Goal: Task Accomplishment & Management: Manage account settings

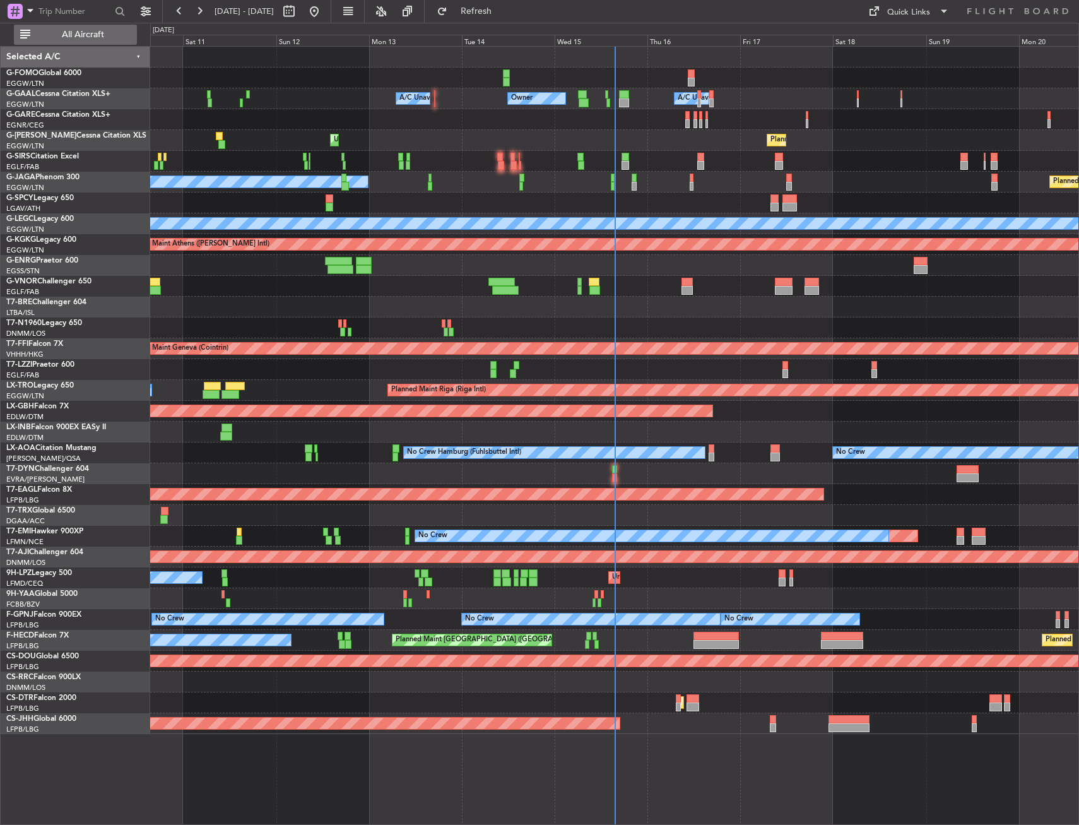
click at [114, 38] on span "All Aircraft" at bounding box center [83, 34] width 100 height 9
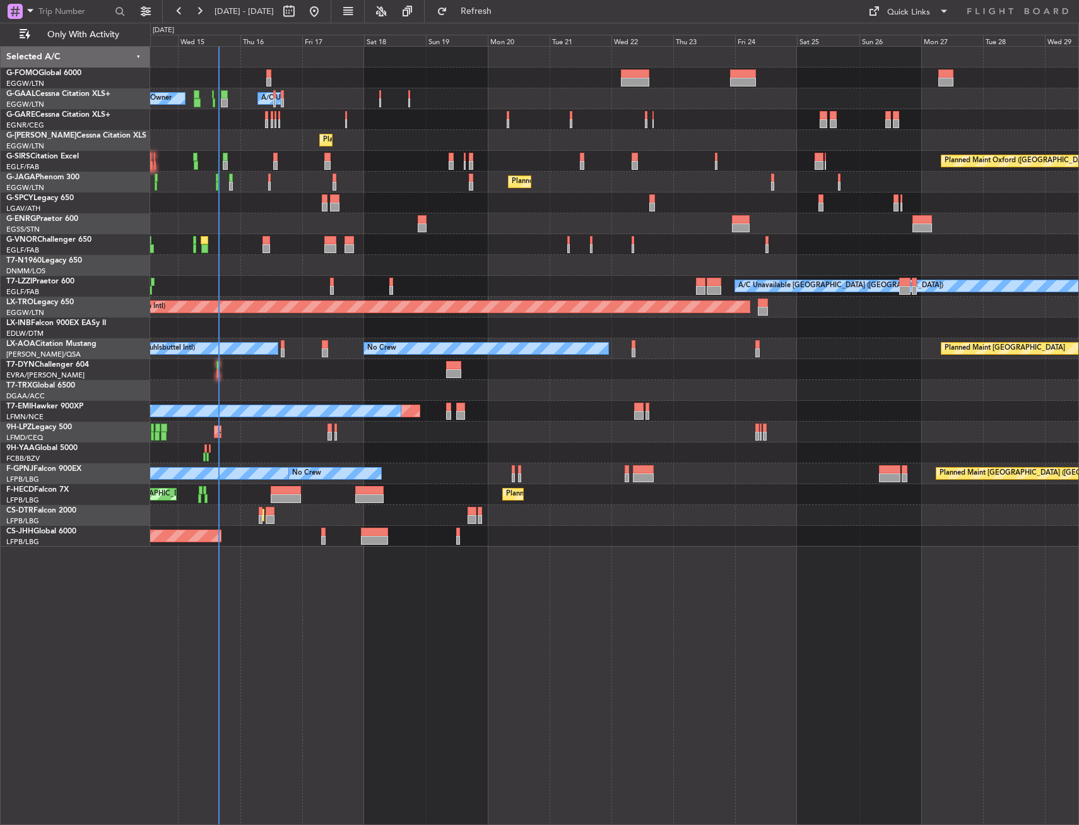
click at [210, 374] on div "Owner Owner A/C Unavailable A/C Unavailable Planned Maint [GEOGRAPHIC_DATA] ([G…" at bounding box center [614, 297] width 929 height 500
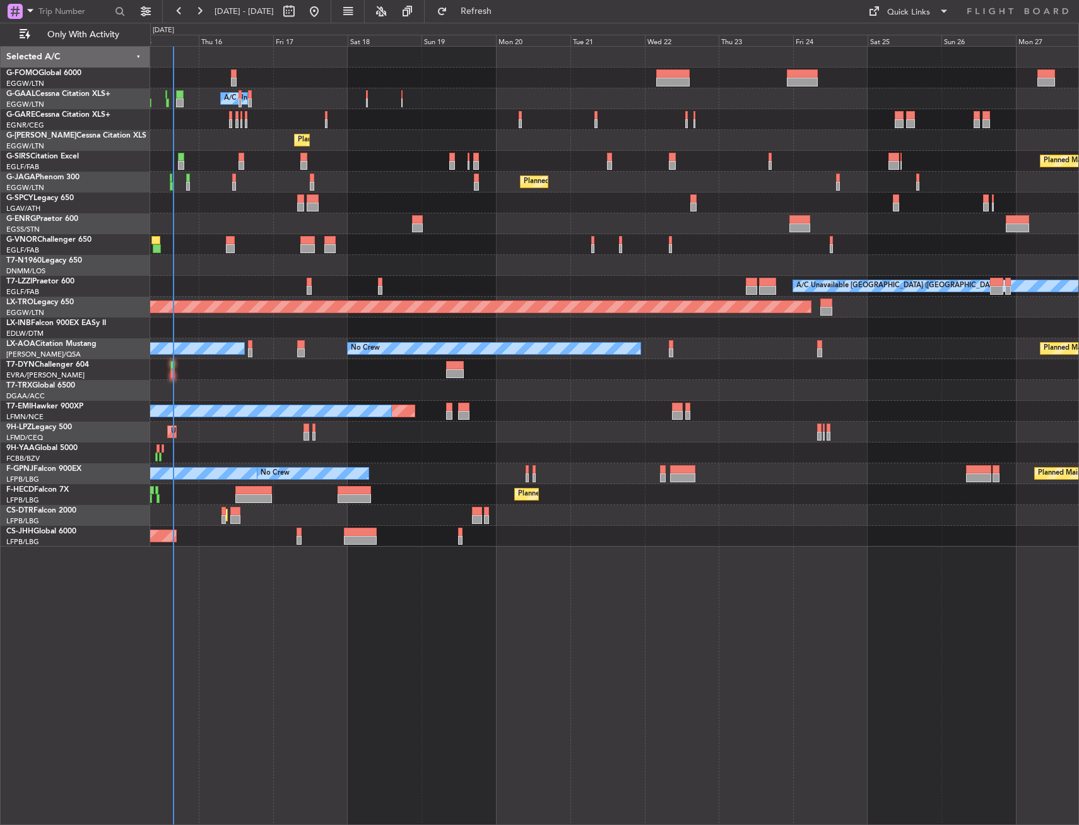
click at [207, 374] on div "Owner A/C Unavailable A/C Unavailable Owner Planned Maint [GEOGRAPHIC_DATA] ([G…" at bounding box center [614, 297] width 929 height 500
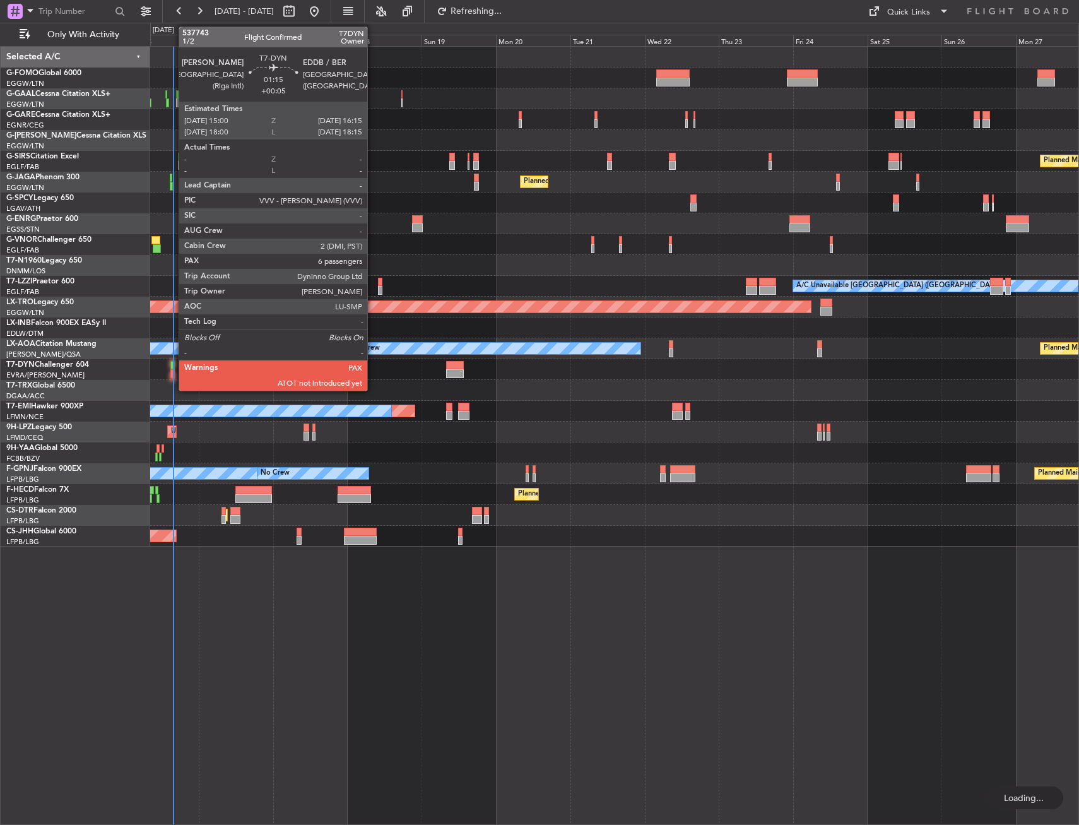
click at [172, 367] on div at bounding box center [172, 365] width 4 height 9
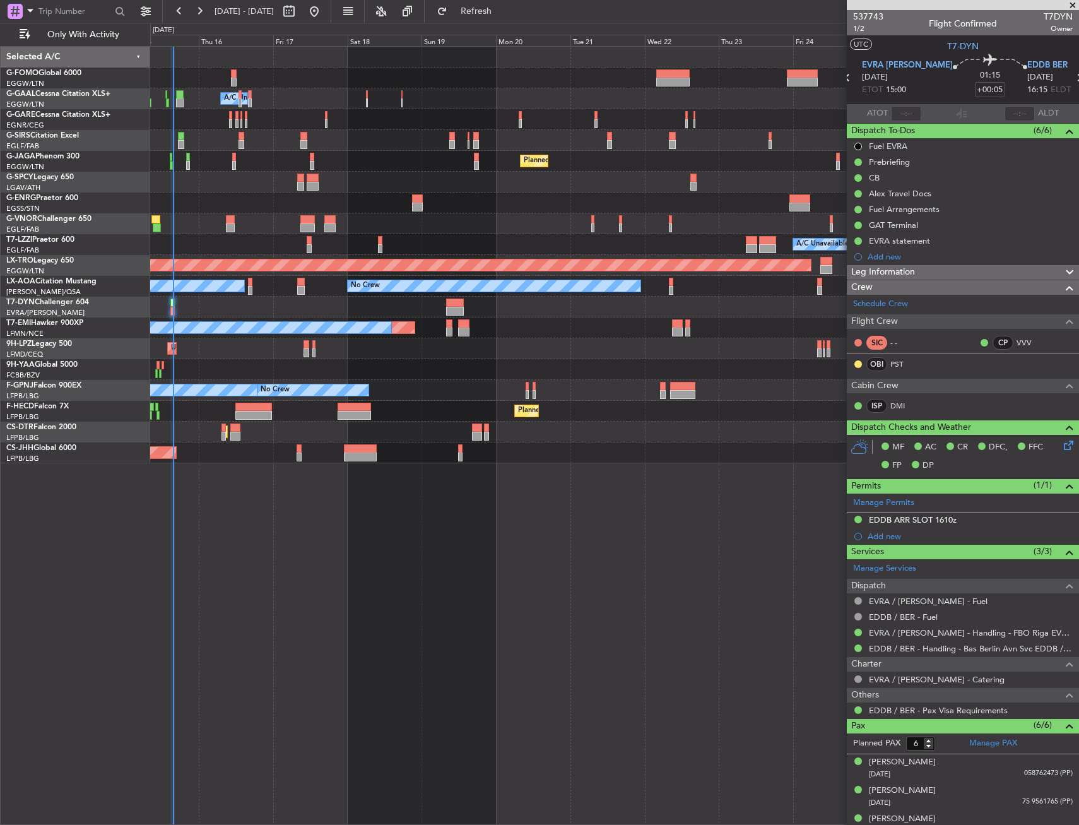
click at [898, 105] on section "ATOT ALDT" at bounding box center [963, 113] width 232 height 19
click at [899, 108] on input "text" at bounding box center [906, 113] width 30 height 15
click at [923, 114] on section "ATOT 1520 ALDT" at bounding box center [963, 113] width 232 height 19
type input "15:20"
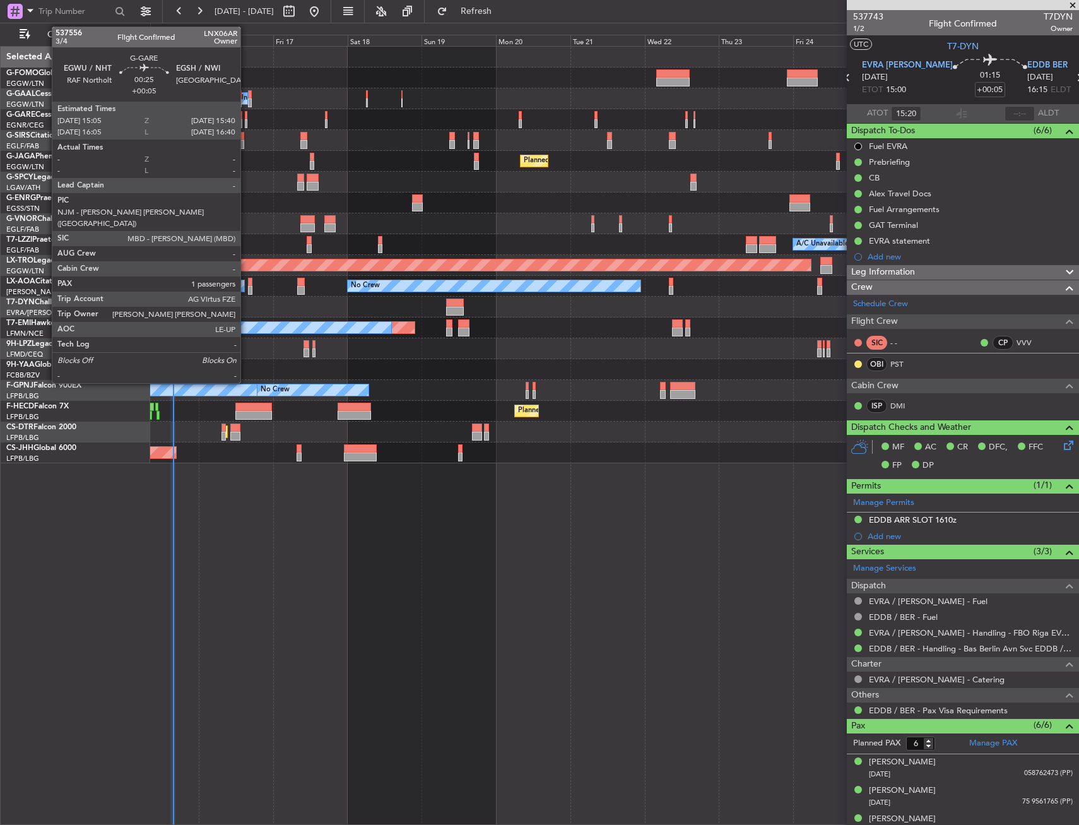
click at [246, 117] on div at bounding box center [246, 115] width 2 height 9
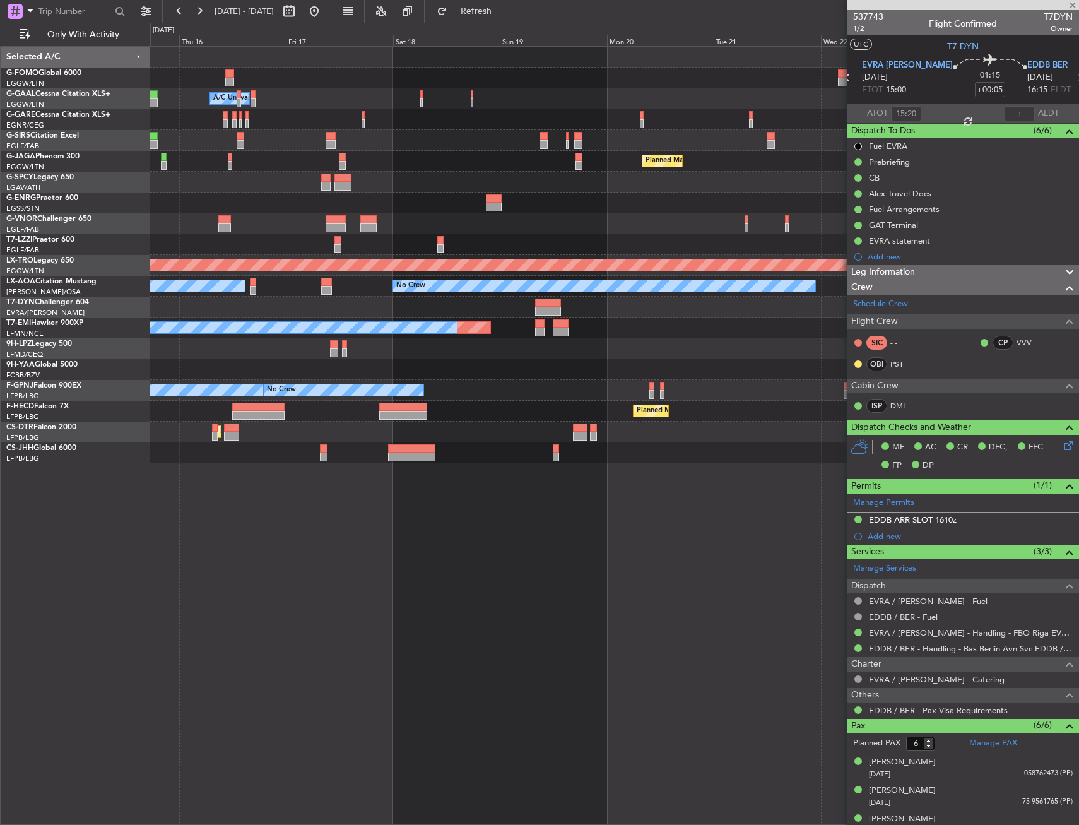
type input "1"
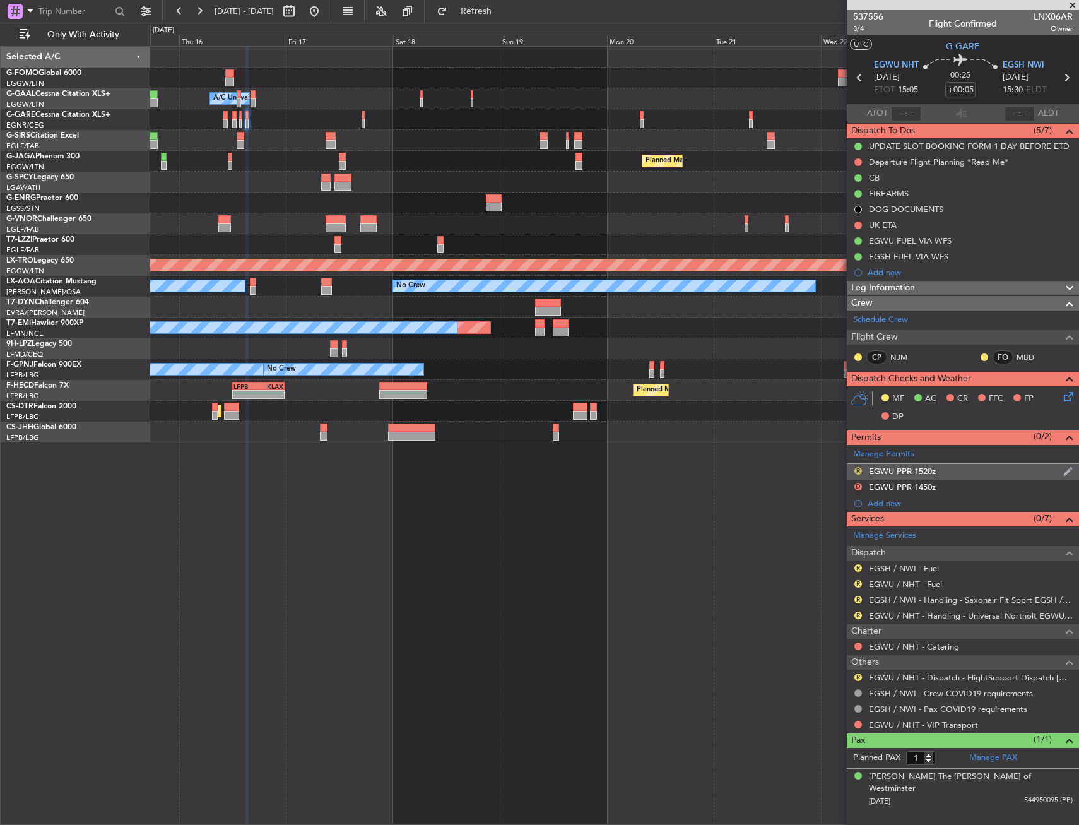
click at [858, 467] on button "R" at bounding box center [859, 471] width 8 height 8
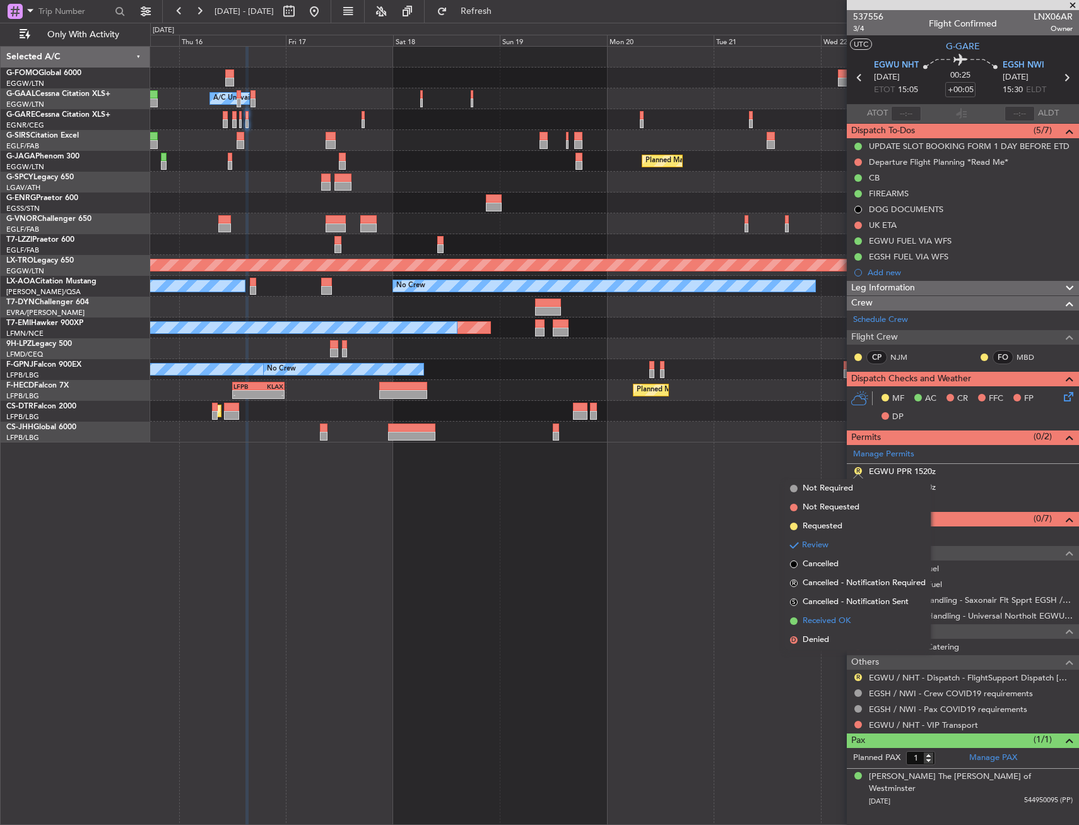
click at [837, 622] on span "Received OK" at bounding box center [827, 621] width 48 height 13
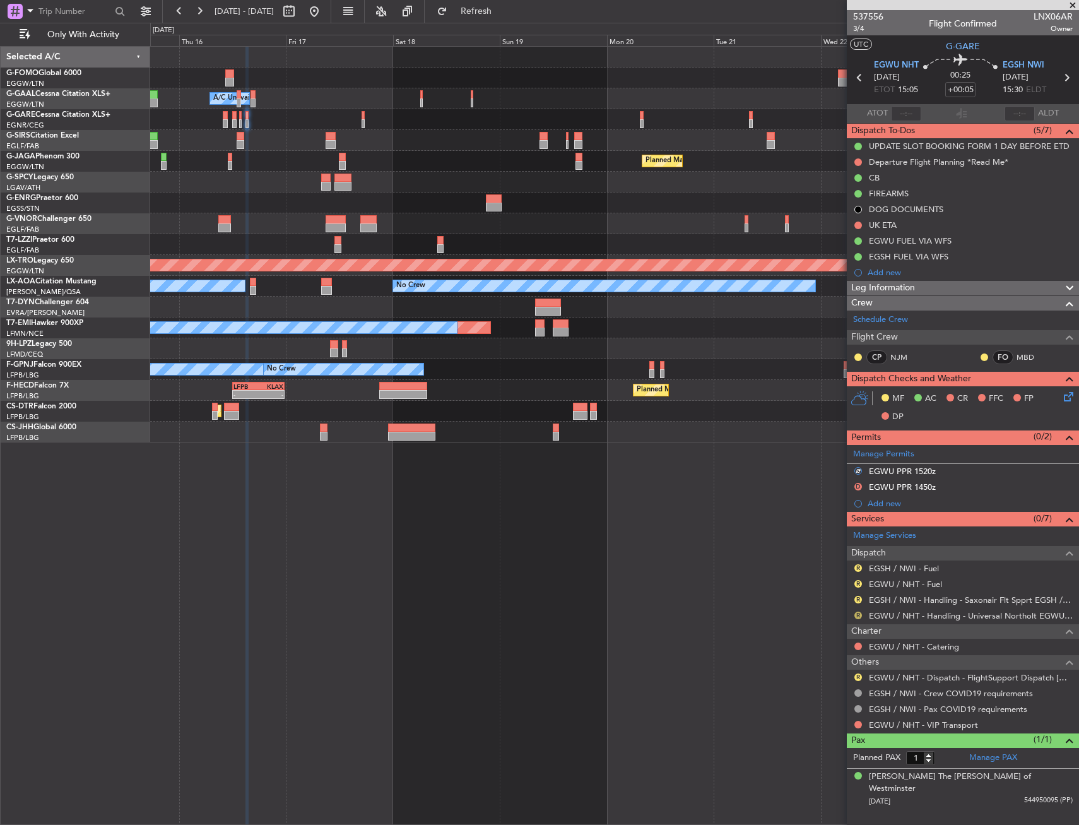
click at [857, 616] on button "R" at bounding box center [859, 616] width 8 height 8
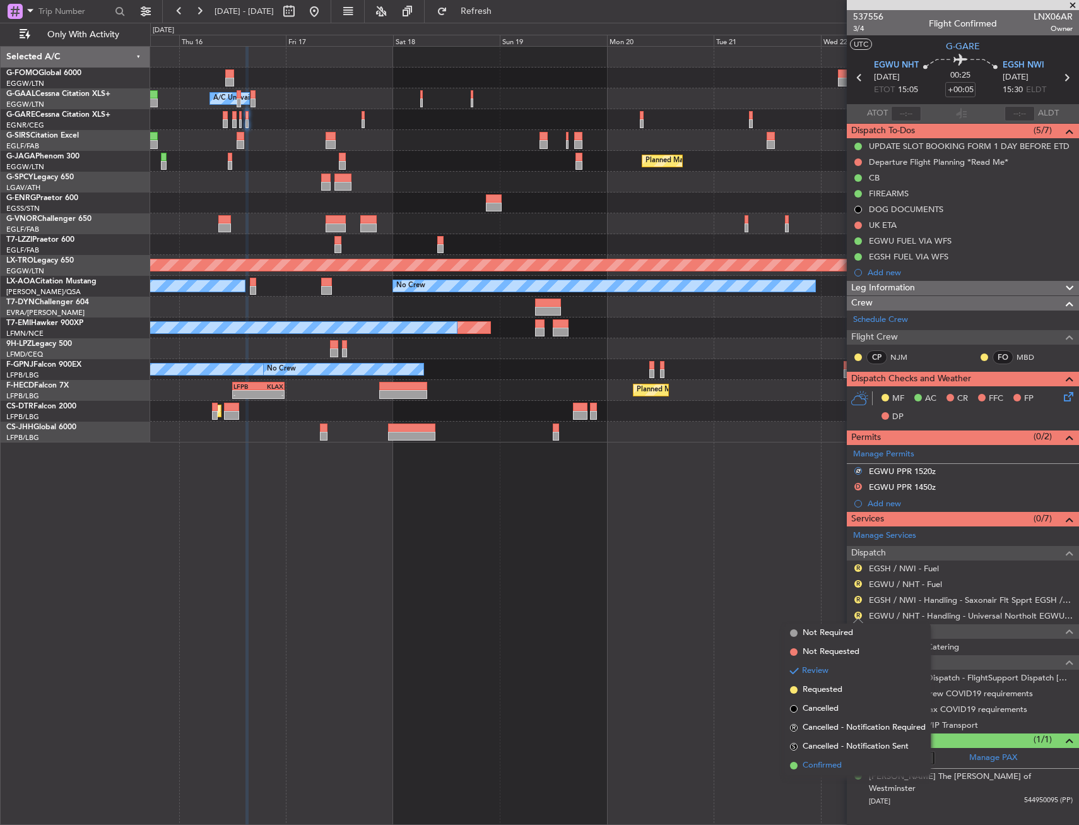
click at [815, 767] on span "Confirmed" at bounding box center [822, 765] width 39 height 13
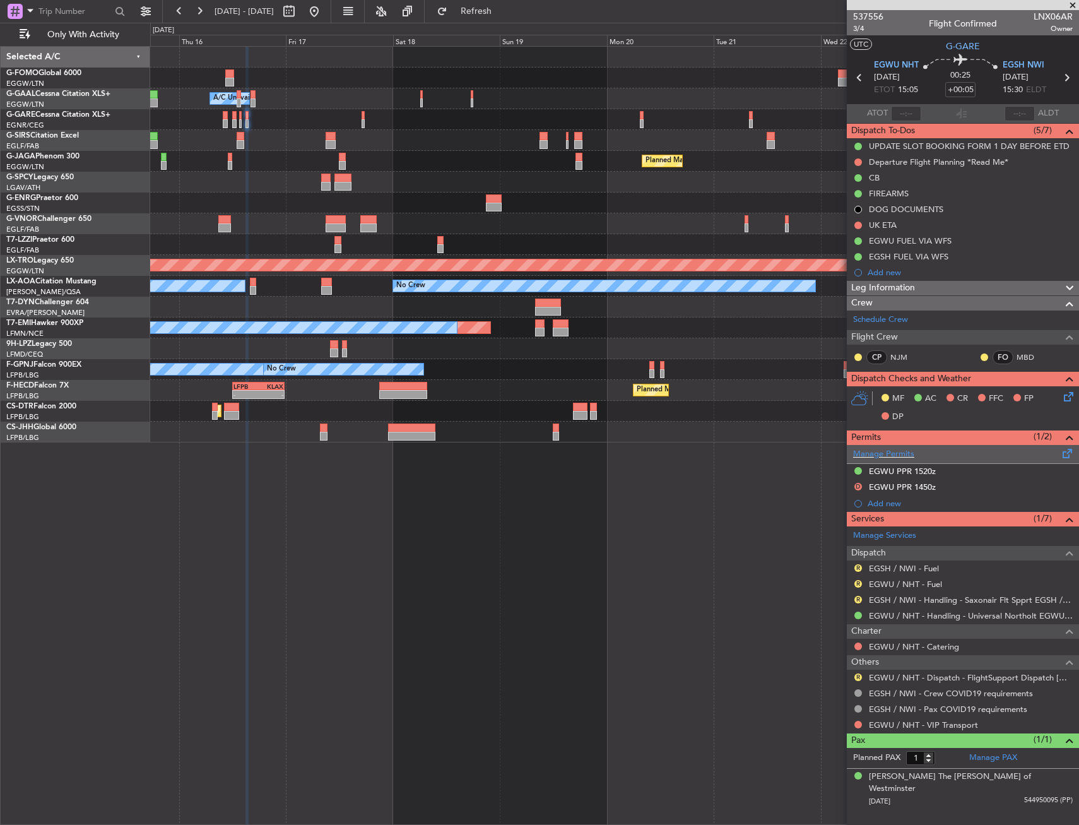
click at [1064, 454] on span at bounding box center [1067, 450] width 15 height 9
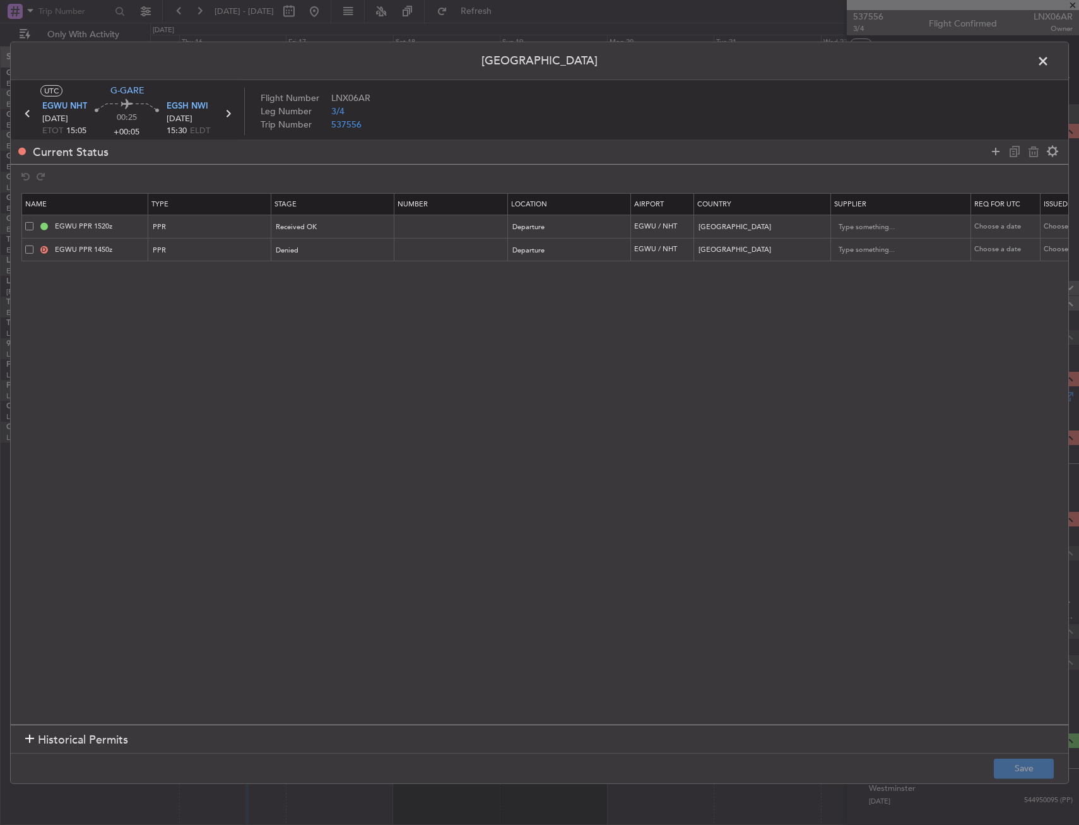
click at [29, 250] on span at bounding box center [29, 249] width 8 height 8
click at [34, 245] on input "checkbox" at bounding box center [34, 245] width 0 height 0
click at [1032, 150] on icon at bounding box center [1033, 151] width 15 height 15
click at [1021, 762] on button "Save" at bounding box center [1024, 769] width 60 height 20
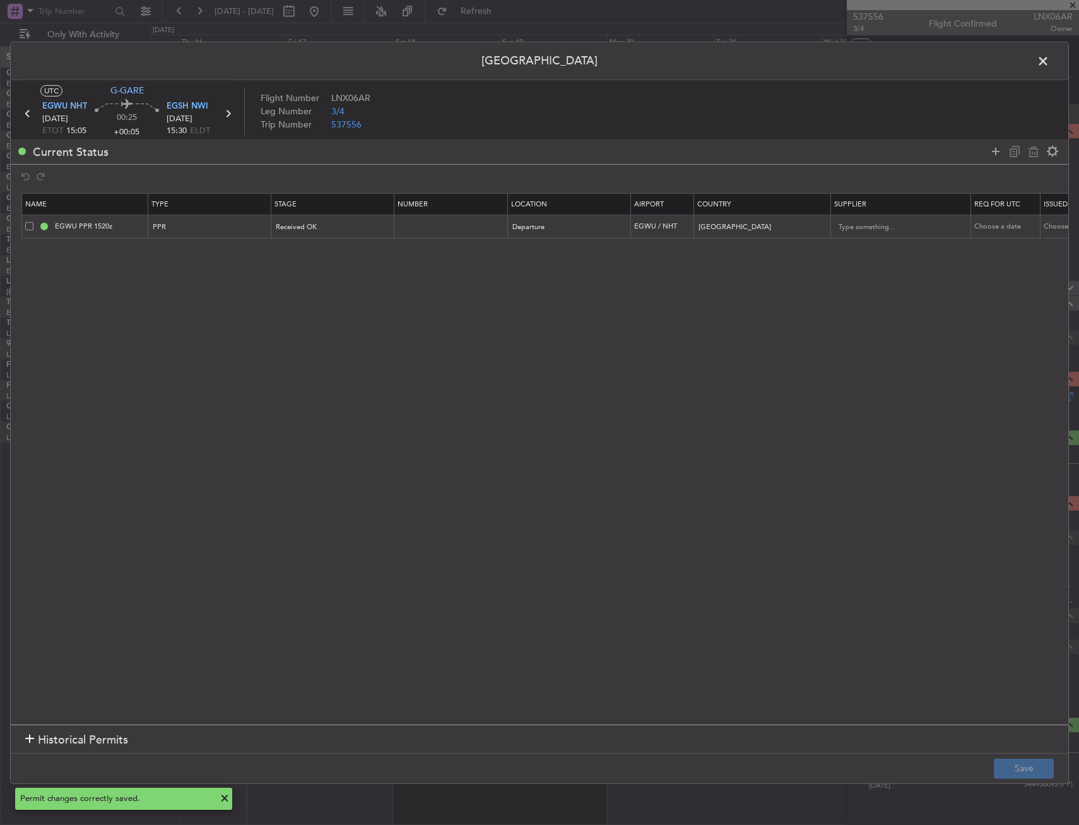
click at [1050, 59] on span at bounding box center [1050, 63] width 0 height 25
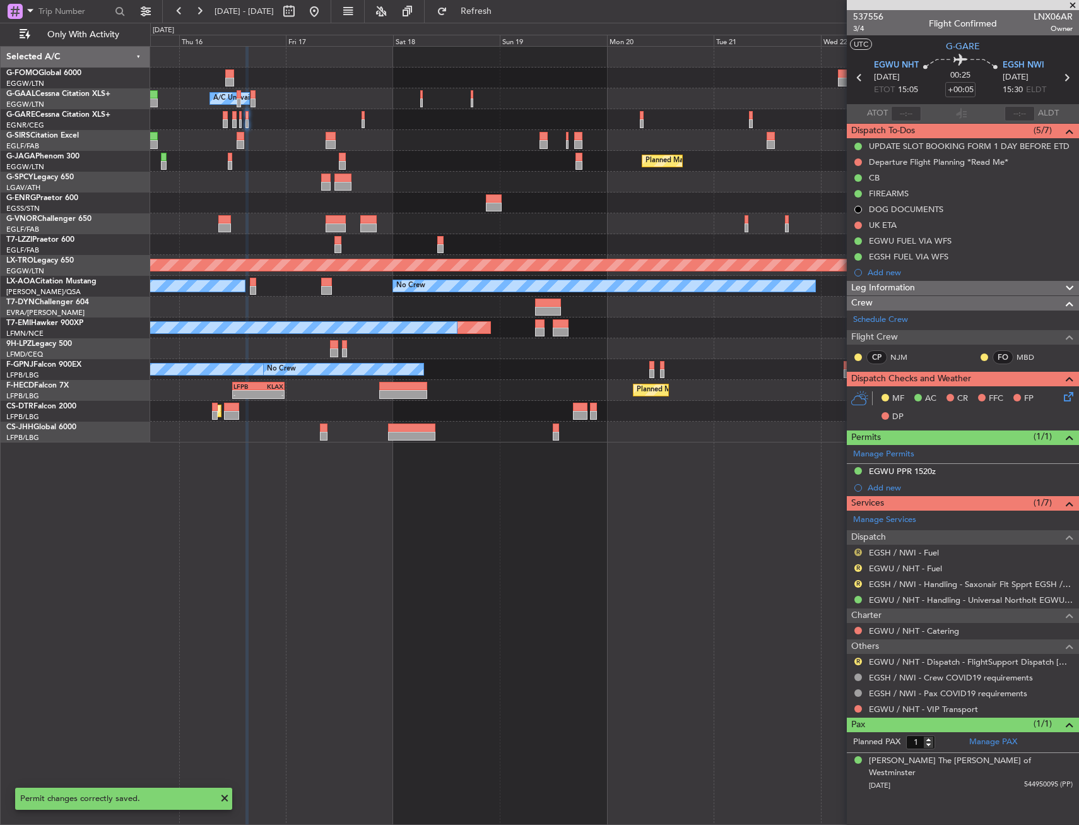
click at [857, 552] on button "R" at bounding box center [859, 553] width 8 height 8
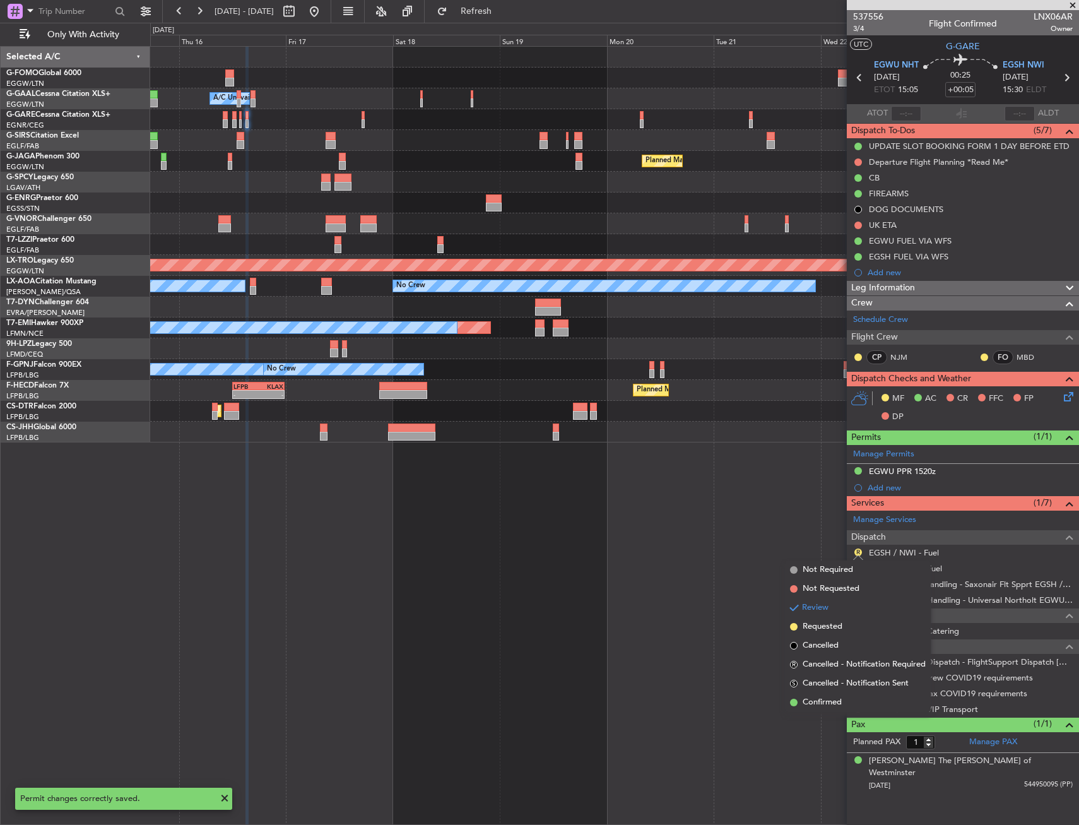
click at [823, 703] on span "Confirmed" at bounding box center [822, 702] width 39 height 13
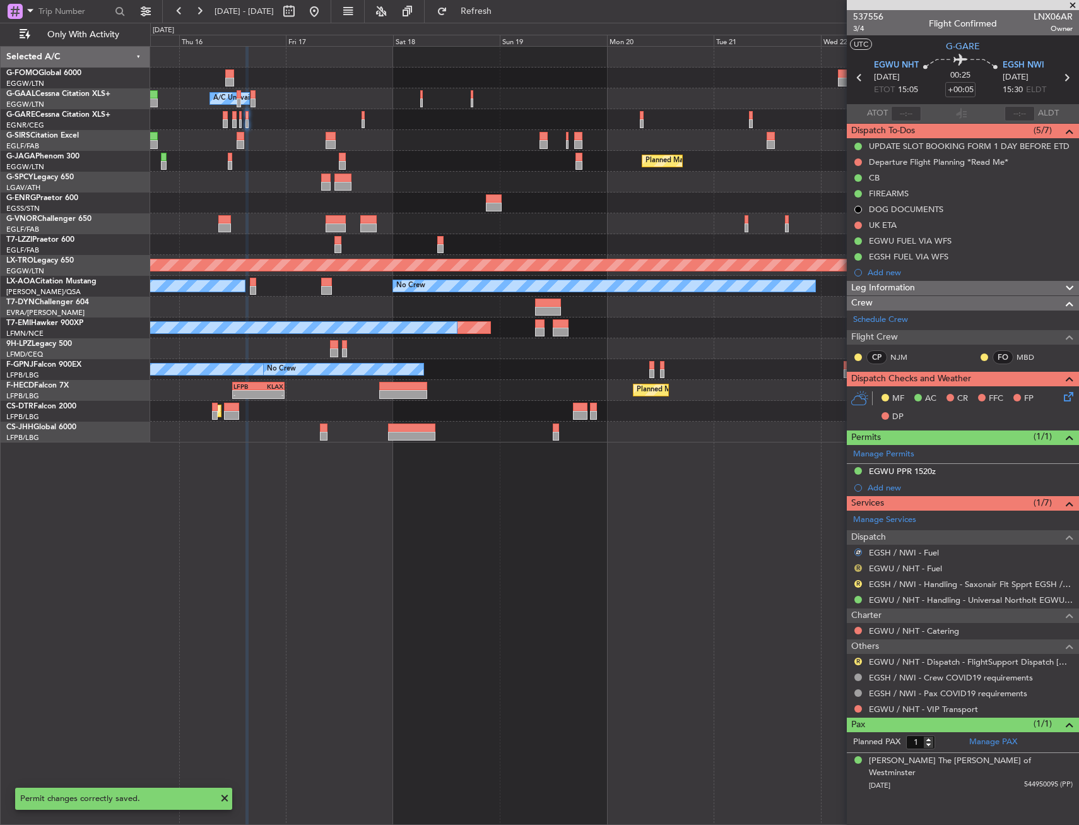
click at [857, 564] on button "R" at bounding box center [859, 568] width 8 height 8
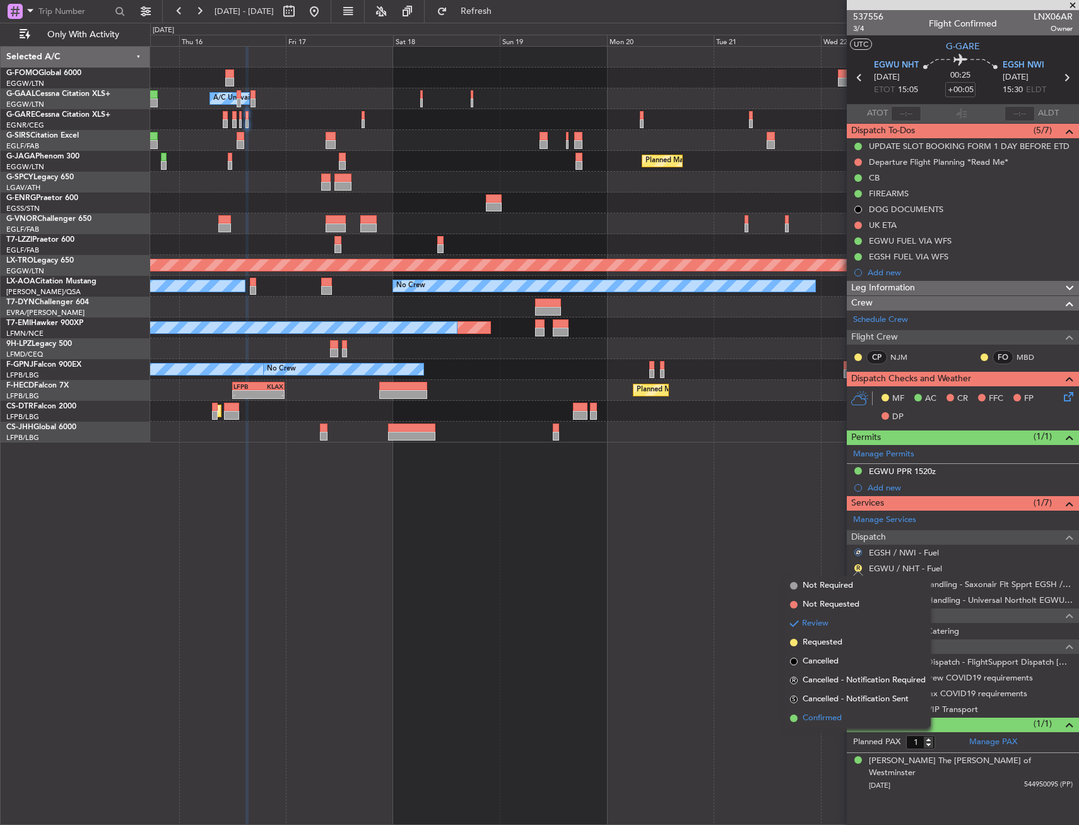
click at [807, 724] on span "Confirmed" at bounding box center [822, 718] width 39 height 13
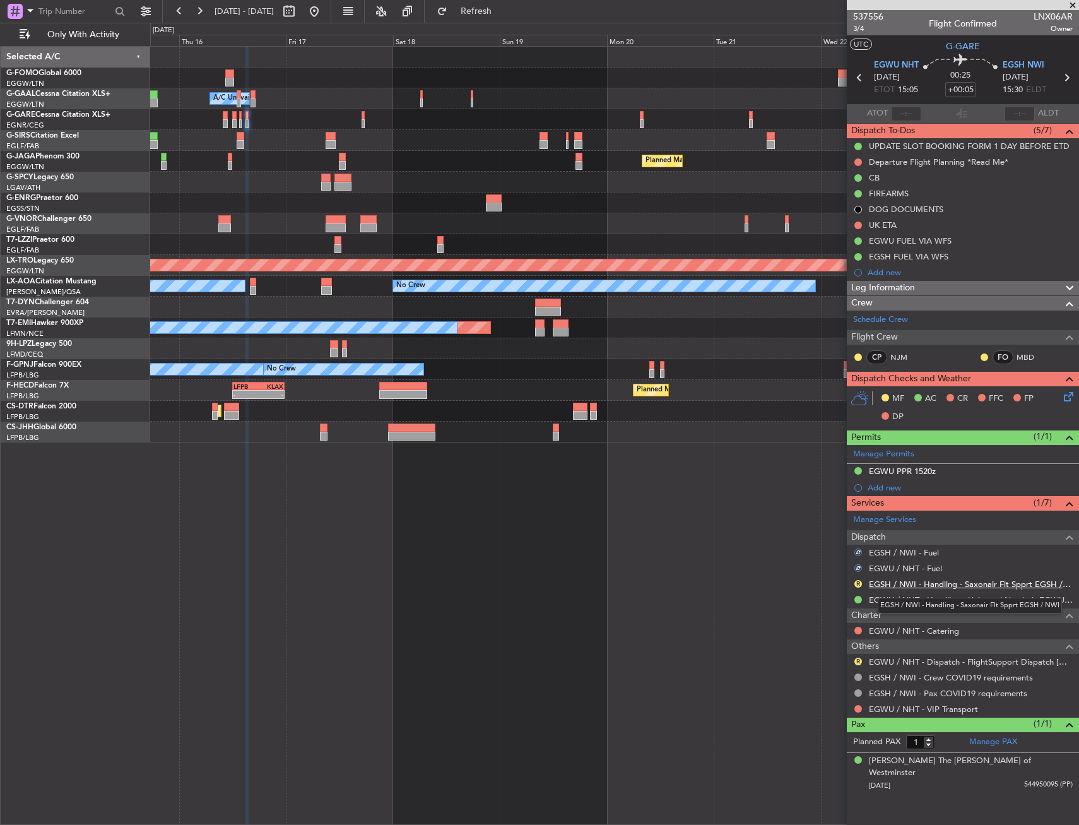
click at [958, 581] on link "EGSH / NWI - Handling - Saxonair Flt Spprt EGSH / NWI" at bounding box center [971, 584] width 204 height 11
click at [1071, 398] on icon at bounding box center [1067, 394] width 10 height 10
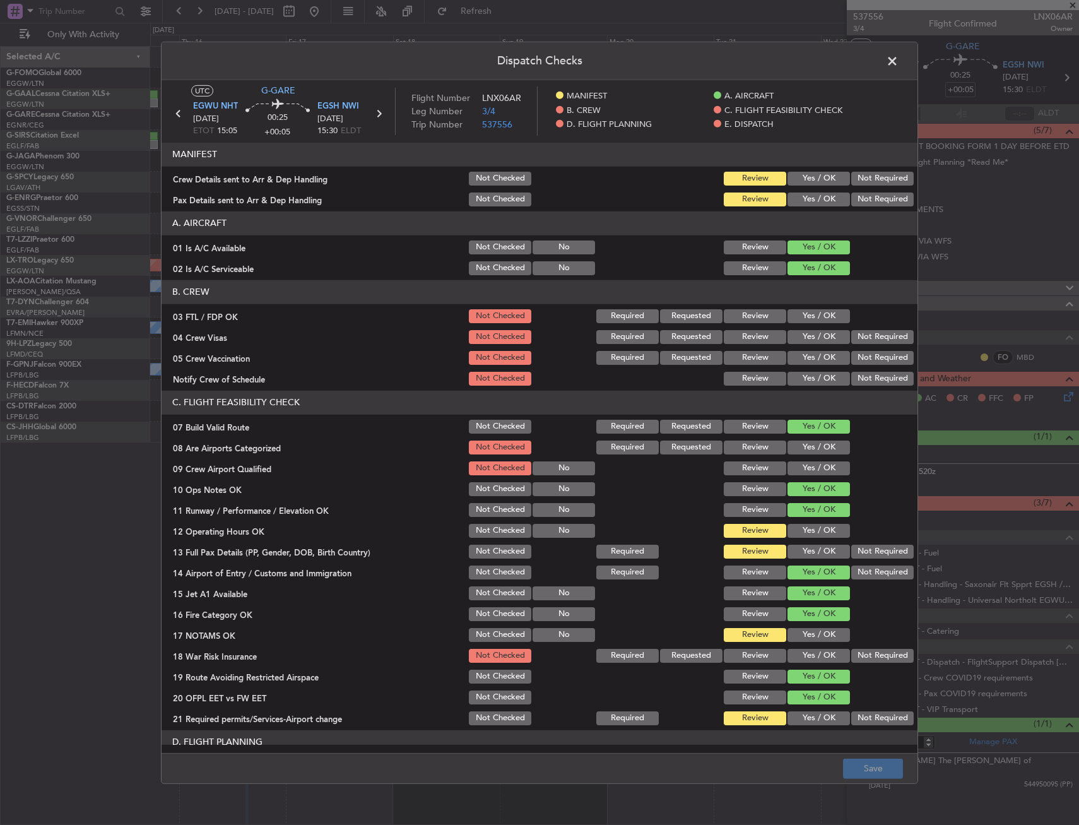
click at [791, 538] on div "Yes / OK" at bounding box center [818, 531] width 64 height 18
click at [792, 543] on div "Yes / OK" at bounding box center [818, 552] width 64 height 18
drag, startPoint x: 792, startPoint y: 544, endPoint x: 793, endPoint y: 529, distance: 15.2
click at [793, 535] on section "C. FLIGHT FEASIBILITY CHECK 07 Build Valid Route Not Checked Required Requested…" at bounding box center [540, 559] width 756 height 336
click at [794, 524] on button "Yes / OK" at bounding box center [819, 531] width 62 height 14
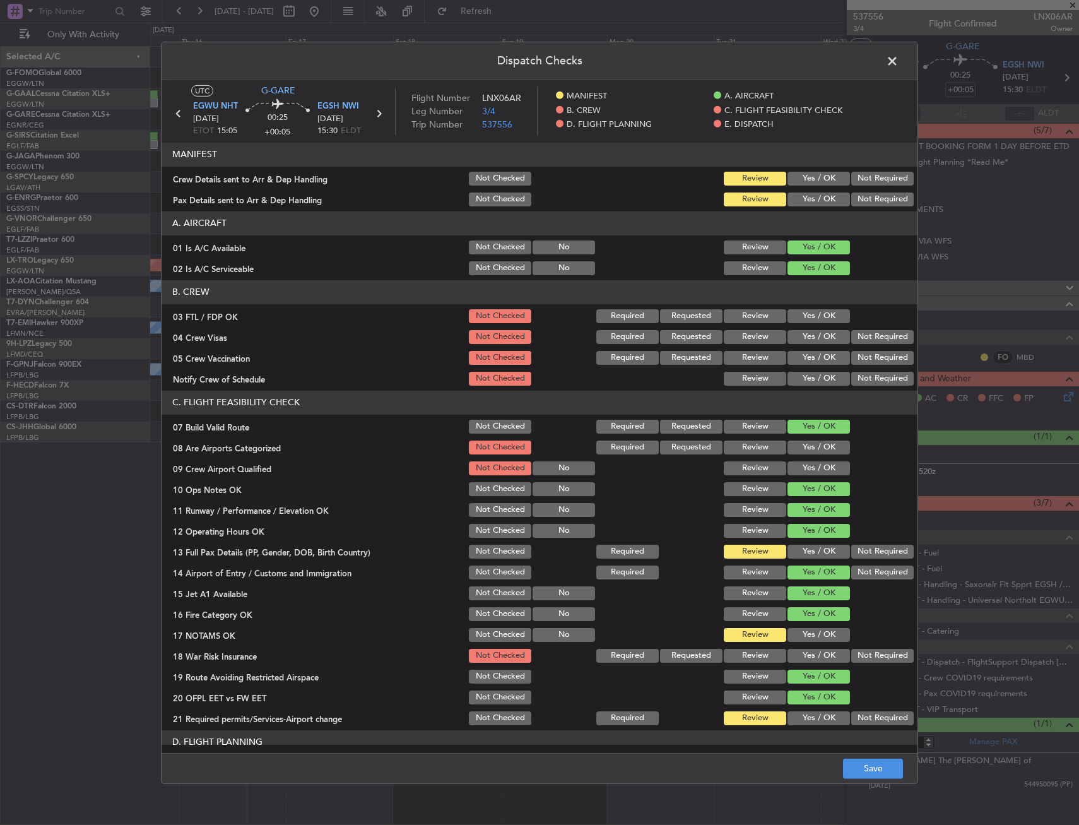
click at [792, 553] on button "Yes / OK" at bounding box center [819, 552] width 62 height 14
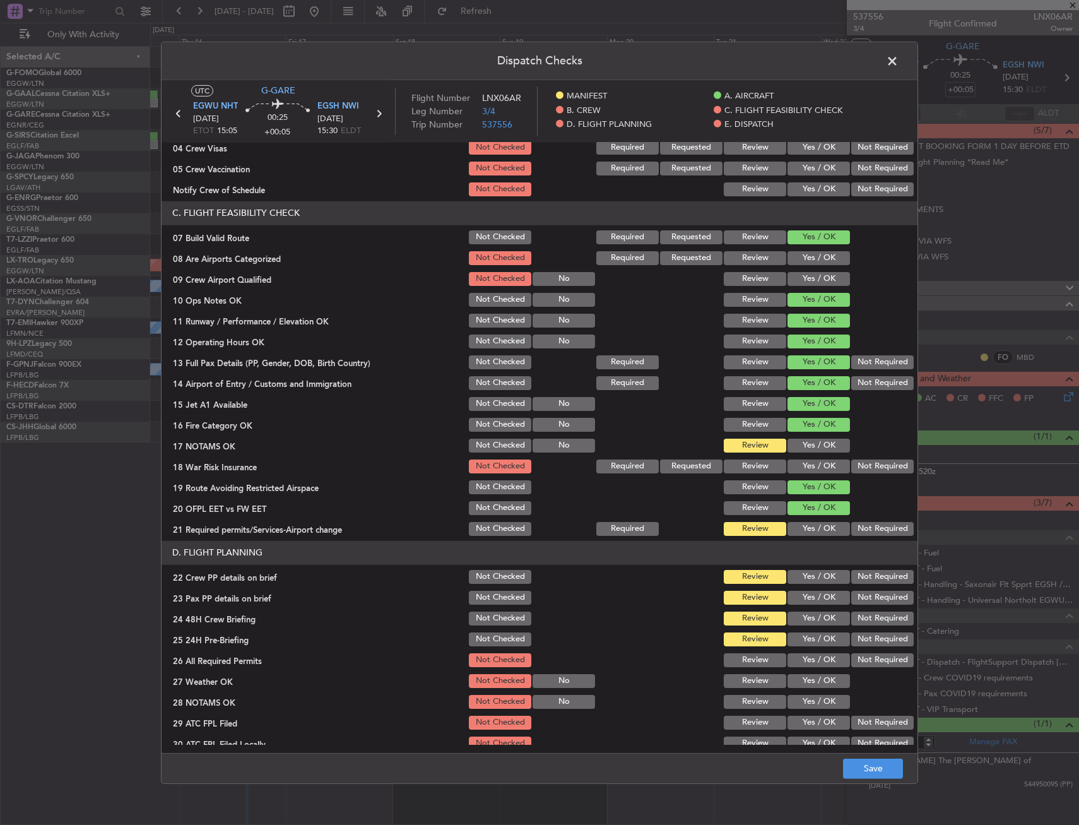
click at [806, 441] on button "Yes / OK" at bounding box center [819, 446] width 62 height 14
click at [865, 468] on button "Not Required" at bounding box center [883, 467] width 62 height 14
drag, startPoint x: 801, startPoint y: 521, endPoint x: 793, endPoint y: 526, distance: 9.1
click at [797, 523] on div "Yes / OK" at bounding box center [818, 529] width 64 height 18
click at [794, 533] on button "Yes / OK" at bounding box center [819, 529] width 62 height 14
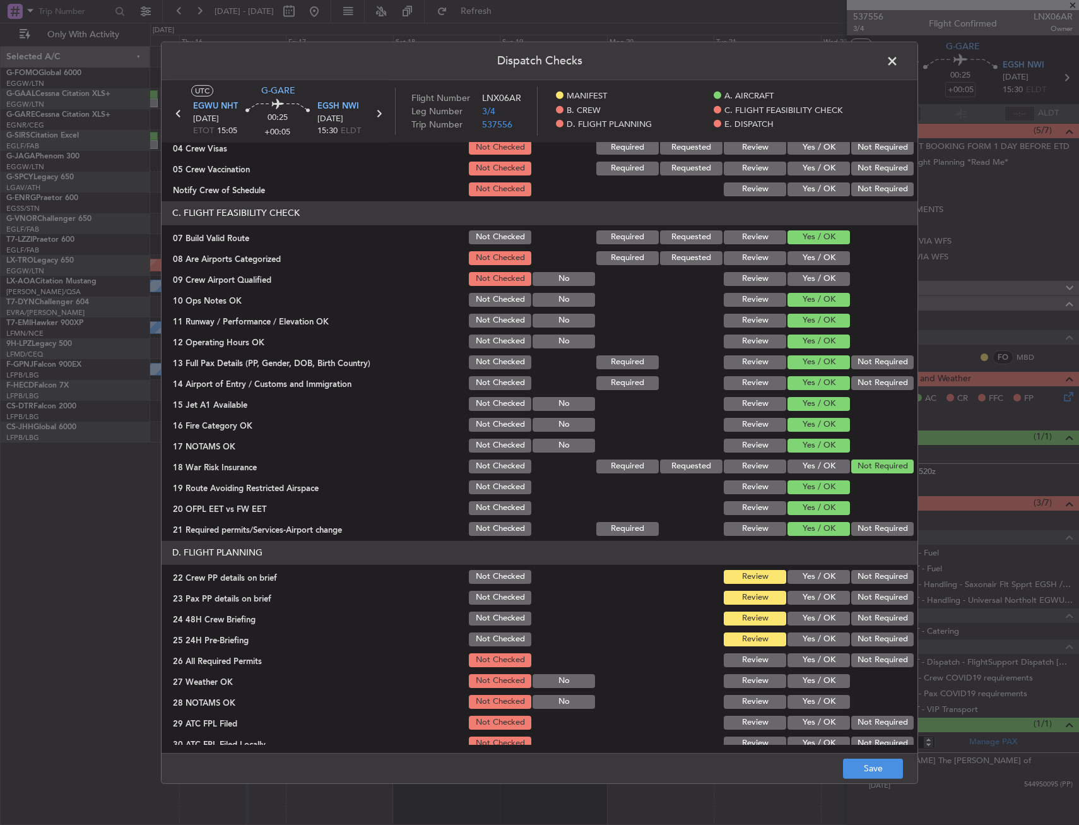
click at [788, 589] on div "Yes / OK" at bounding box center [818, 598] width 64 height 18
click at [792, 598] on button "Yes / OK" at bounding box center [819, 598] width 62 height 14
click at [798, 579] on button "Yes / OK" at bounding box center [819, 577] width 62 height 14
click at [793, 615] on button "Yes / OK" at bounding box center [819, 619] width 62 height 14
click at [872, 639] on button "Not Required" at bounding box center [883, 639] width 62 height 14
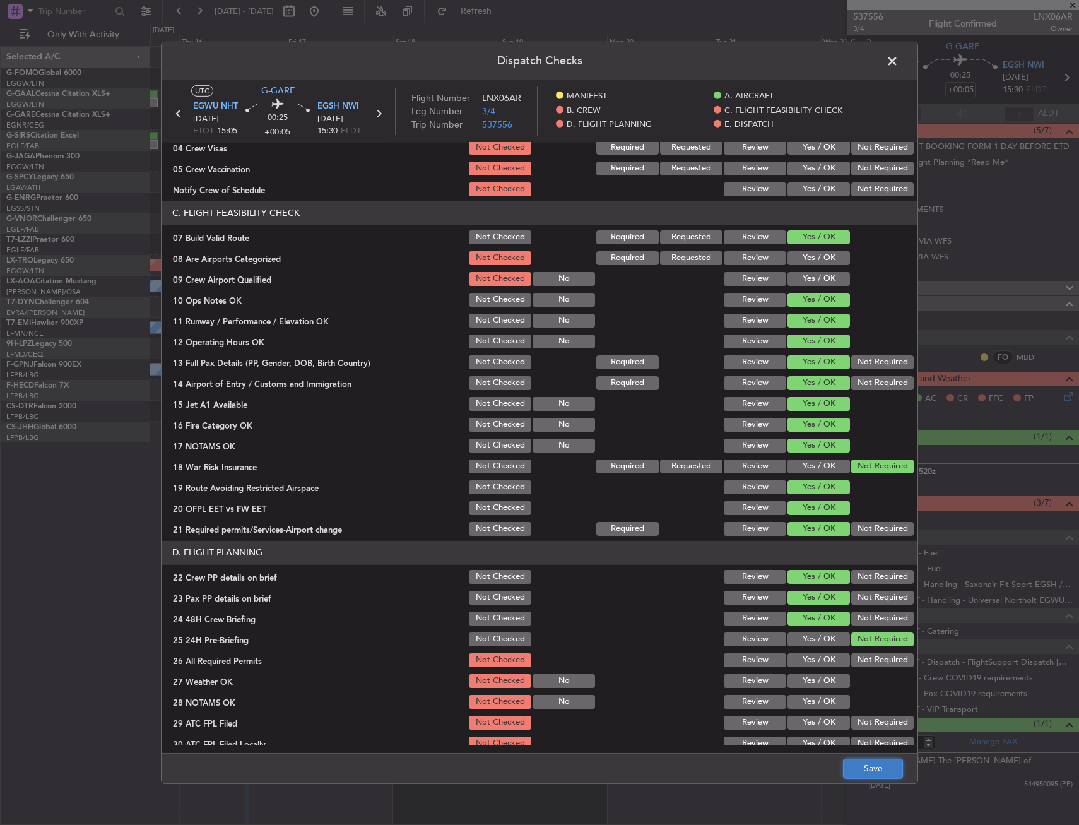
click at [879, 759] on button "Save" at bounding box center [873, 769] width 60 height 20
click at [899, 57] on span at bounding box center [899, 63] width 0 height 25
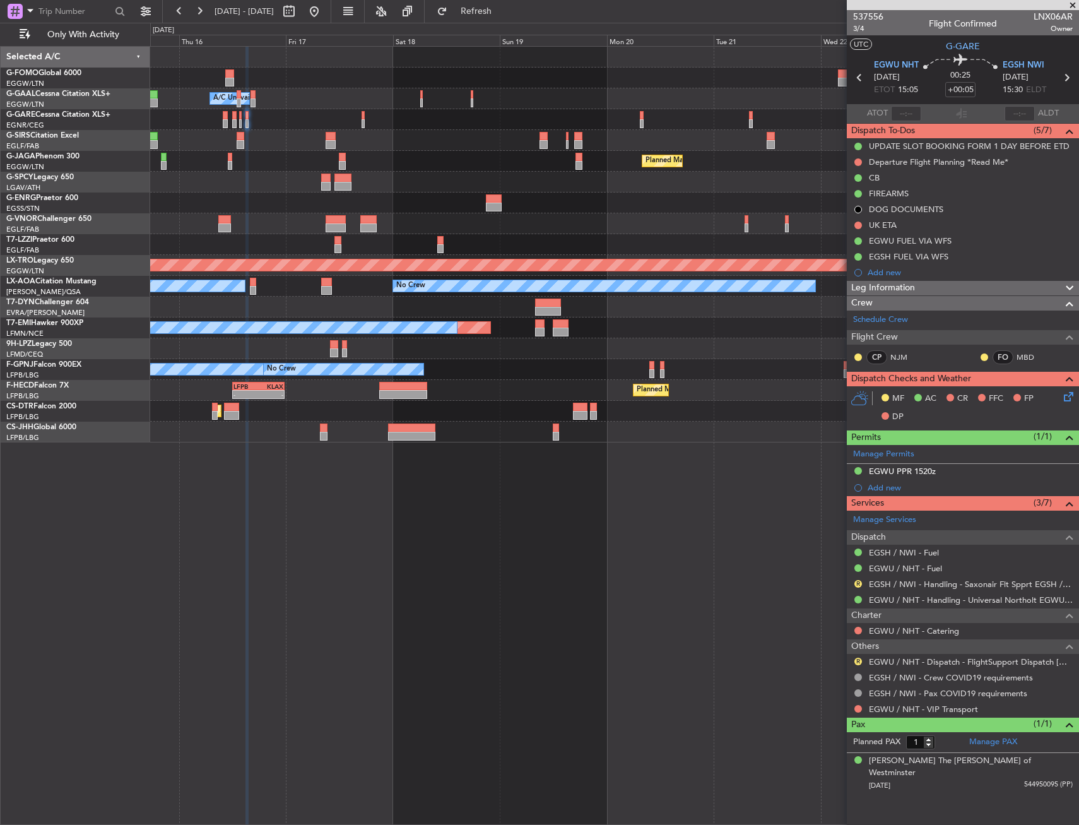
drag, startPoint x: 856, startPoint y: 660, endPoint x: 853, endPoint y: 690, distance: 29.8
click at [856, 660] on button "R" at bounding box center [859, 662] width 8 height 8
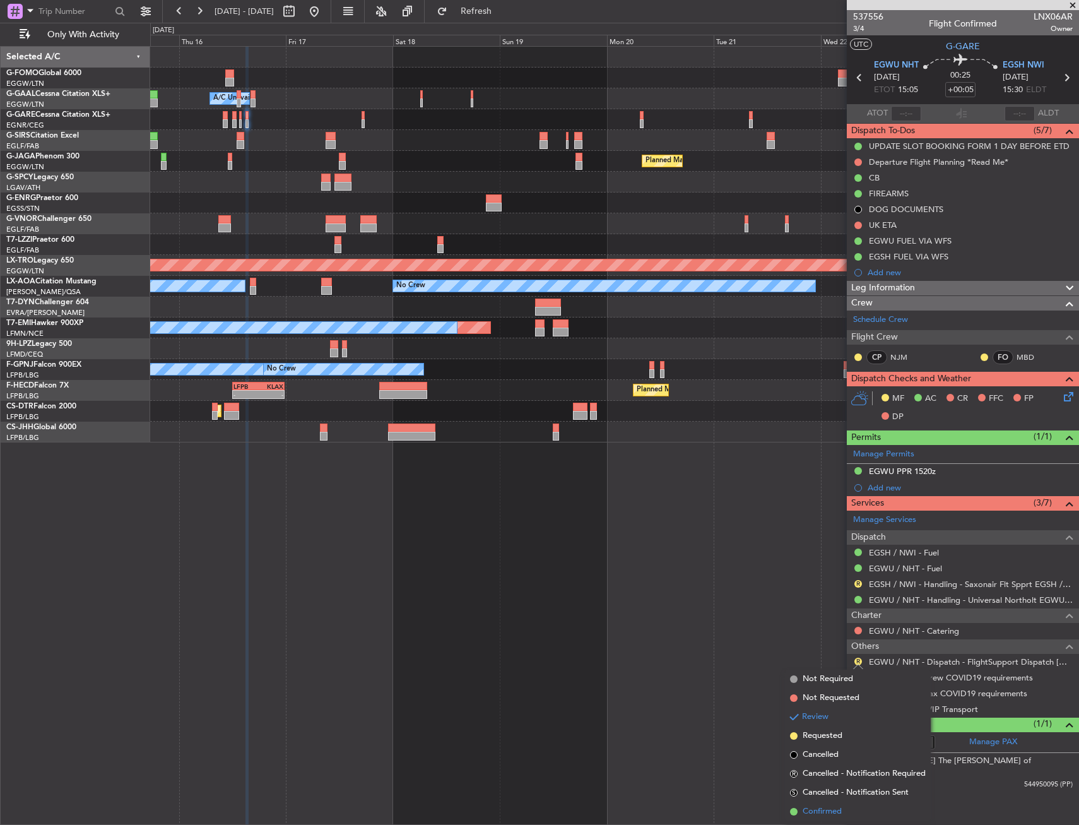
click at [821, 815] on span "Confirmed" at bounding box center [822, 811] width 39 height 13
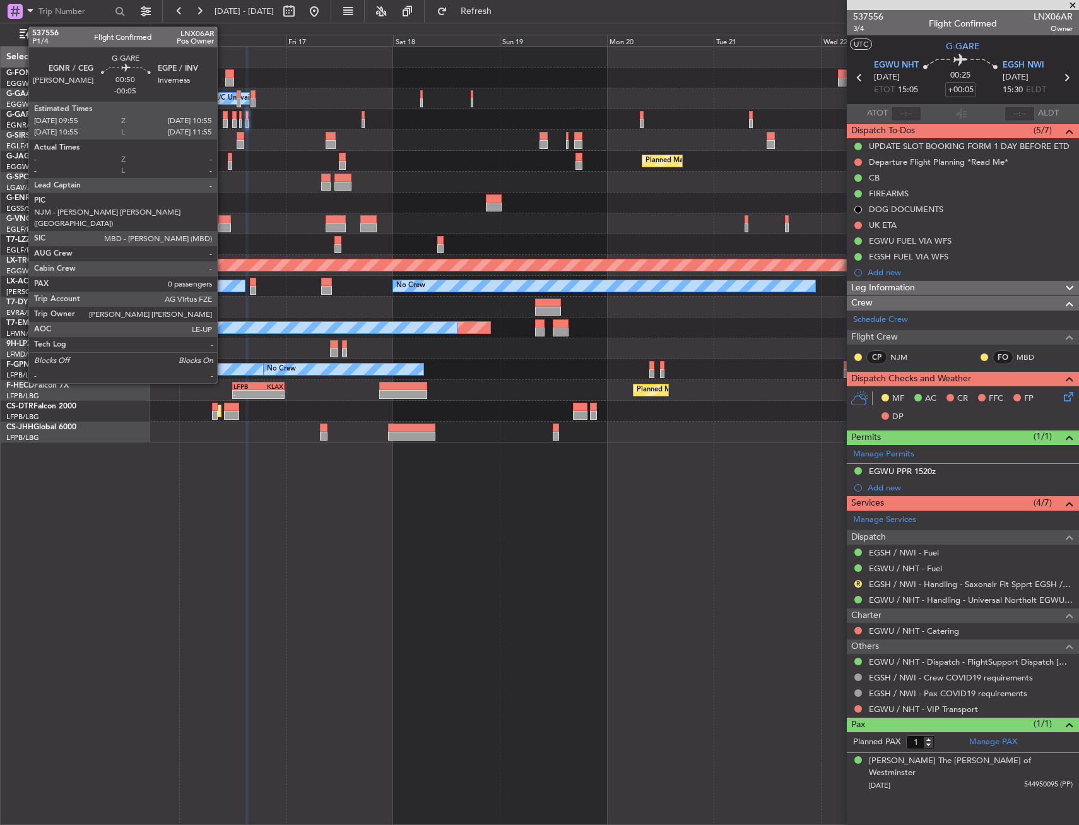
click at [223, 117] on div at bounding box center [225, 115] width 5 height 9
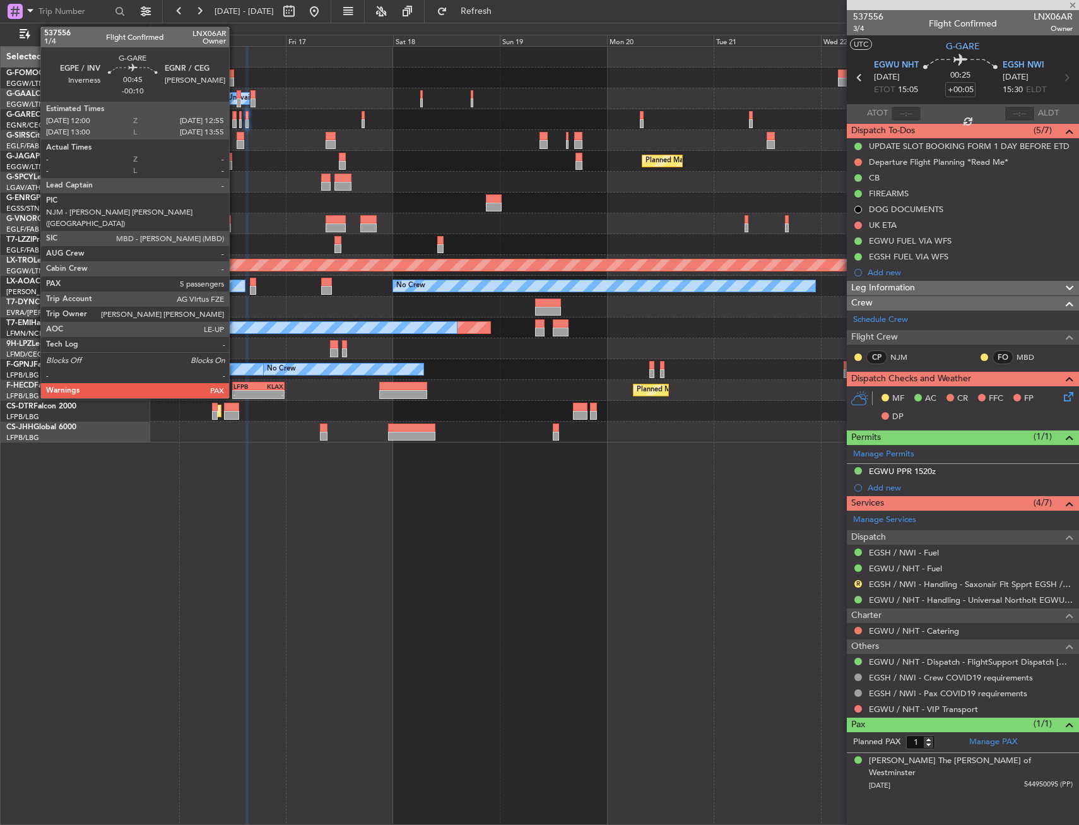
type input "-00:05"
type input "0"
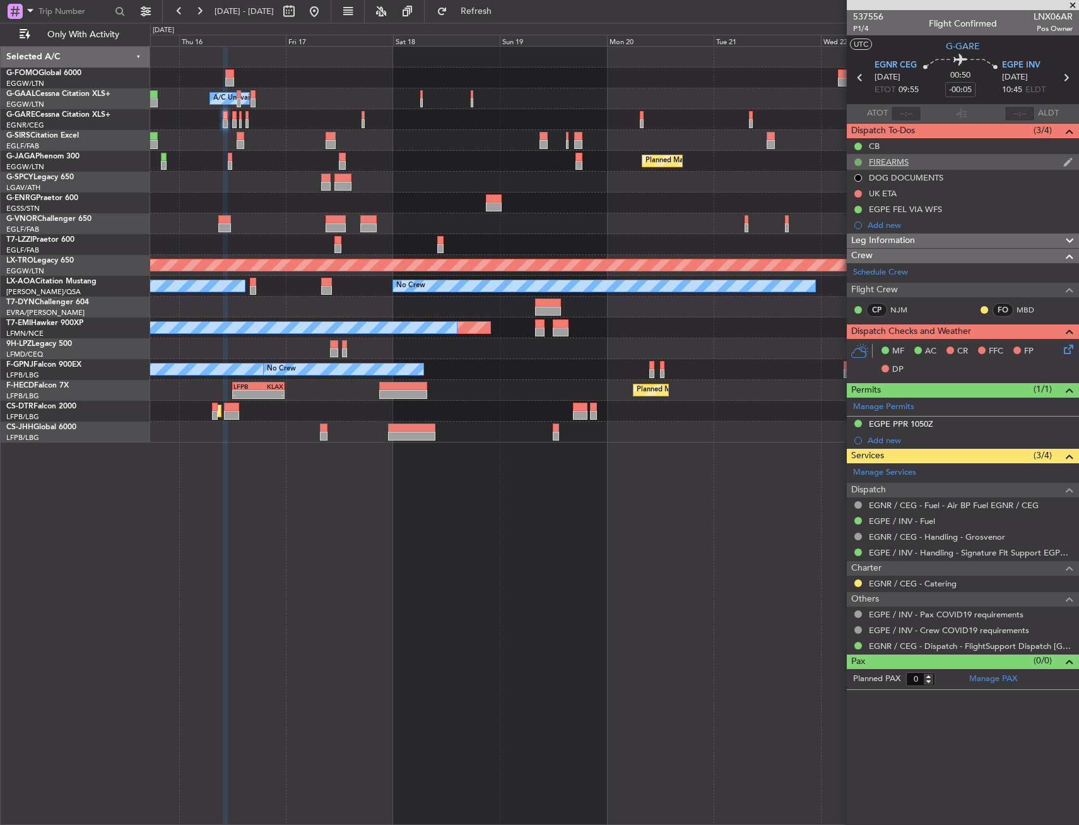
click at [860, 159] on button at bounding box center [859, 162] width 8 height 8
click at [849, 233] on span "Cancelled" at bounding box center [861, 236] width 36 height 13
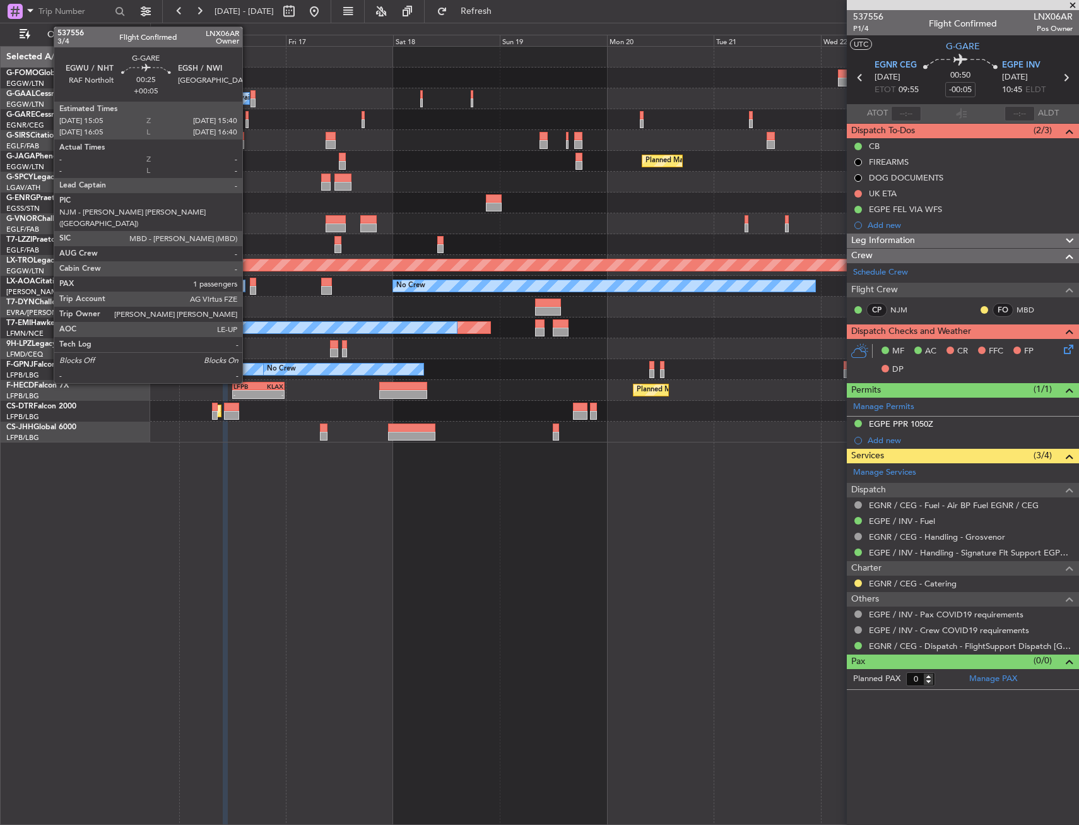
click at [248, 116] on div at bounding box center [247, 115] width 3 height 9
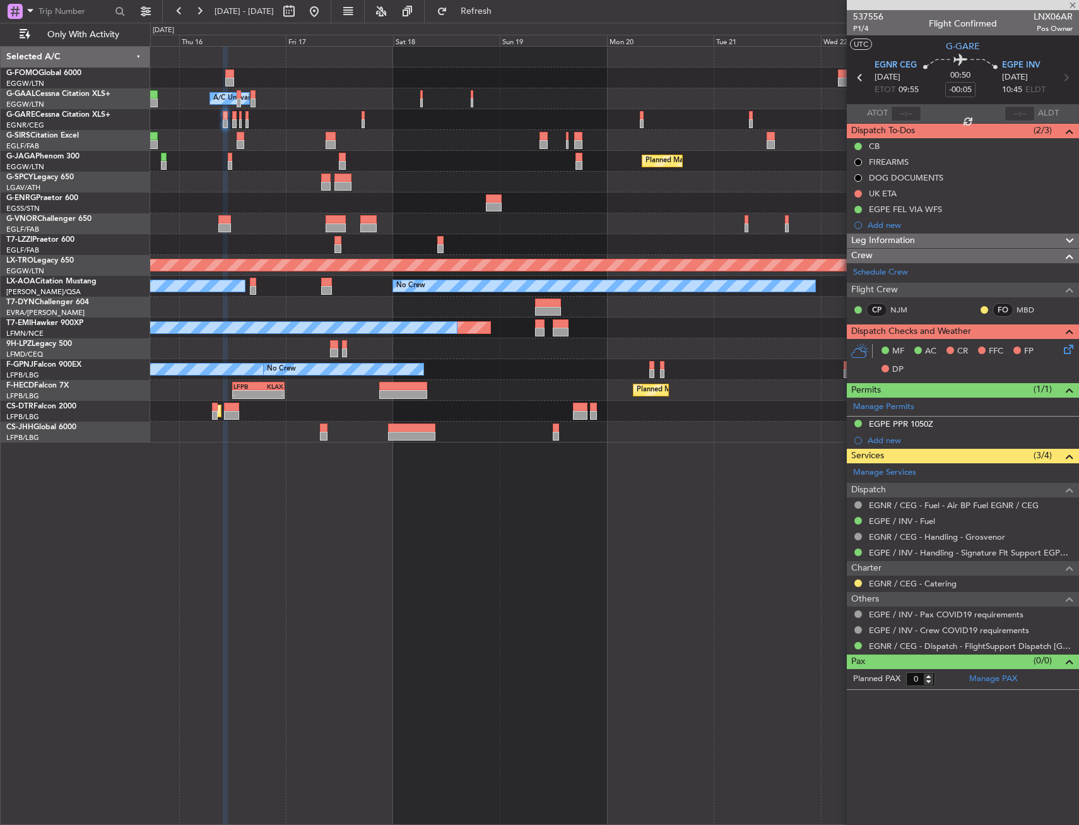
type input "+00:05"
type input "1"
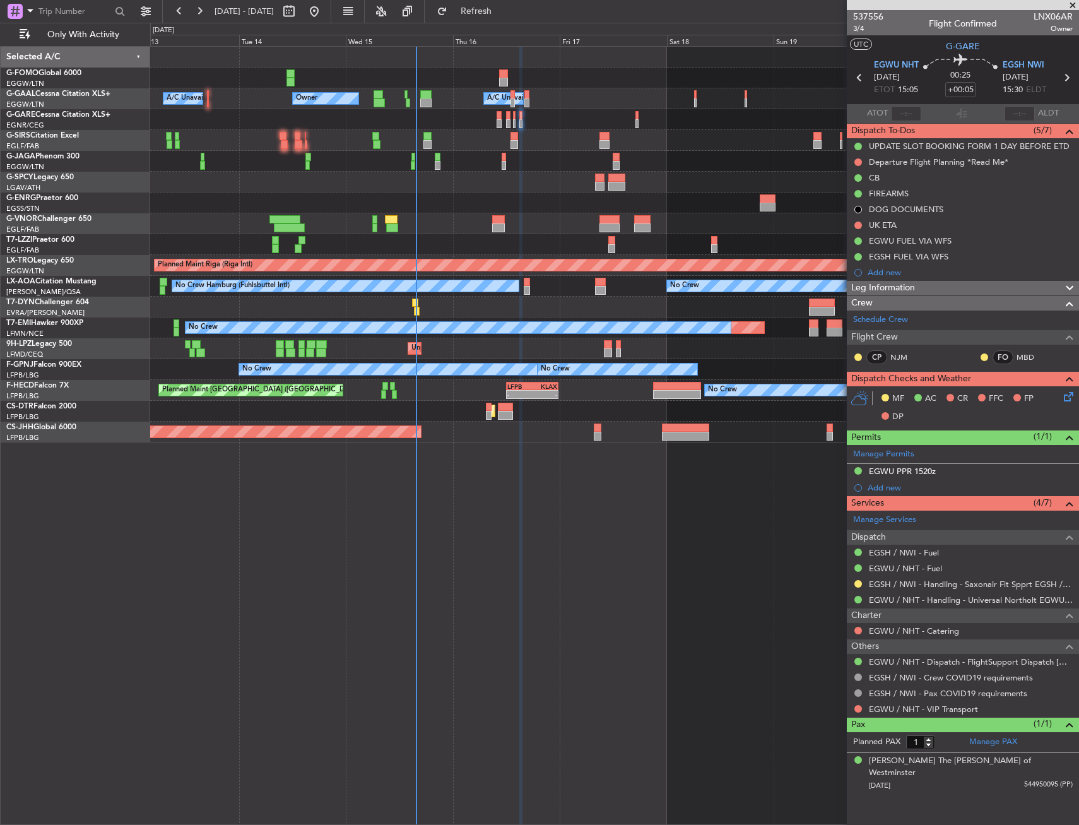
click at [507, 153] on div "Owner A/C Unavailable Owner A/C Unavailable Planned Maint [GEOGRAPHIC_DATA] ([G…" at bounding box center [614, 245] width 929 height 396
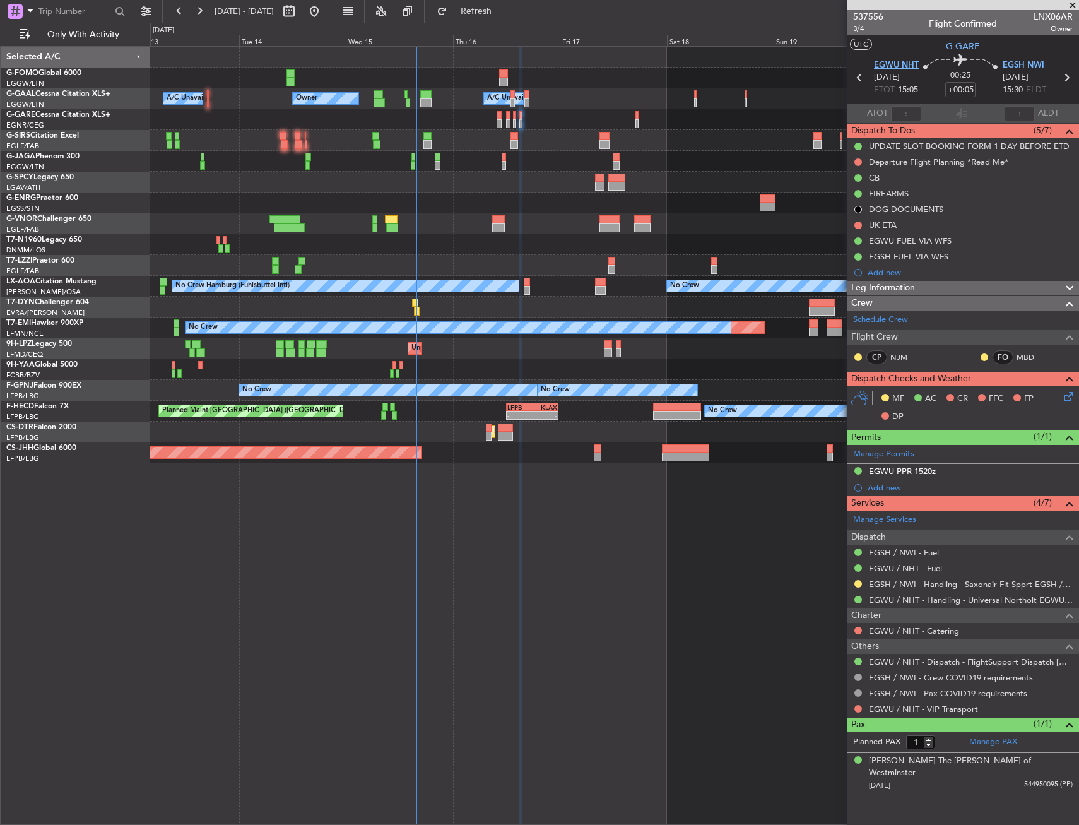
click at [900, 65] on span "EGWU NHT" at bounding box center [896, 65] width 45 height 13
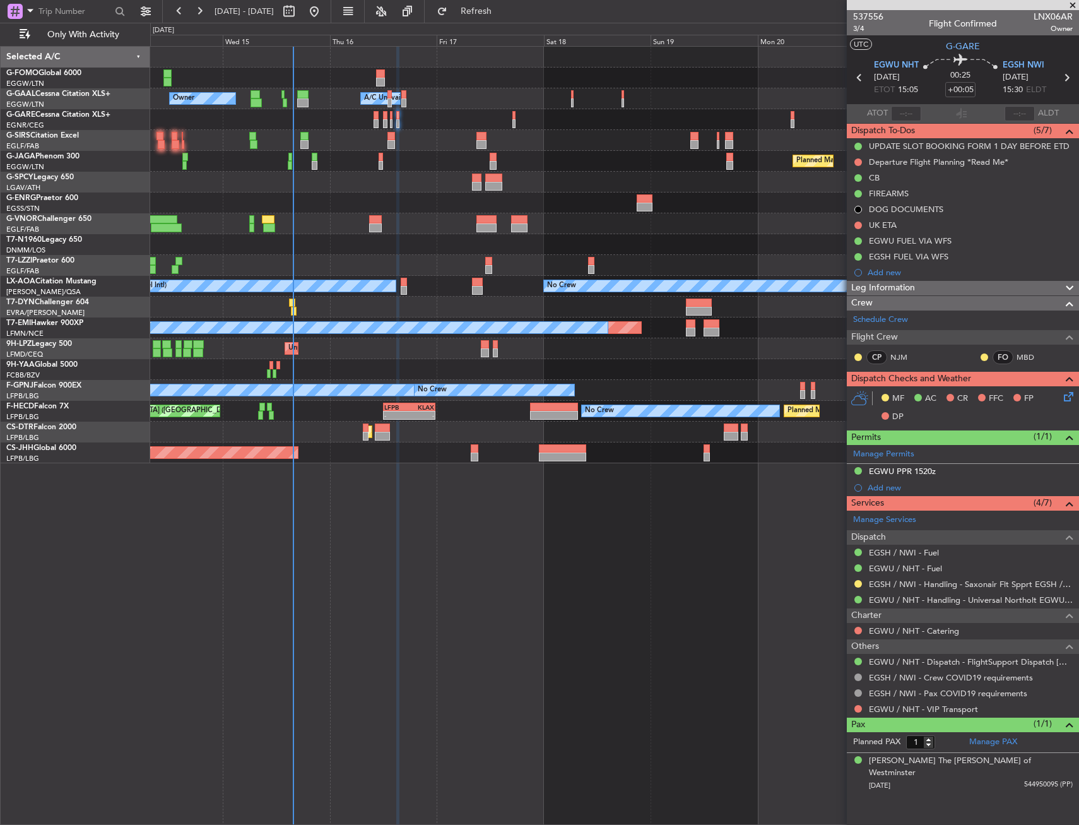
click at [233, 80] on div at bounding box center [614, 78] width 929 height 21
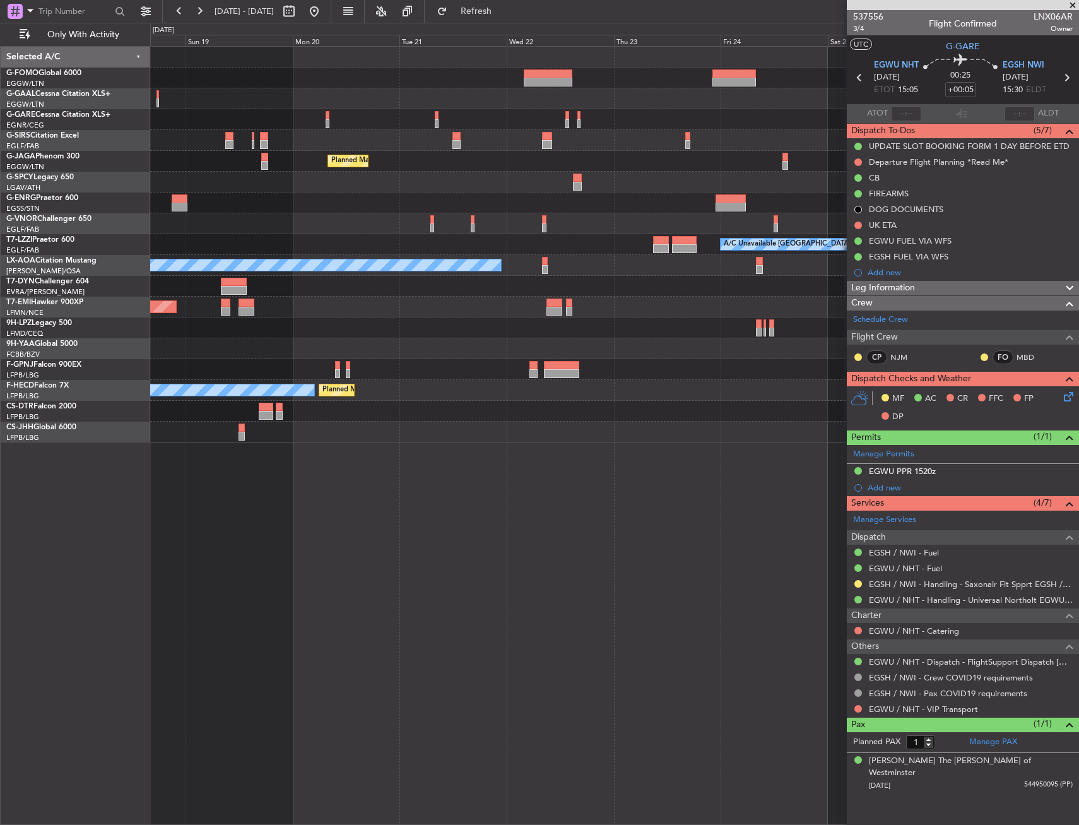
click at [85, 77] on div "A/C Unavailable Owner Planned Maint [GEOGRAPHIC_DATA] ([GEOGRAPHIC_DATA]) Plann…" at bounding box center [539, 424] width 1079 height 802
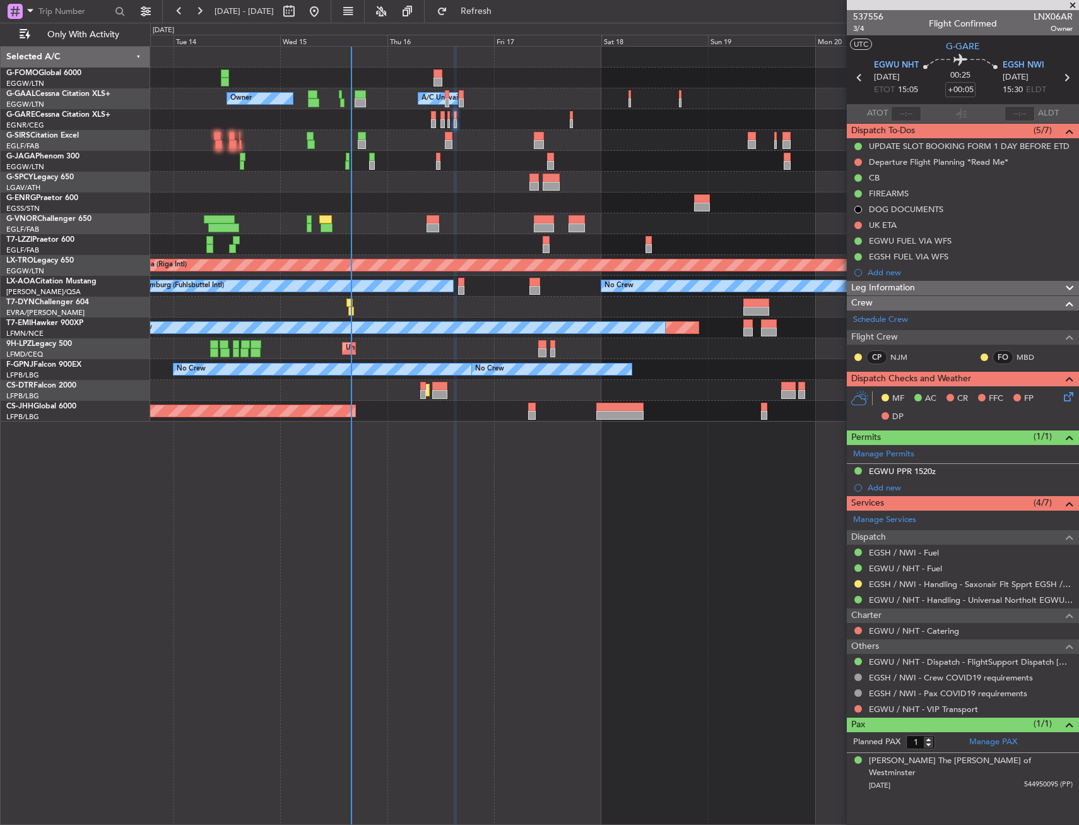
click at [982, 129] on fb-app "[DATE] - [DATE] Refresh Quick Links Only With Activity Owner A/C Unavailable Ow…" at bounding box center [539, 417] width 1079 height 816
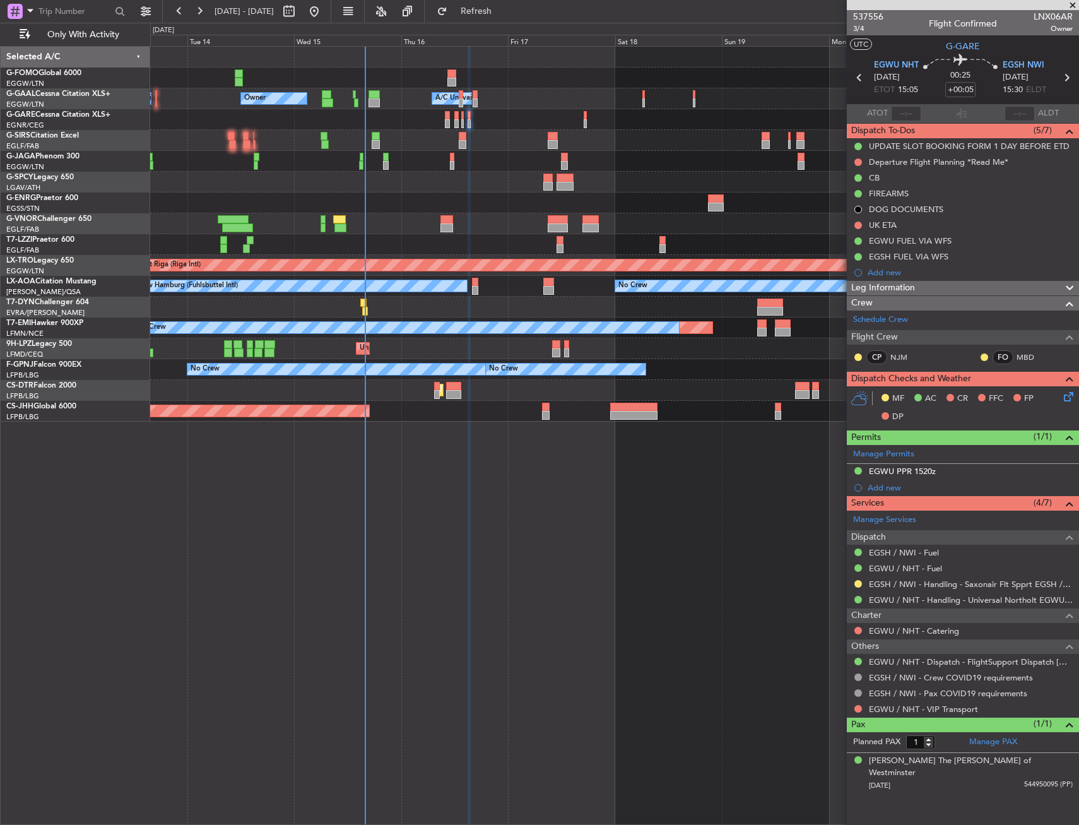
click at [542, 138] on div "Owner A/C Unavailable Owner A/C Unavailable Planned Maint [GEOGRAPHIC_DATA] ([G…" at bounding box center [614, 234] width 929 height 375
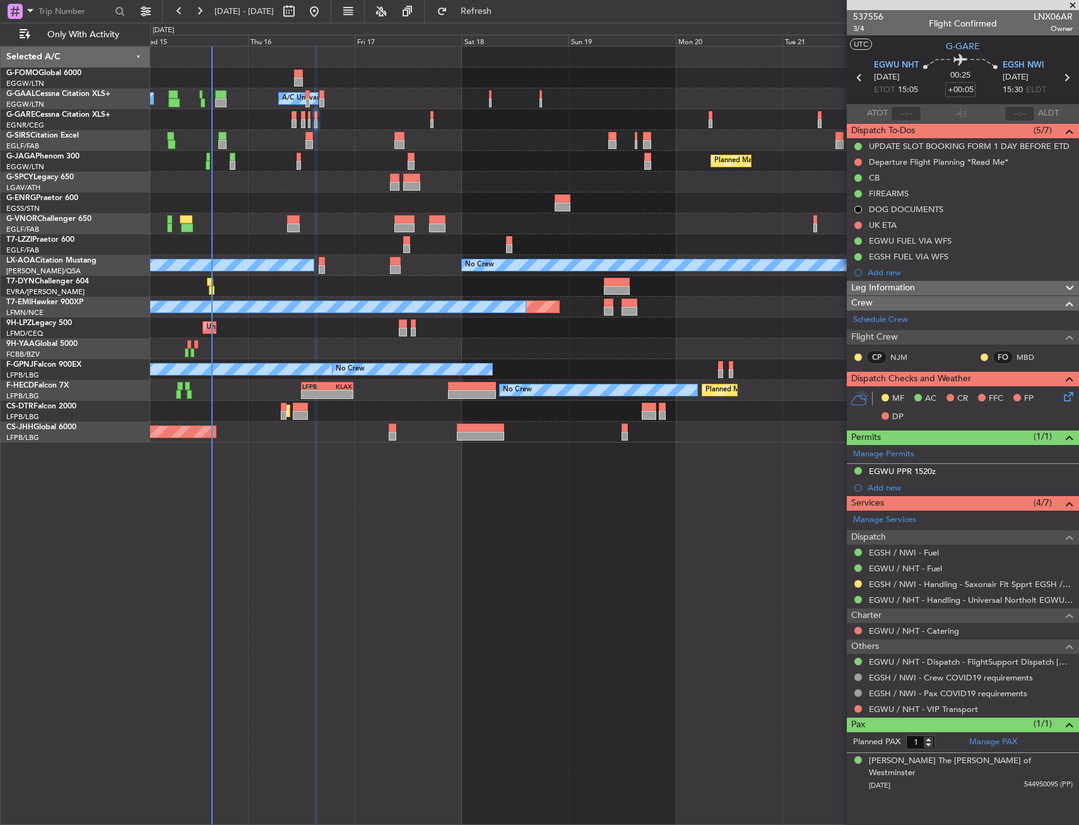
click at [271, 328] on div "Unplanned Maint [GEOGRAPHIC_DATA] ([GEOGRAPHIC_DATA])" at bounding box center [614, 327] width 929 height 21
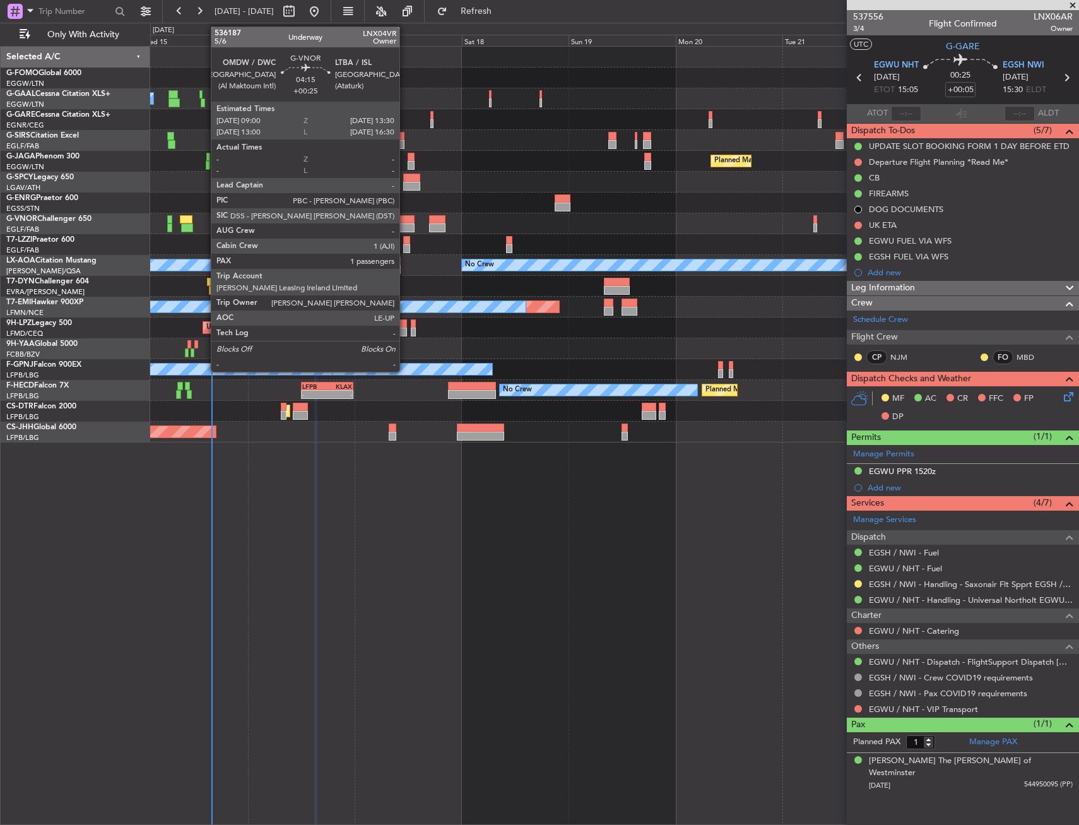
click at [405, 228] on div at bounding box center [405, 227] width 20 height 9
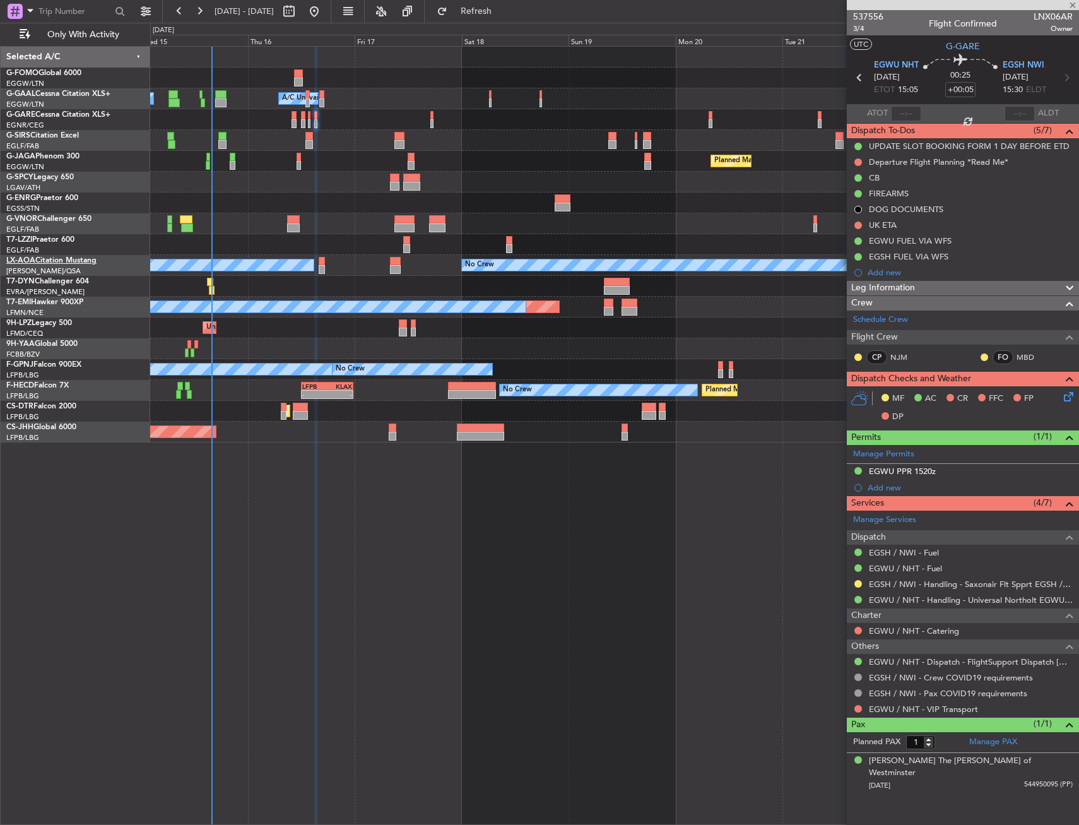
type input "+00:25"
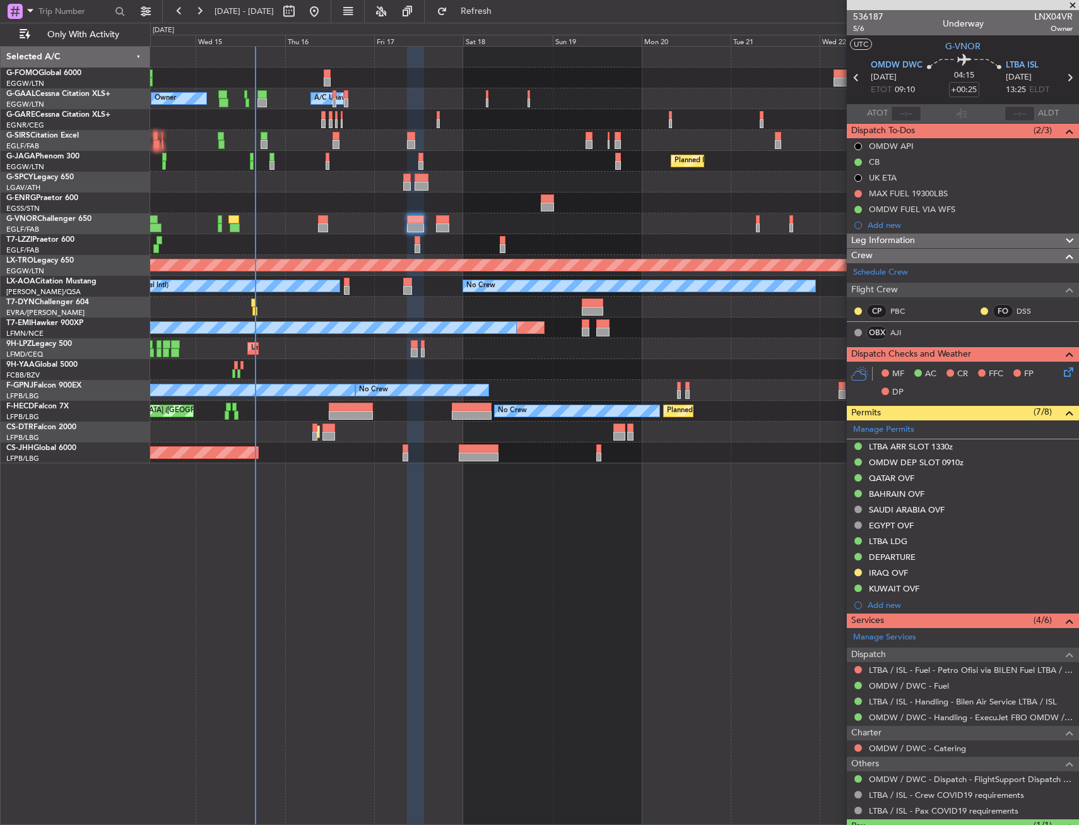
click at [128, 336] on div "Owner Owner A/C Unavailable A/C Unavailable Planned Maint [GEOGRAPHIC_DATA] ([G…" at bounding box center [539, 424] width 1079 height 802
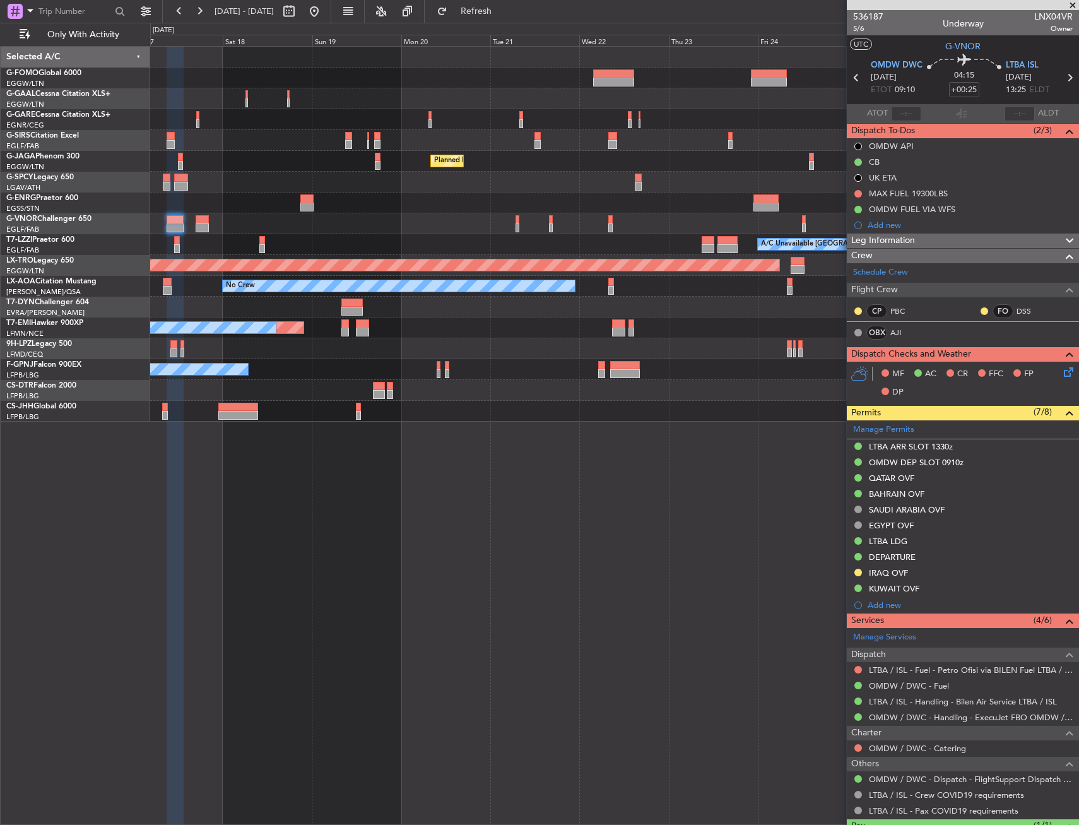
click at [765, 403] on div "Owner A/C Unavailable Owner Planned Maint [GEOGRAPHIC_DATA] ([GEOGRAPHIC_DATA])…" at bounding box center [614, 234] width 929 height 375
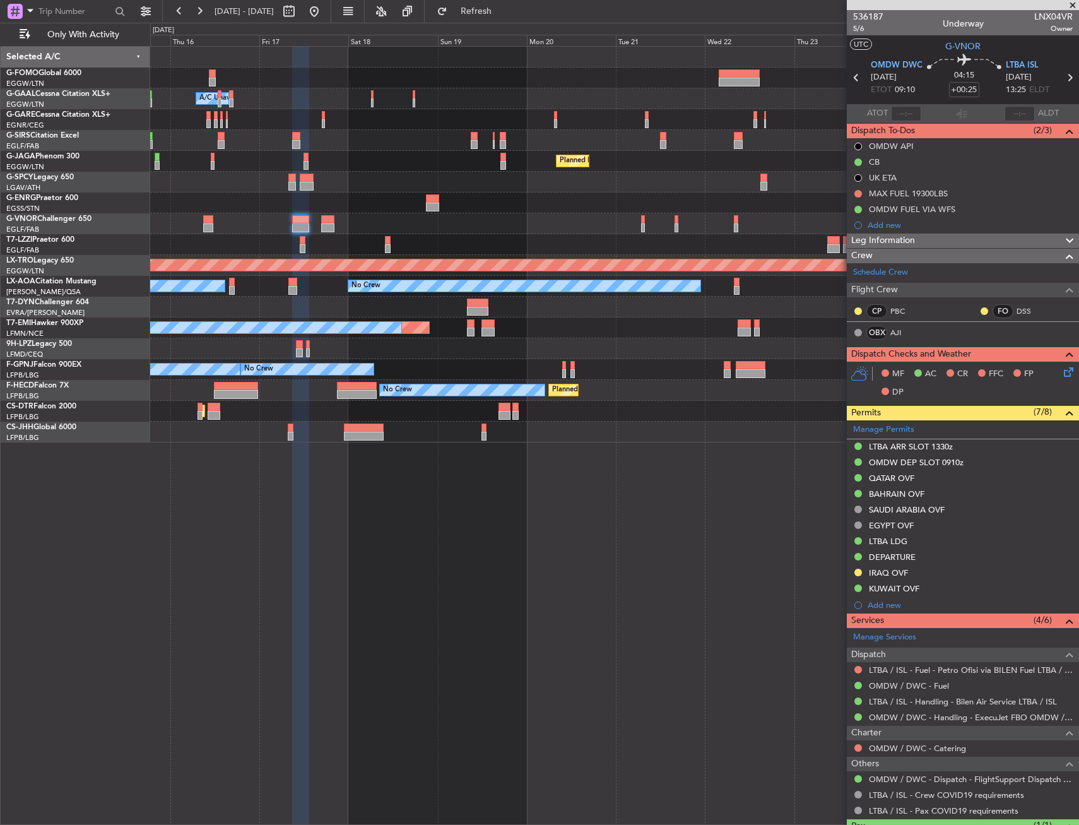
click at [675, 430] on div "Owner A/C Unavailable Owner A/C Unavailable Planned Maint [GEOGRAPHIC_DATA] ([G…" at bounding box center [614, 245] width 929 height 396
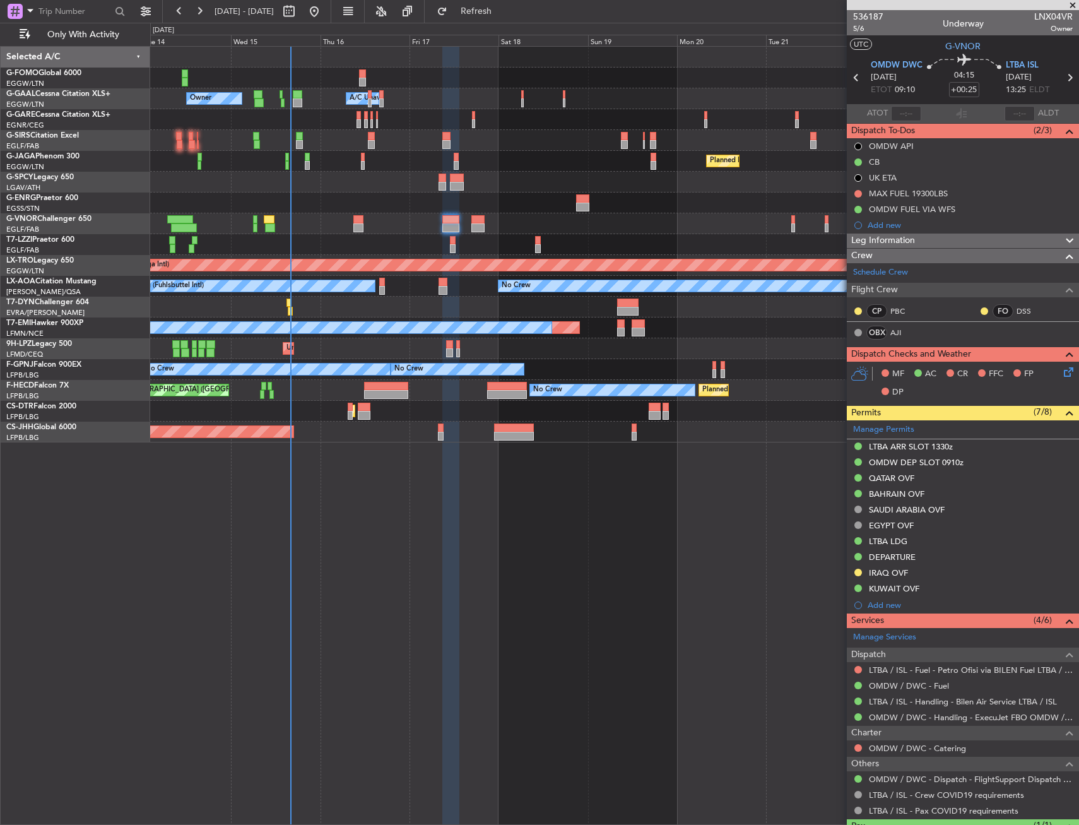
click at [674, 418] on div "Planned Maint Sofia" at bounding box center [614, 411] width 929 height 21
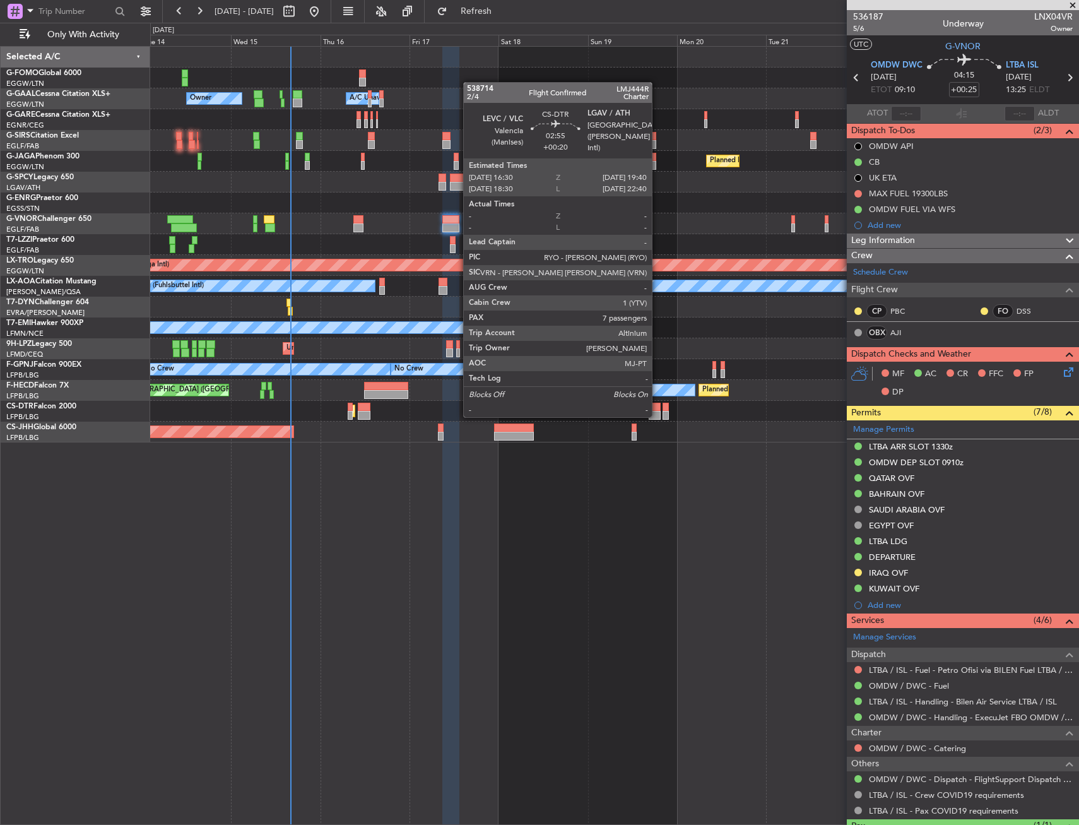
click at [533, 410] on div "Planned Maint Sofia" at bounding box center [614, 411] width 929 height 21
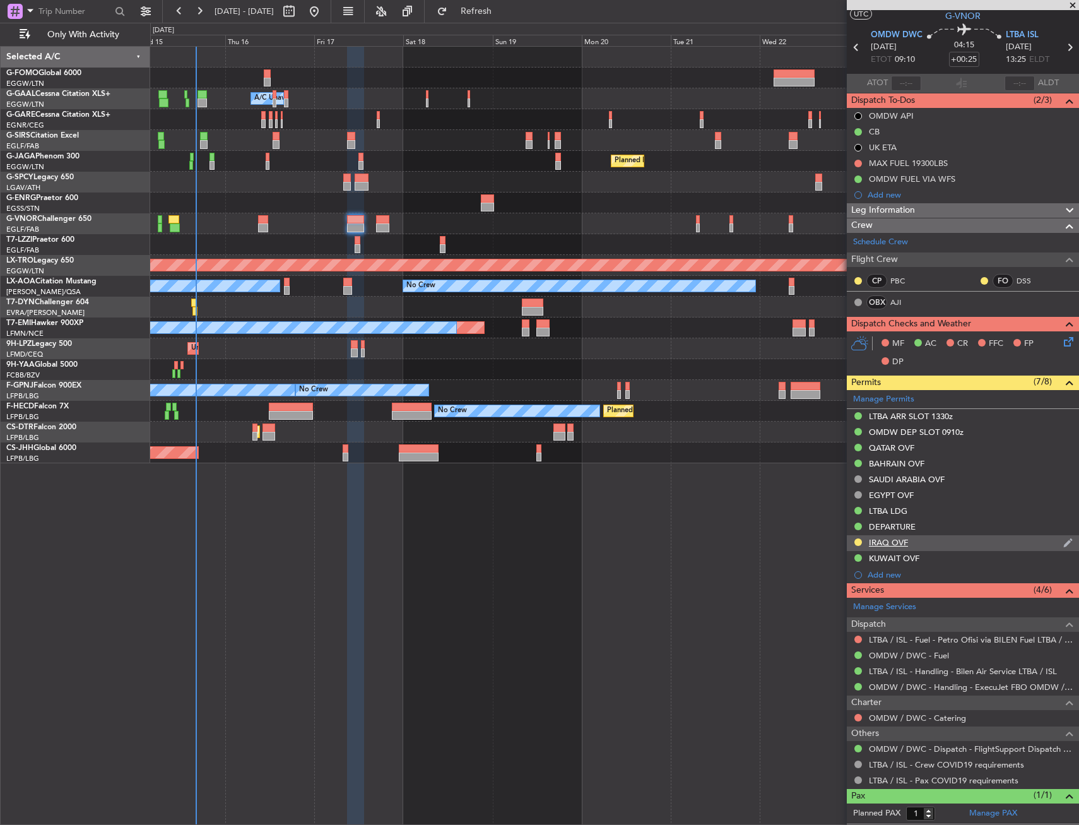
scroll to position [57, 0]
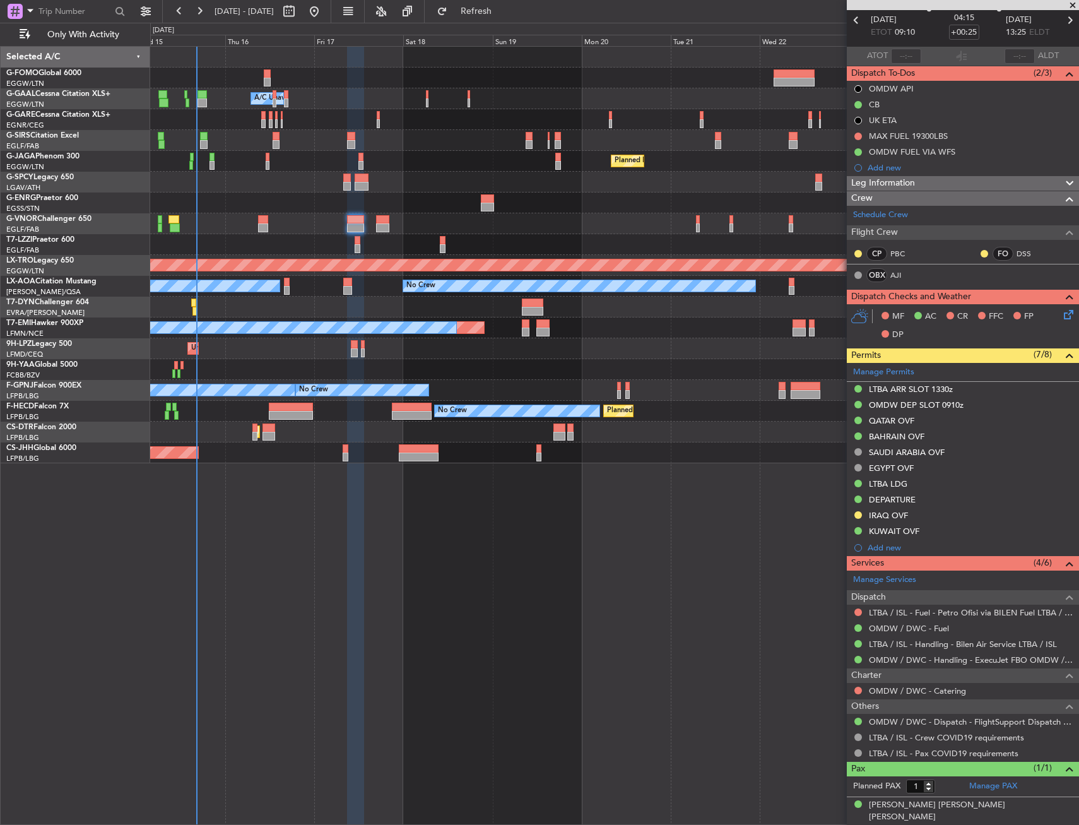
click at [239, 100] on div "Owner A/C Unavailable Owner A/C Unavailable Planned Maint [GEOGRAPHIC_DATA] ([G…" at bounding box center [614, 255] width 929 height 417
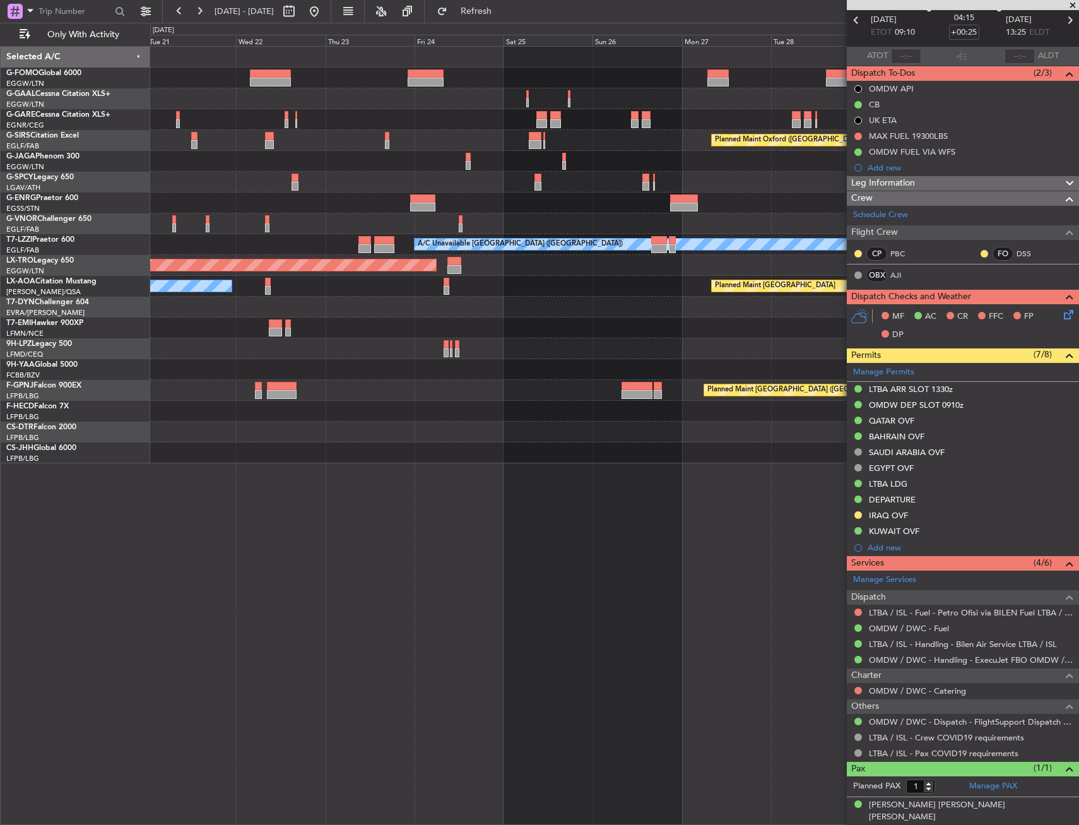
click at [215, 113] on div "Owner Planned Maint [GEOGRAPHIC_DATA] ([GEOGRAPHIC_DATA]) Planned Maint [GEOGRA…" at bounding box center [614, 255] width 929 height 417
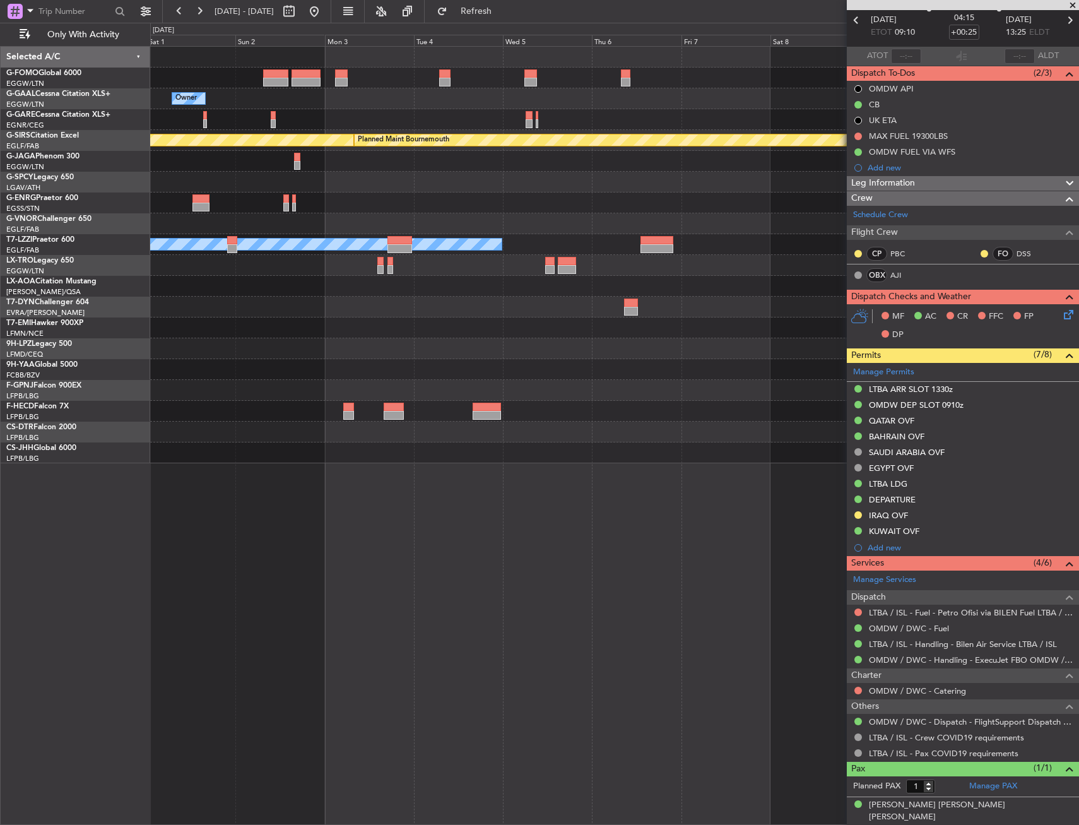
click at [237, 105] on div "Owner" at bounding box center [614, 98] width 929 height 21
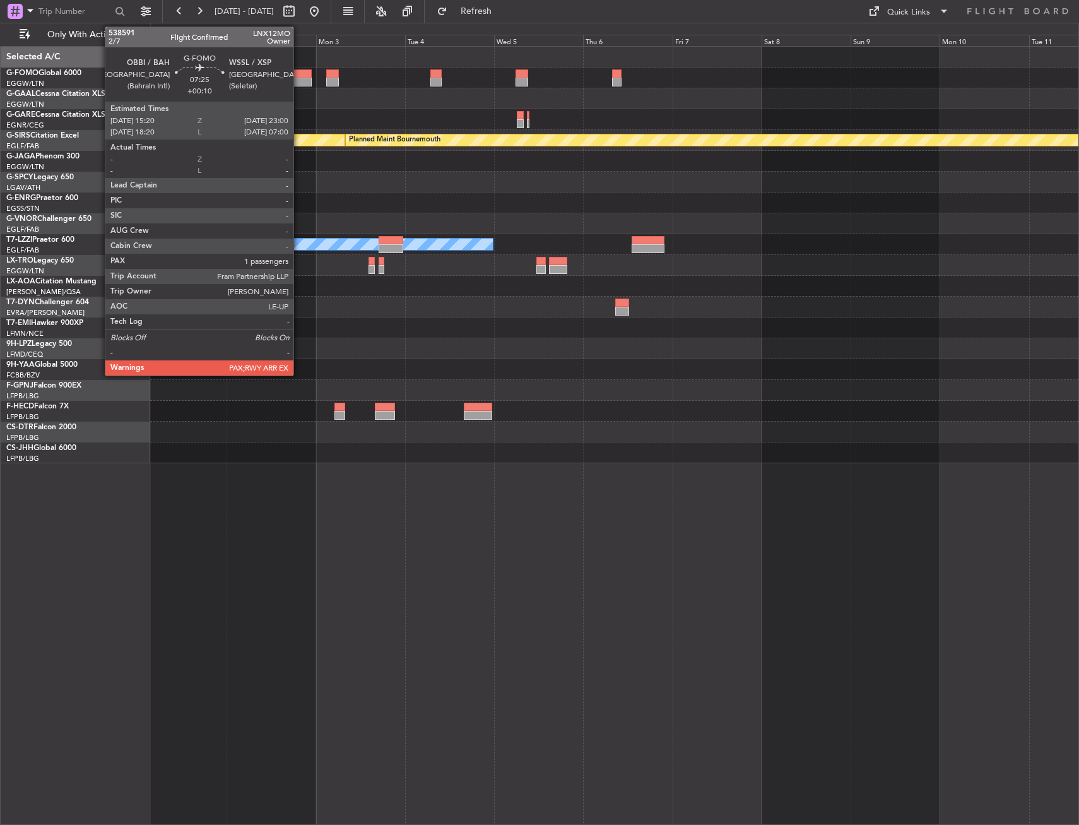
scroll to position [0, 0]
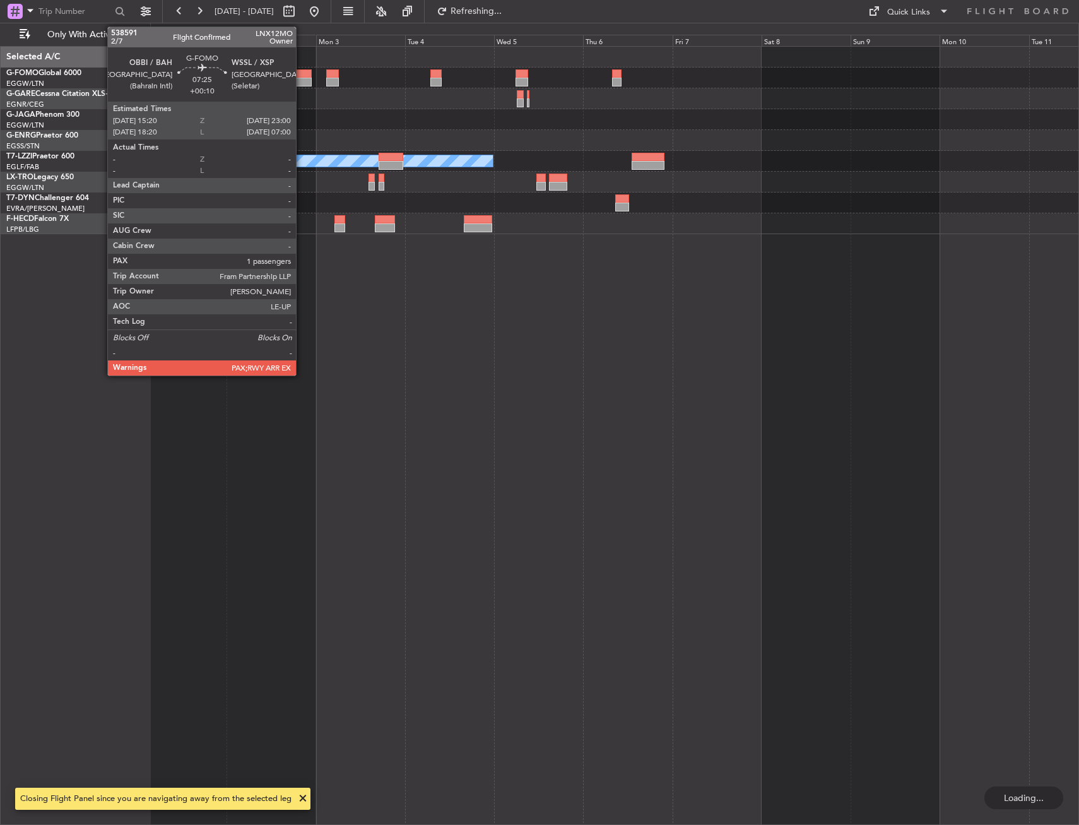
click at [302, 71] on div at bounding box center [297, 73] width 29 height 9
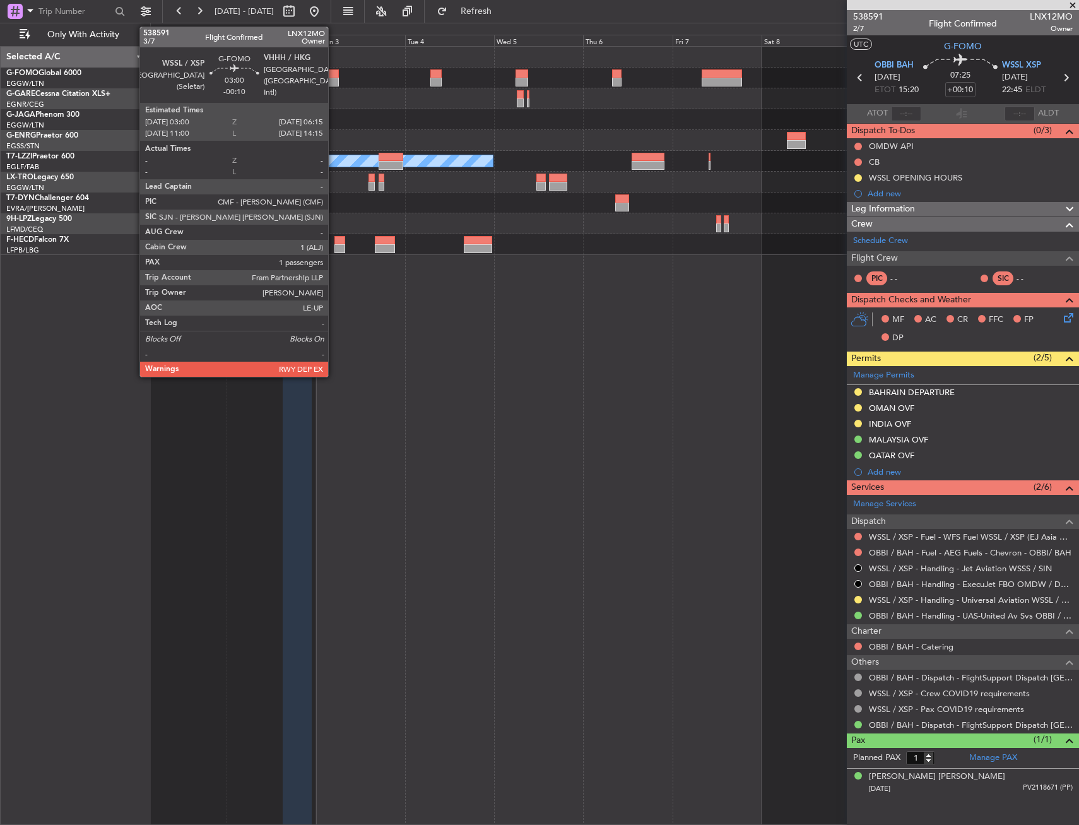
click at [328, 73] on div at bounding box center [332, 73] width 13 height 9
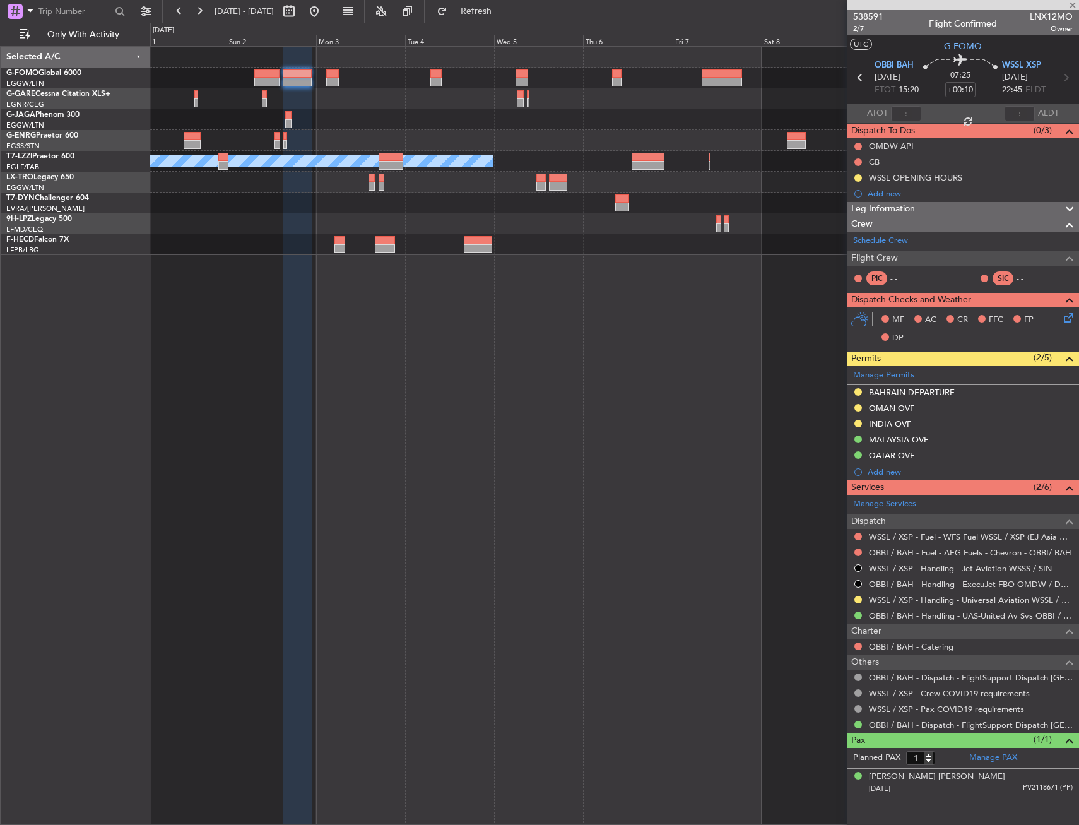
type input "-00:10"
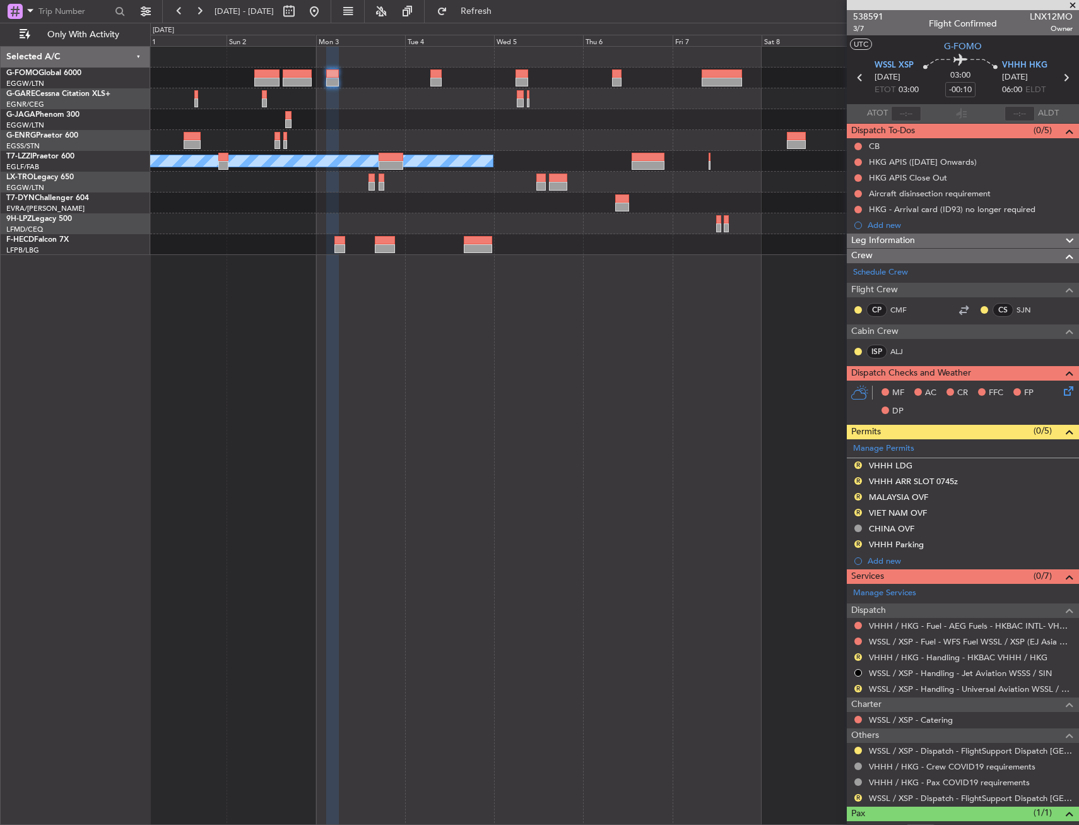
click at [932, 514] on div "R VIET NAM OVF" at bounding box center [963, 514] width 232 height 16
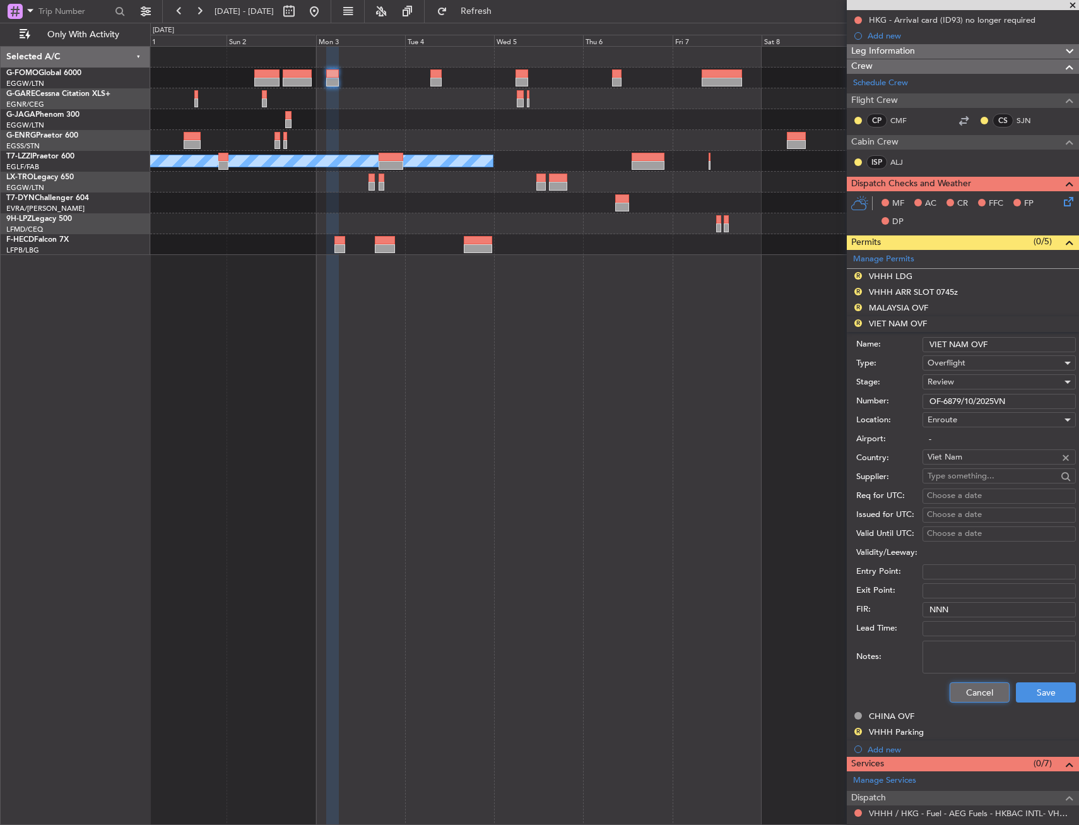
click at [993, 694] on button "Cancel" at bounding box center [980, 692] width 60 height 20
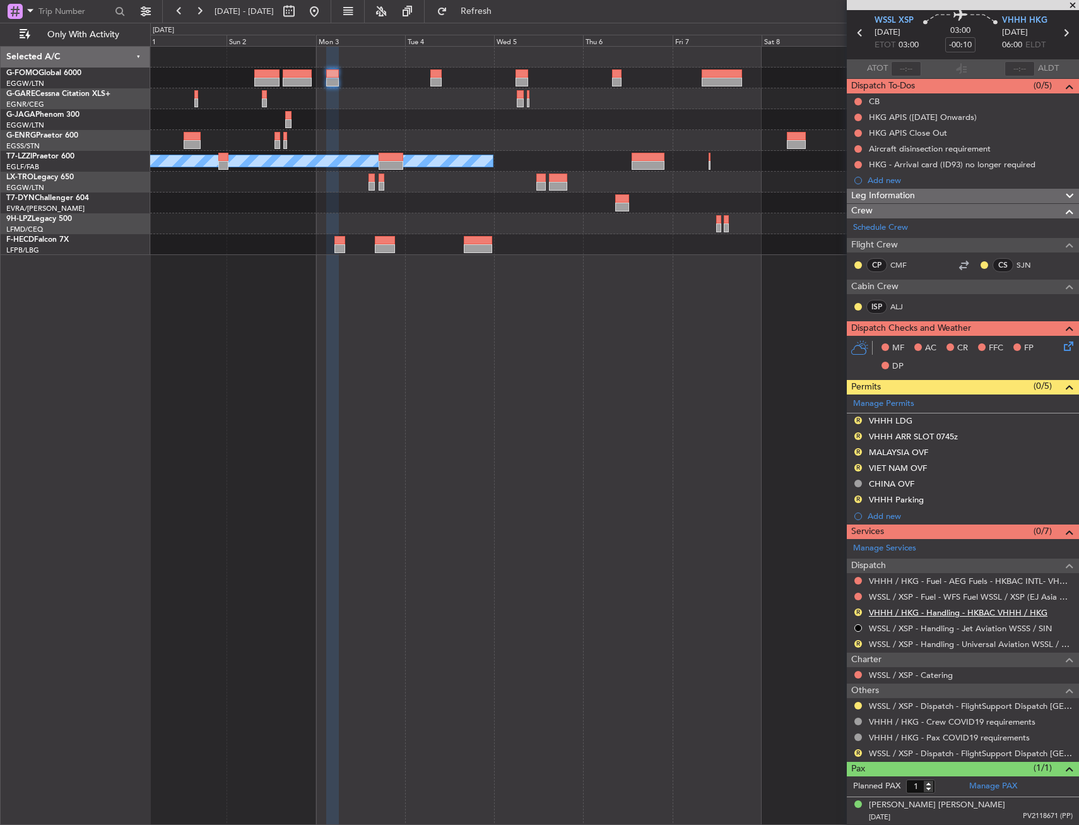
click at [964, 608] on link "VHHH / HKG - Handling - HKBAC VHHH / HKG" at bounding box center [958, 612] width 179 height 11
click at [858, 469] on button "R" at bounding box center [859, 468] width 8 height 8
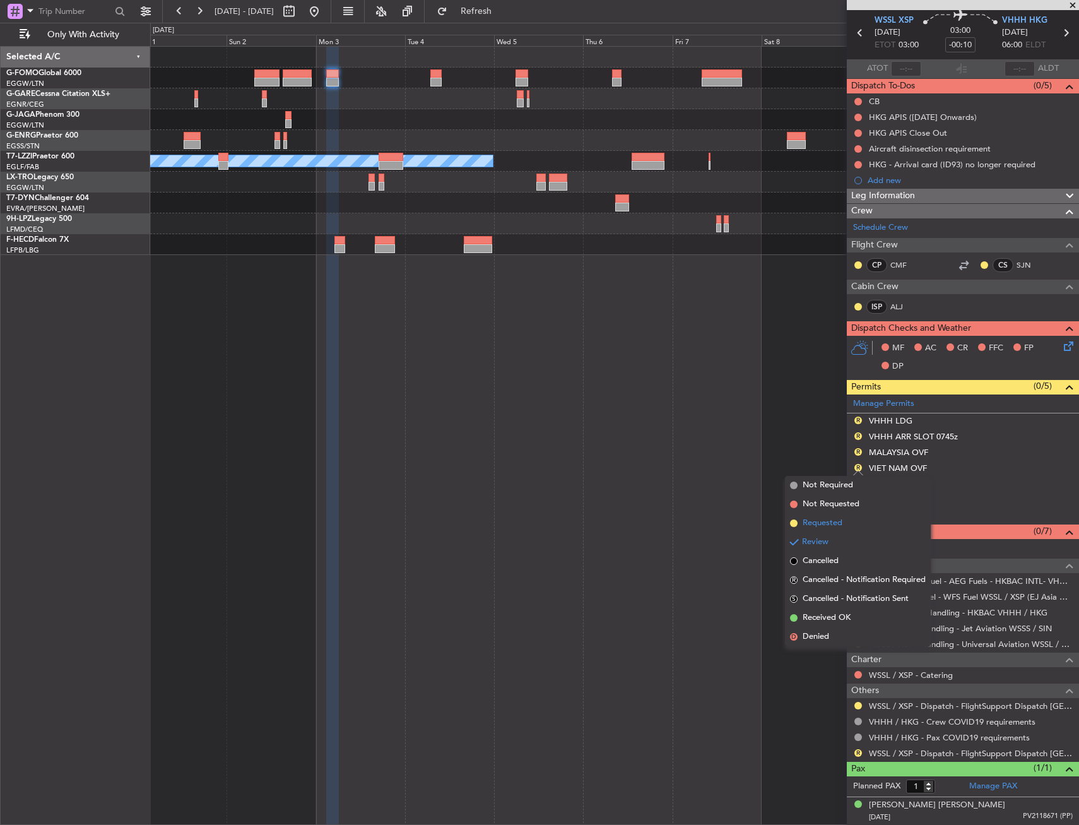
click at [852, 522] on li "Requested" at bounding box center [858, 523] width 146 height 19
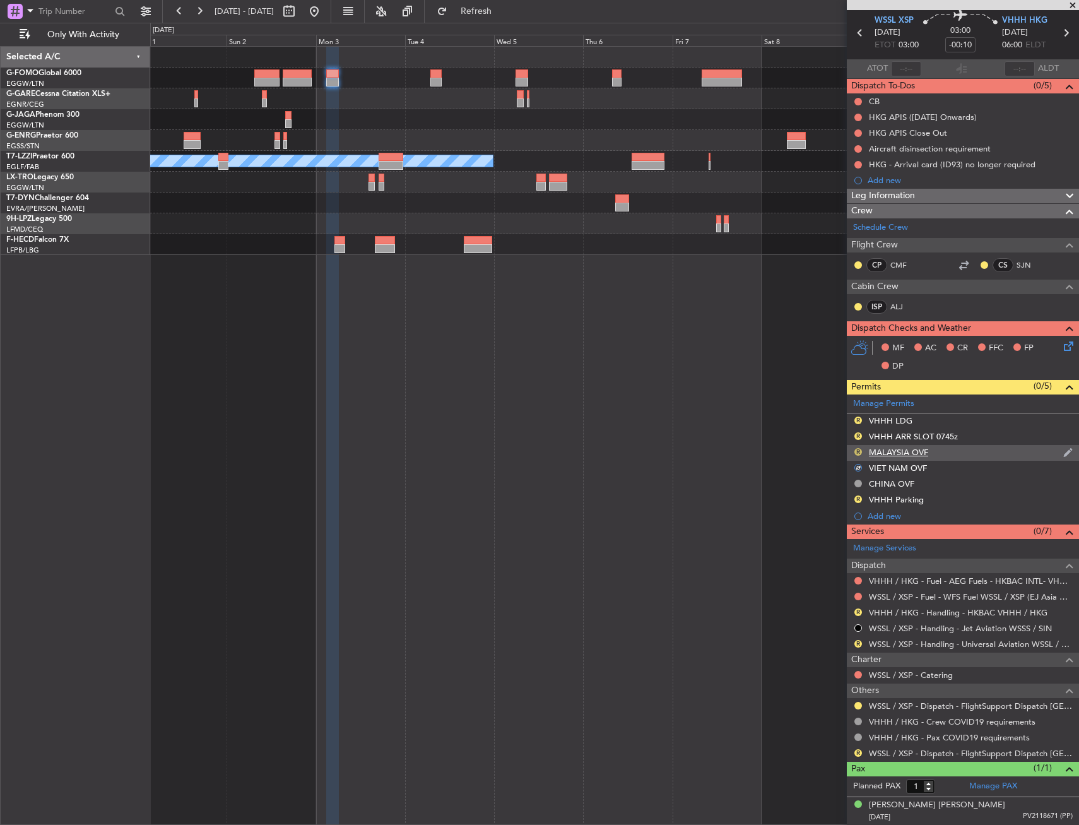
click at [861, 453] on button "R" at bounding box center [859, 452] width 8 height 8
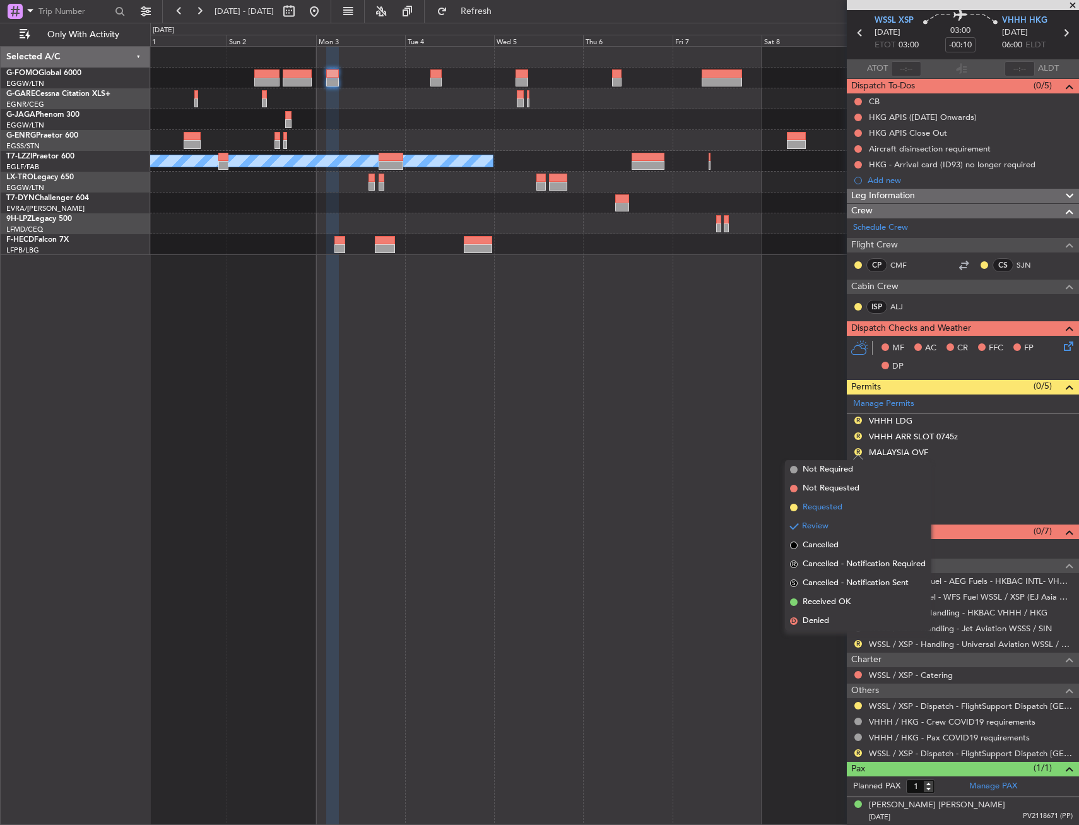
click at [844, 511] on li "Requested" at bounding box center [858, 507] width 146 height 19
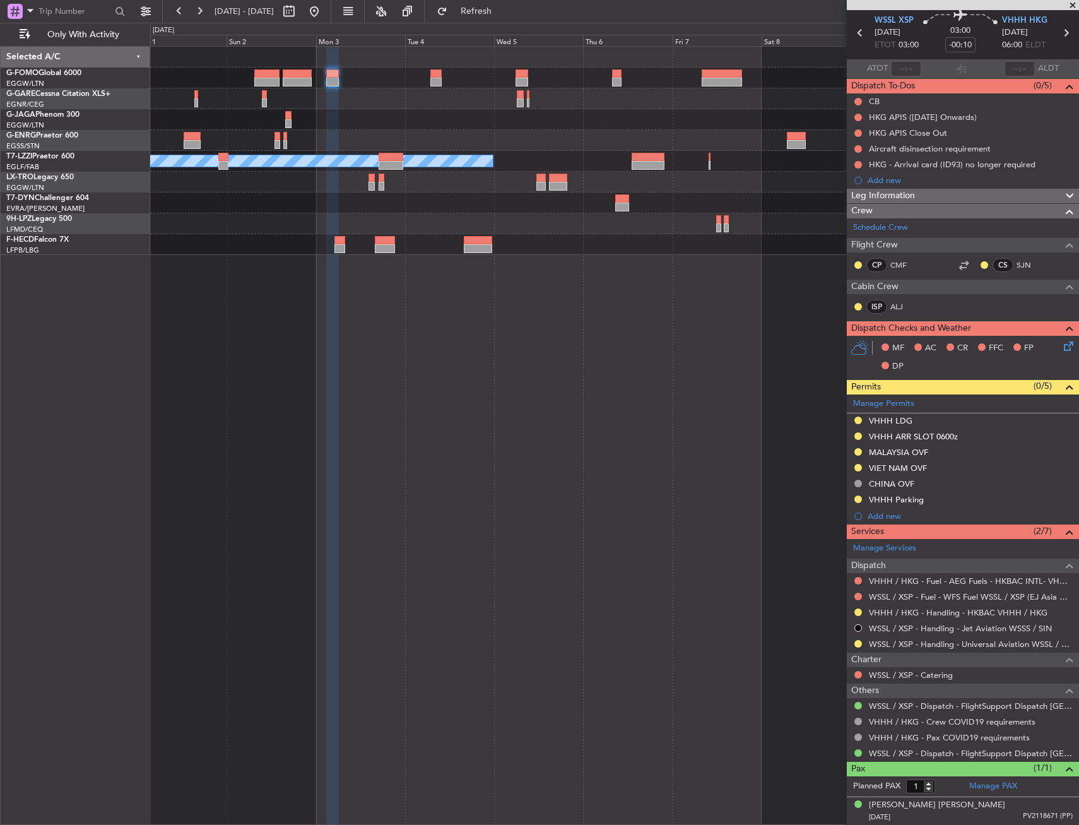
click at [666, 437] on div "A/C Unavailable [GEOGRAPHIC_DATA] ([GEOGRAPHIC_DATA]) Planned Maint [GEOGRAPHIC…" at bounding box center [614, 435] width 929 height 779
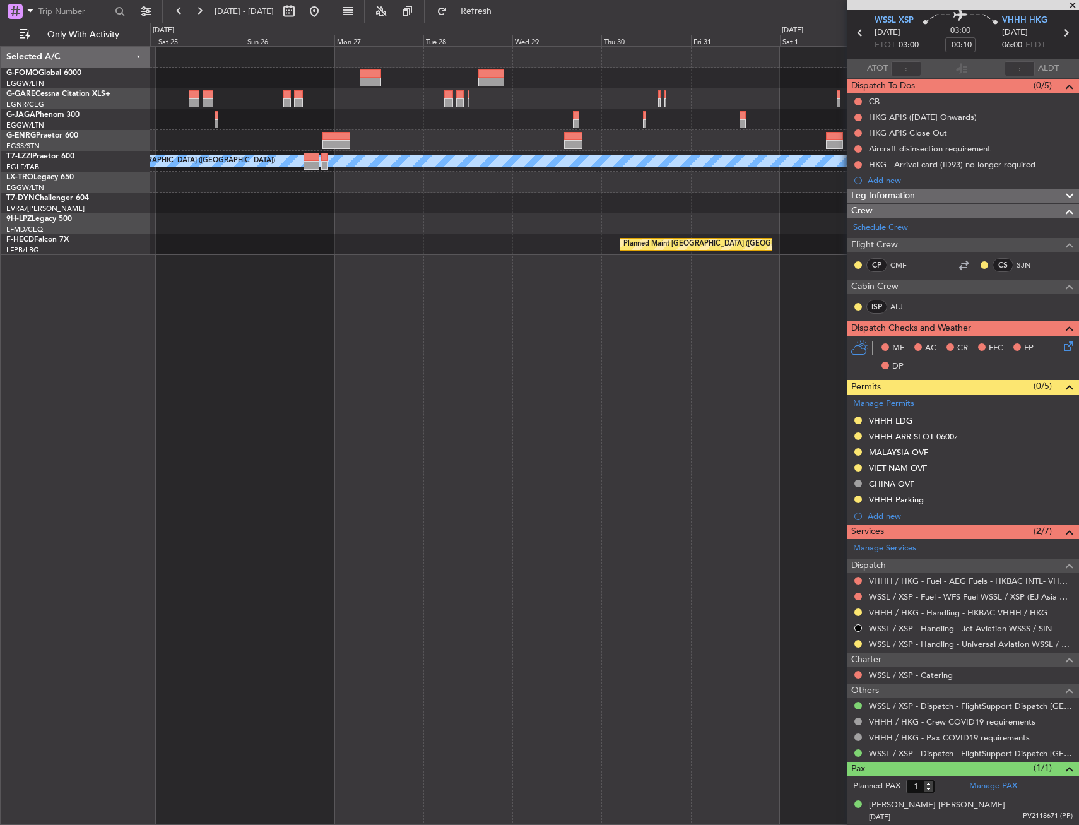
click at [566, 463] on div "A/C Unavailable [GEOGRAPHIC_DATA] ([GEOGRAPHIC_DATA]) Planned Maint [GEOGRAPHIC…" at bounding box center [614, 435] width 929 height 779
click at [627, 477] on div "A/C Unavailable [GEOGRAPHIC_DATA] ([GEOGRAPHIC_DATA]) Planned Maint [GEOGRAPHIC…" at bounding box center [614, 435] width 929 height 779
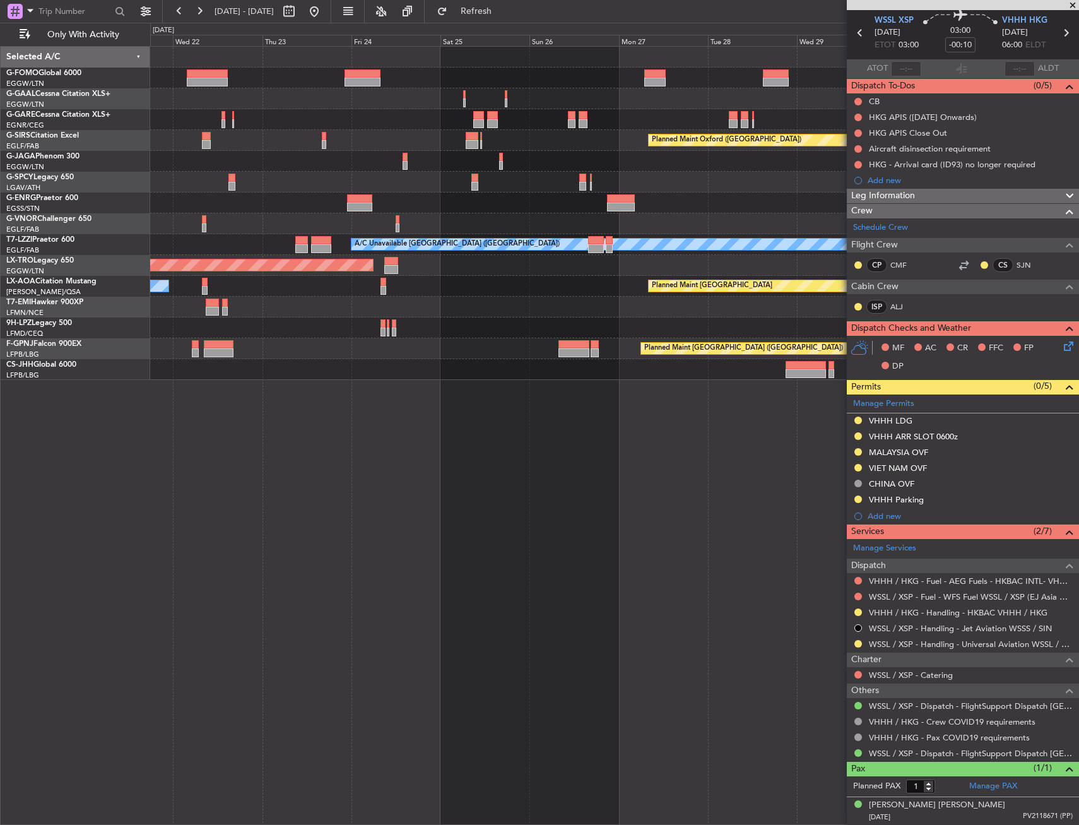
click at [601, 177] on div "Owner Planned Maint [GEOGRAPHIC_DATA] ([GEOGRAPHIC_DATA]) Planned Maint [GEOGRA…" at bounding box center [614, 213] width 929 height 333
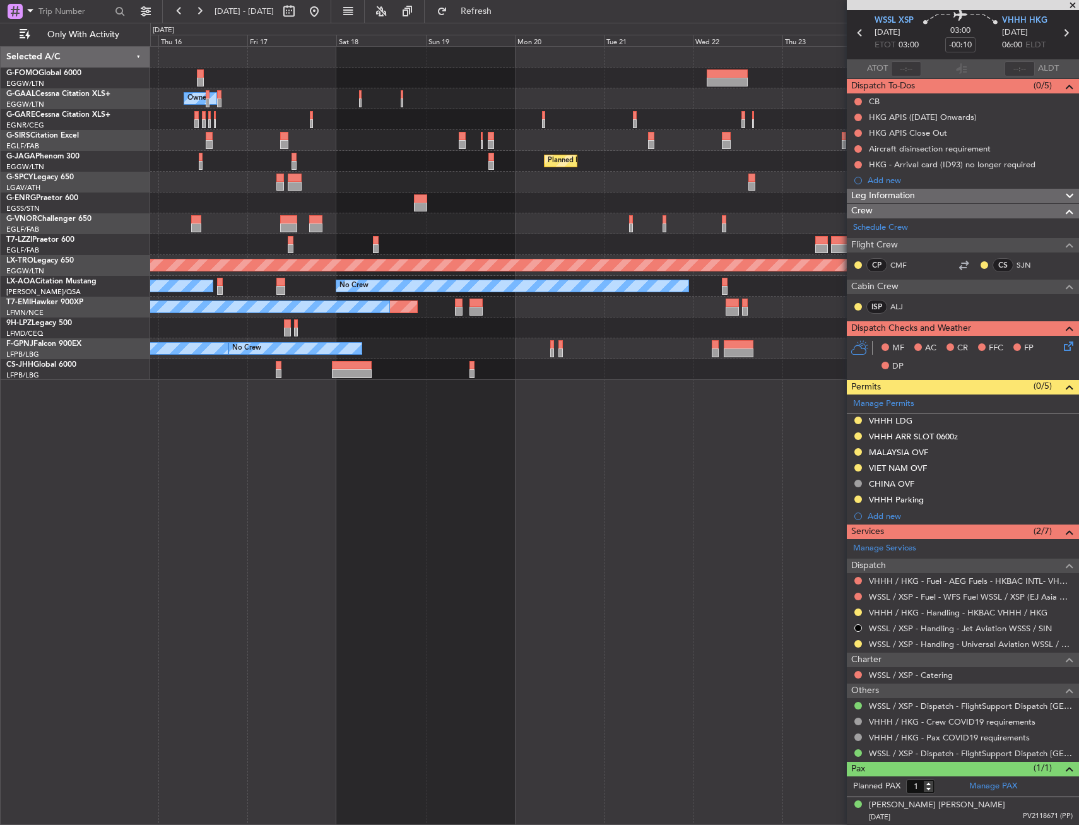
click at [732, 138] on div "Planned Maint Oxford ([GEOGRAPHIC_DATA])" at bounding box center [614, 140] width 929 height 21
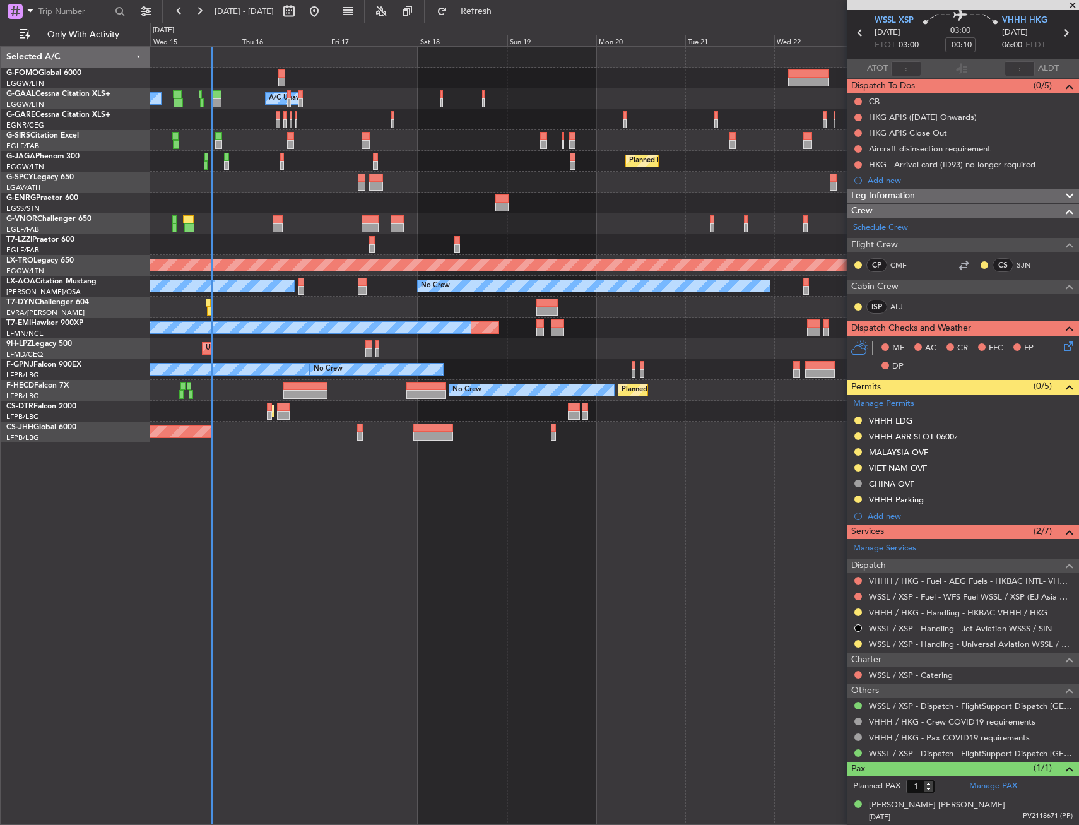
click at [598, 174] on div "Owner A/C Unavailable Owner A/C Unavailable Planned Maint [GEOGRAPHIC_DATA] ([G…" at bounding box center [614, 245] width 929 height 396
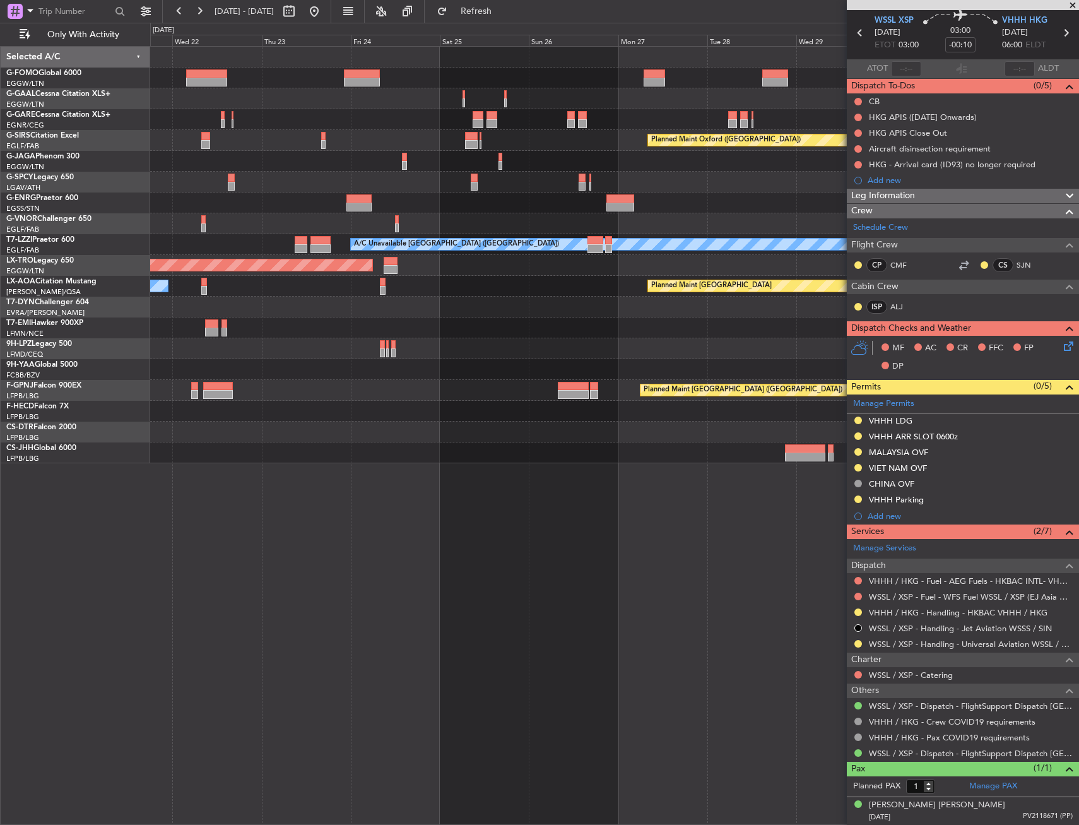
click at [143, 489] on div "Owner Planned Maint [GEOGRAPHIC_DATA] ([GEOGRAPHIC_DATA]) Planned Maint [GEOGRA…" at bounding box center [539, 424] width 1079 height 802
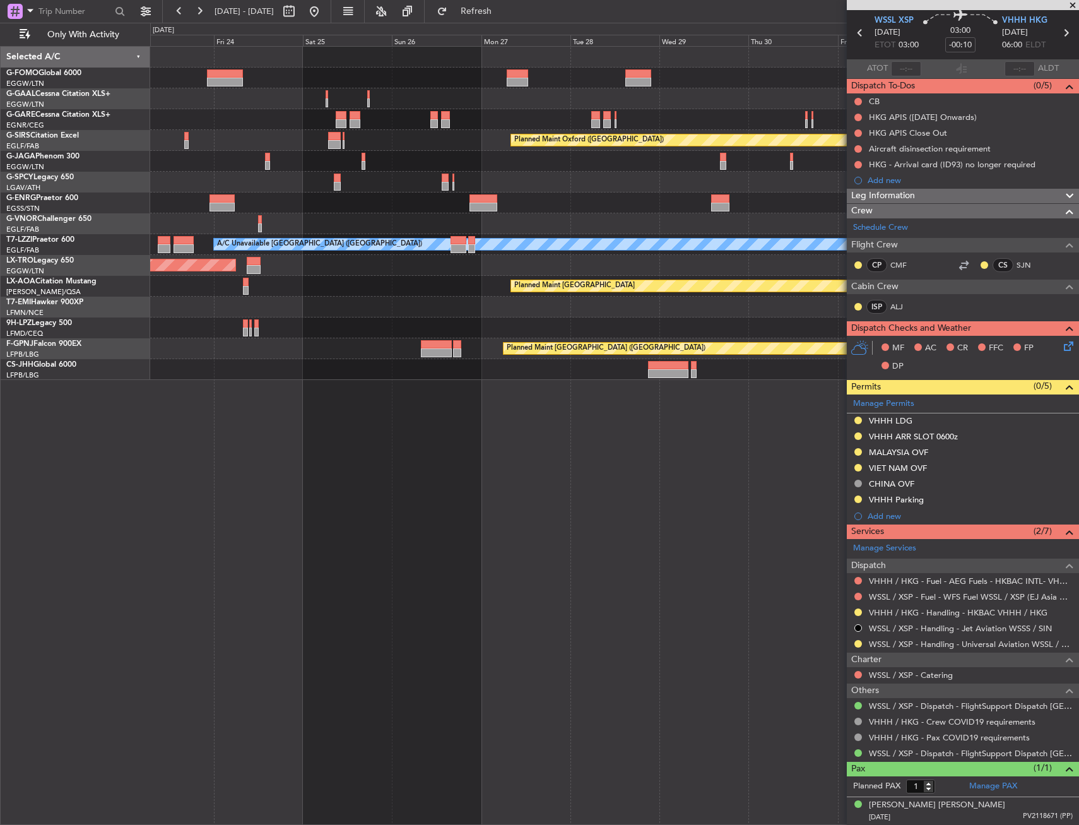
click at [367, 393] on div "Owner Planned Maint [GEOGRAPHIC_DATA] ([GEOGRAPHIC_DATA]) Planned Maint [GEOGRA…" at bounding box center [614, 435] width 929 height 779
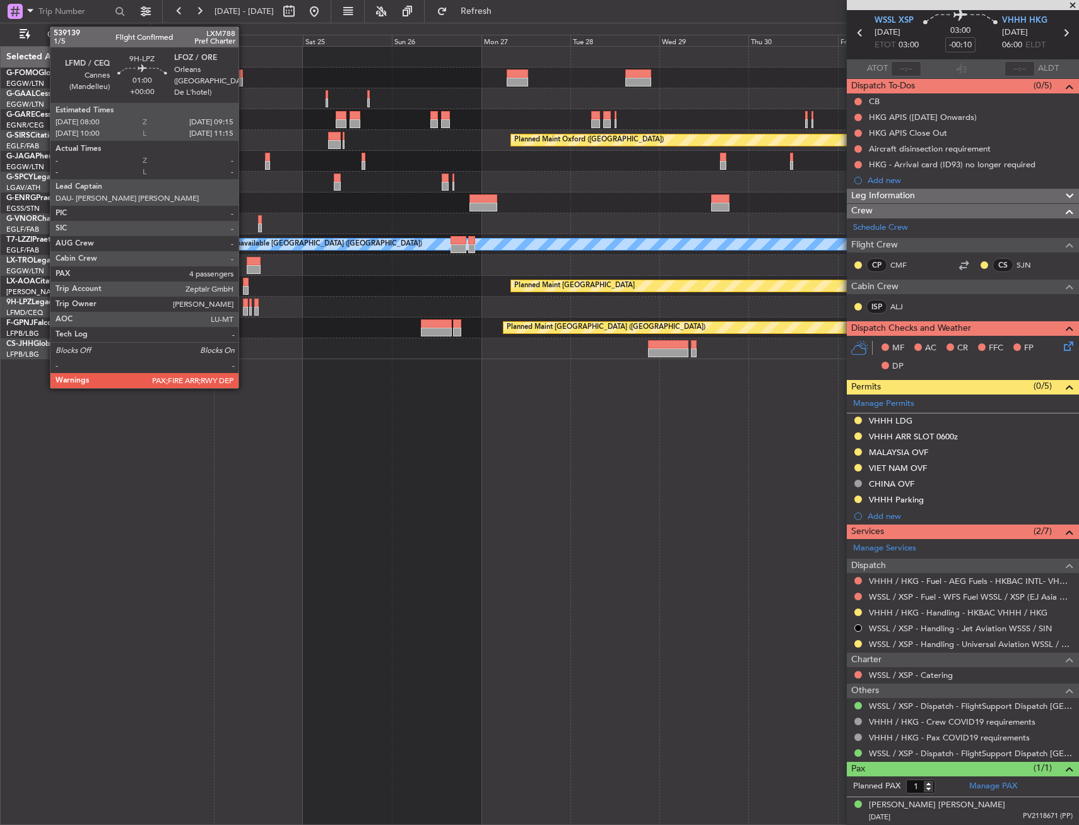
click at [244, 303] on div at bounding box center [245, 303] width 5 height 9
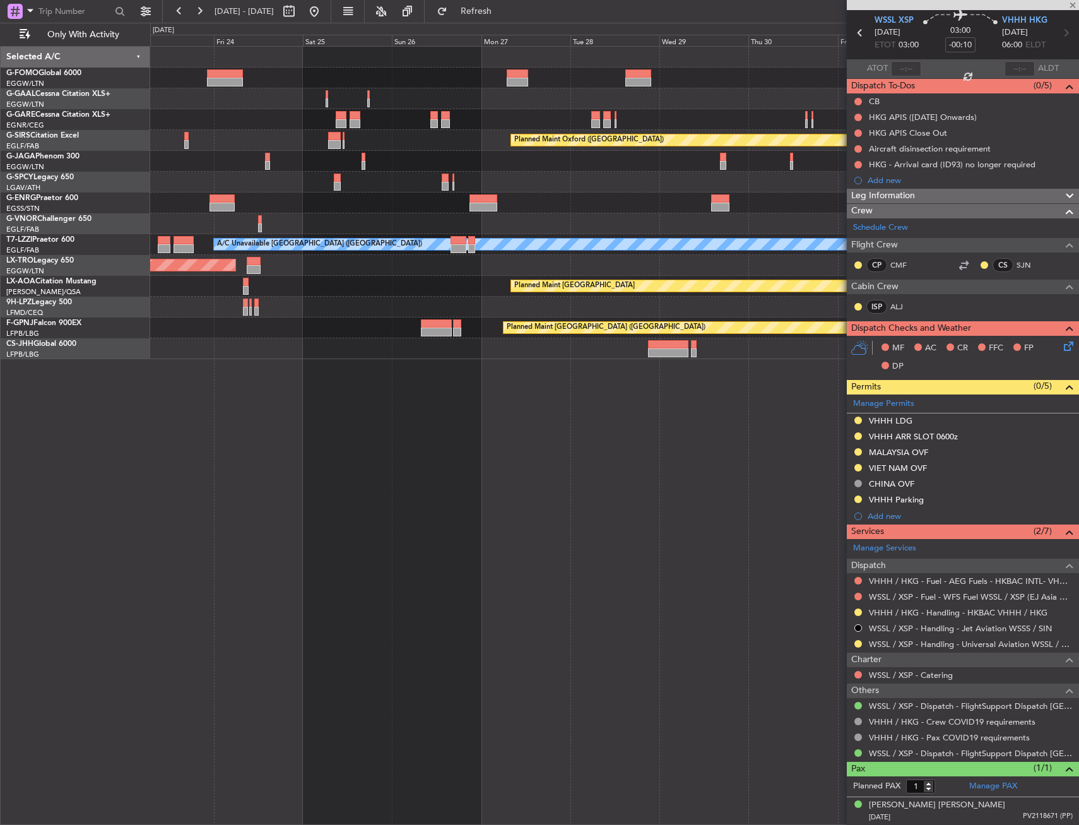
type input "4"
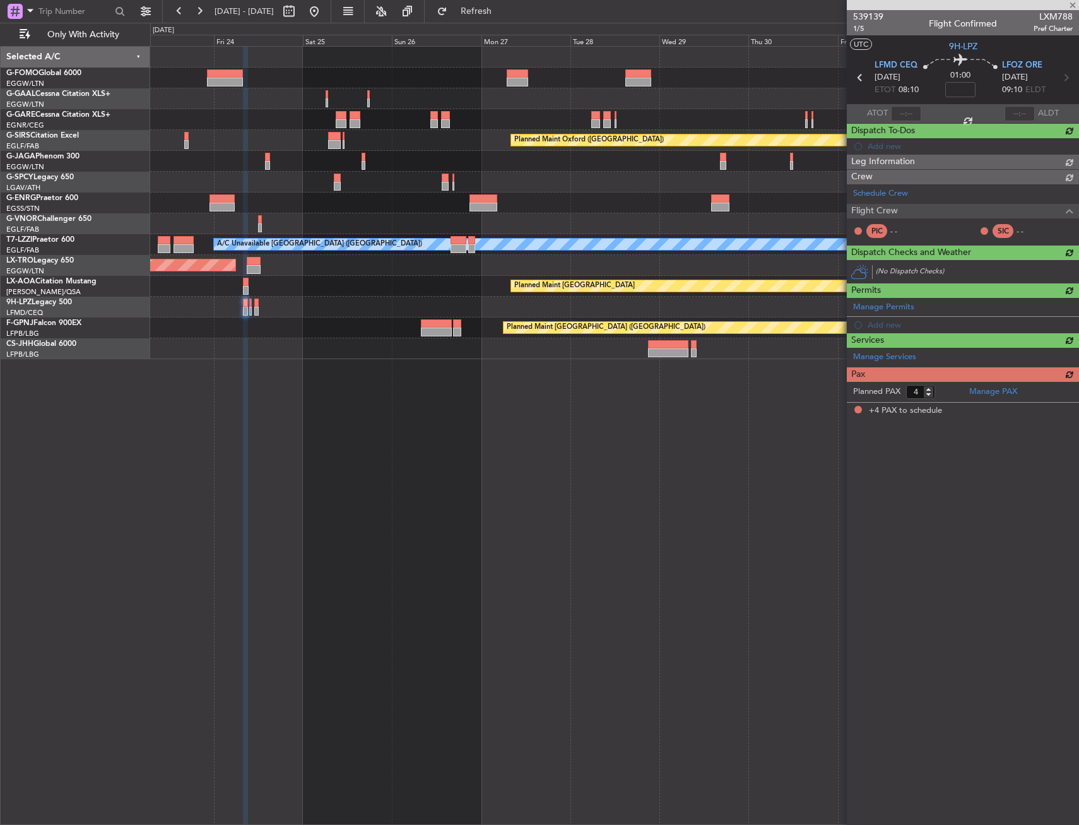
scroll to position [0, 0]
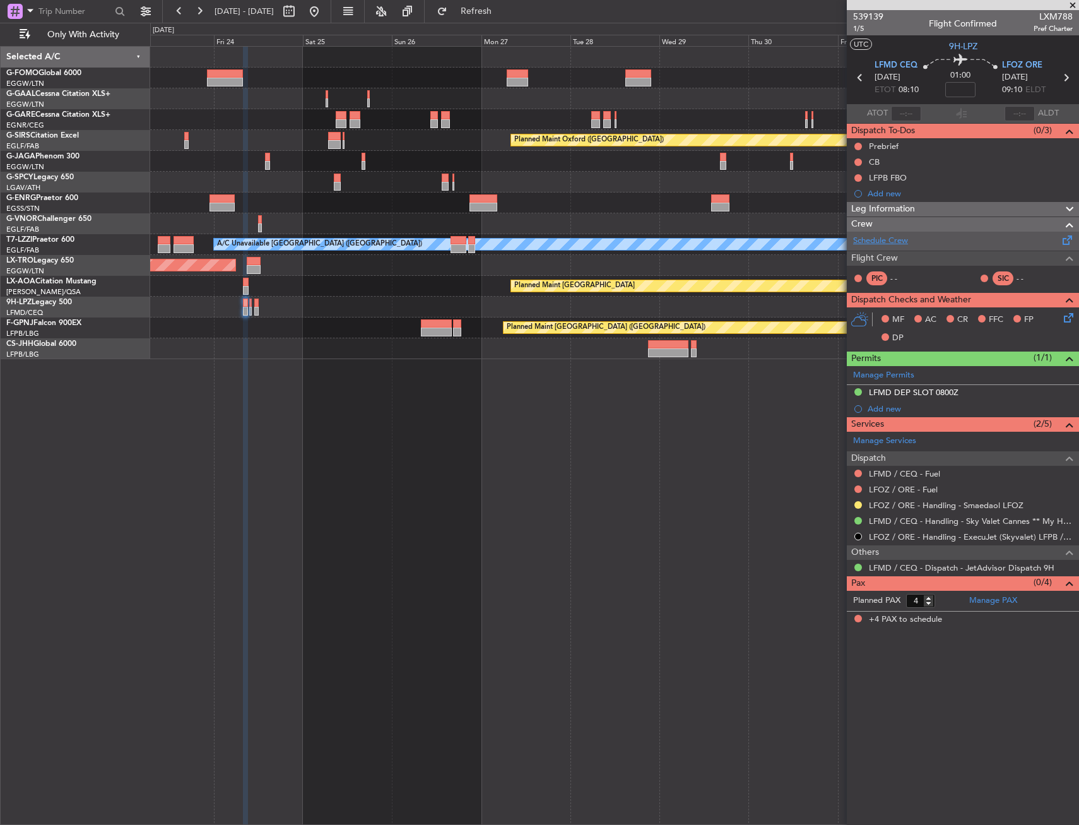
click at [900, 240] on link "Schedule Crew" at bounding box center [880, 241] width 55 height 13
click at [898, 68] on span "LFMD CEQ" at bounding box center [896, 65] width 43 height 13
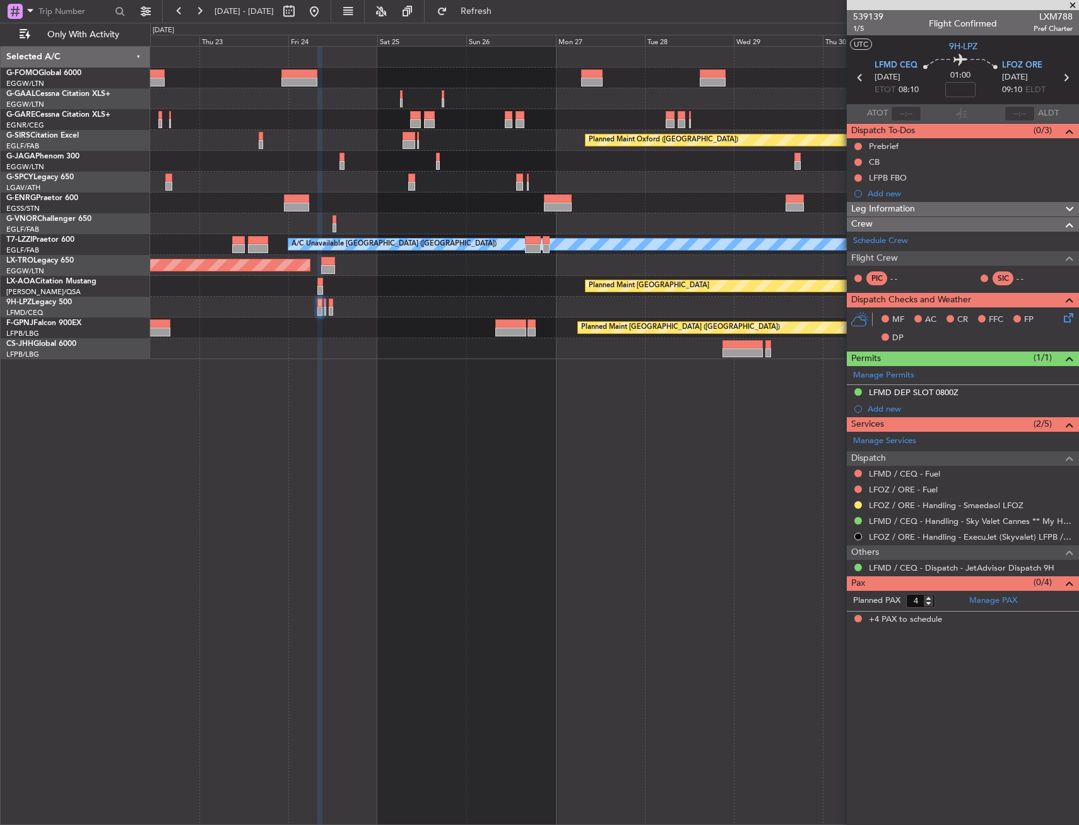
click at [591, 564] on div "Owner Planned Maint [GEOGRAPHIC_DATA] ([GEOGRAPHIC_DATA]) Planned Maint [GEOGRA…" at bounding box center [614, 435] width 929 height 779
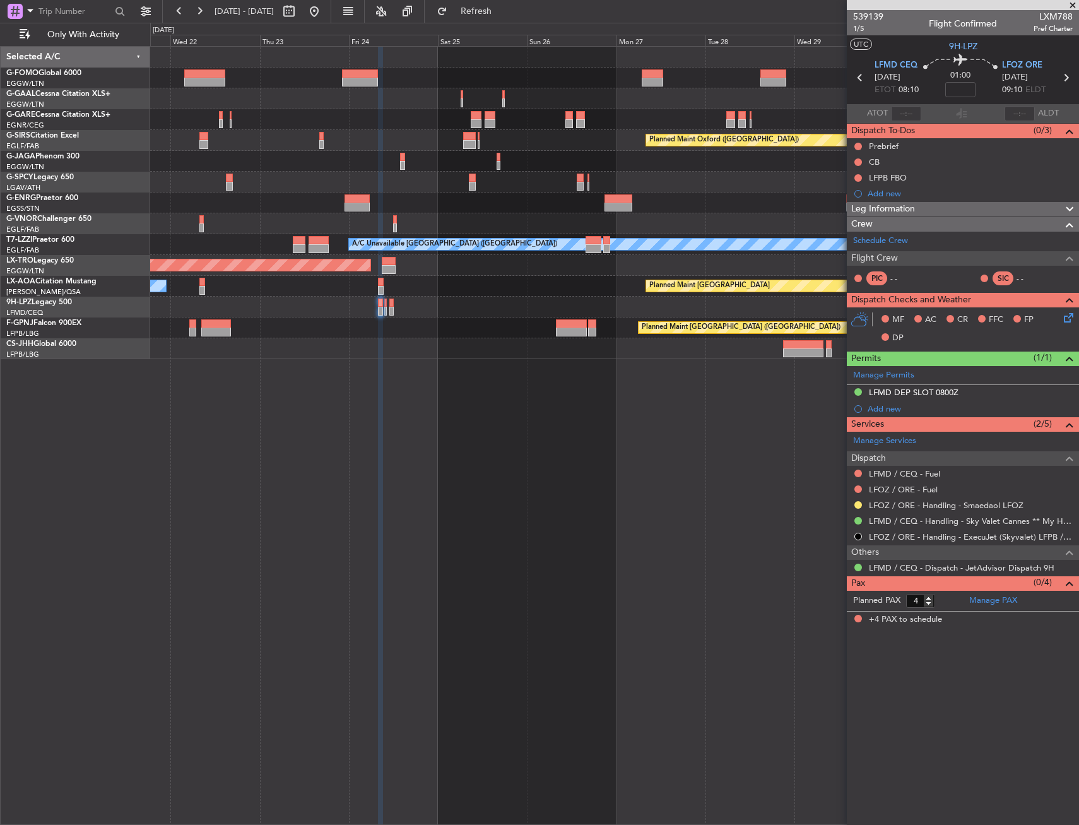
click at [732, 551] on div "Owner Planned Maint [GEOGRAPHIC_DATA] ([GEOGRAPHIC_DATA]) Planned Maint [GEOGRA…" at bounding box center [614, 435] width 929 height 779
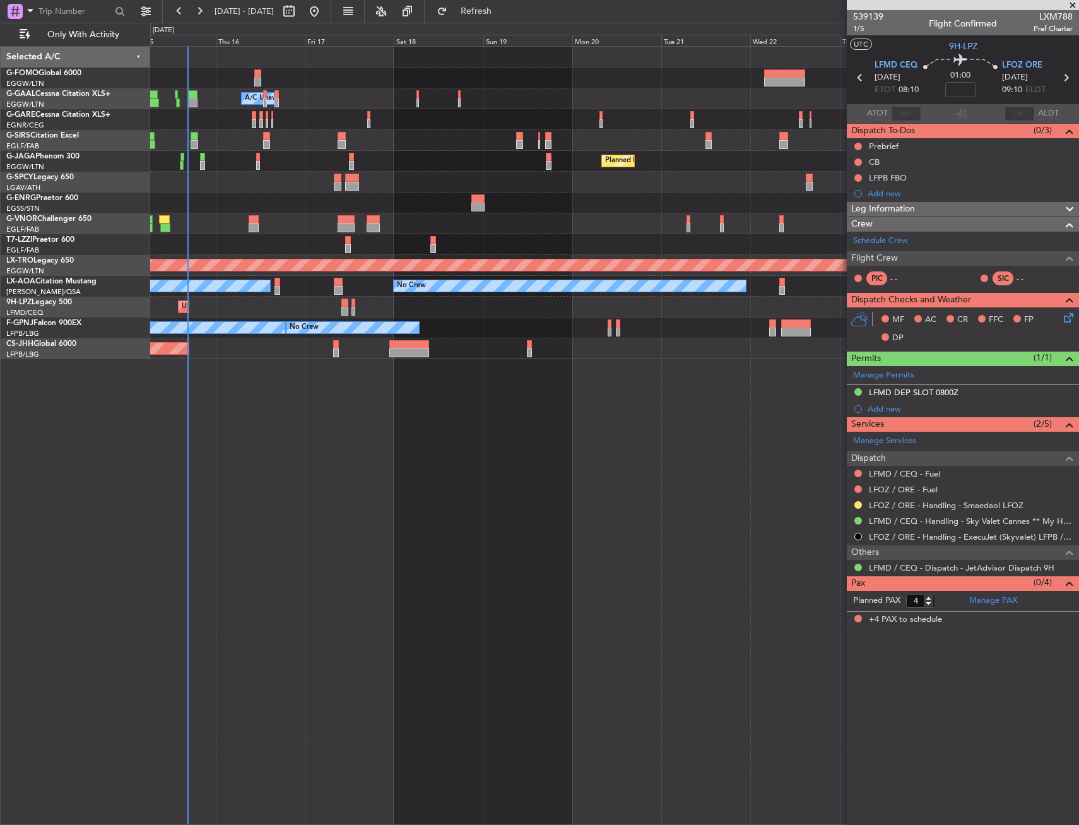
click at [658, 535] on div "Owner A/C Unavailable Owner A/C Unavailable Planned Maint [GEOGRAPHIC_DATA] ([G…" at bounding box center [614, 435] width 929 height 779
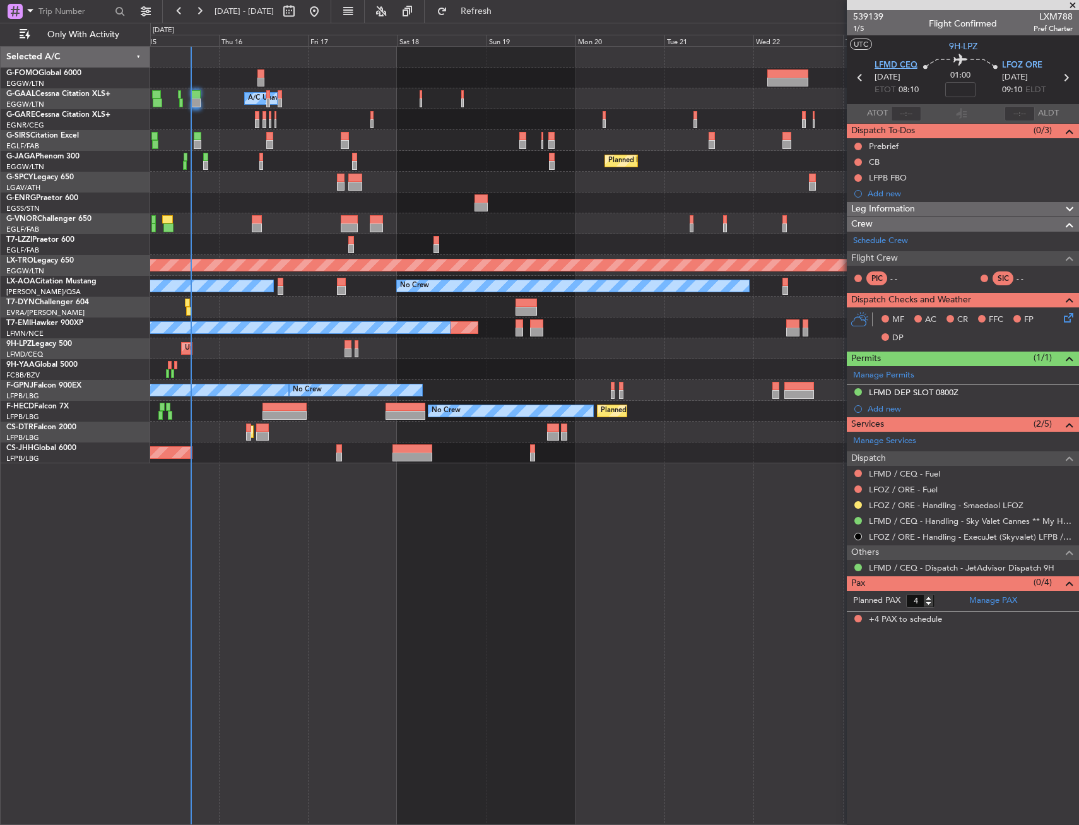
click at [901, 67] on span "LFMD CEQ" at bounding box center [896, 65] width 43 height 13
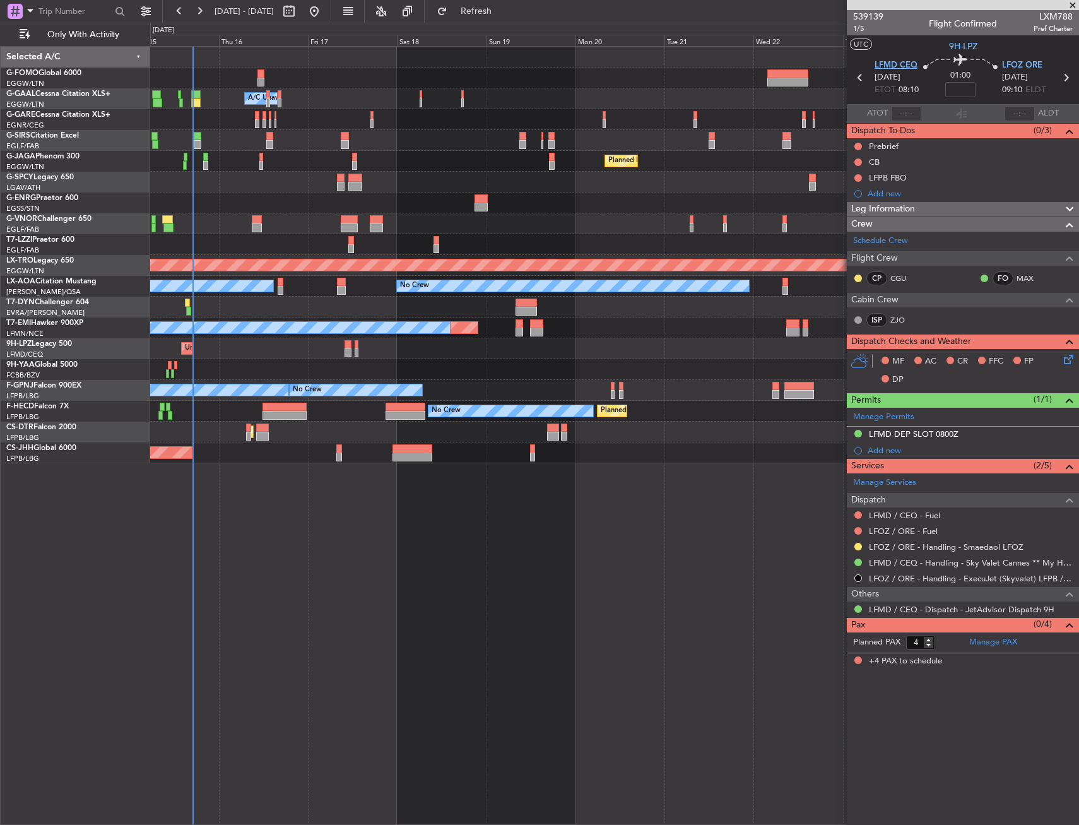
click at [898, 69] on span "LFMD CEQ" at bounding box center [896, 65] width 43 height 13
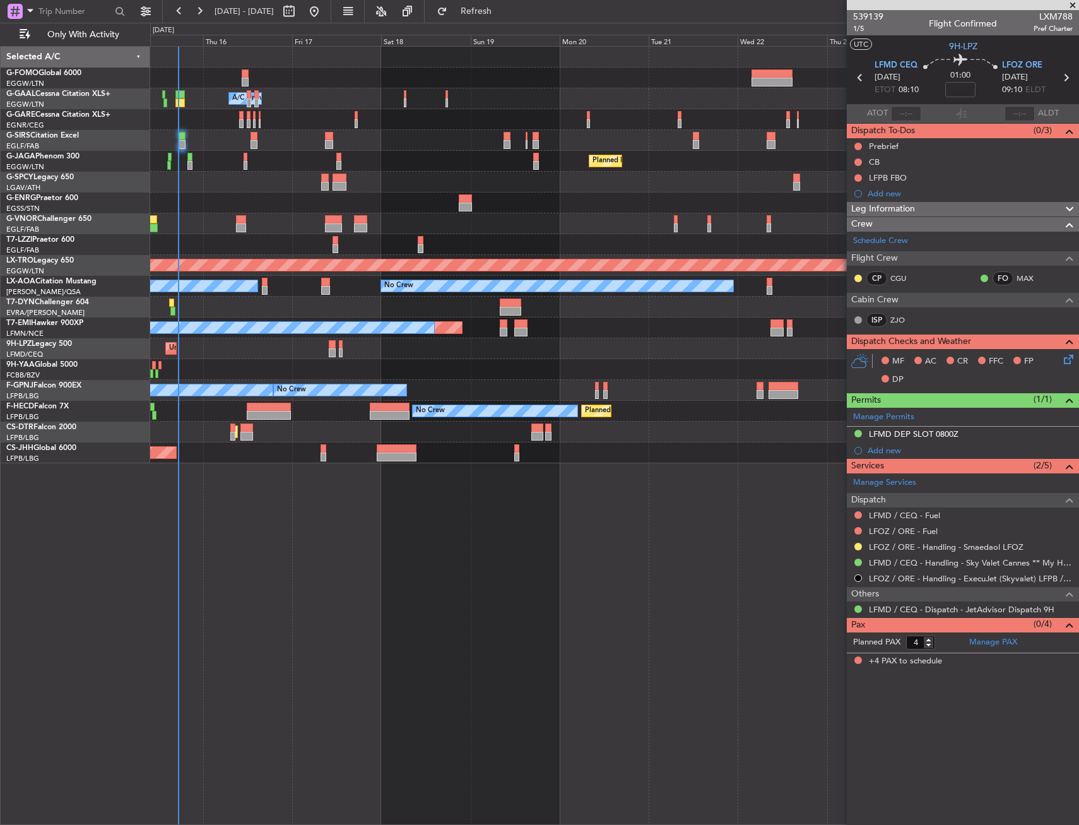
click at [290, 172] on div at bounding box center [614, 182] width 929 height 21
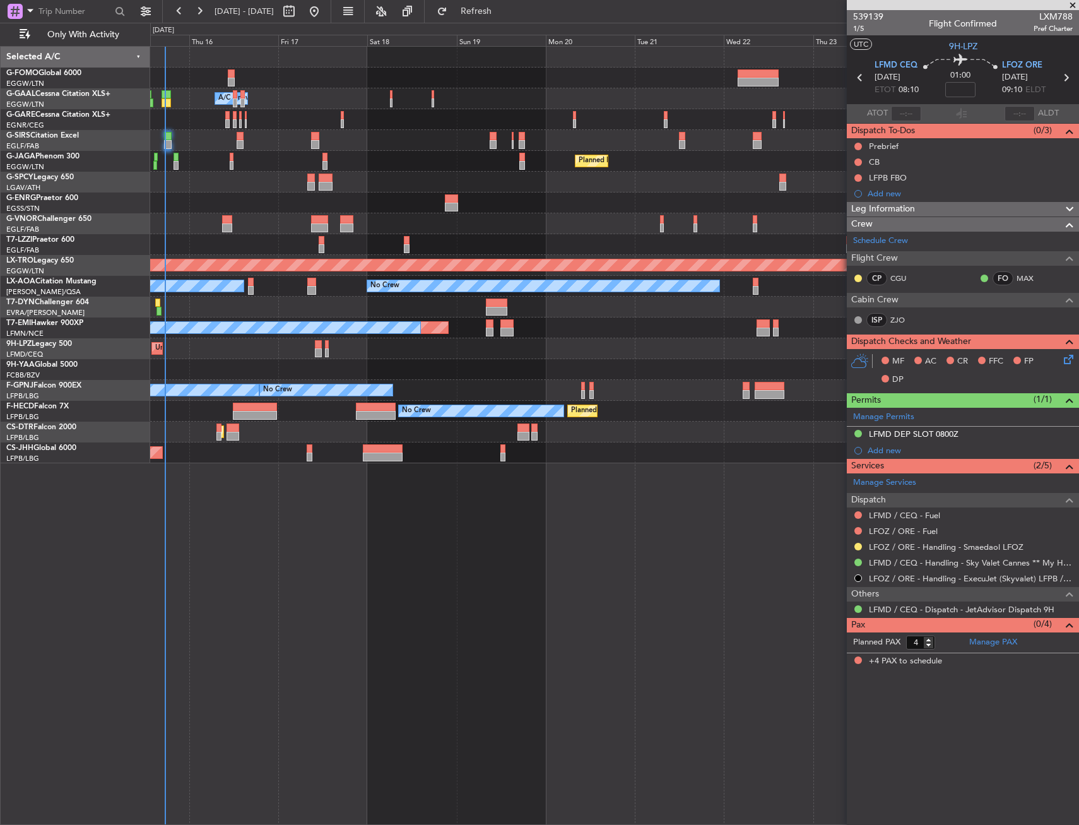
click at [295, 308] on div at bounding box center [614, 307] width 929 height 21
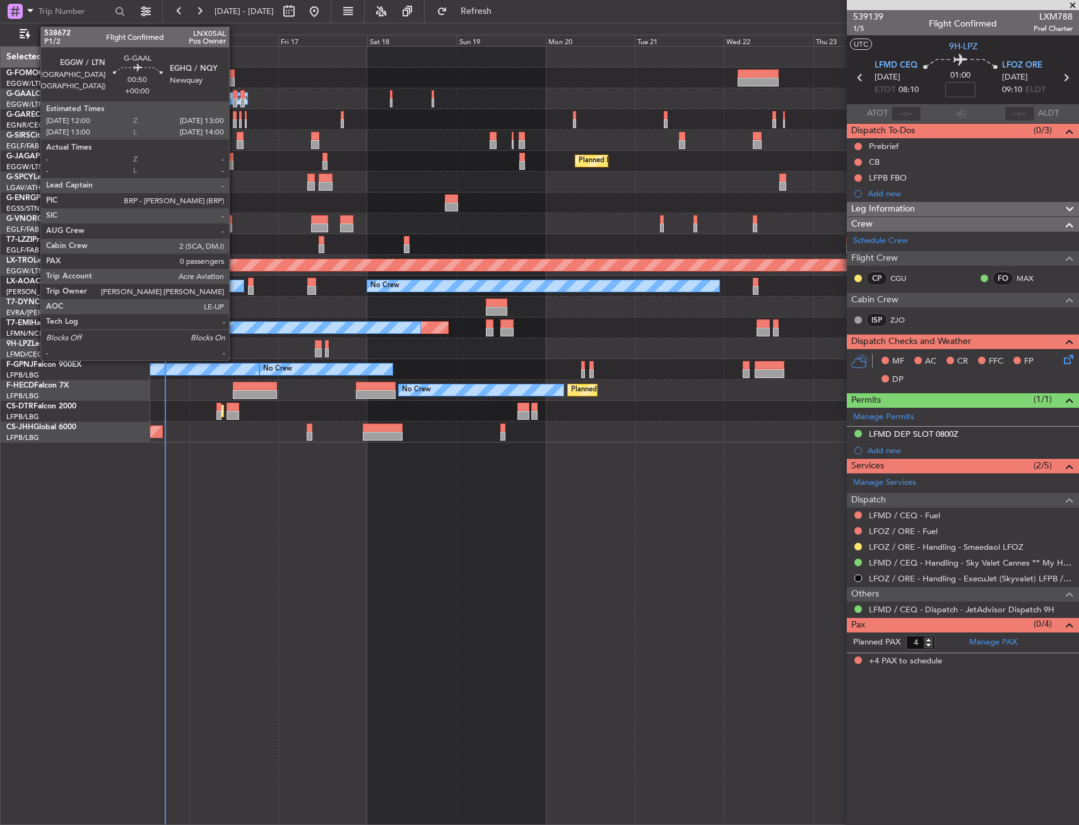
click at [235, 97] on div at bounding box center [235, 94] width 4 height 9
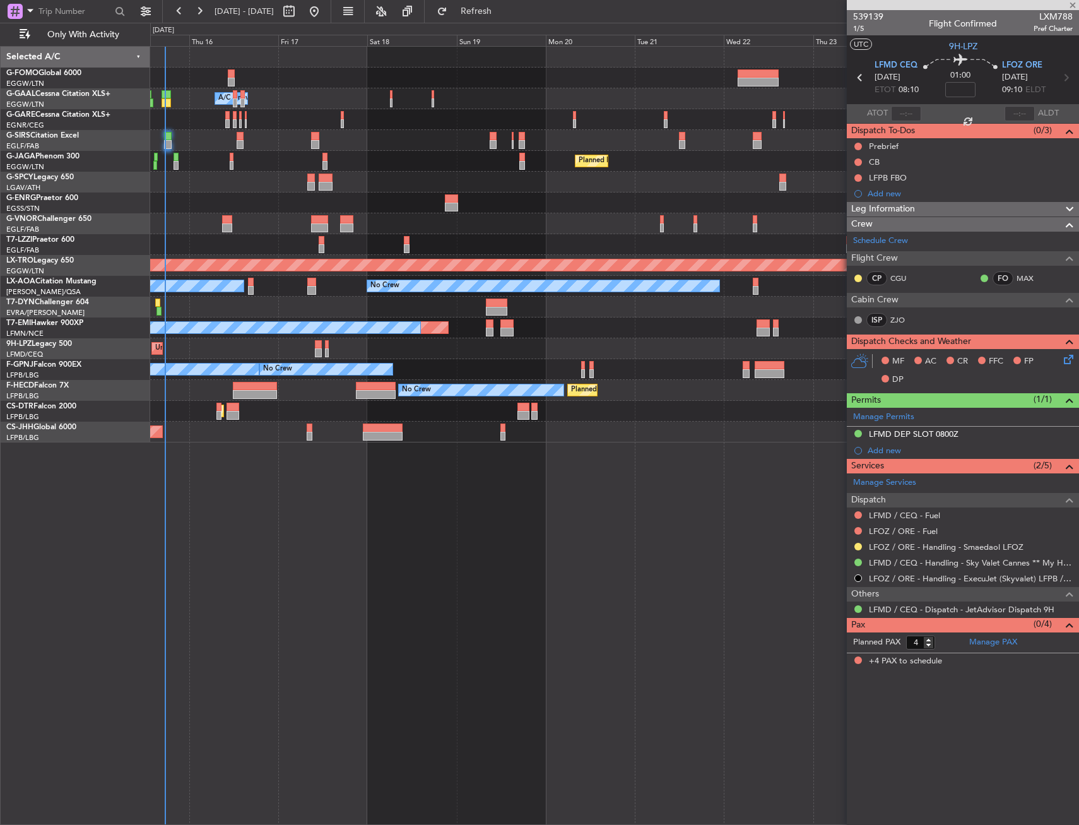
type input "0"
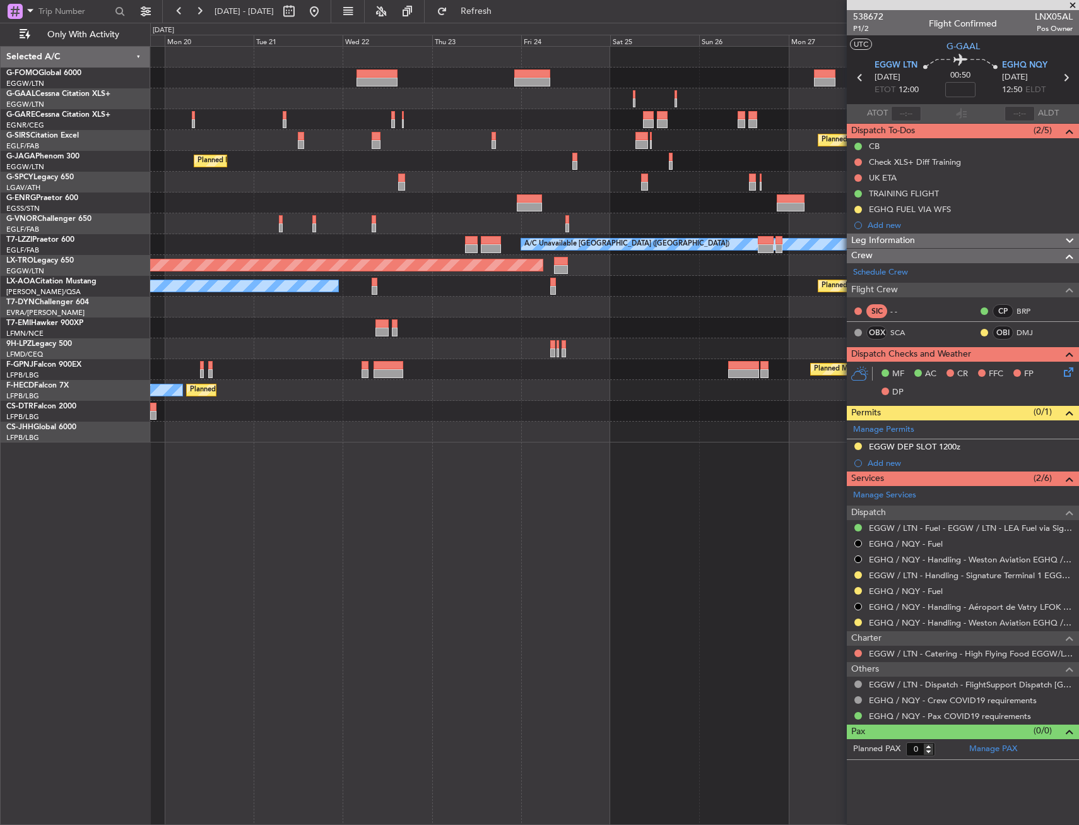
click at [208, 203] on div "Owner Planned Maint Oxford (Kidlington) Planned Maint Paris (Le Bourget) A/C Un…" at bounding box center [614, 245] width 929 height 396
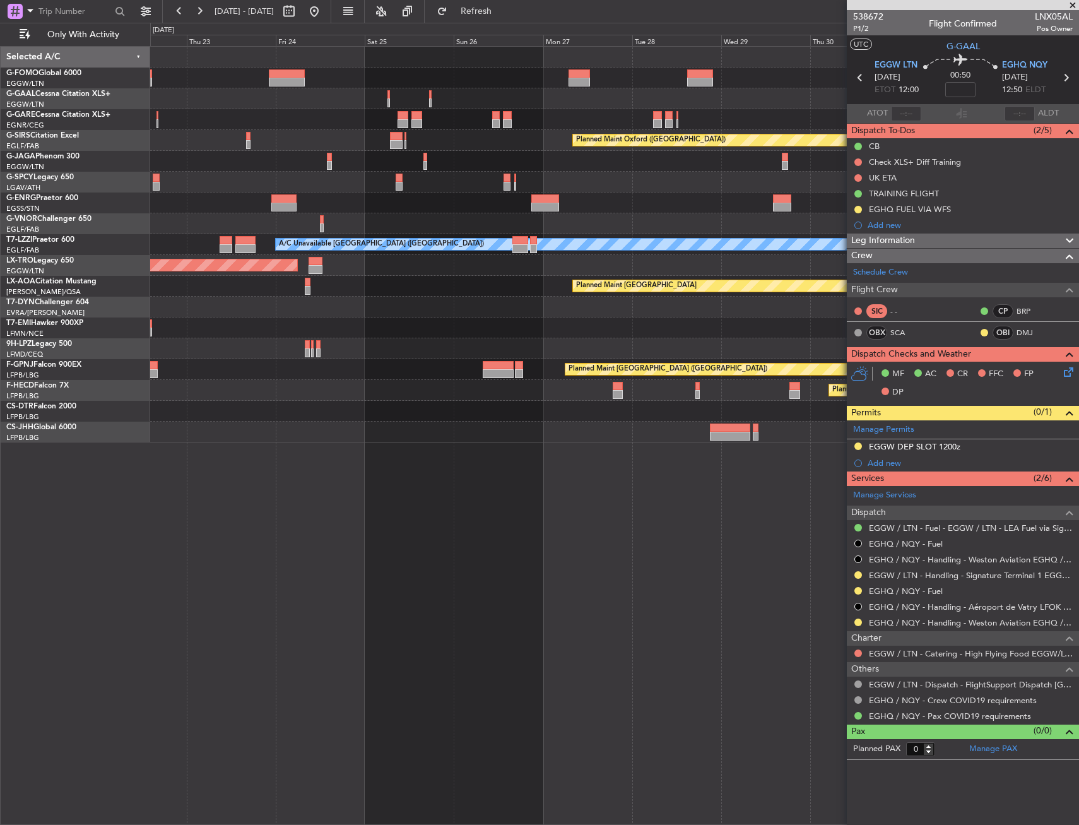
click at [159, 213] on div "Owner Planned Maint Oxford (Kidlington) Planned Maint Bournemouth Planned Maint…" at bounding box center [614, 245] width 929 height 396
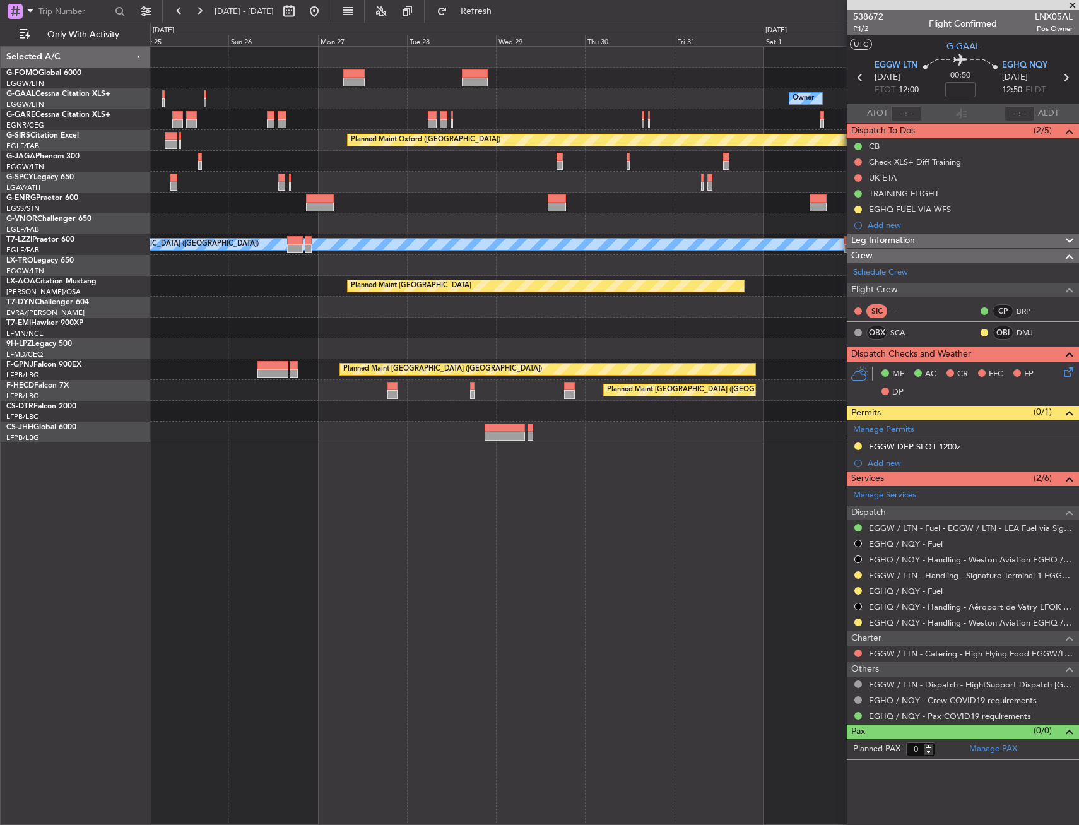
click at [230, 218] on div "Owner Planned Maint Oxford (Kidlington) Planned Maint Bournemouth Planned Maint…" at bounding box center [614, 245] width 929 height 396
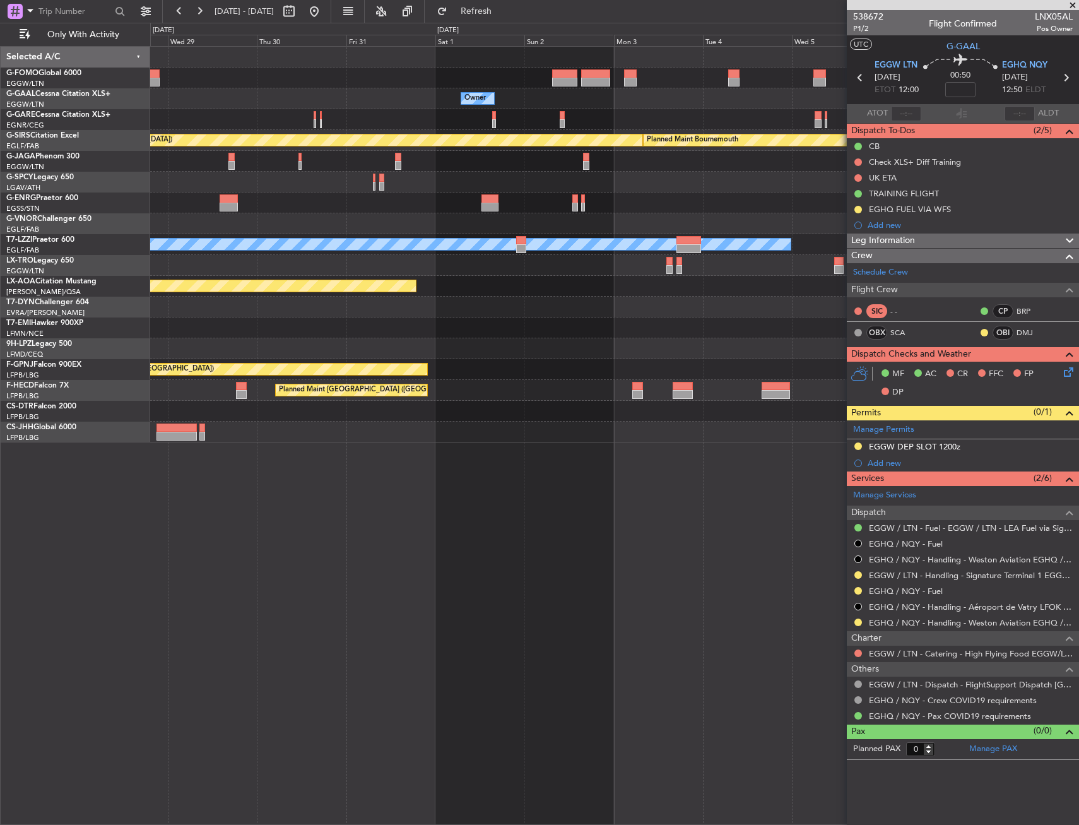
click at [353, 205] on div at bounding box center [614, 203] width 929 height 21
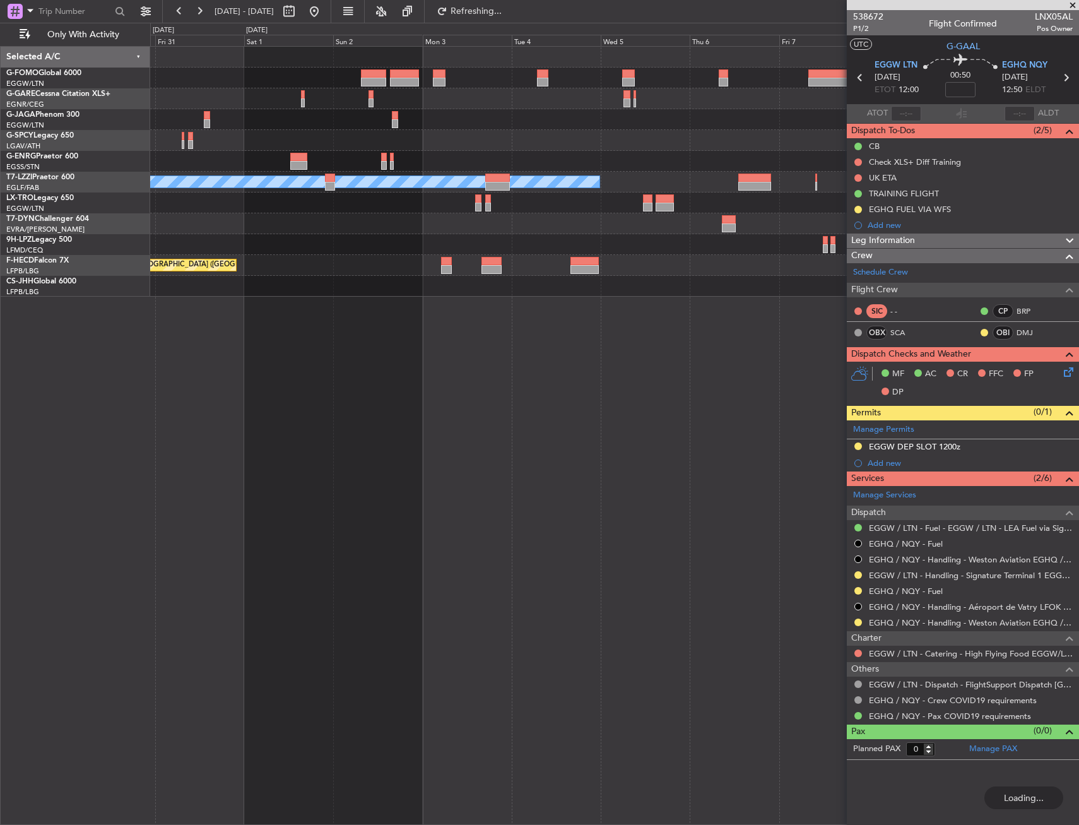
click at [150, 213] on div "A/C Unavailable London (Luton) Planned Maint Riga (Riga Intl) Planned Maint Can…" at bounding box center [539, 424] width 1079 height 802
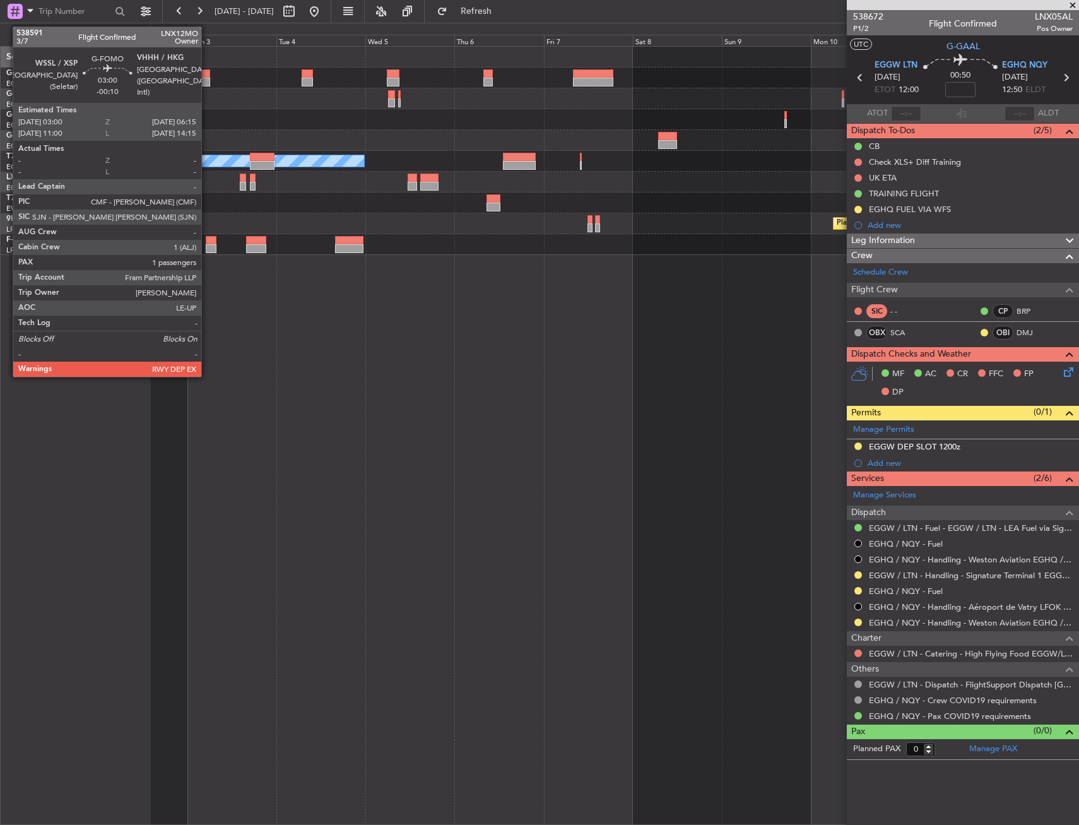
click at [207, 77] on div at bounding box center [204, 73] width 13 height 9
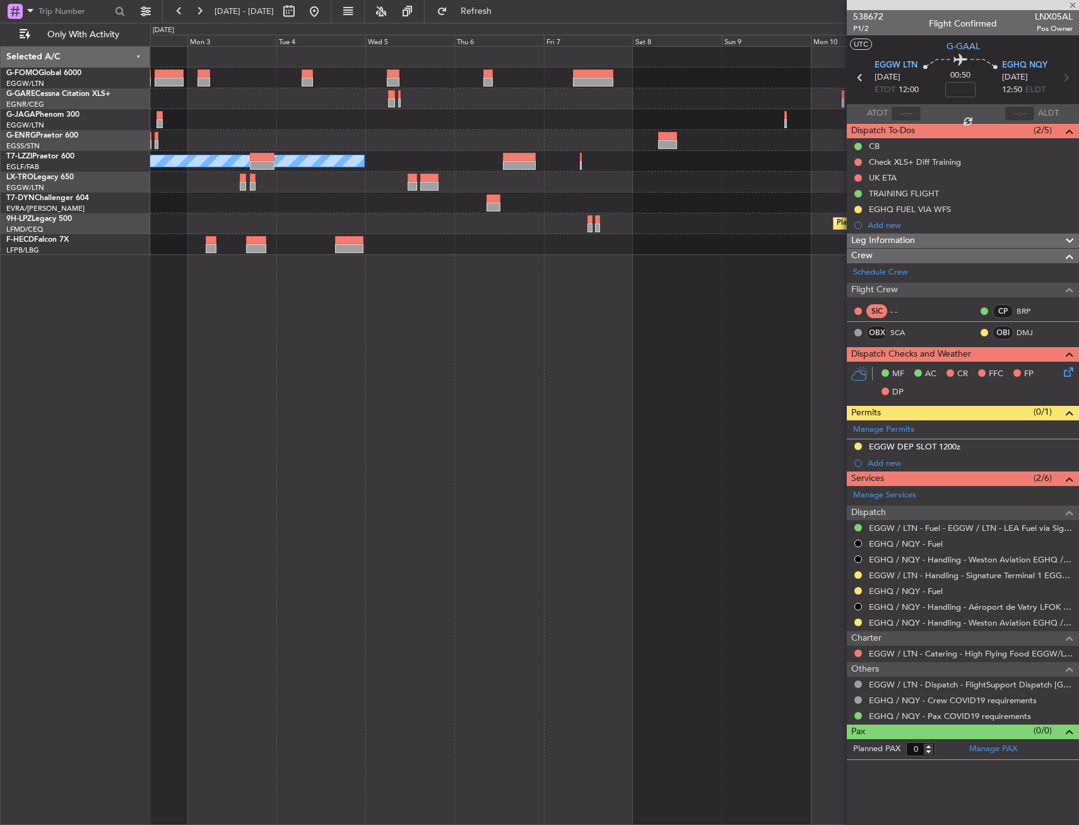
type input "-00:10"
type input "1"
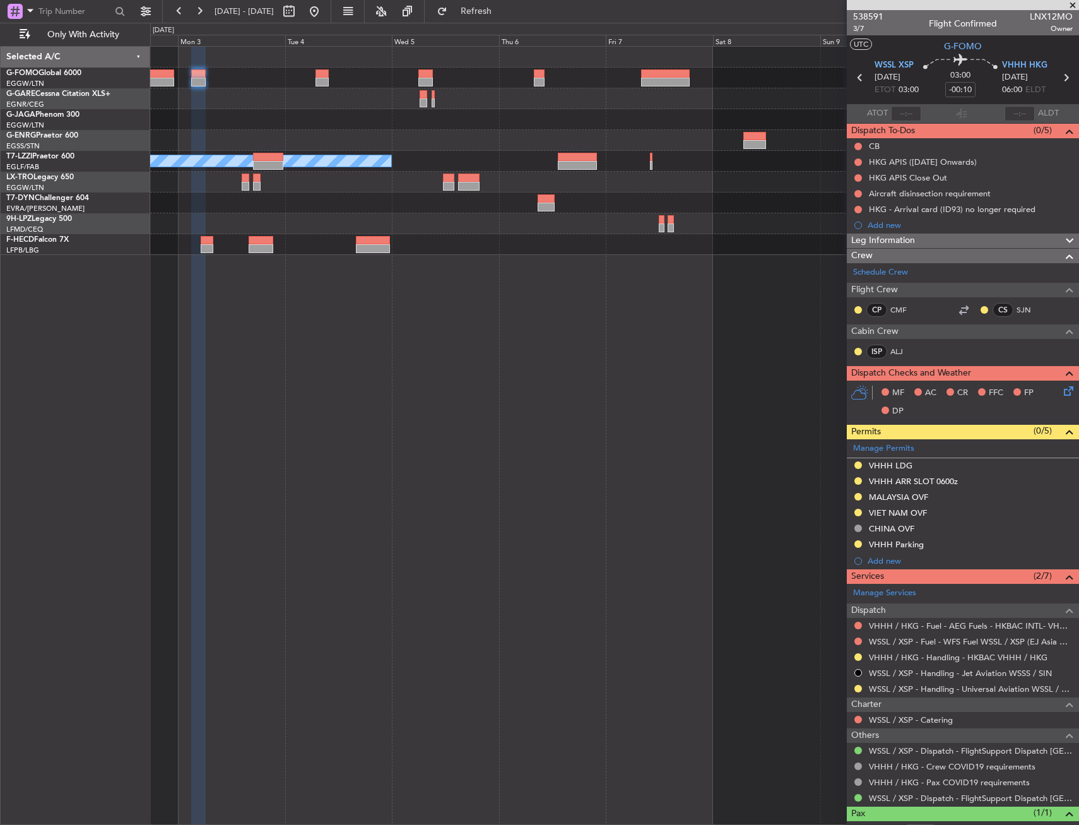
click at [472, 108] on div at bounding box center [614, 98] width 929 height 21
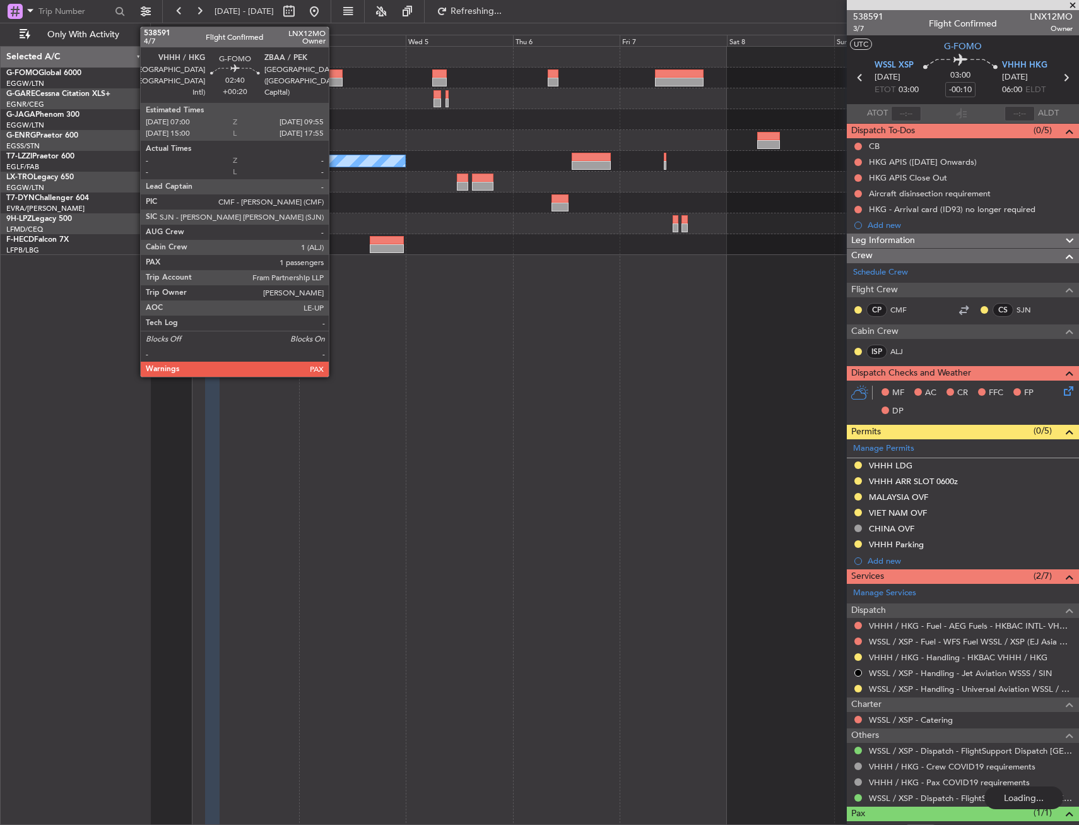
click at [335, 74] on div at bounding box center [335, 73] width 13 height 9
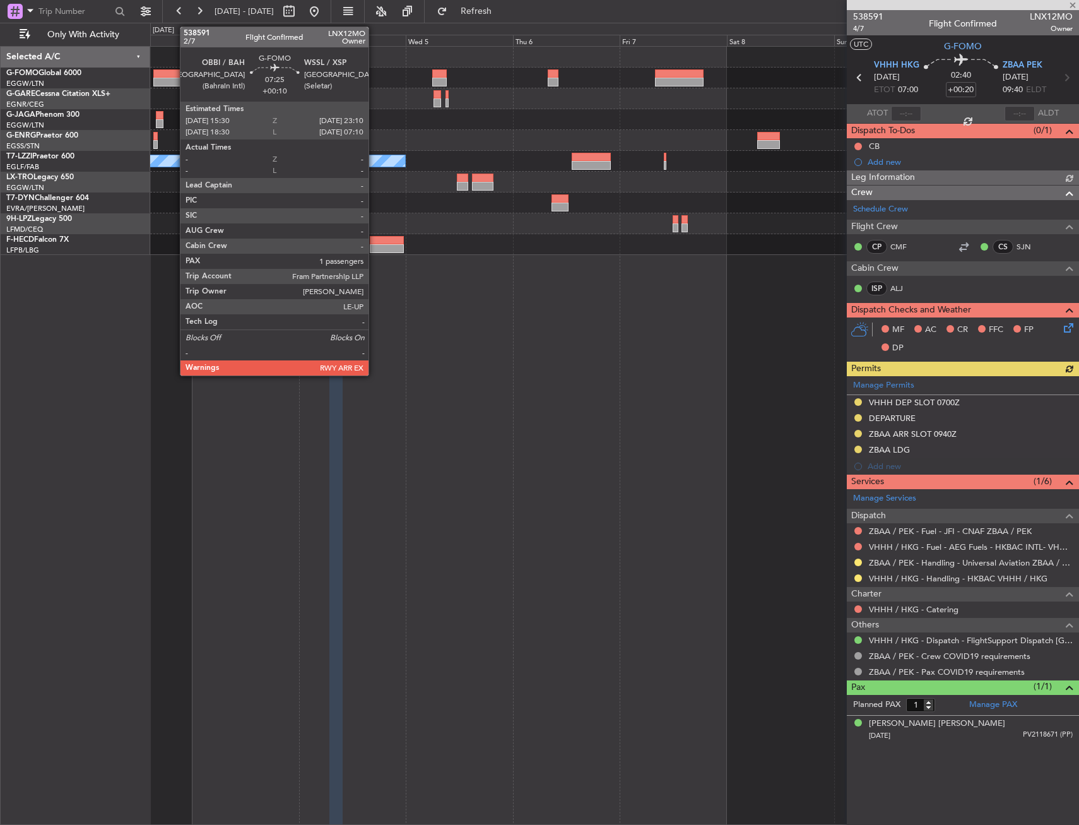
click at [174, 78] on div at bounding box center [170, 82] width 35 height 9
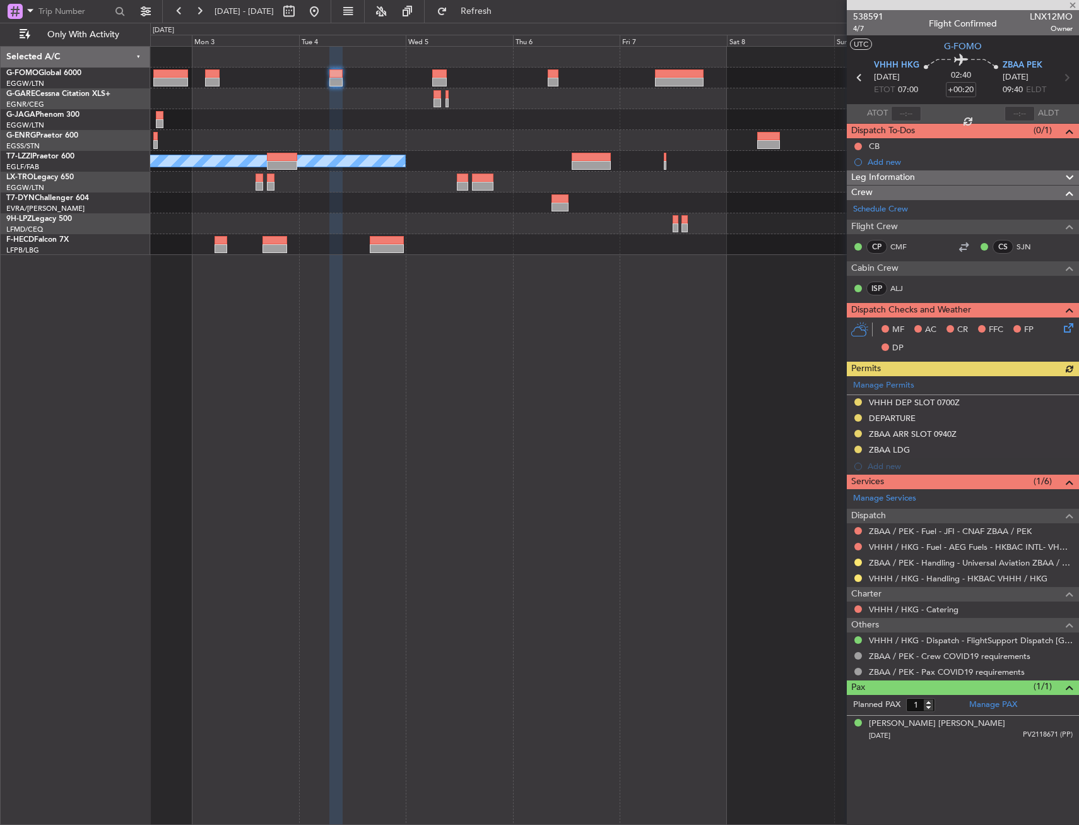
click at [410, 114] on div "A/C Unavailable [GEOGRAPHIC_DATA] ([GEOGRAPHIC_DATA]) Planned Maint [GEOGRAPHIC…" at bounding box center [614, 151] width 929 height 208
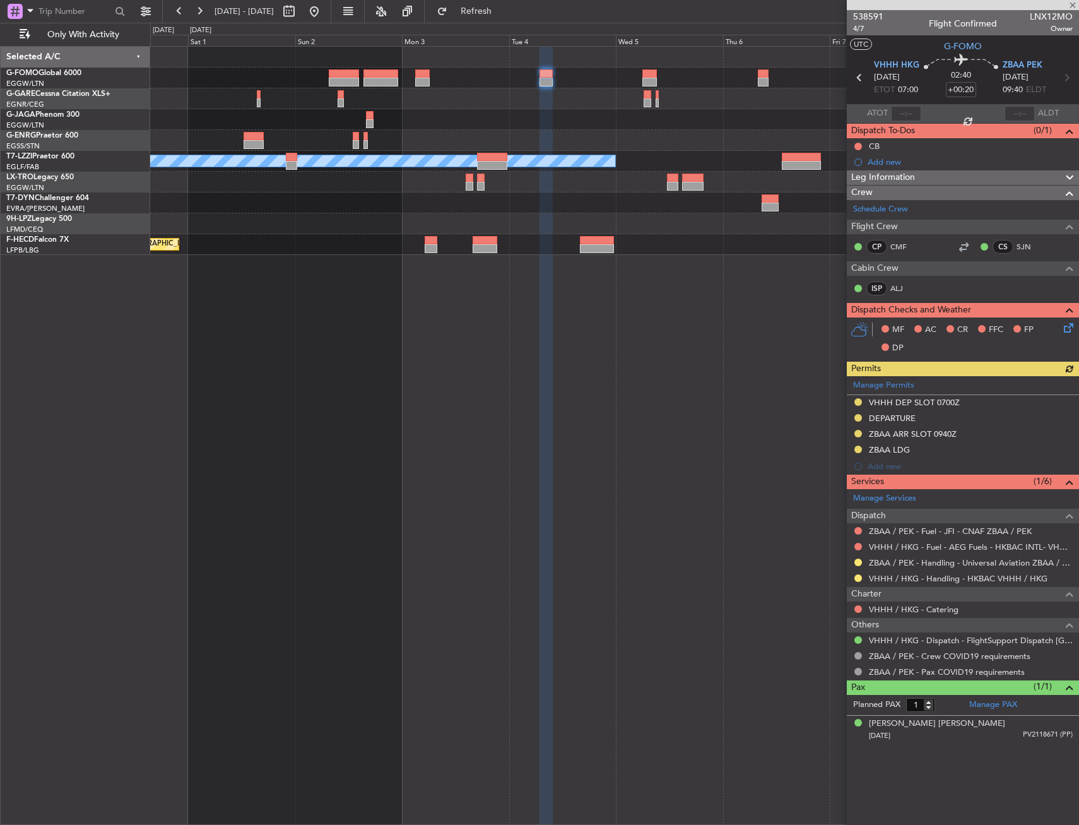
type input "+00:10"
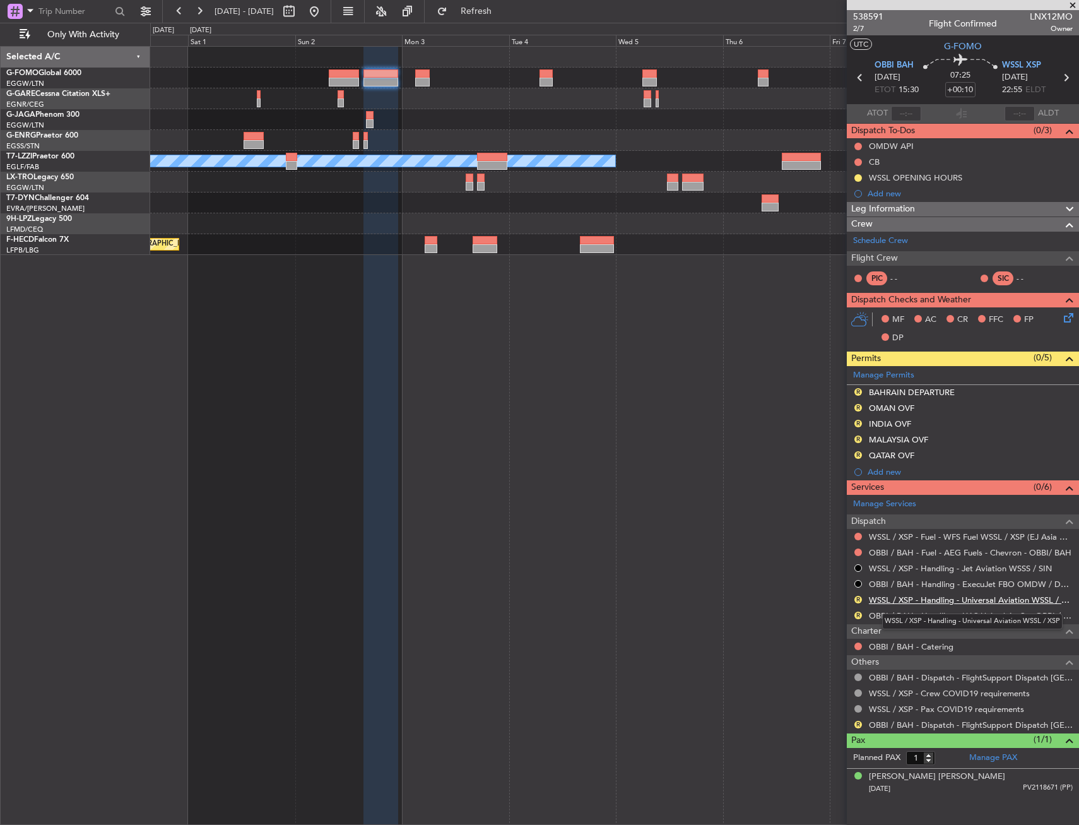
click at [1006, 602] on link "WSSL / XSP - Handling - Universal Aviation WSSL / XSP" at bounding box center [971, 600] width 204 height 11
click at [933, 173] on div "WSSL OPENING HOURS" at bounding box center [915, 177] width 93 height 11
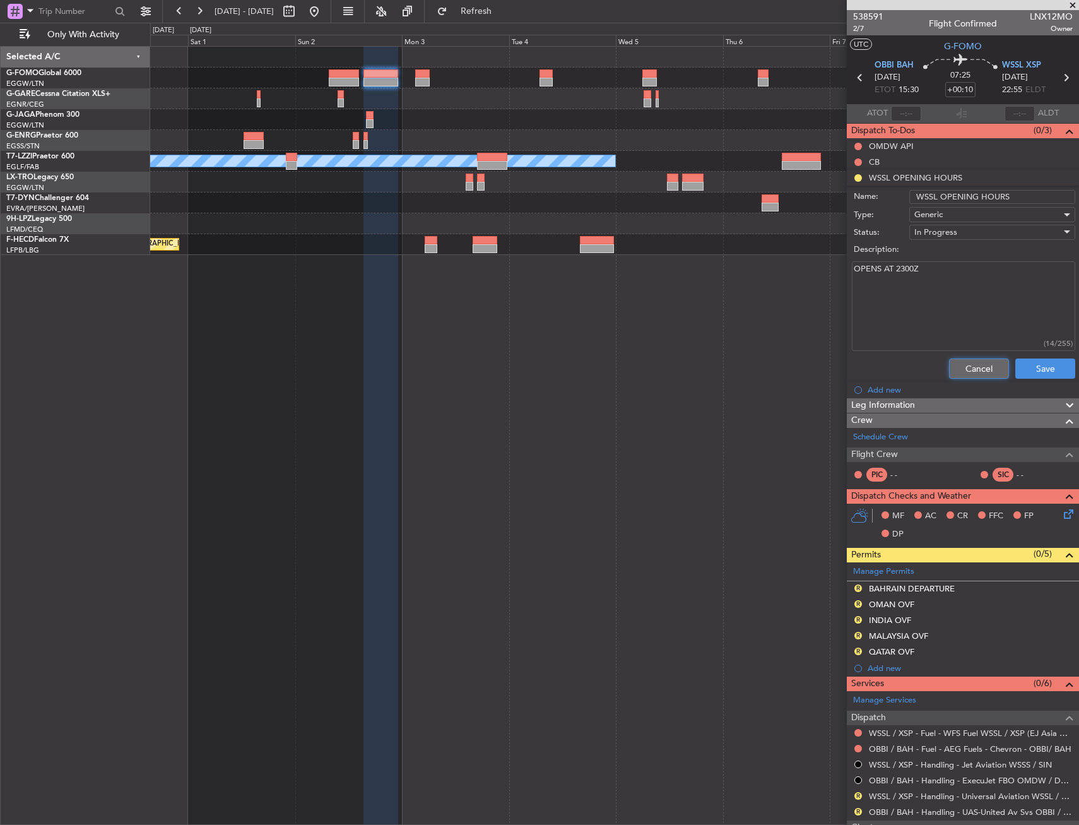
click at [973, 365] on button "Cancel" at bounding box center [979, 369] width 60 height 20
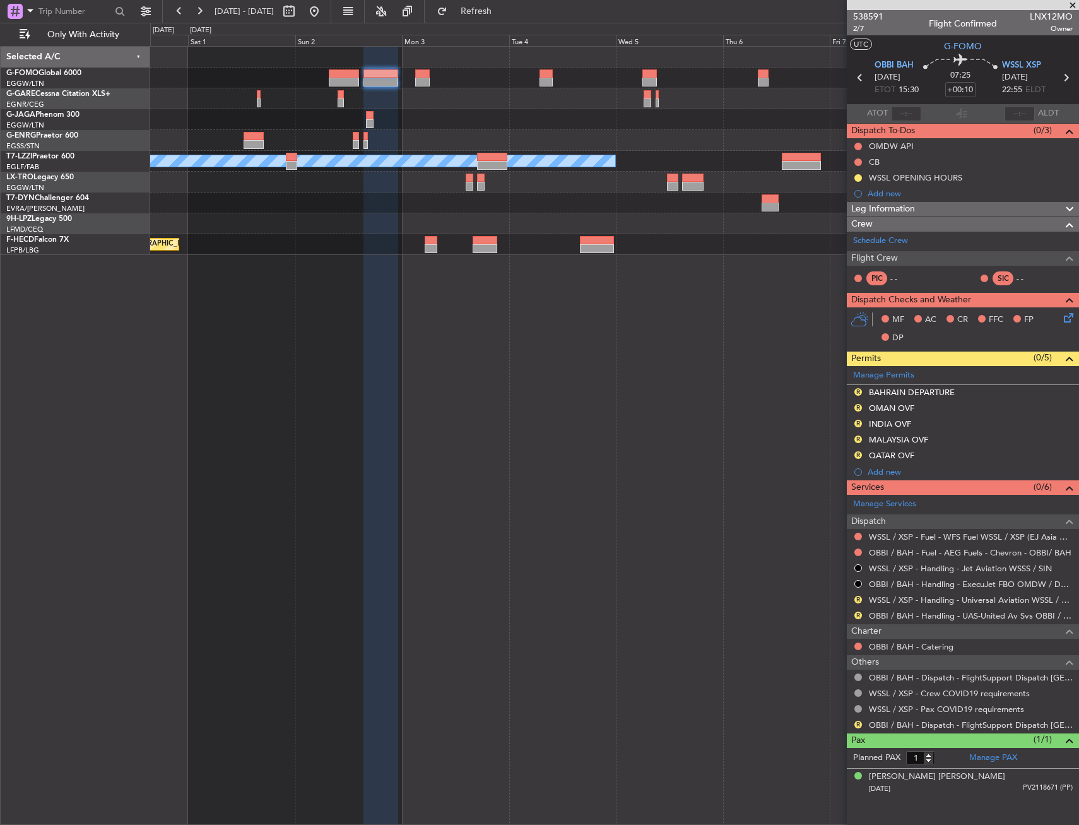
click at [927, 622] on div "R OBBI / BAH - Handling - UAS-United Av Svs OBBI / BAH" at bounding box center [963, 616] width 232 height 16
click at [934, 615] on link "OBBI / BAH - Handling - UAS-United Av Svs OBBI / BAH" at bounding box center [971, 615] width 204 height 11
drag, startPoint x: 859, startPoint y: 456, endPoint x: 859, endPoint y: 485, distance: 29.0
click at [859, 456] on button "R" at bounding box center [859, 455] width 8 height 8
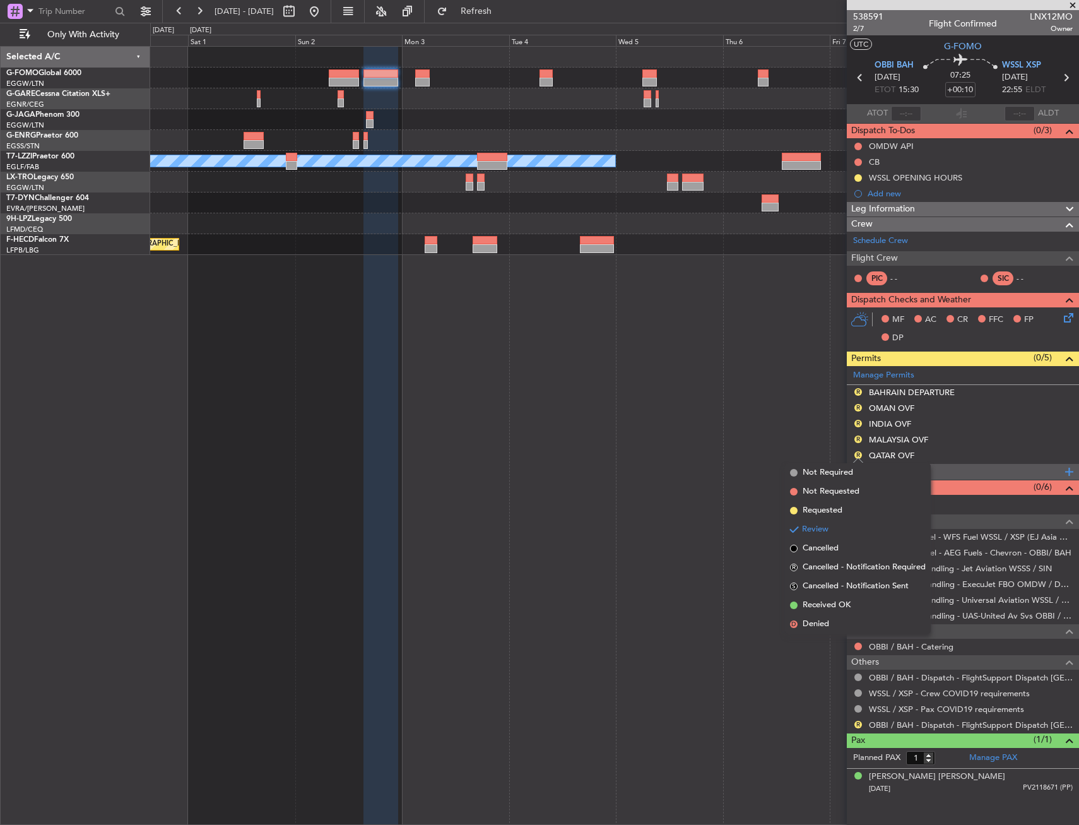
drag, startPoint x: 856, startPoint y: 508, endPoint x: 860, endPoint y: 464, distance: 44.4
click at [855, 508] on li "Requested" at bounding box center [858, 510] width 146 height 19
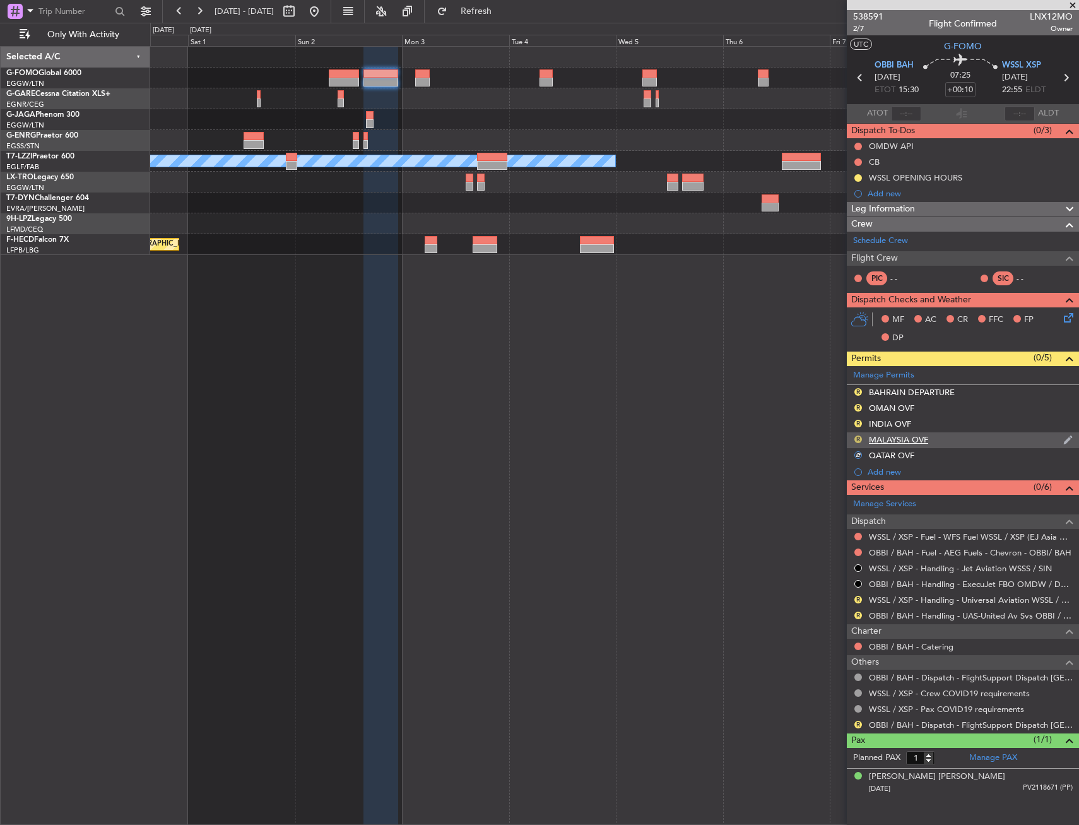
click at [860, 439] on button "R" at bounding box center [859, 440] width 8 height 8
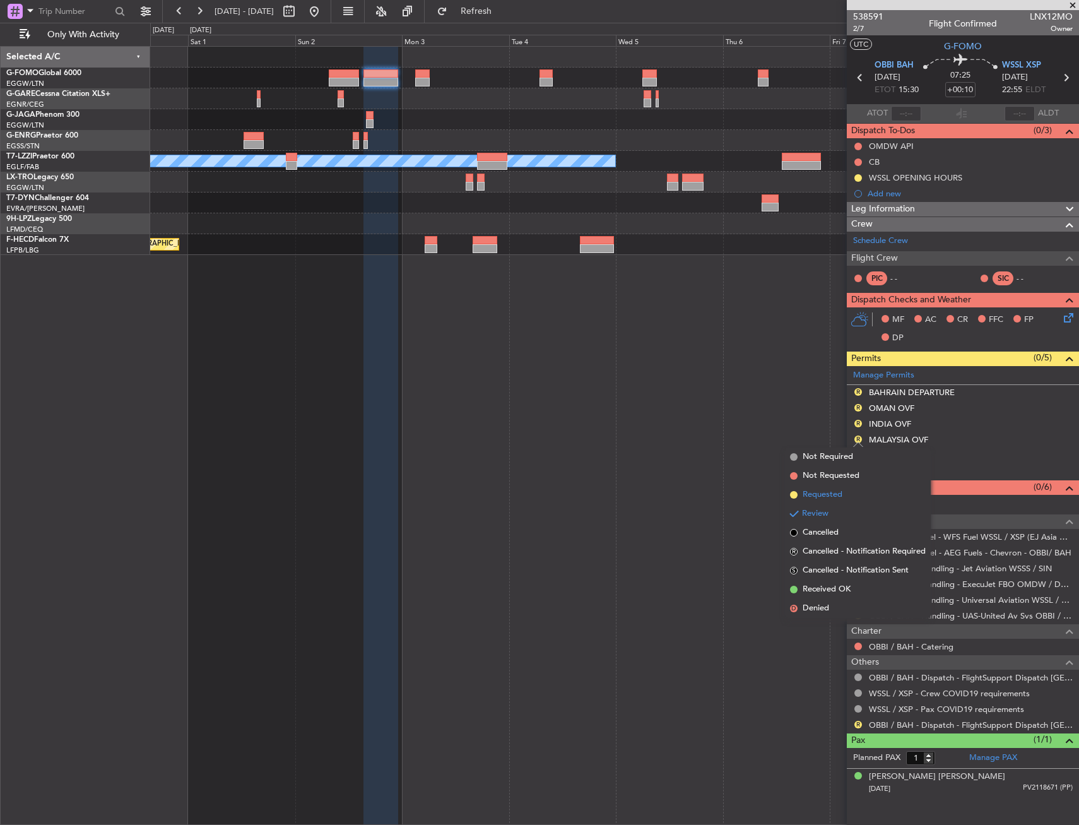
click at [853, 499] on li "Requested" at bounding box center [858, 494] width 146 height 19
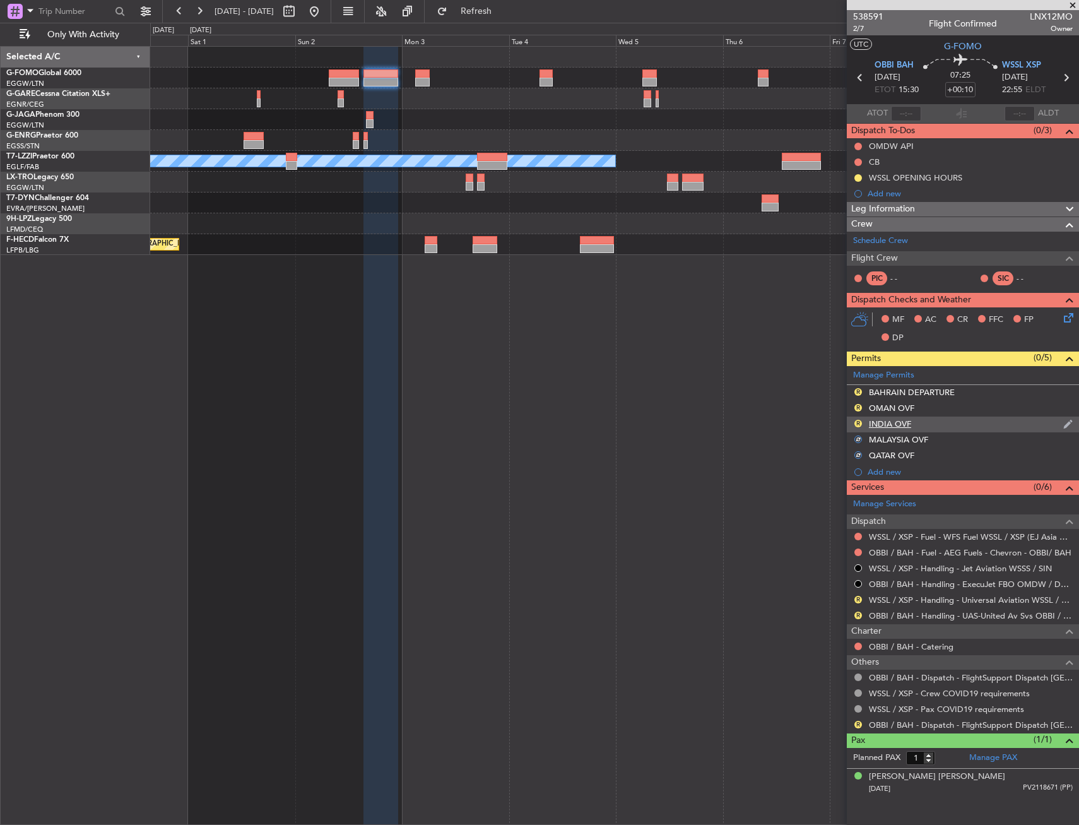
click at [863, 423] on div "R" at bounding box center [858, 423] width 10 height 10
click at [860, 422] on button "R" at bounding box center [859, 424] width 8 height 8
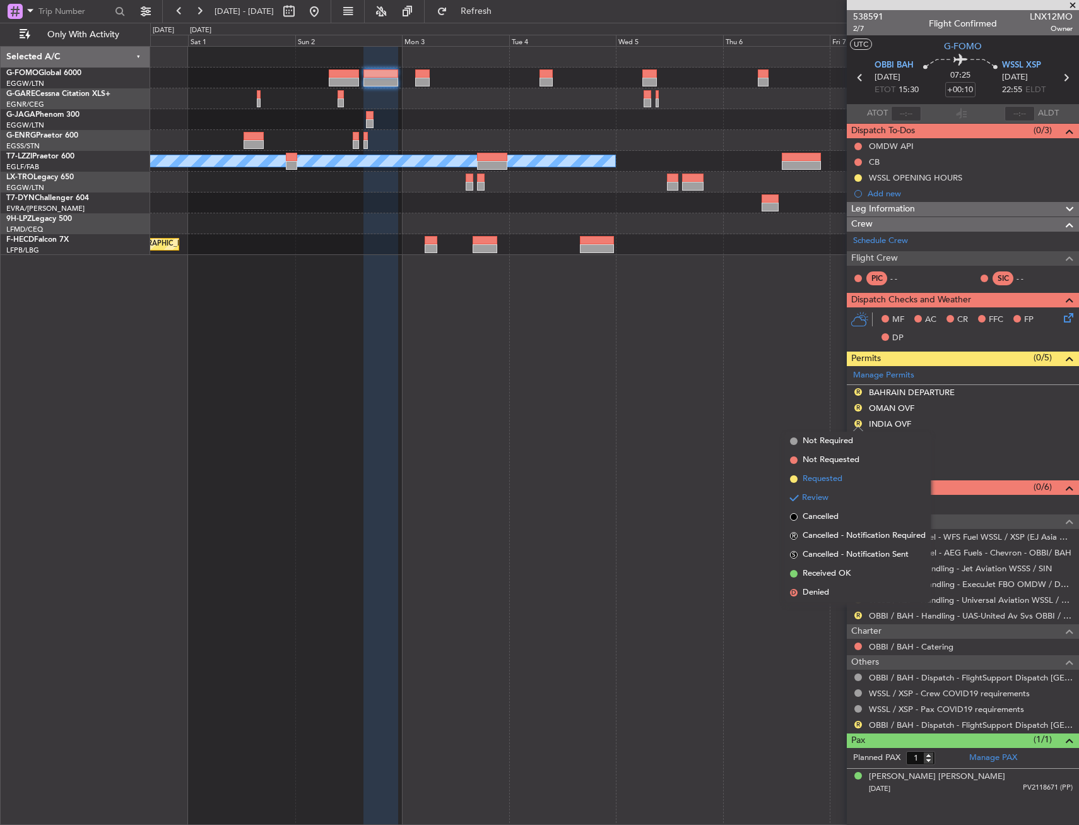
click at [856, 476] on li "Requested" at bounding box center [858, 479] width 146 height 19
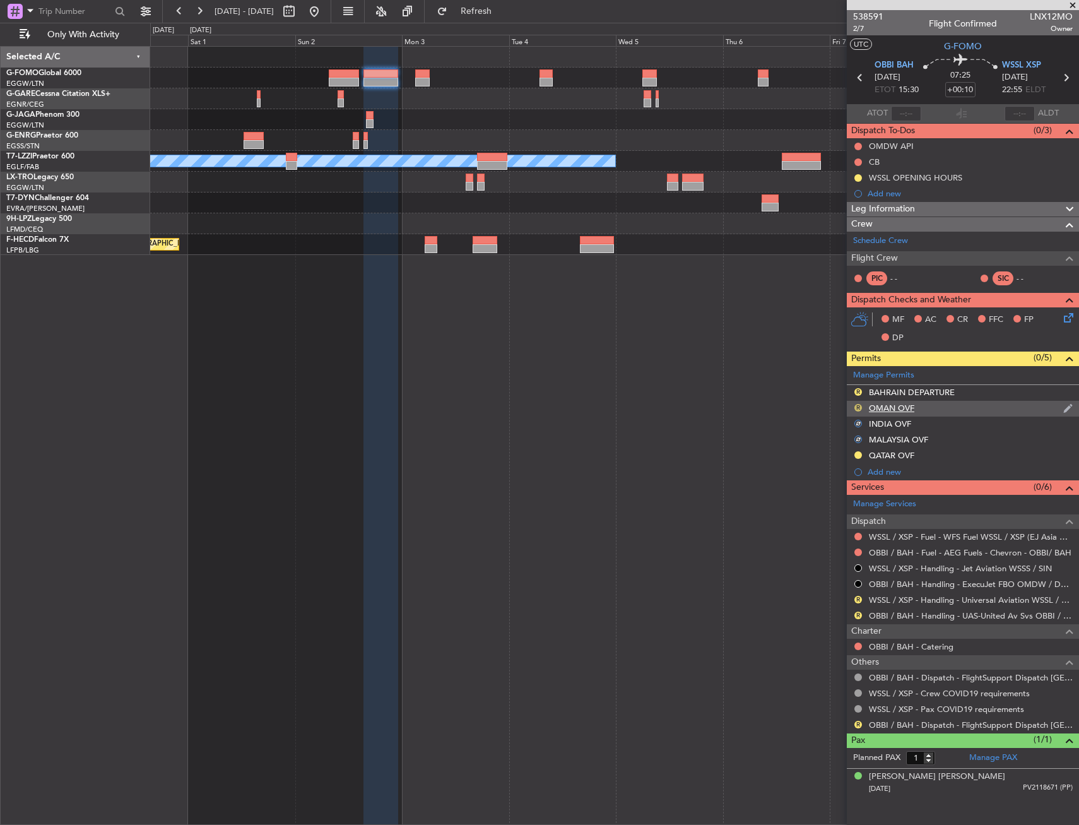
click at [860, 407] on button "R" at bounding box center [859, 408] width 8 height 8
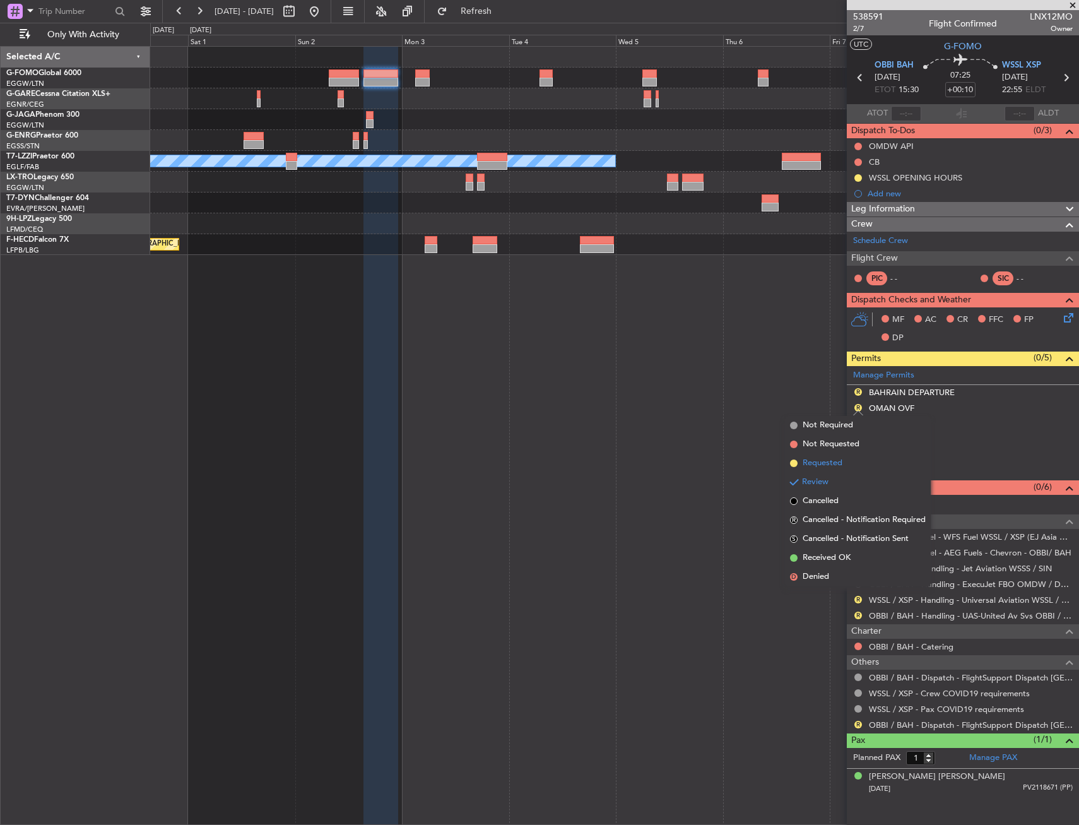
click at [850, 465] on li "Requested" at bounding box center [858, 463] width 146 height 19
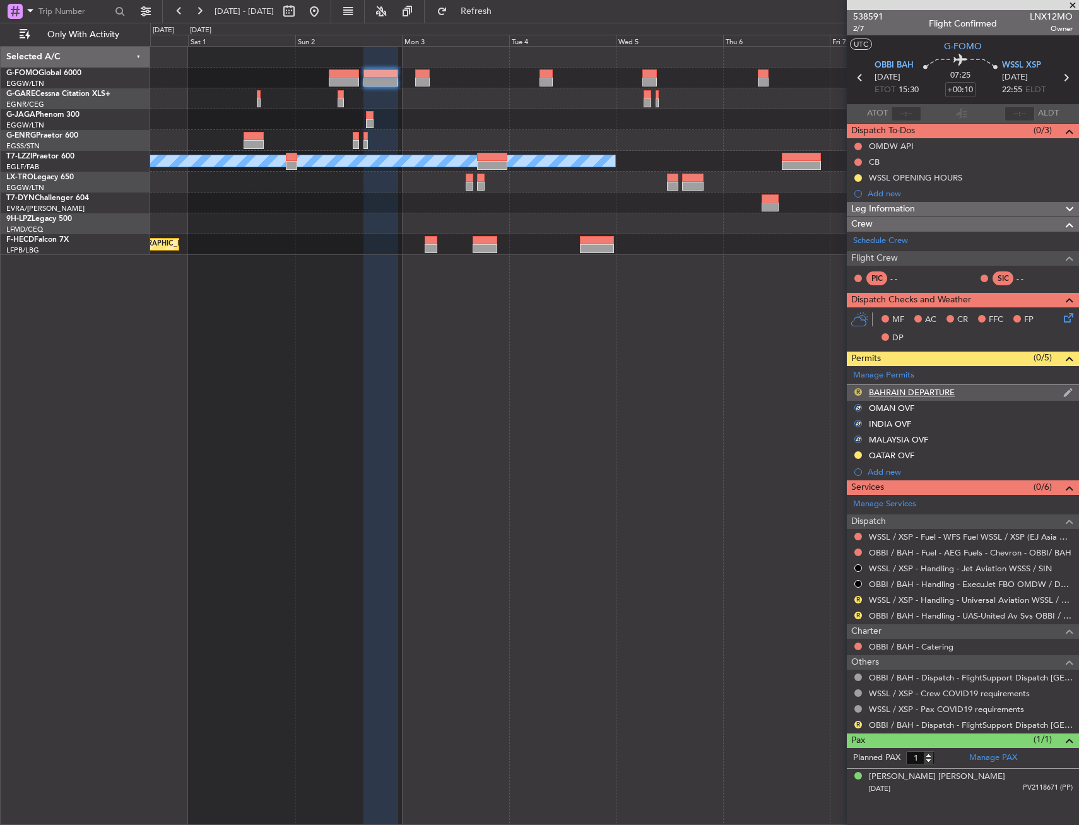
click at [857, 391] on button "R" at bounding box center [859, 392] width 8 height 8
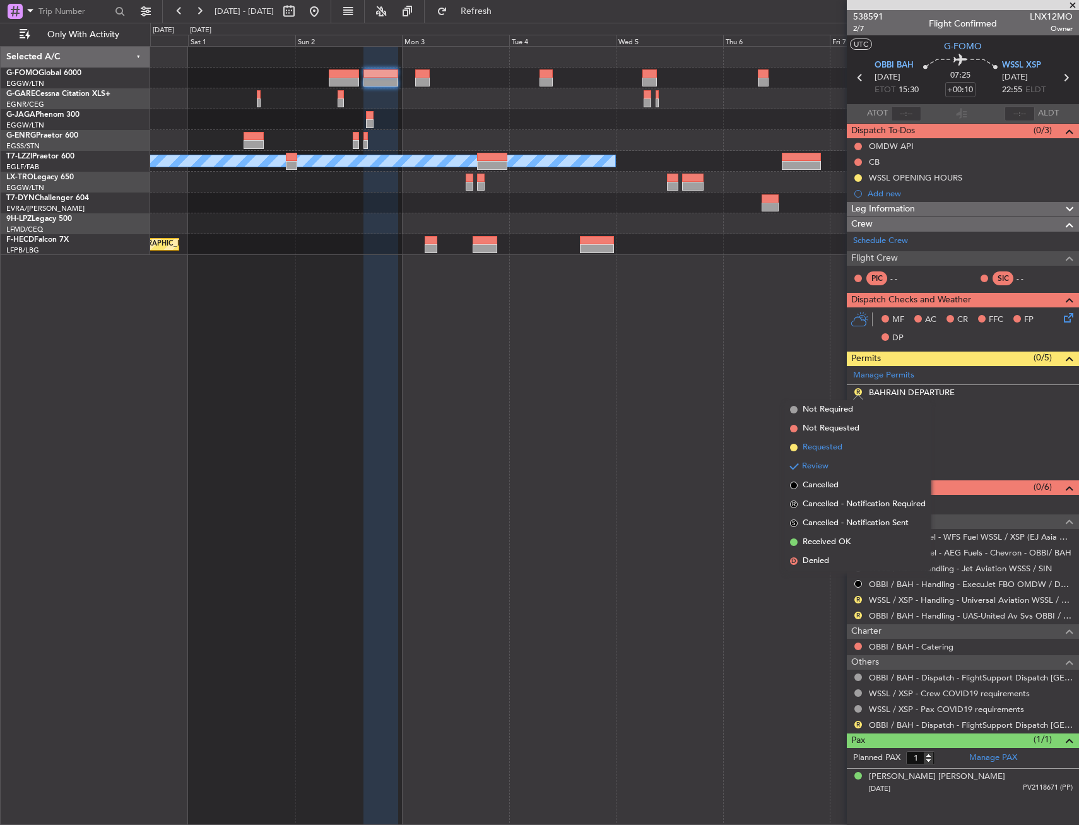
click at [848, 449] on li "Requested" at bounding box center [858, 447] width 146 height 19
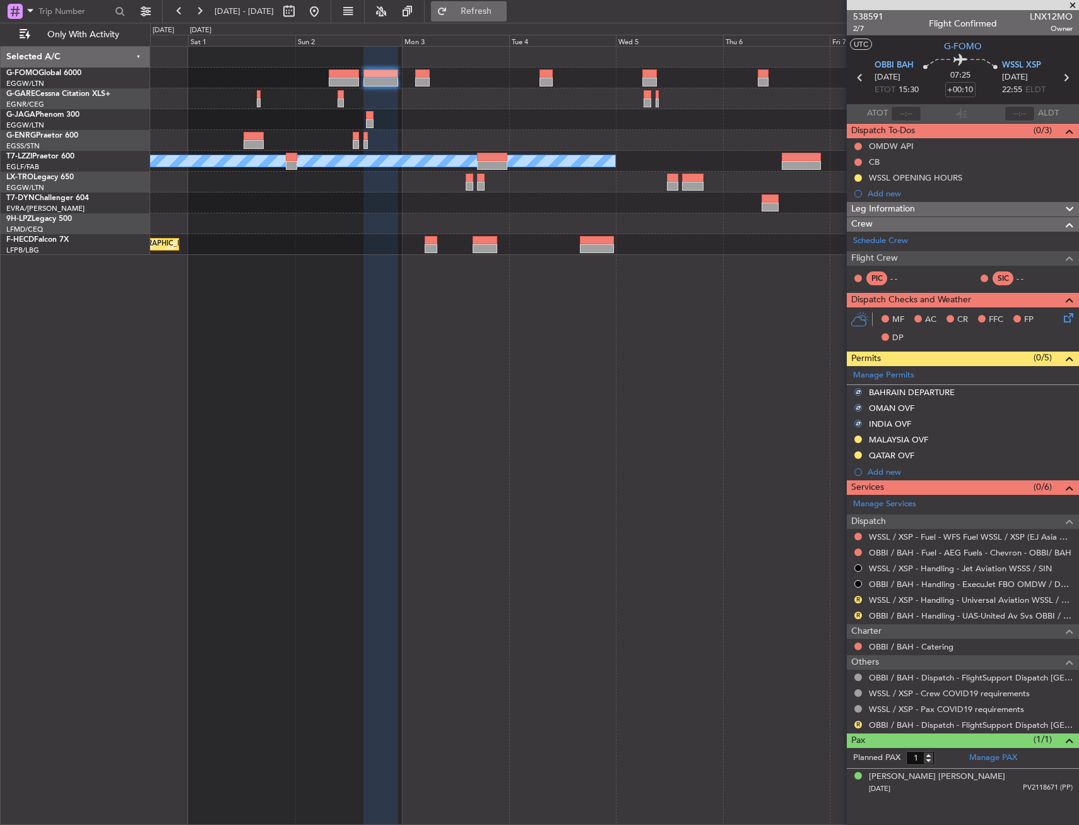
click at [503, 7] on span "Refresh" at bounding box center [476, 11] width 53 height 9
click at [688, 343] on div "A/C Unavailable London (Luton) Planned Maint Cannes (Mandelieu) Planned Maint P…" at bounding box center [614, 435] width 929 height 779
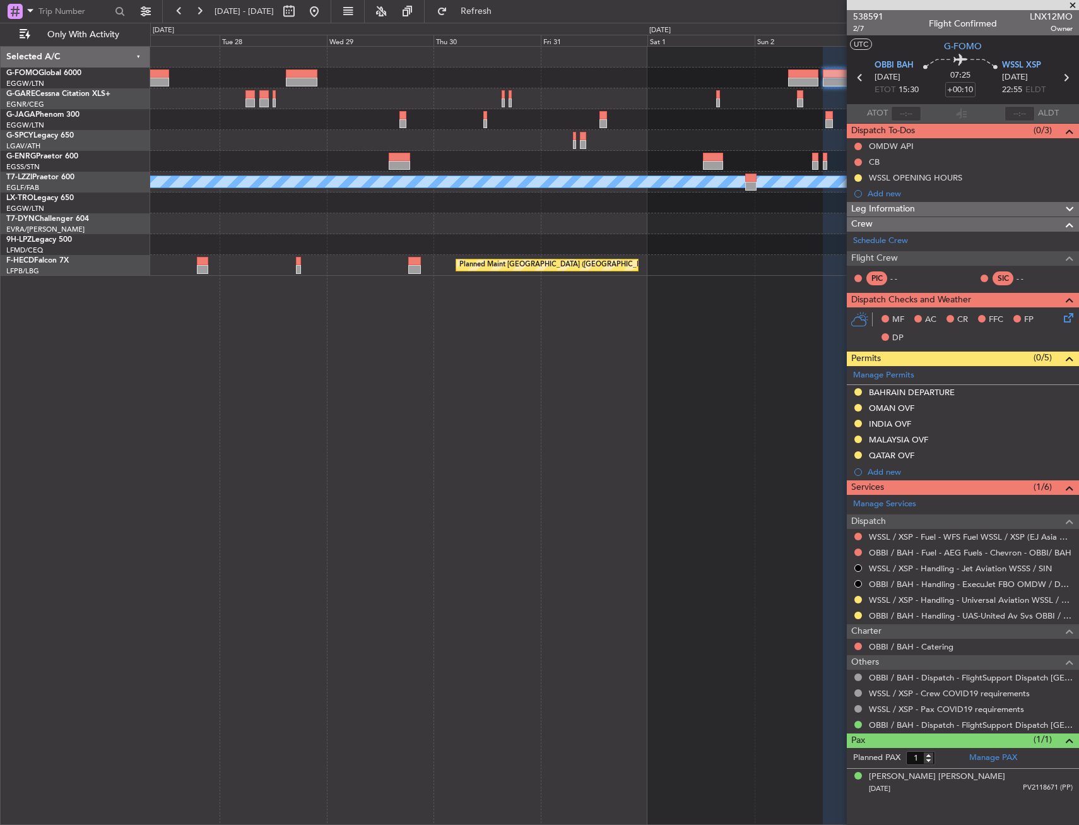
click at [762, 410] on div "A/C Unavailable London (Luton) Planned Maint Paris (Le Bourget)" at bounding box center [614, 435] width 929 height 779
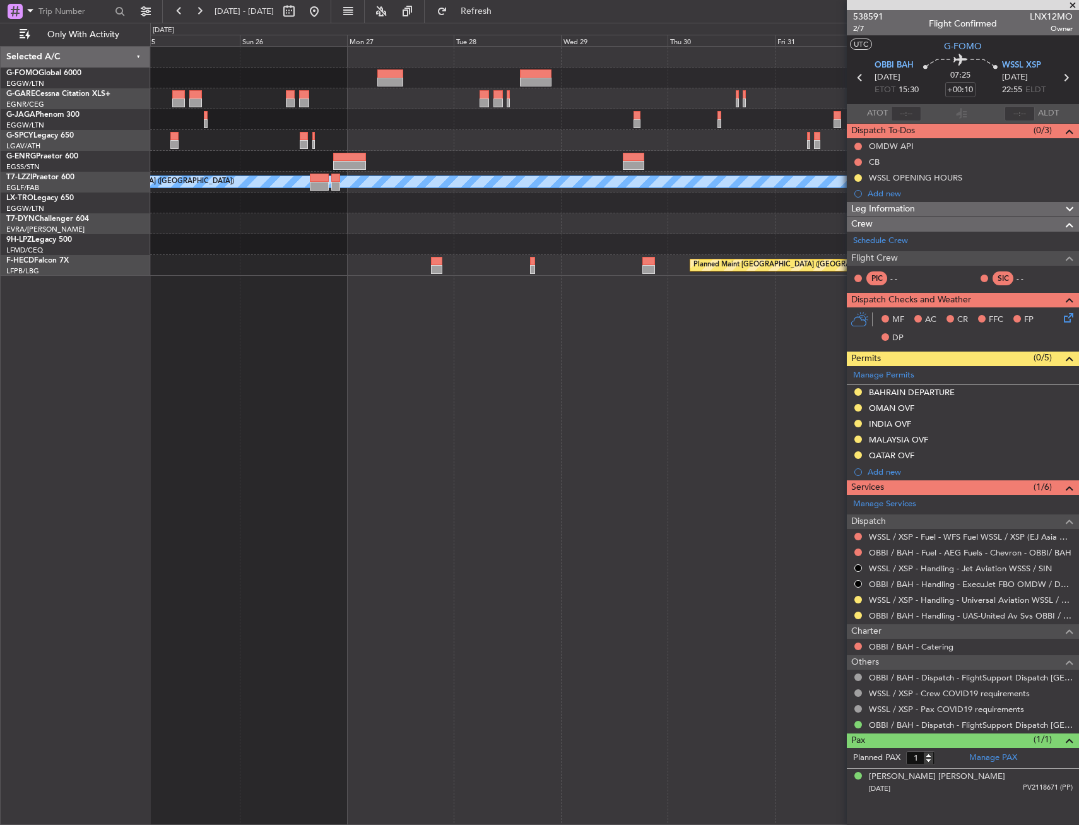
click at [723, 395] on div "A/C Unavailable [GEOGRAPHIC_DATA] ([GEOGRAPHIC_DATA]) Planned Maint [GEOGRAPHIC…" at bounding box center [614, 435] width 929 height 779
click at [720, 401] on div "A/C Unavailable [GEOGRAPHIC_DATA] ([GEOGRAPHIC_DATA]) Planned Maint [GEOGRAPHIC…" at bounding box center [614, 435] width 929 height 779
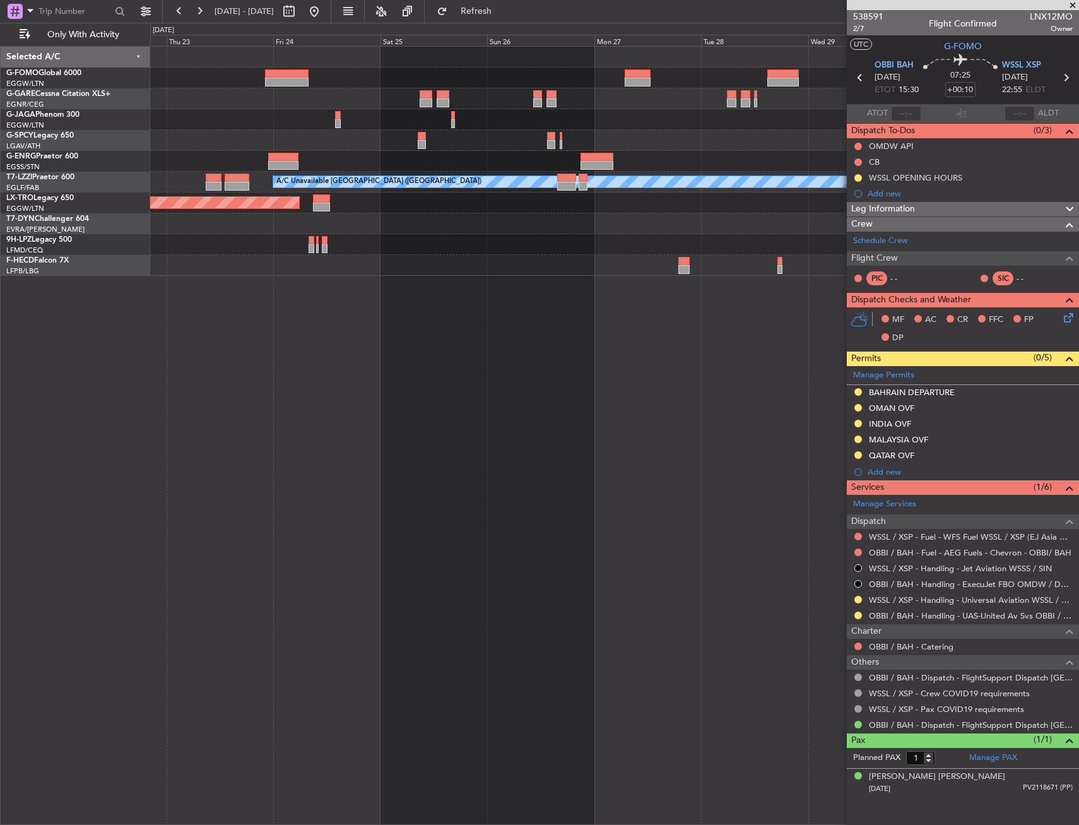
click at [839, 390] on div "Planned Maint Paris (Le Bourget) A/C Unavailable London (Luton) Planned Maint R…" at bounding box center [614, 435] width 929 height 779
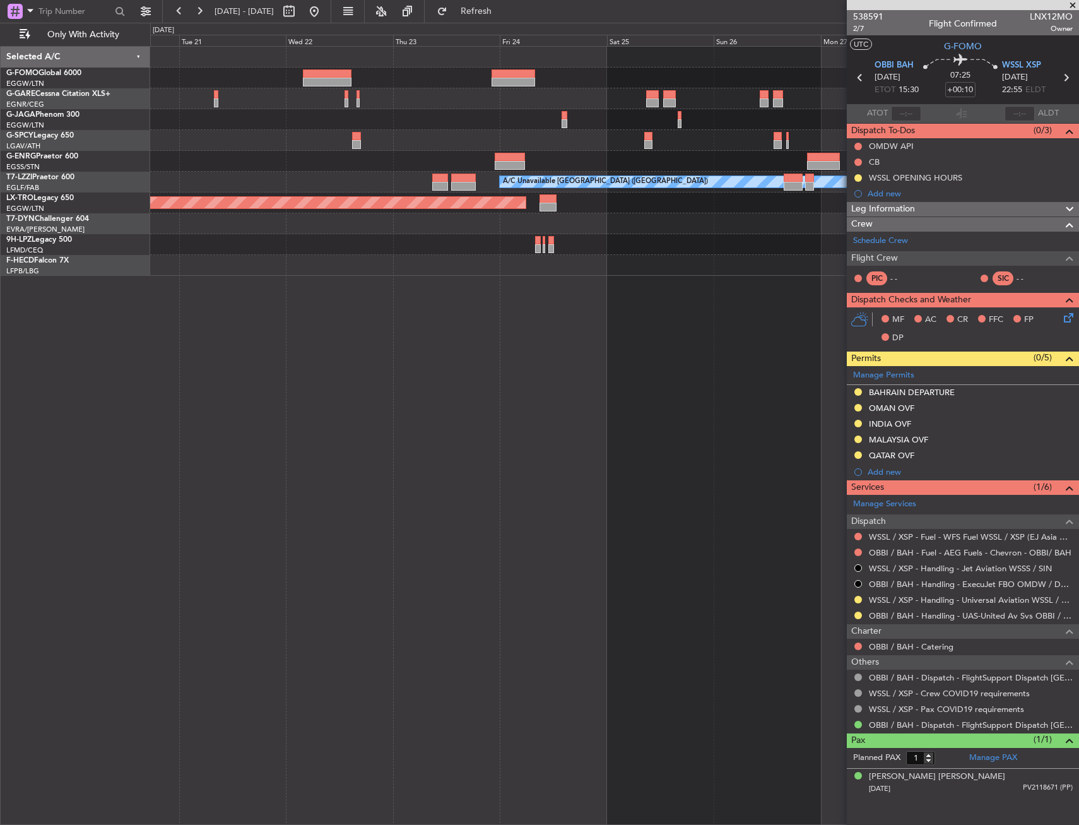
click at [899, 395] on fb-app "30 Oct 2025 - 08 Nov 2025 Refresh Quick Links Only With Activity Planned Maint …" at bounding box center [539, 417] width 1079 height 816
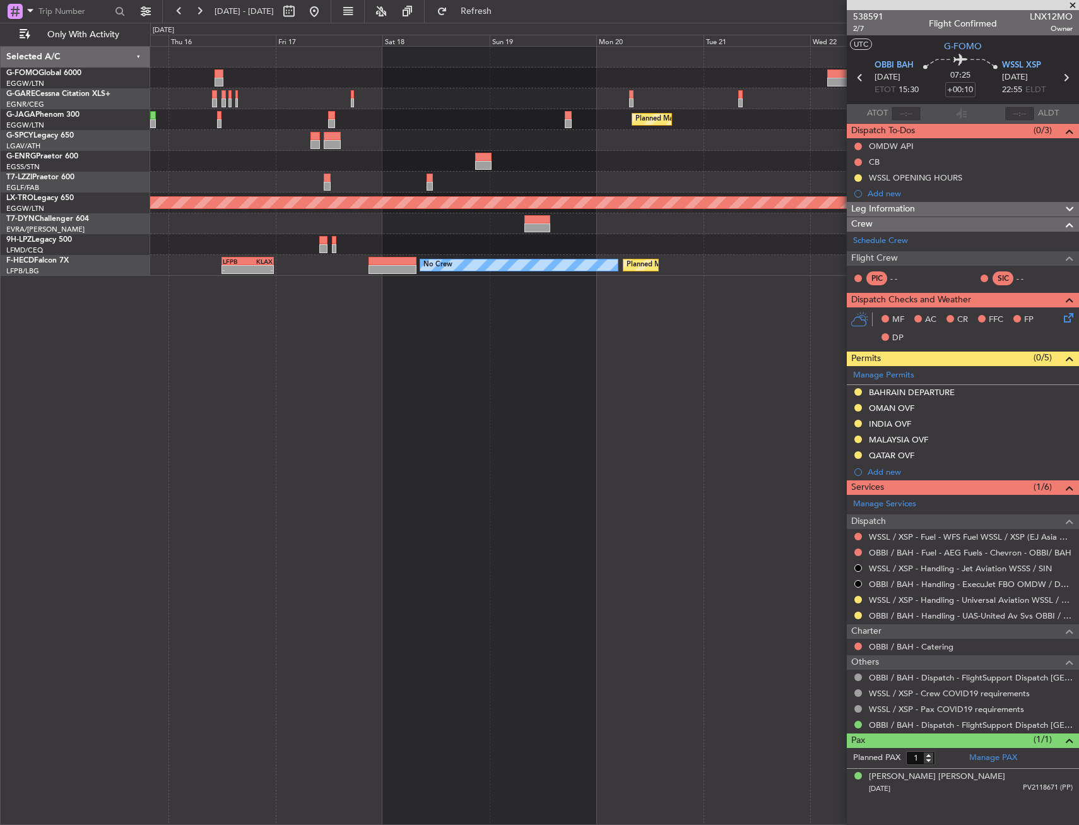
click at [912, 377] on fb-app "30 Oct 2025 - 08 Nov 2025 Refresh Quick Links Only With Activity Planned Maint …" at bounding box center [539, 417] width 1079 height 816
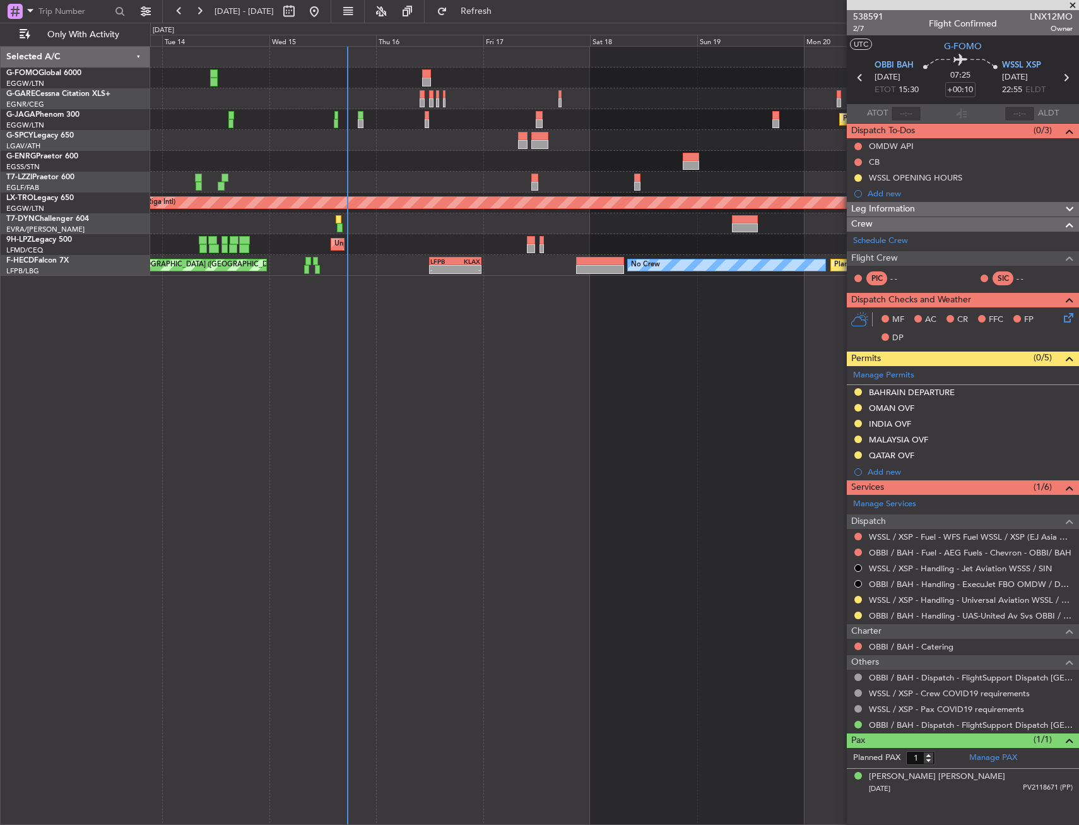
click at [324, 365] on div "Planned Maint Paris (Le Bourget) No Crew A/C Unavailable London (Luton) Planned…" at bounding box center [614, 435] width 929 height 779
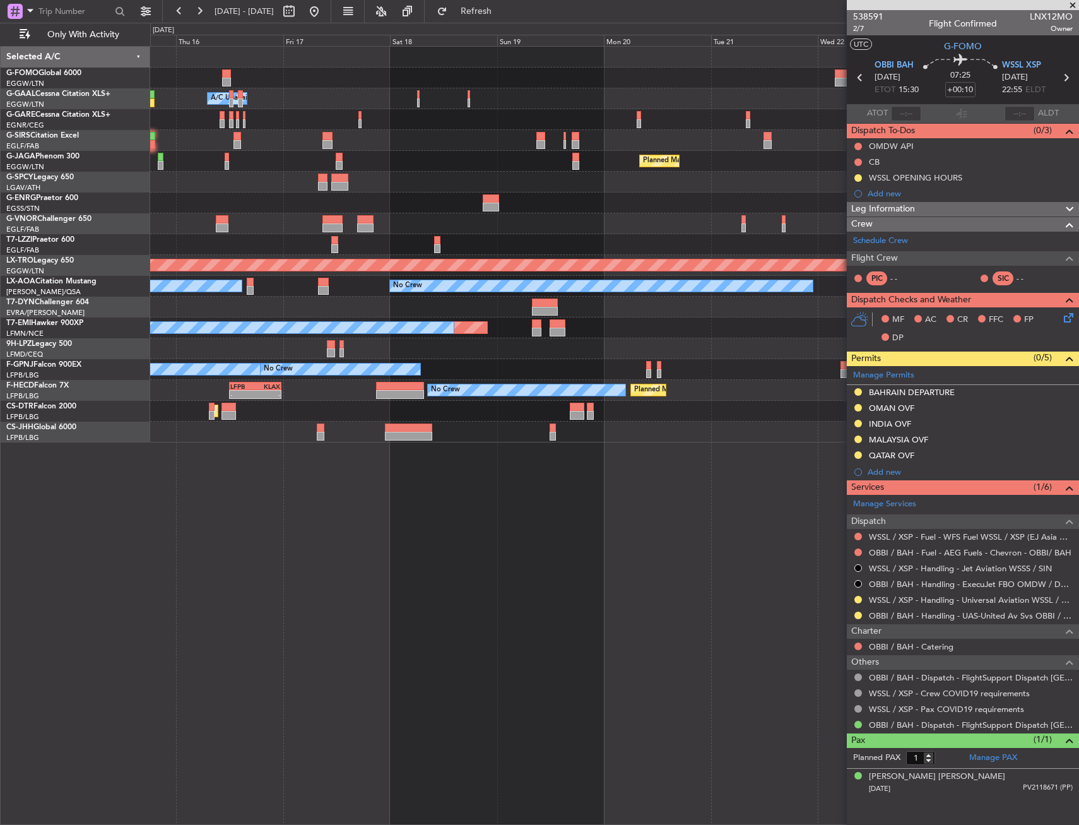
click at [774, 419] on div "Planned Maint Sofia" at bounding box center [614, 411] width 929 height 21
click at [833, 427] on div "Planned Maint [GEOGRAPHIC_DATA] ([GEOGRAPHIC_DATA])" at bounding box center [614, 432] width 929 height 21
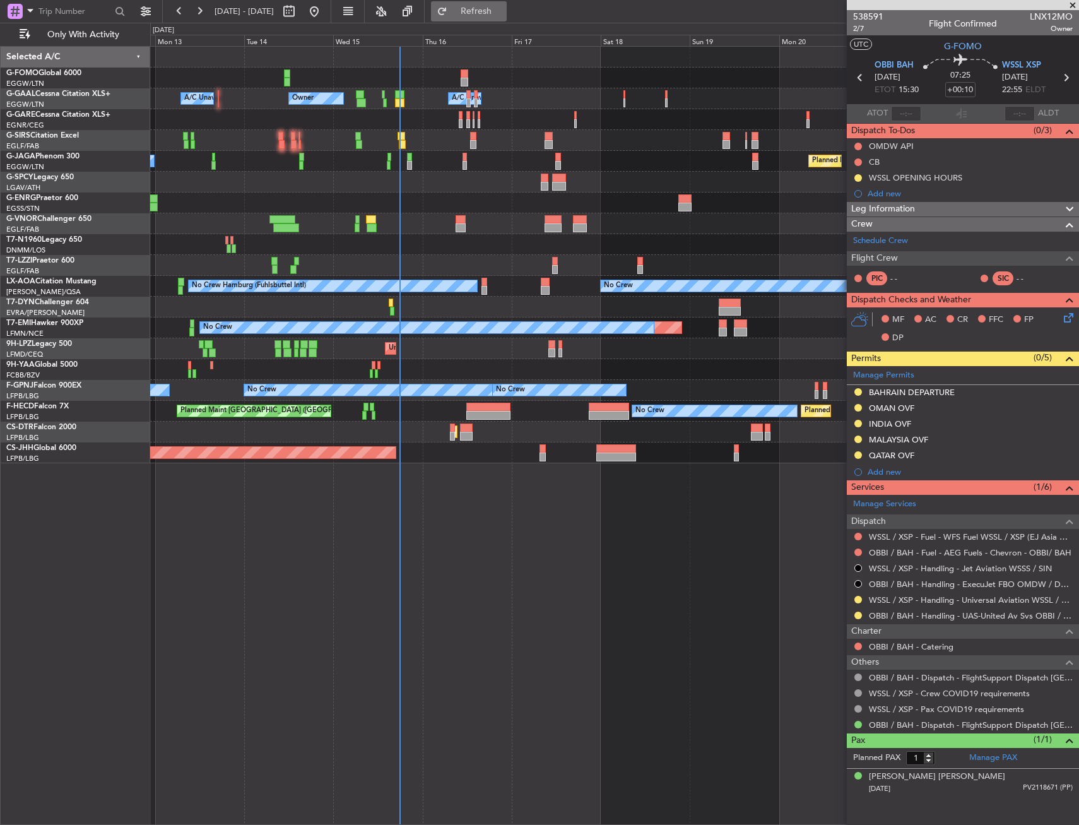
drag, startPoint x: 508, startPoint y: 9, endPoint x: 509, endPoint y: 15, distance: 6.4
click at [503, 9] on span "Refresh" at bounding box center [476, 11] width 53 height 9
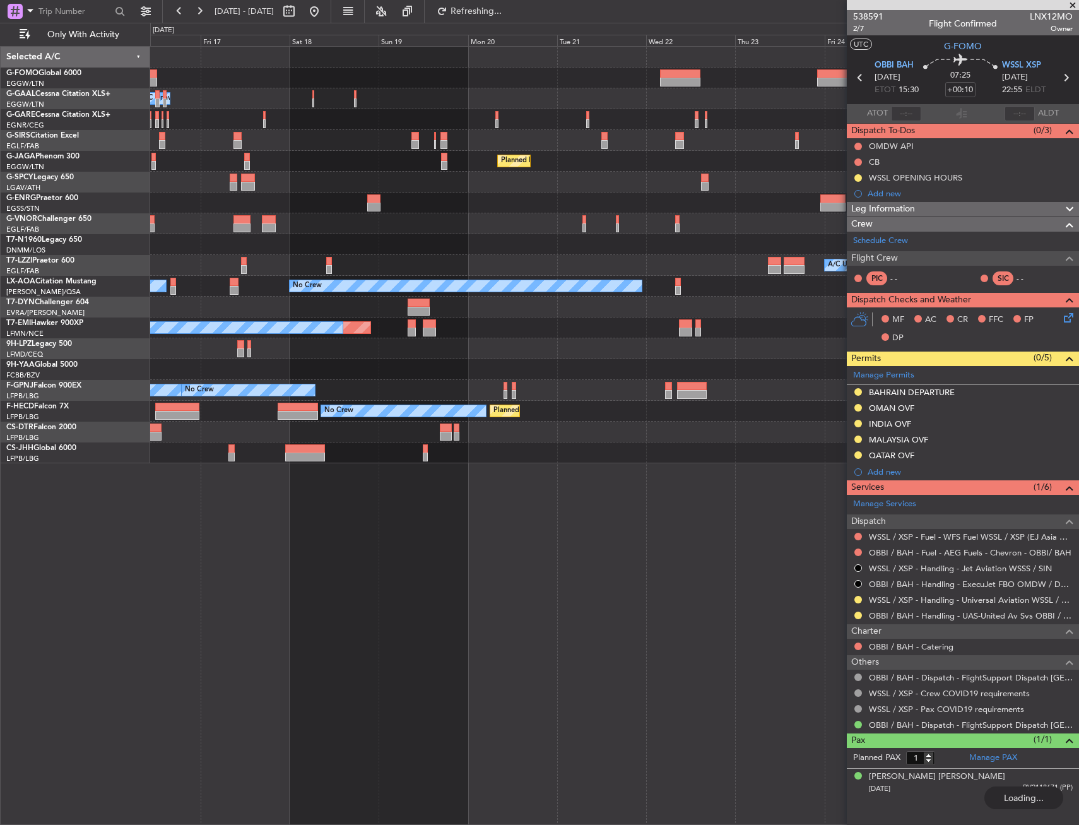
click at [292, 126] on div "Owner A/C Unavailable Owner Planned Maint Oxford (Kidlington) Planned Maint Par…" at bounding box center [614, 255] width 929 height 417
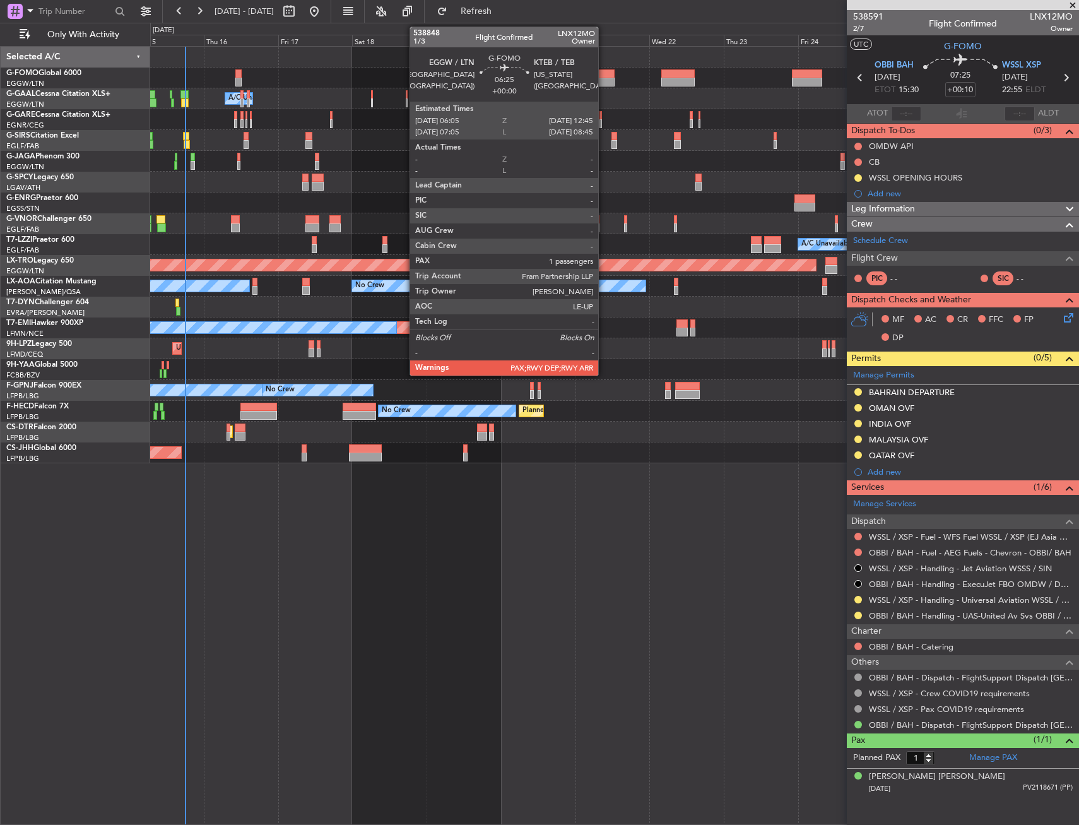
click at [604, 77] on div at bounding box center [603, 73] width 21 height 9
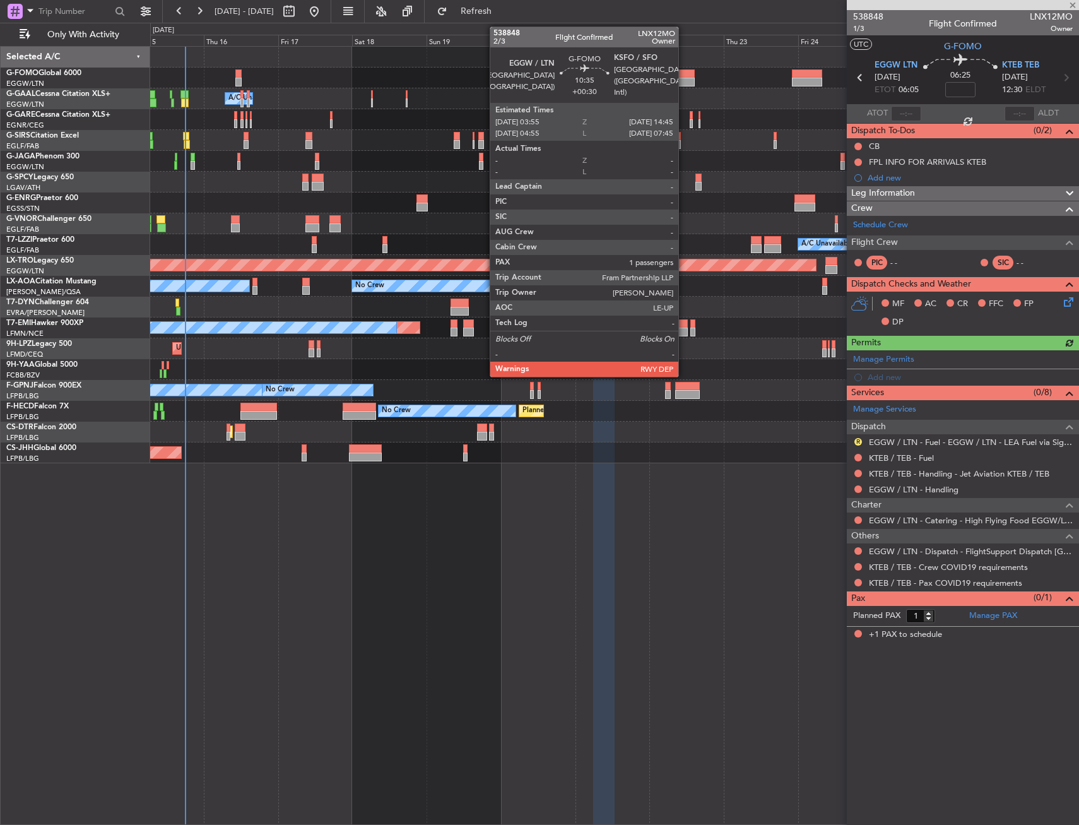
click at [684, 74] on div at bounding box center [679, 73] width 34 height 9
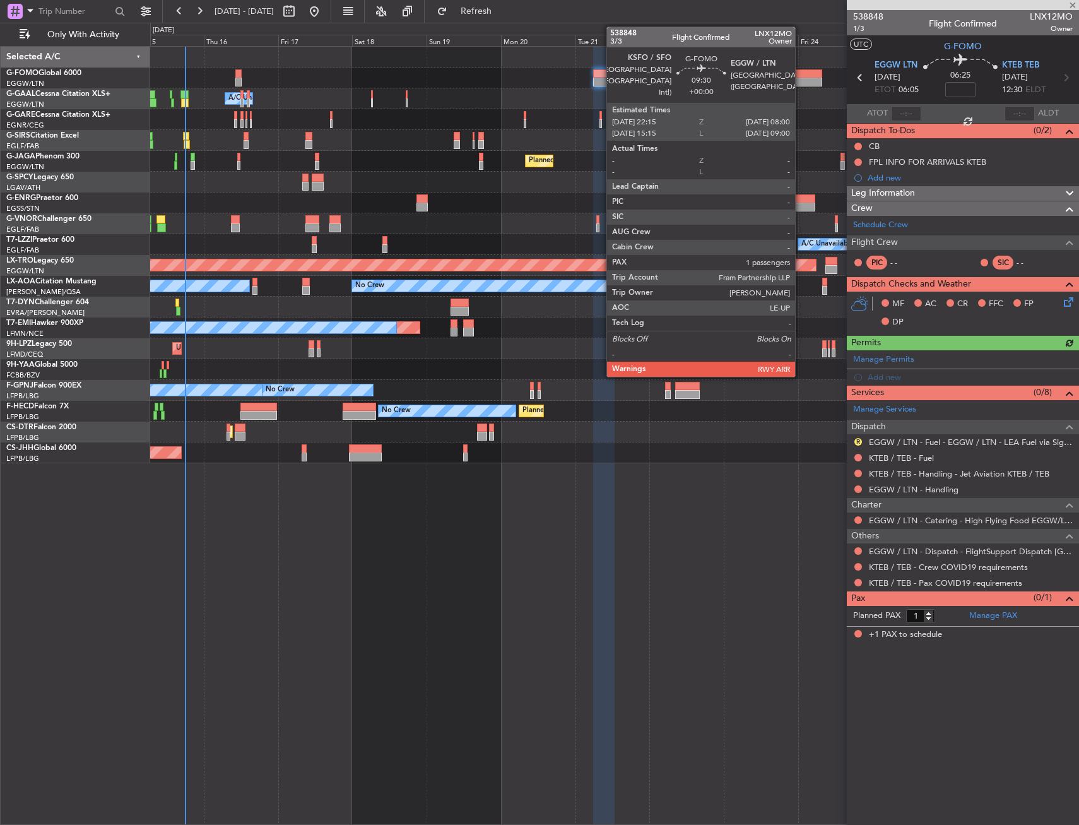
type input "+00:30"
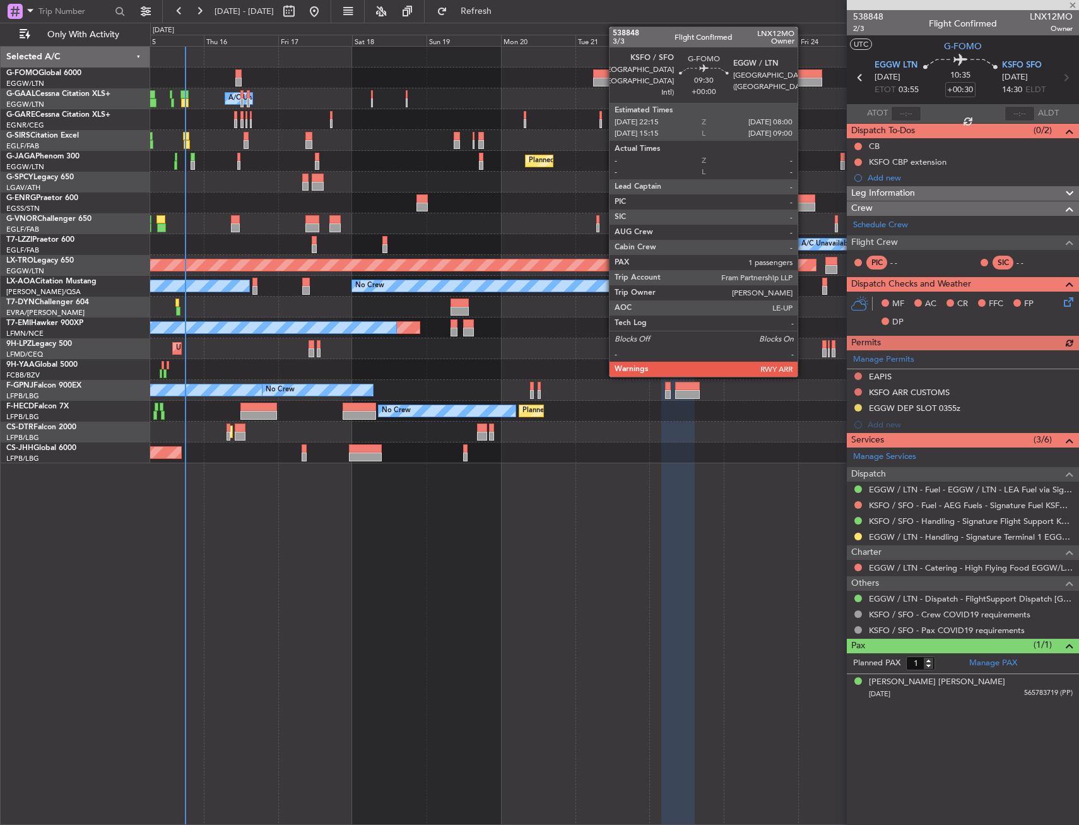
click at [804, 78] on div at bounding box center [807, 82] width 30 height 9
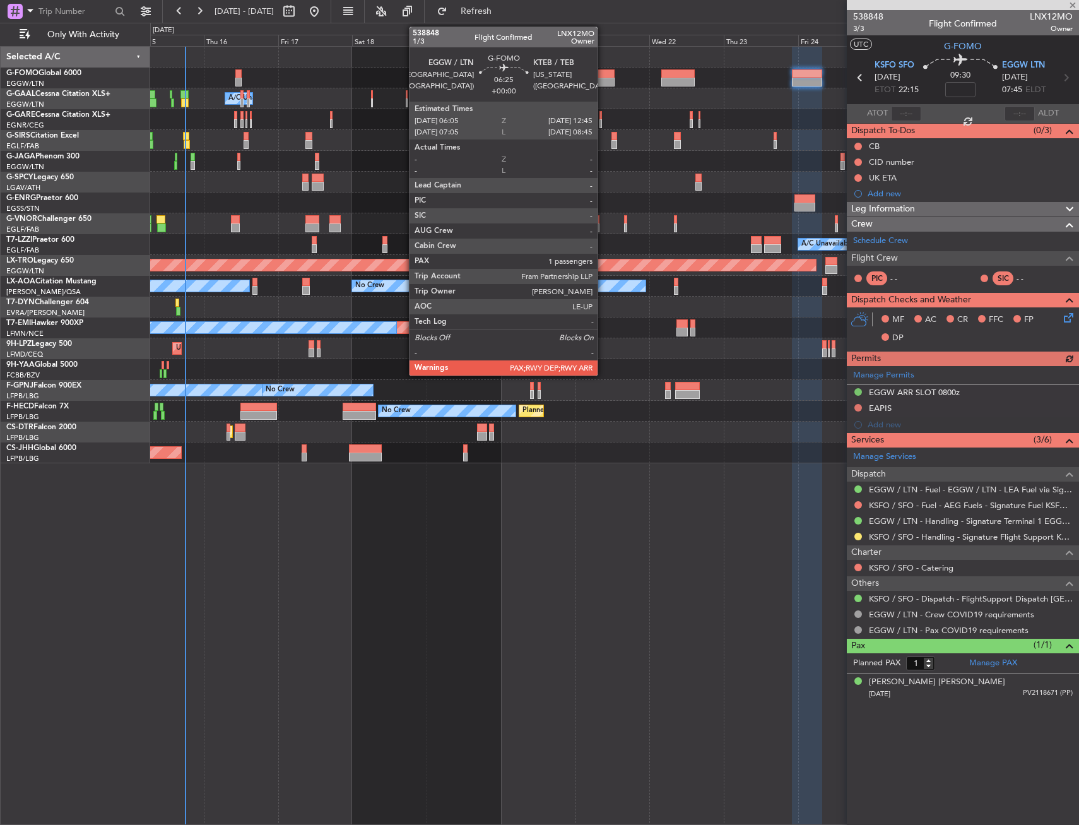
click at [603, 81] on div at bounding box center [603, 82] width 21 height 9
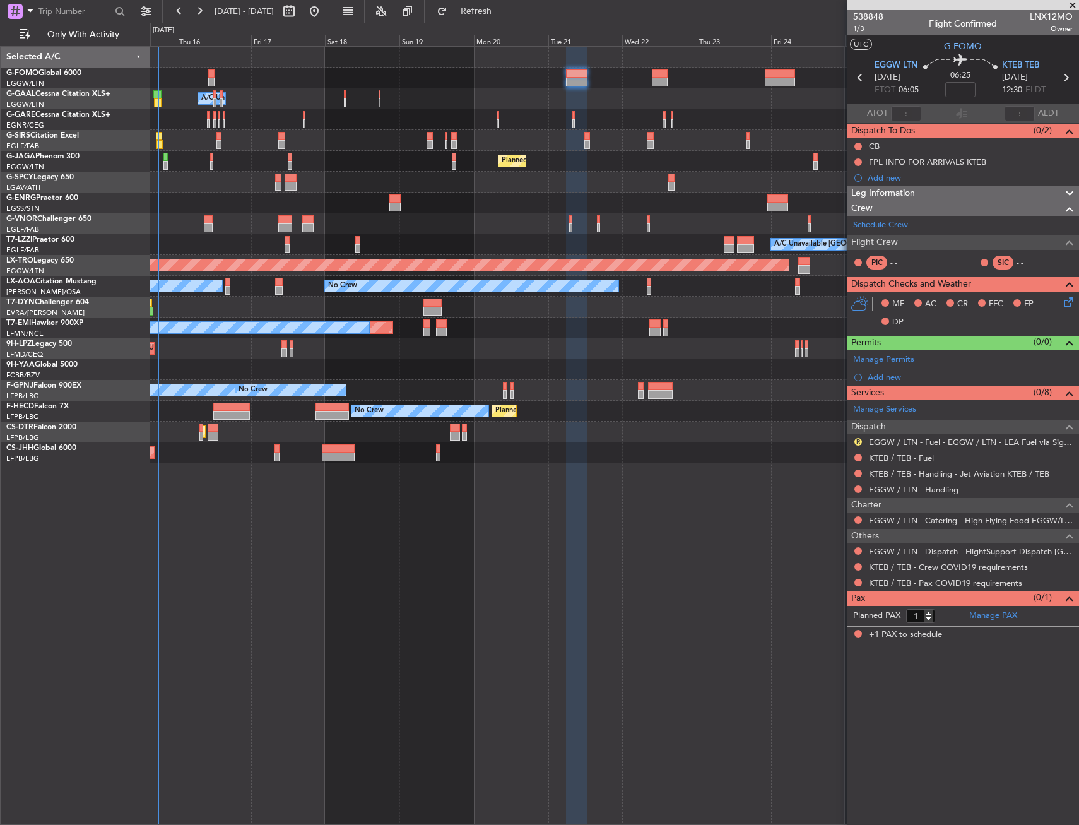
click at [611, 109] on div "Owner A/C Unavailable Owner A/C Unavailable Planned Maint Oxford (Kidlington) P…" at bounding box center [614, 255] width 929 height 417
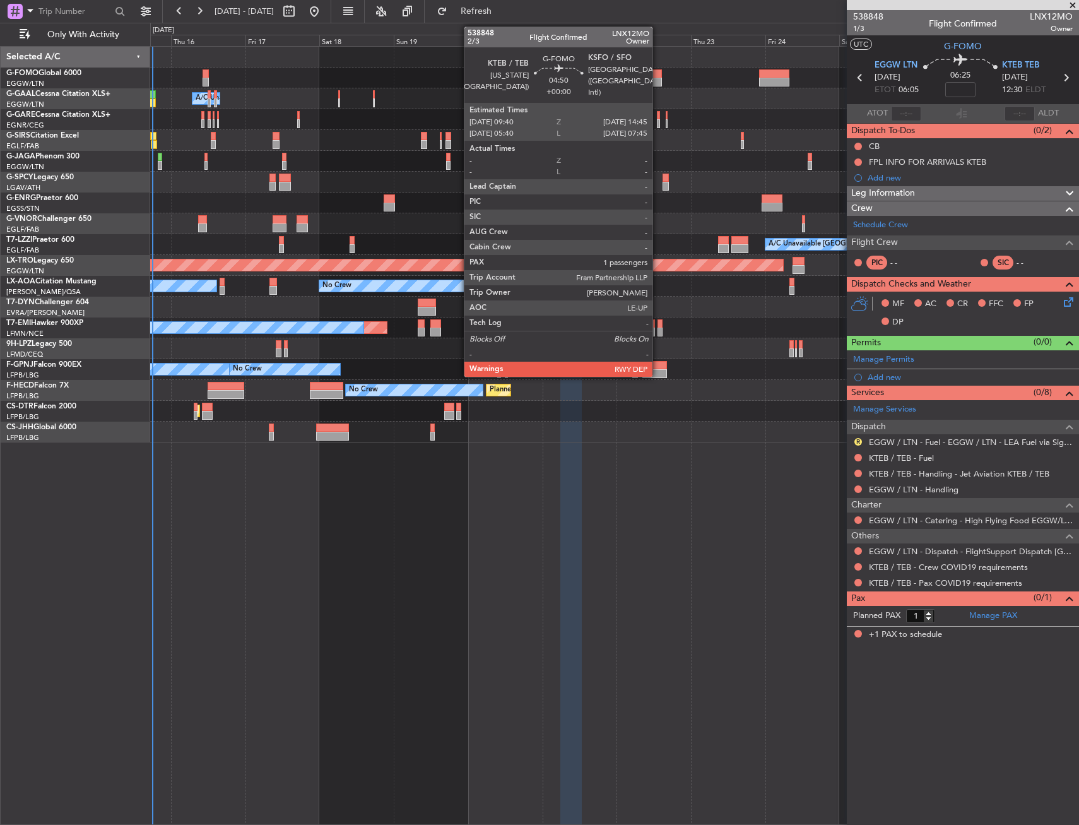
click at [658, 77] on div at bounding box center [654, 73] width 16 height 9
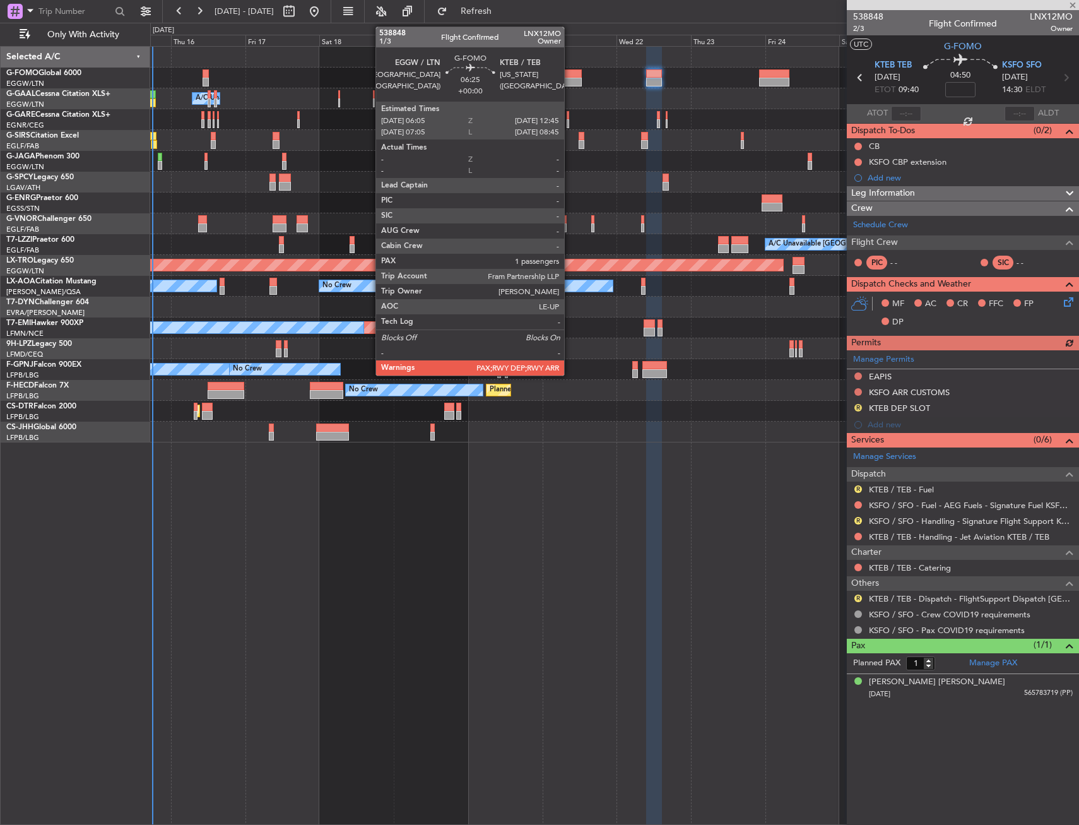
click at [570, 80] on div at bounding box center [571, 82] width 21 height 9
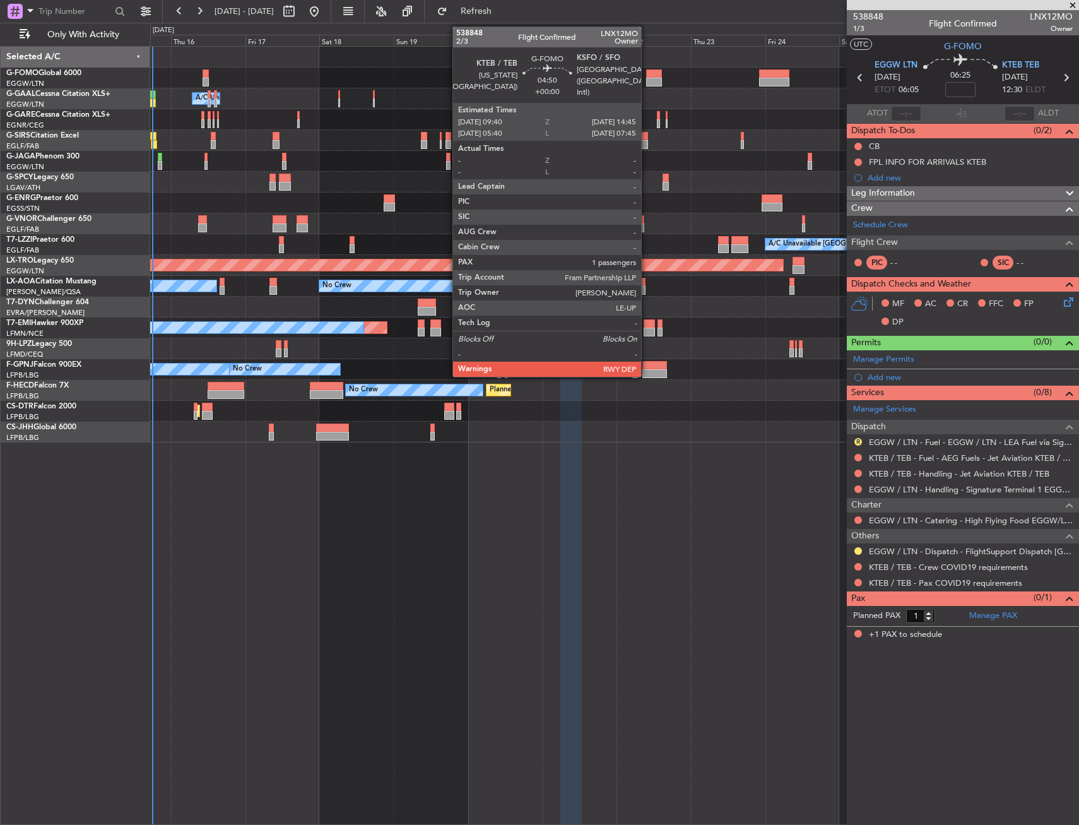
click at [647, 80] on div at bounding box center [654, 82] width 16 height 9
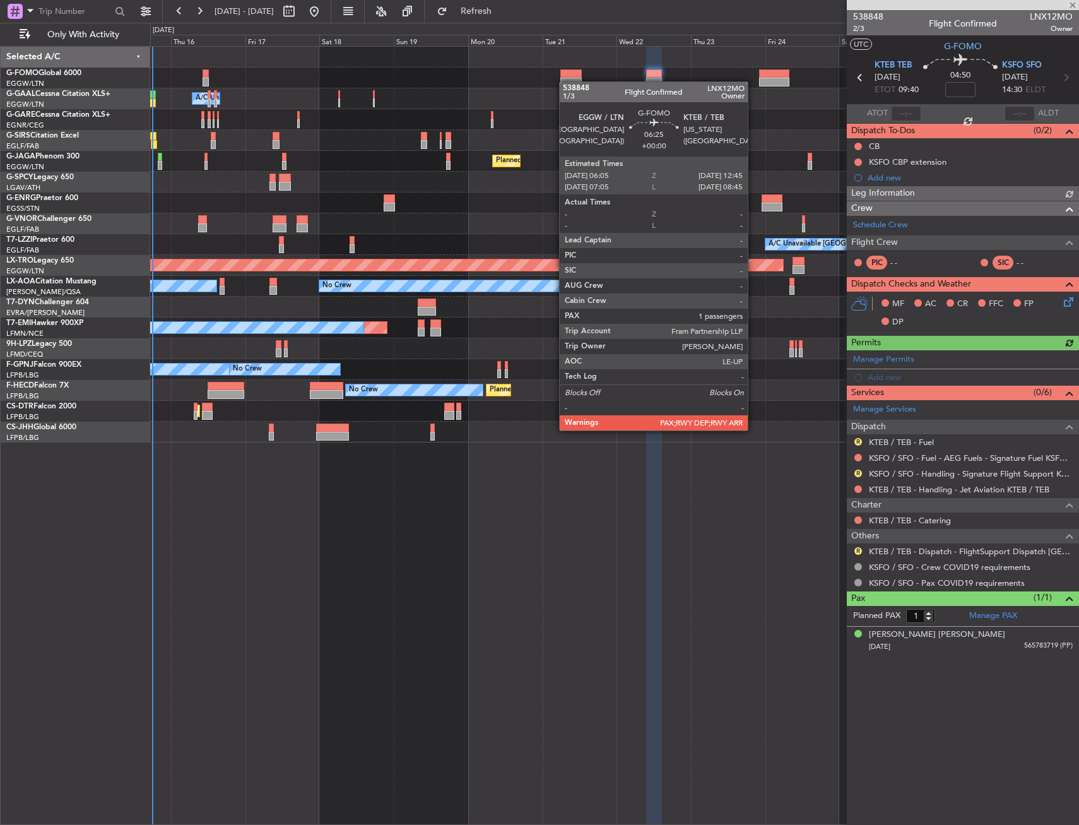
click at [566, 81] on div at bounding box center [571, 82] width 21 height 9
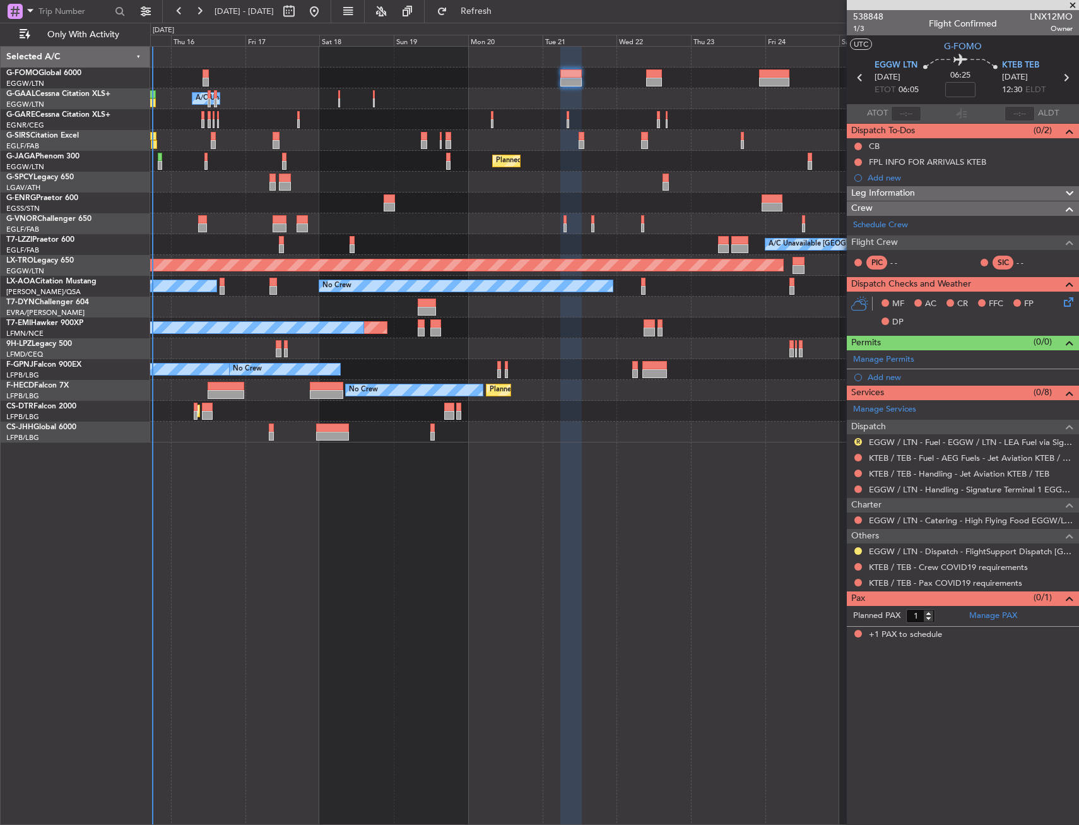
click at [947, 194] on div "Leg Information" at bounding box center [963, 193] width 232 height 15
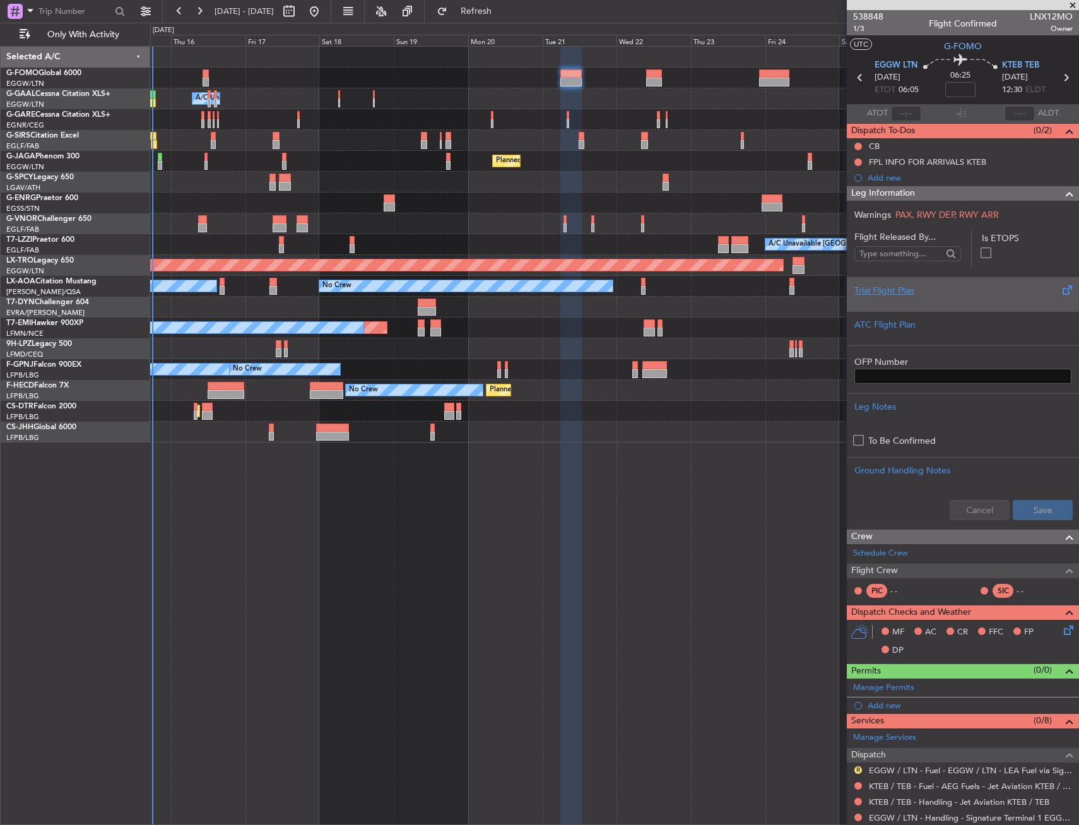
click at [924, 288] on div "Trial Flight Plan" at bounding box center [963, 290] width 217 height 13
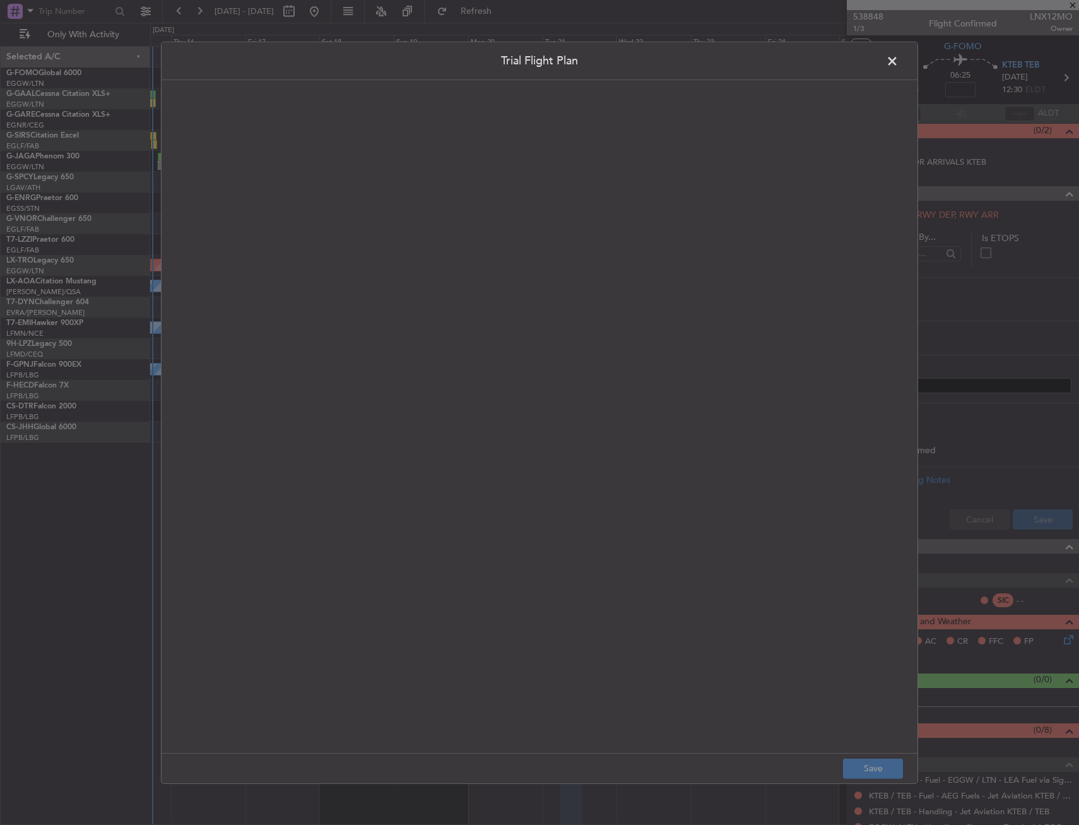
click at [417, 290] on quill-editor at bounding box center [539, 402] width 731 height 621
click at [444, 264] on div at bounding box center [540, 430] width 730 height 620
click at [299, 190] on div "APA // 15OCT // FCST" at bounding box center [540, 430] width 730 height 620
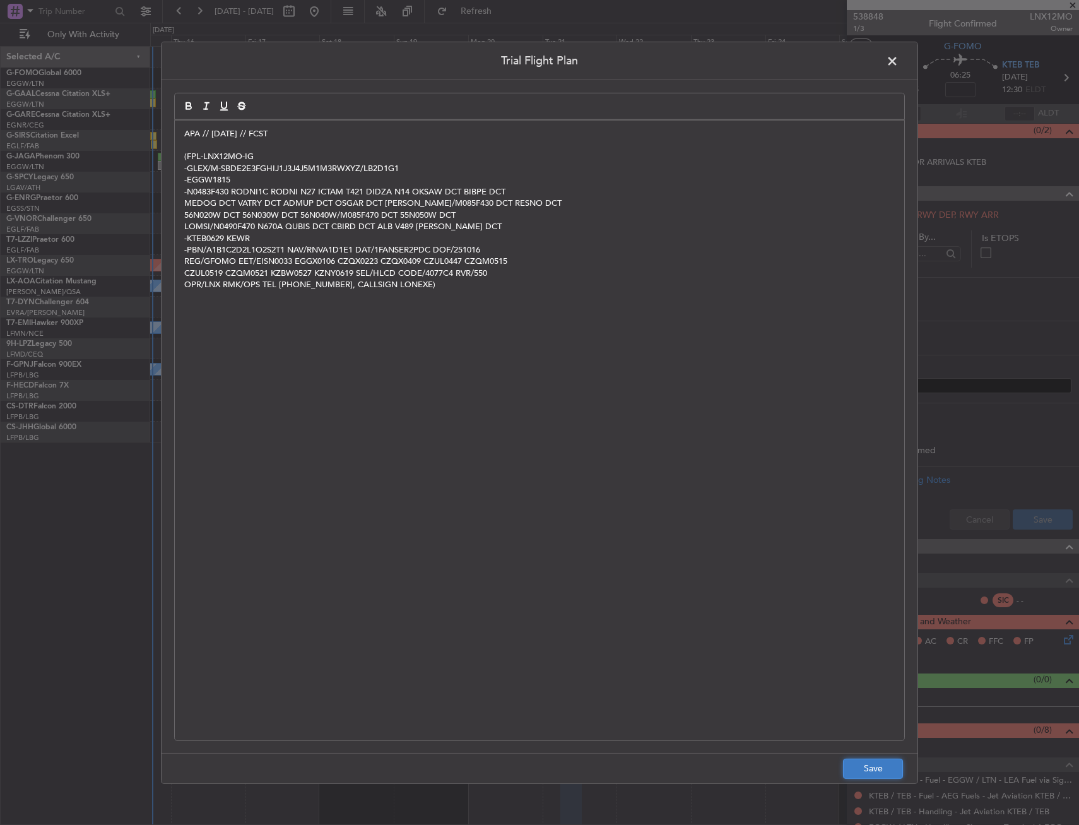
click at [872, 771] on button "Save" at bounding box center [873, 769] width 60 height 20
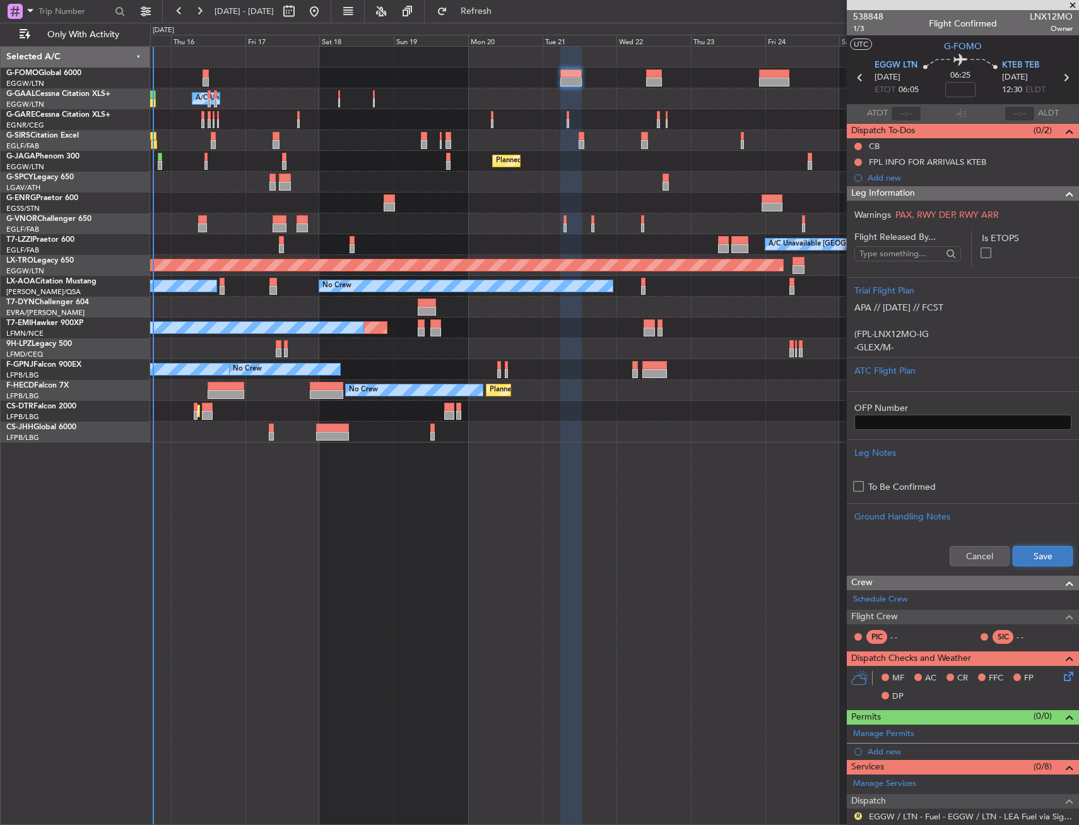
click at [1024, 557] on button "Save" at bounding box center [1043, 556] width 60 height 20
click at [968, 94] on input at bounding box center [961, 89] width 30 height 15
type input "6"
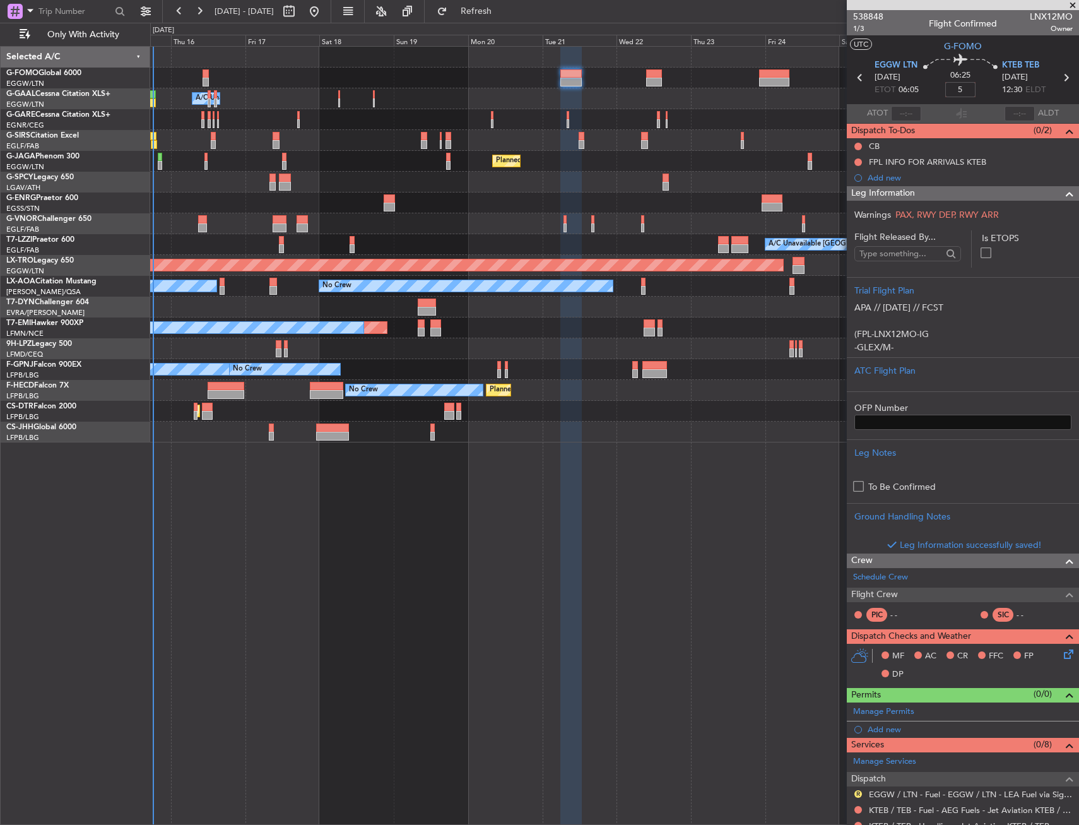
click at [987, 88] on div "06:25 5" at bounding box center [960, 77] width 83 height 47
type input "+00:05"
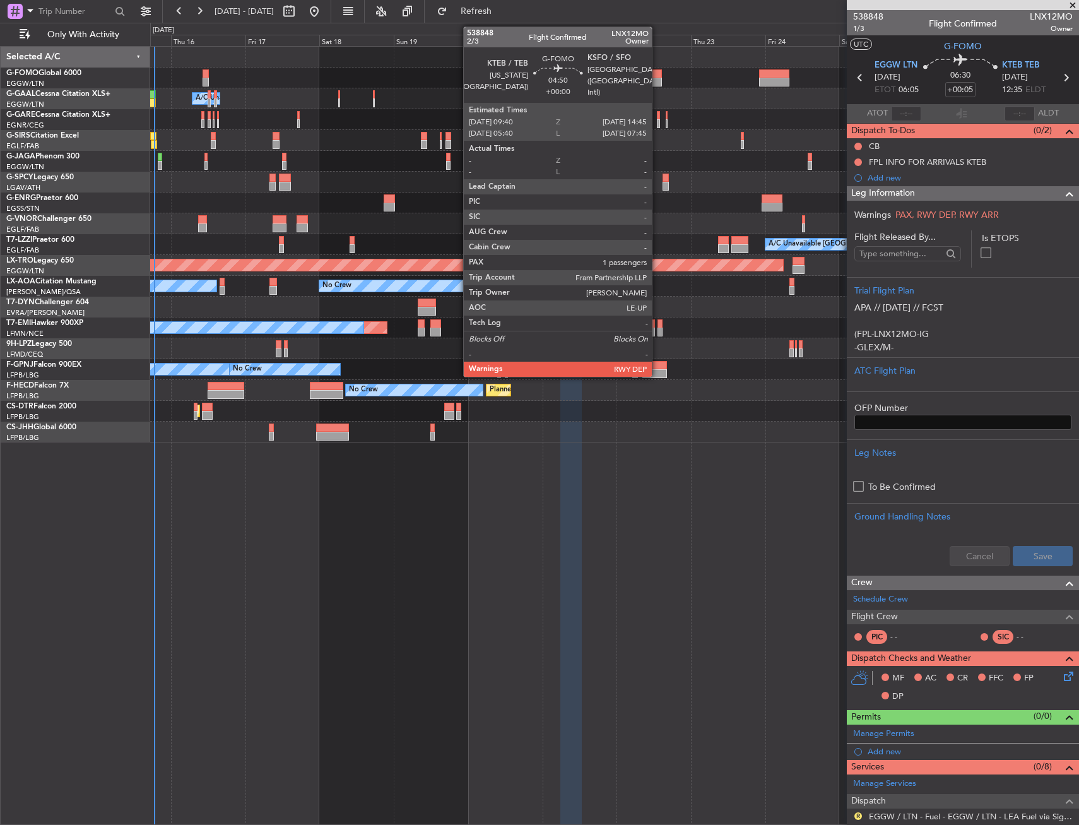
click at [657, 74] on div at bounding box center [654, 73] width 16 height 9
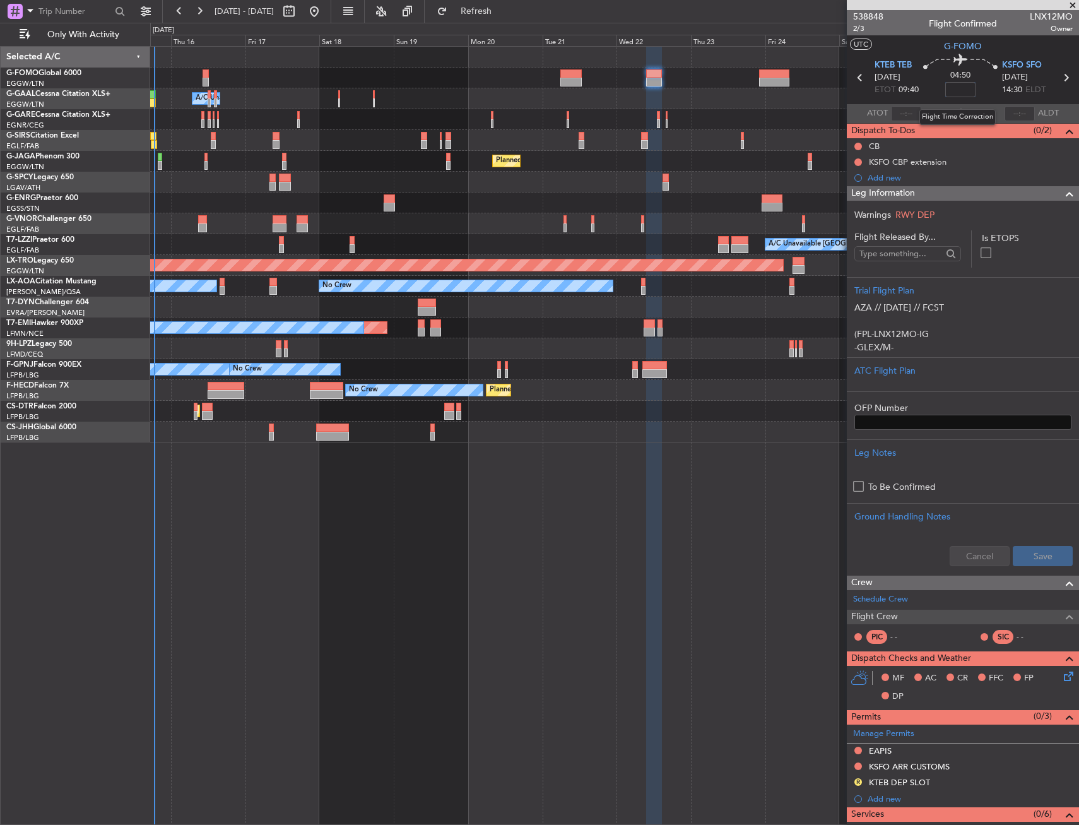
click at [956, 90] on input at bounding box center [961, 89] width 30 height 15
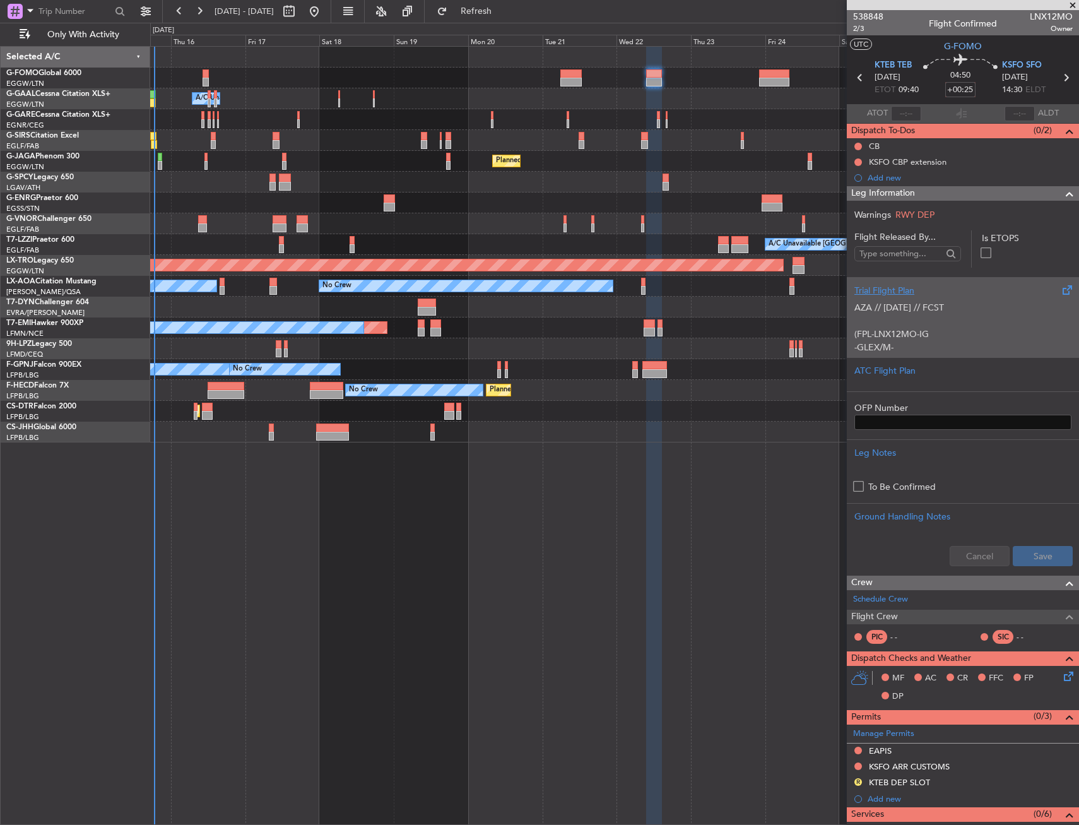
type input "+00:25"
click at [949, 331] on div "AZA // 10OCT // FCST (FPL-LNX12MO-IG -GLEX/M-SBDE2E3FGHIJ1J3J4J5M1M3RWXYZ/LB2D1…" at bounding box center [963, 324] width 217 height 54
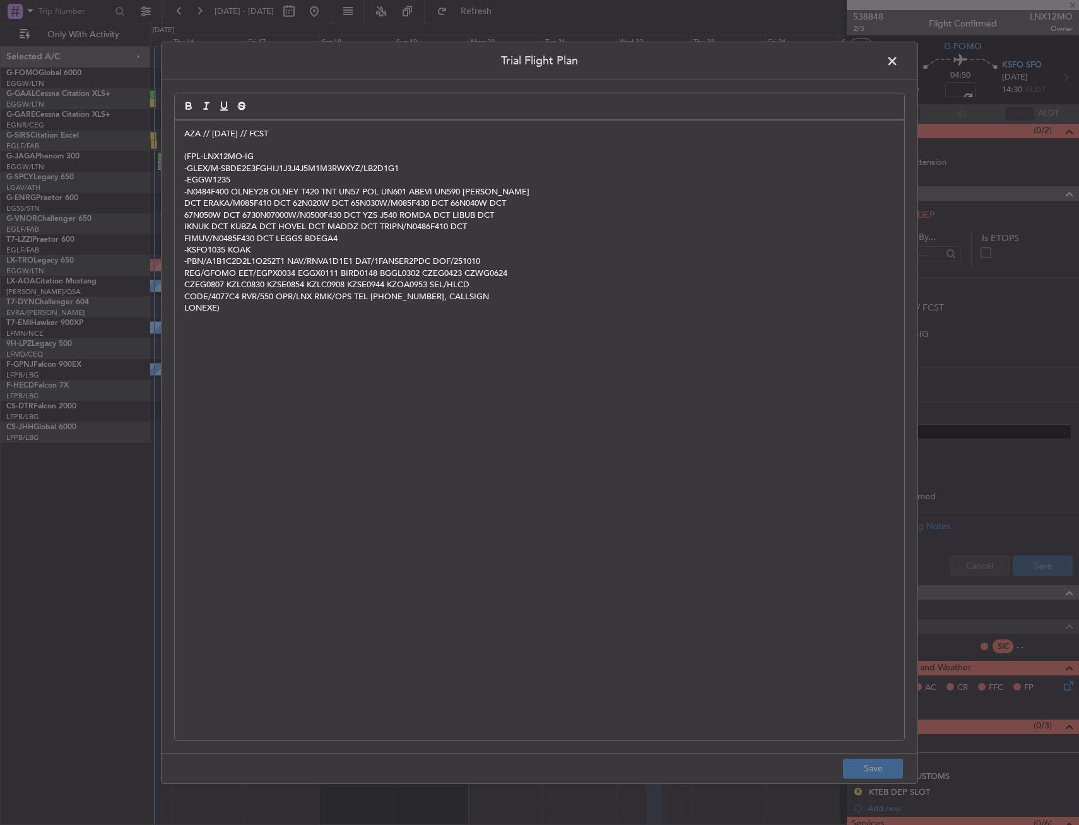
click at [187, 129] on p "AZA // 10OCT // FCST" at bounding box center [539, 133] width 711 height 11
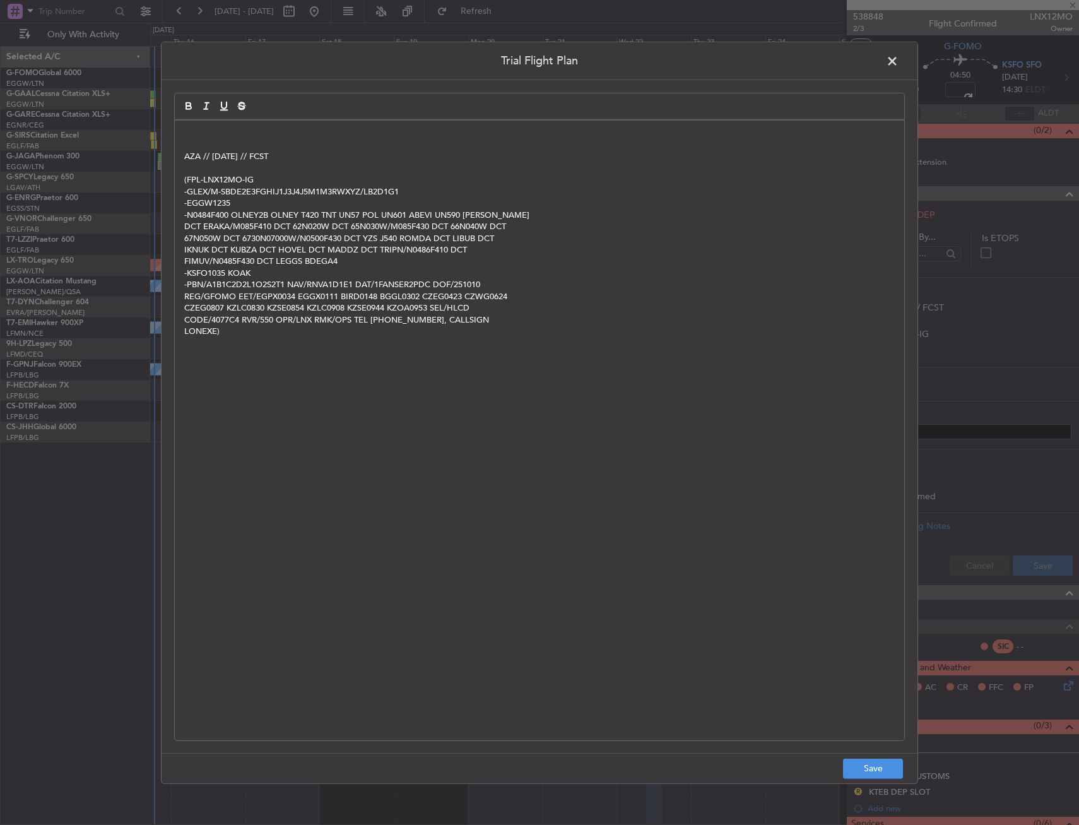
click at [208, 131] on p at bounding box center [539, 133] width 711 height 11
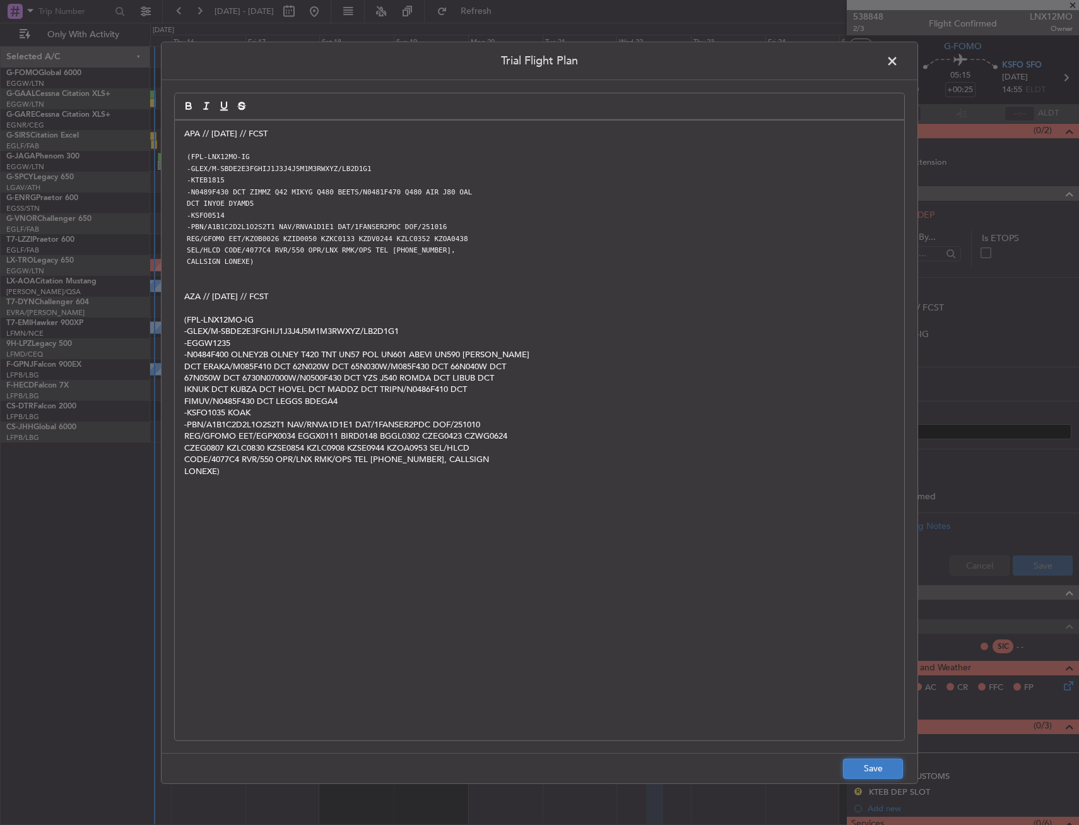
click at [880, 764] on button "Save" at bounding box center [873, 769] width 60 height 20
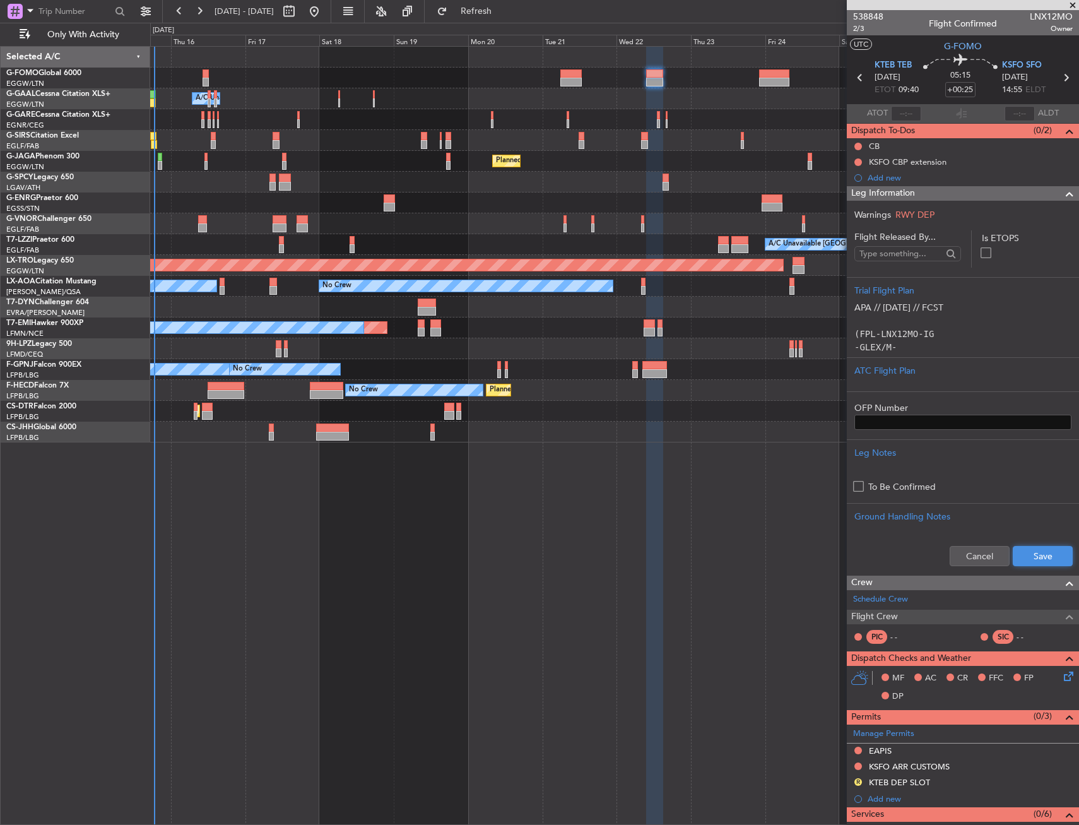
click at [1036, 559] on button "Save" at bounding box center [1043, 556] width 60 height 20
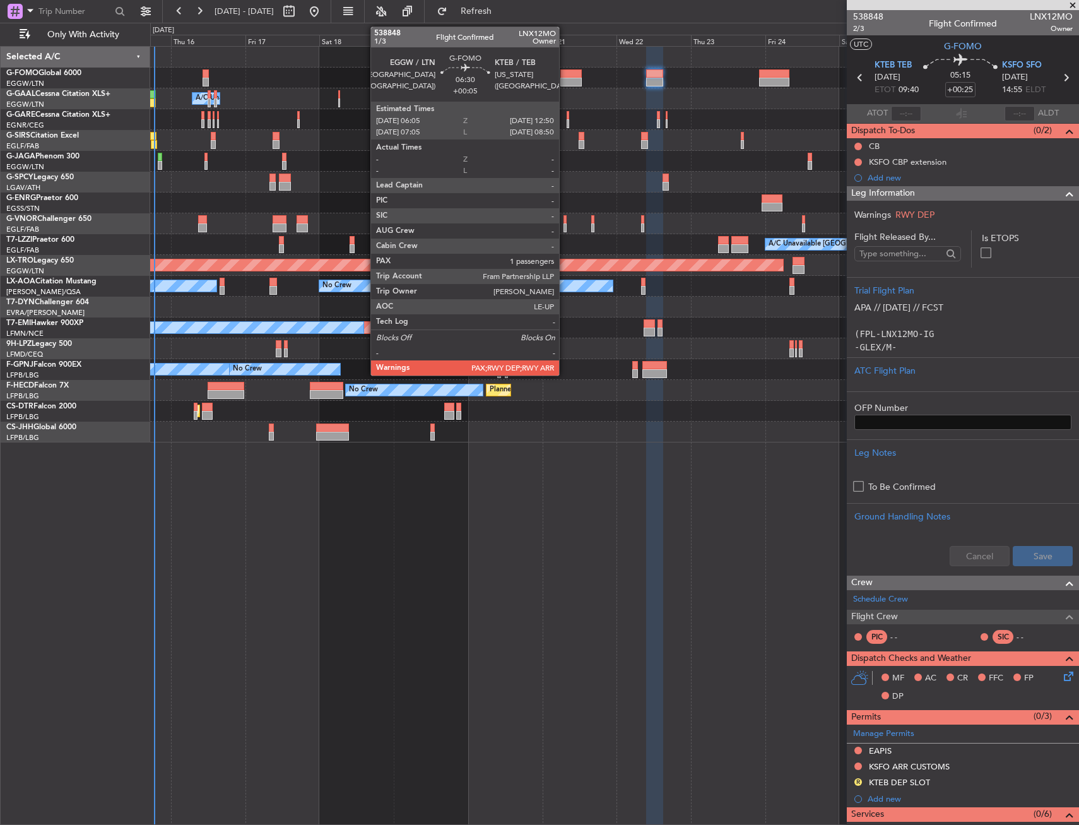
click at [565, 73] on div at bounding box center [571, 73] width 21 height 9
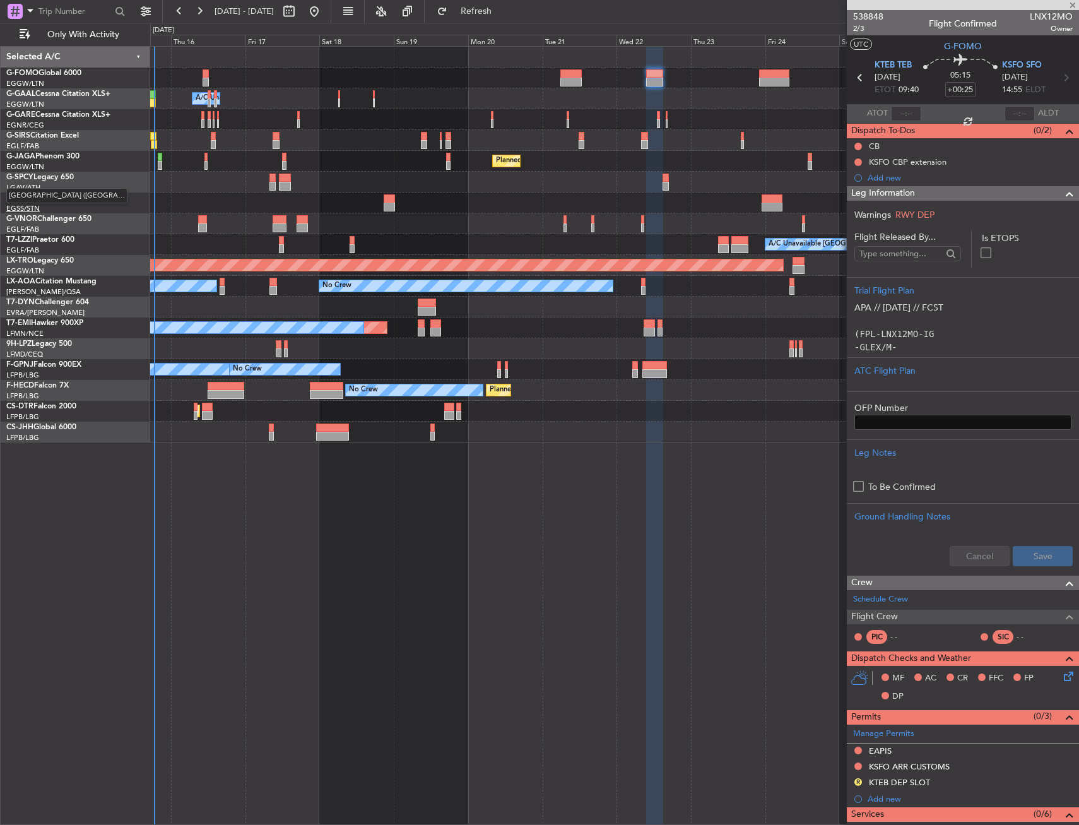
type input "+00:05"
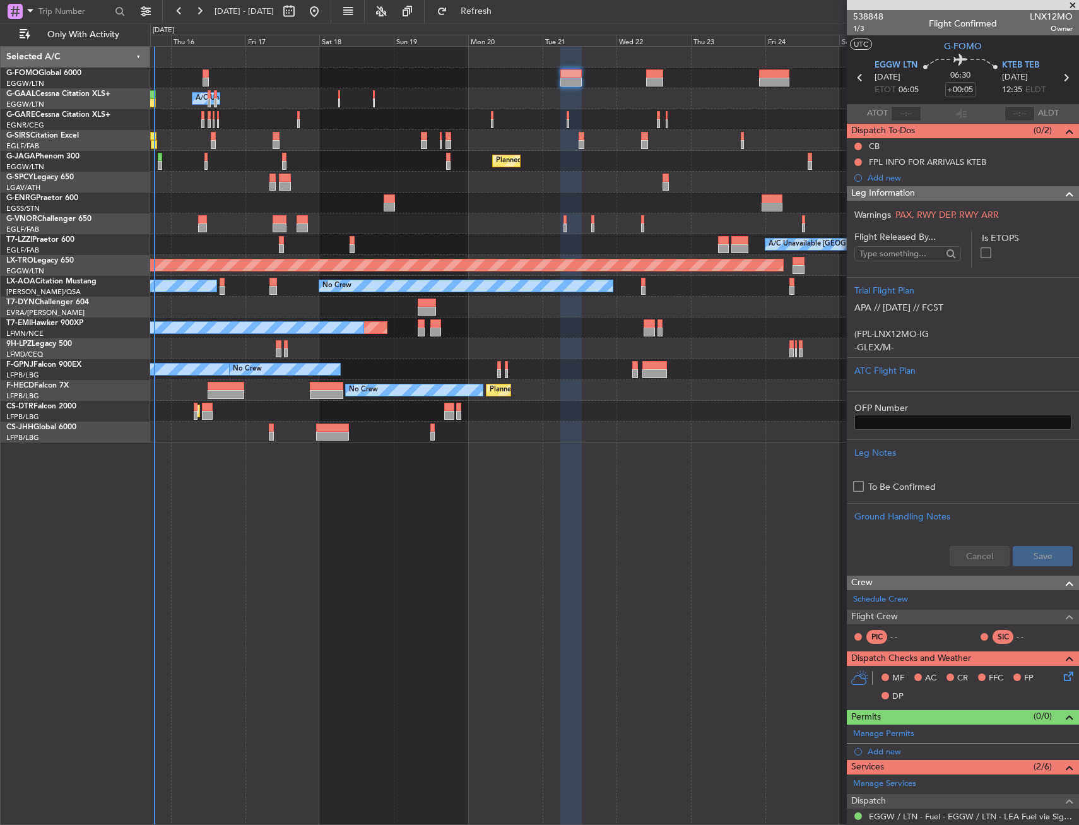
drag, startPoint x: 971, startPoint y: 191, endPoint x: 964, endPoint y: 196, distance: 9.0
click at [971, 191] on div "Leg Information" at bounding box center [963, 193] width 232 height 15
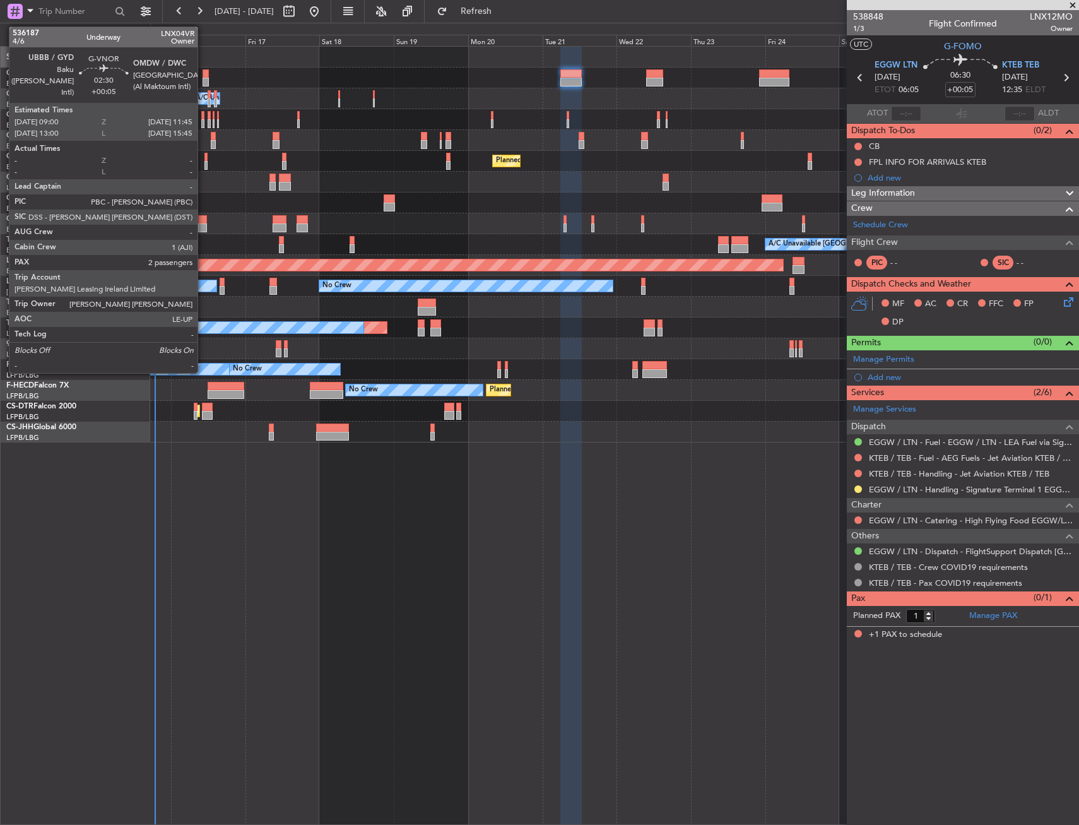
click at [203, 224] on div at bounding box center [202, 227] width 9 height 9
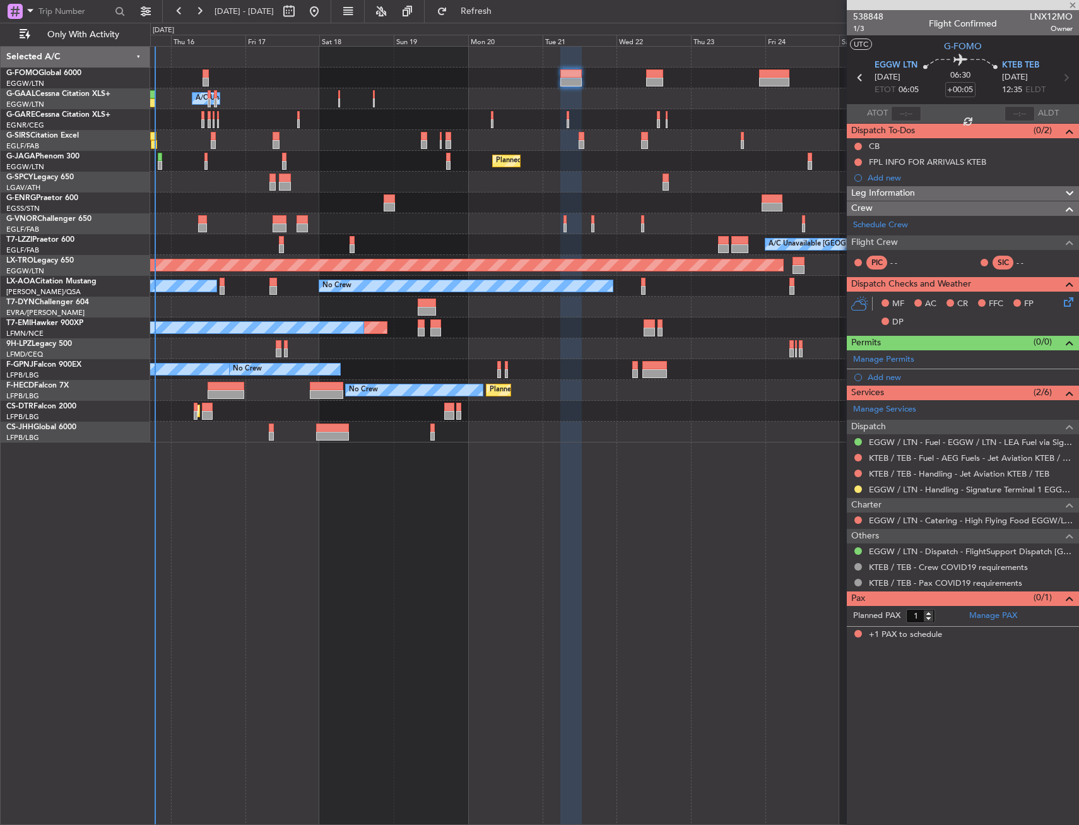
type input "2"
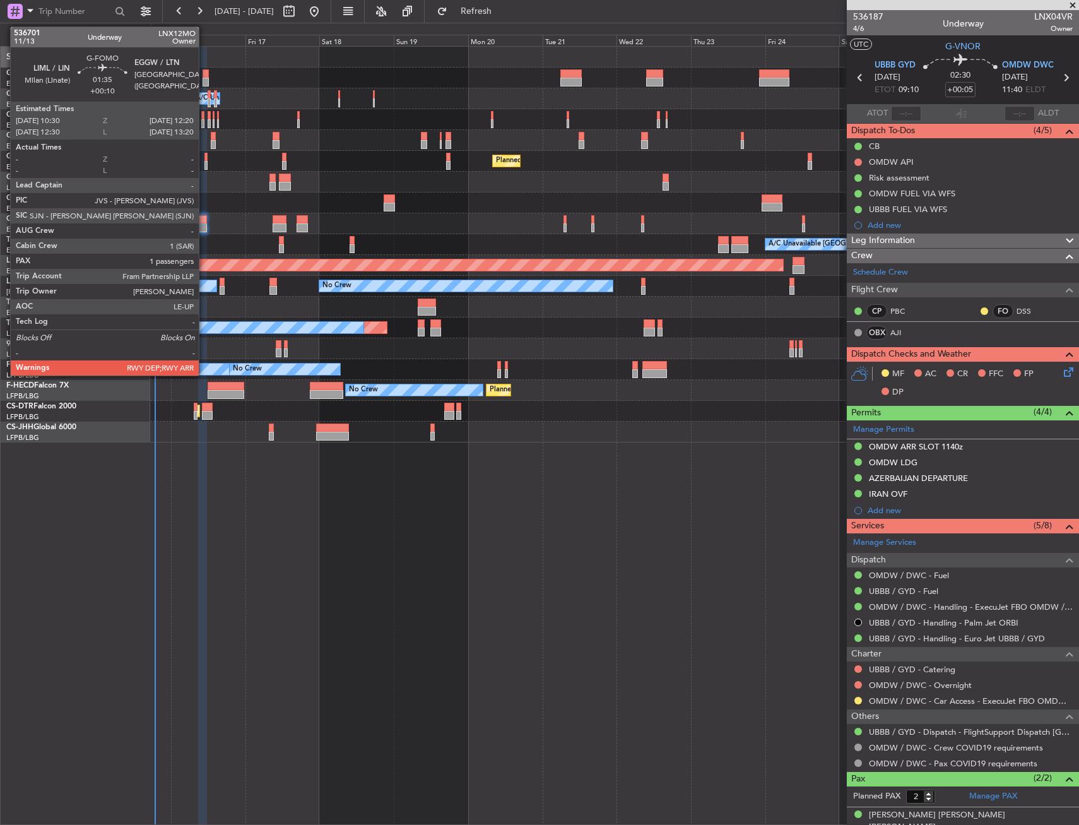
click at [205, 78] on div at bounding box center [206, 82] width 6 height 9
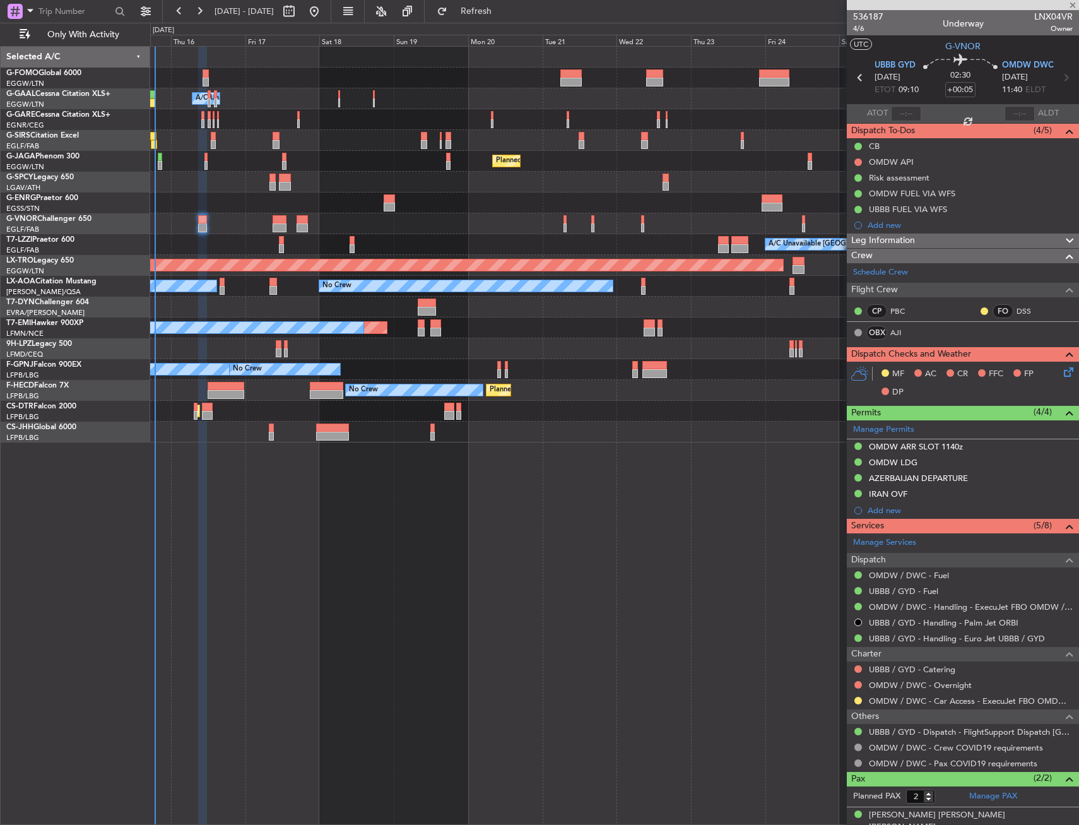
type input "+00:10"
type input "1"
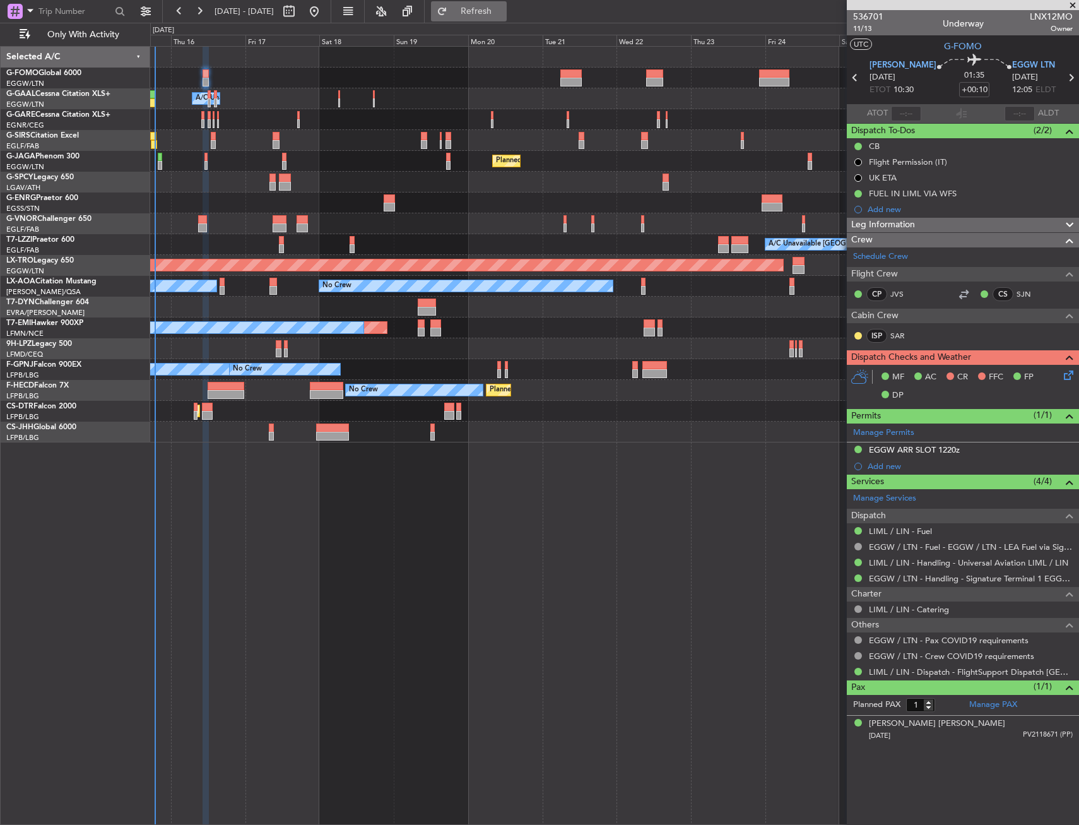
click at [490, 11] on span "Refresh" at bounding box center [476, 11] width 53 height 9
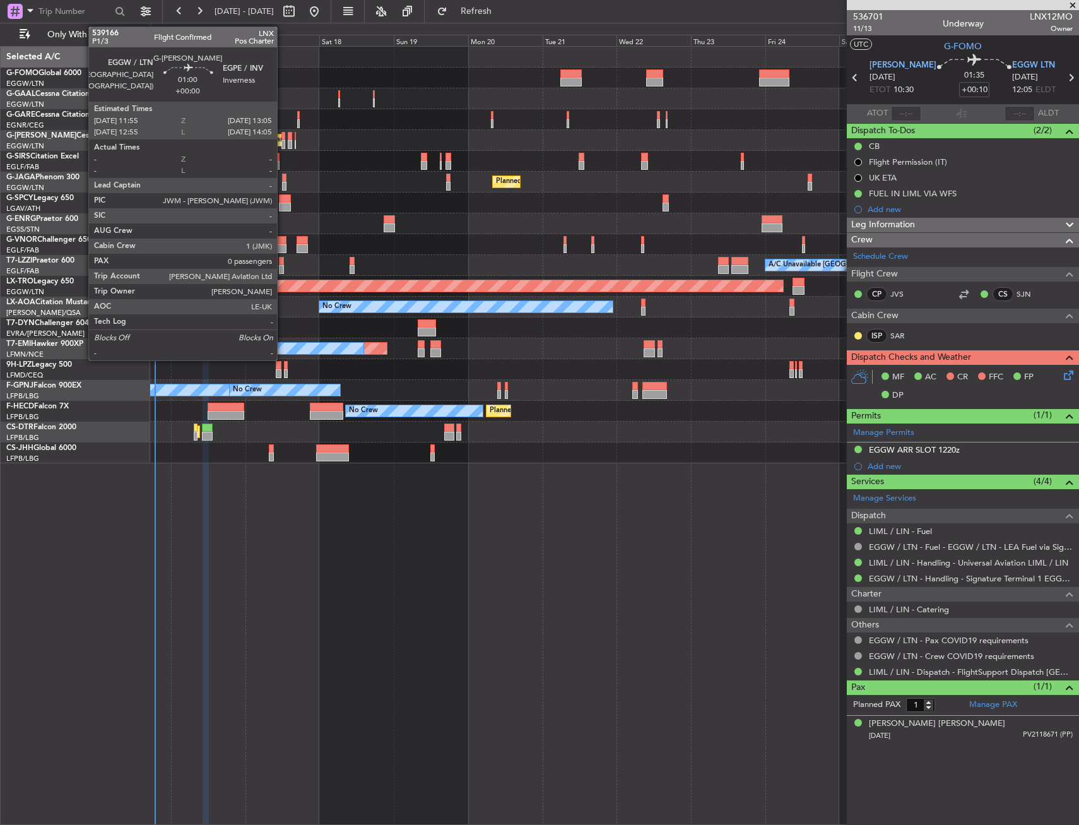
click at [283, 137] on div at bounding box center [284, 136] width 4 height 9
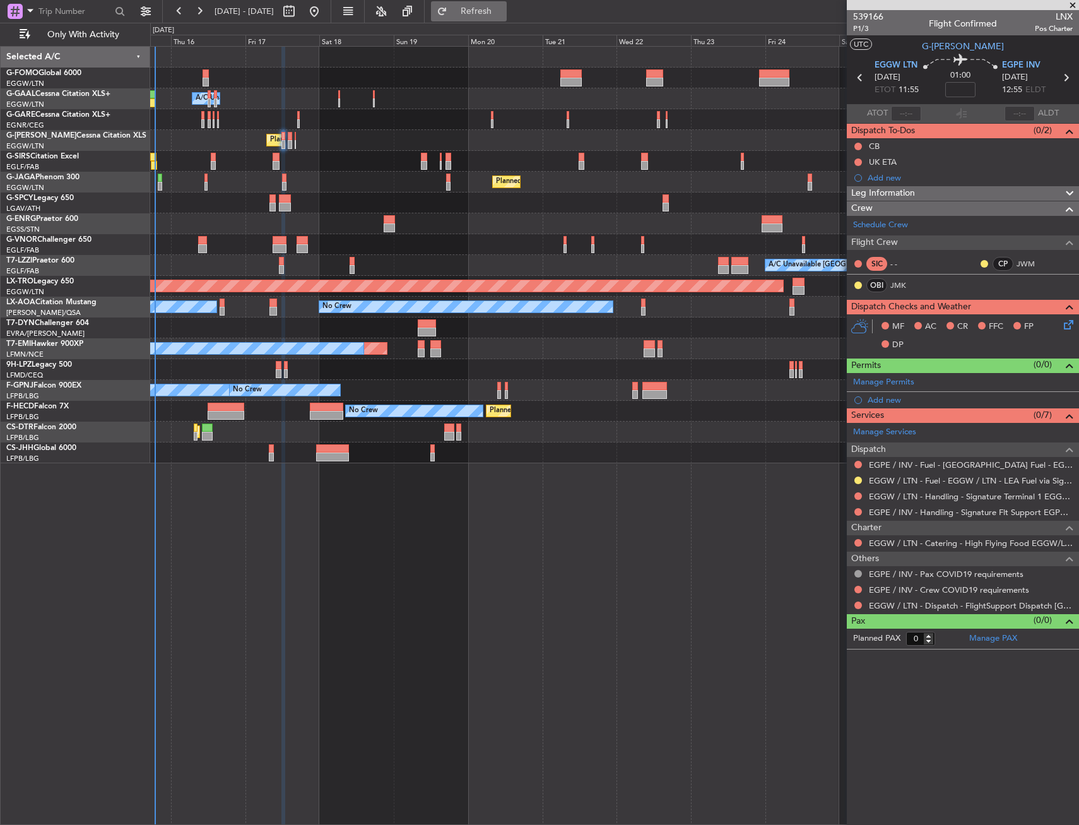
click at [506, 17] on button "Refresh" at bounding box center [469, 11] width 76 height 20
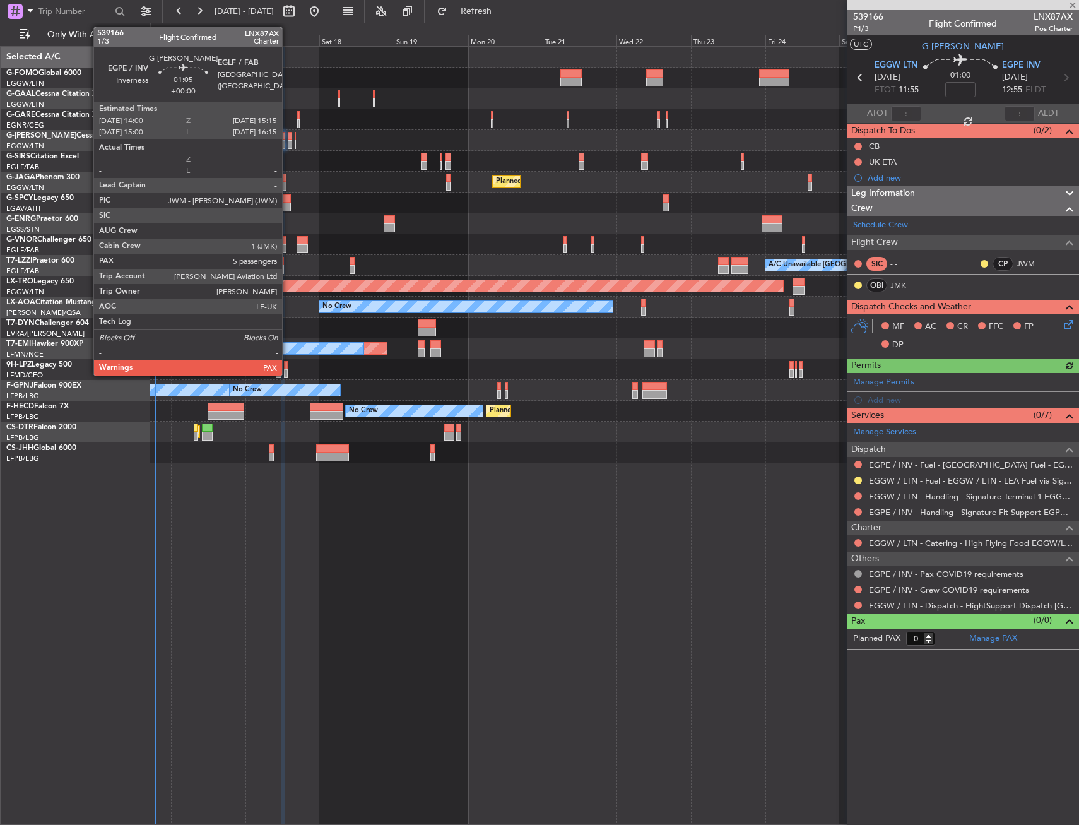
click at [288, 133] on div at bounding box center [290, 136] width 4 height 9
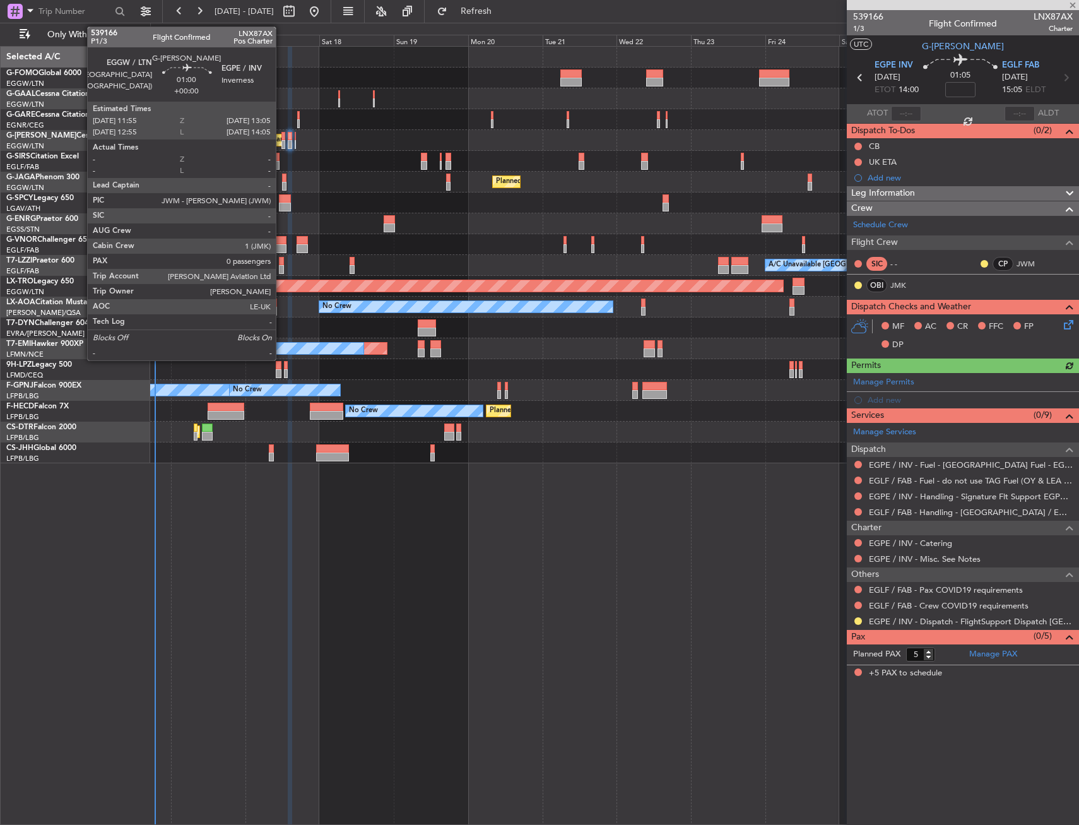
click at [282, 135] on div at bounding box center [284, 136] width 4 height 9
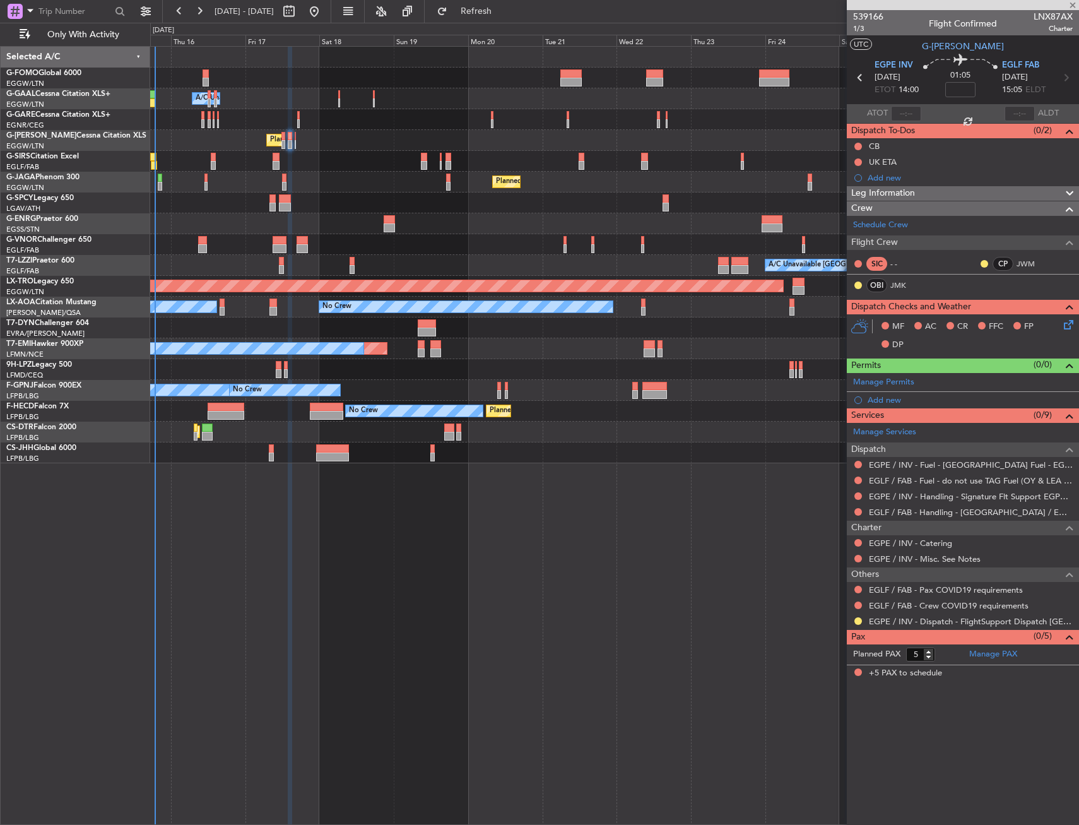
type input "0"
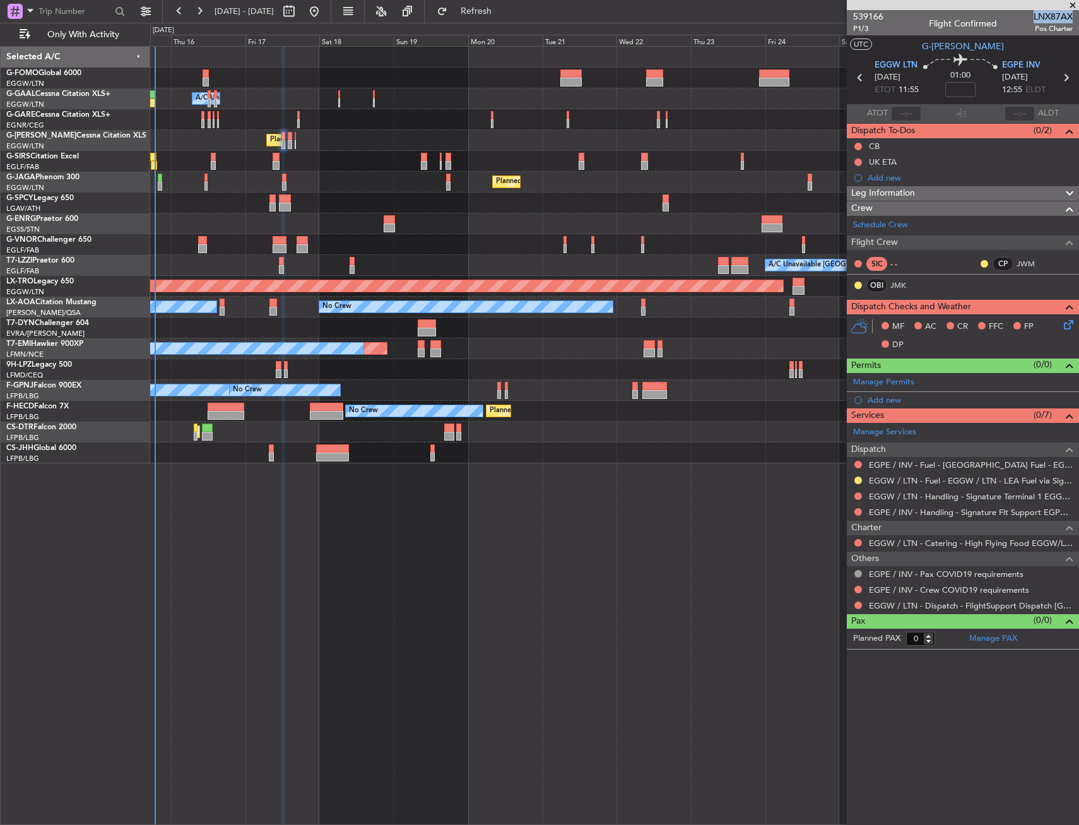
drag, startPoint x: 1035, startPoint y: 16, endPoint x: 1074, endPoint y: 21, distance: 39.4
click at [1073, 20] on div "539166 P1/3 Flight Confirmed LNX87AX Pos Charter" at bounding box center [963, 22] width 232 height 25
click at [1006, 23] on div "539166 P1/3 Flight Confirmed LNX87AX Pos Charter" at bounding box center [963, 22] width 232 height 25
drag, startPoint x: 1035, startPoint y: 15, endPoint x: 1072, endPoint y: 16, distance: 37.3
click at [1072, 16] on span "LNX87AX" at bounding box center [1053, 16] width 39 height 13
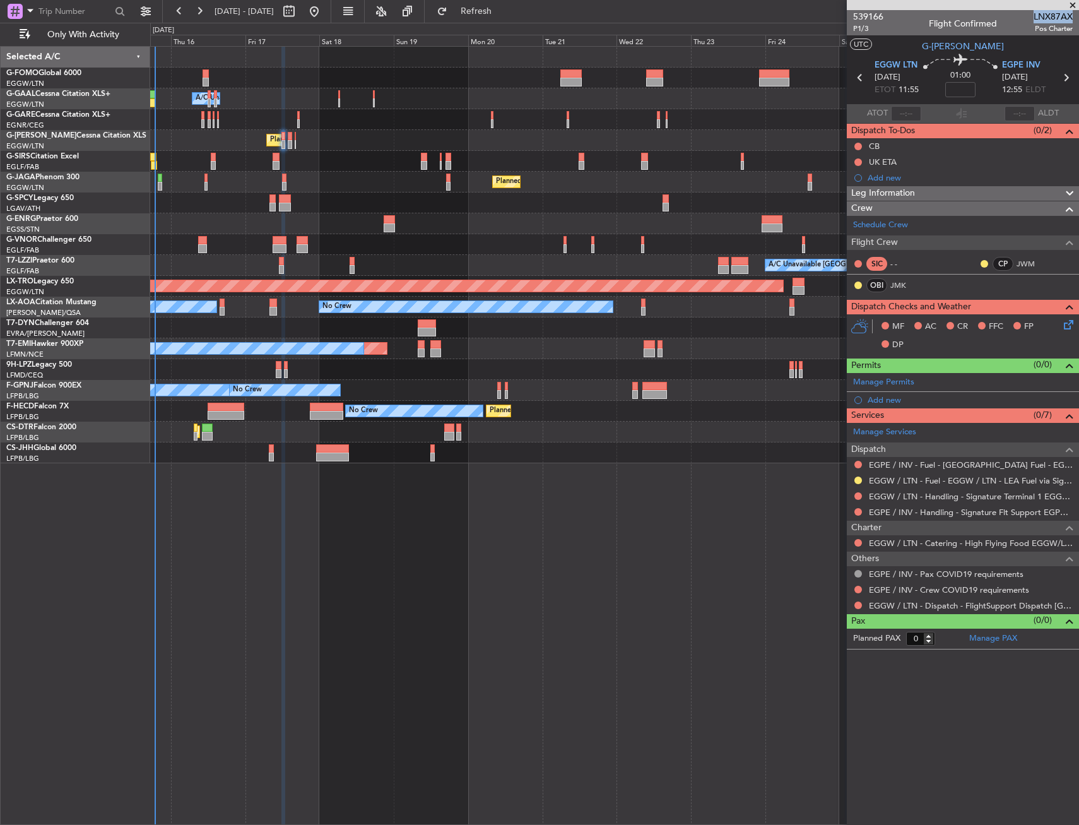
copy span "LNX87AX"
click at [898, 288] on link "JMK" at bounding box center [905, 285] width 28 height 11
click at [853, 587] on div at bounding box center [858, 590] width 10 height 10
click at [859, 587] on button at bounding box center [859, 590] width 8 height 8
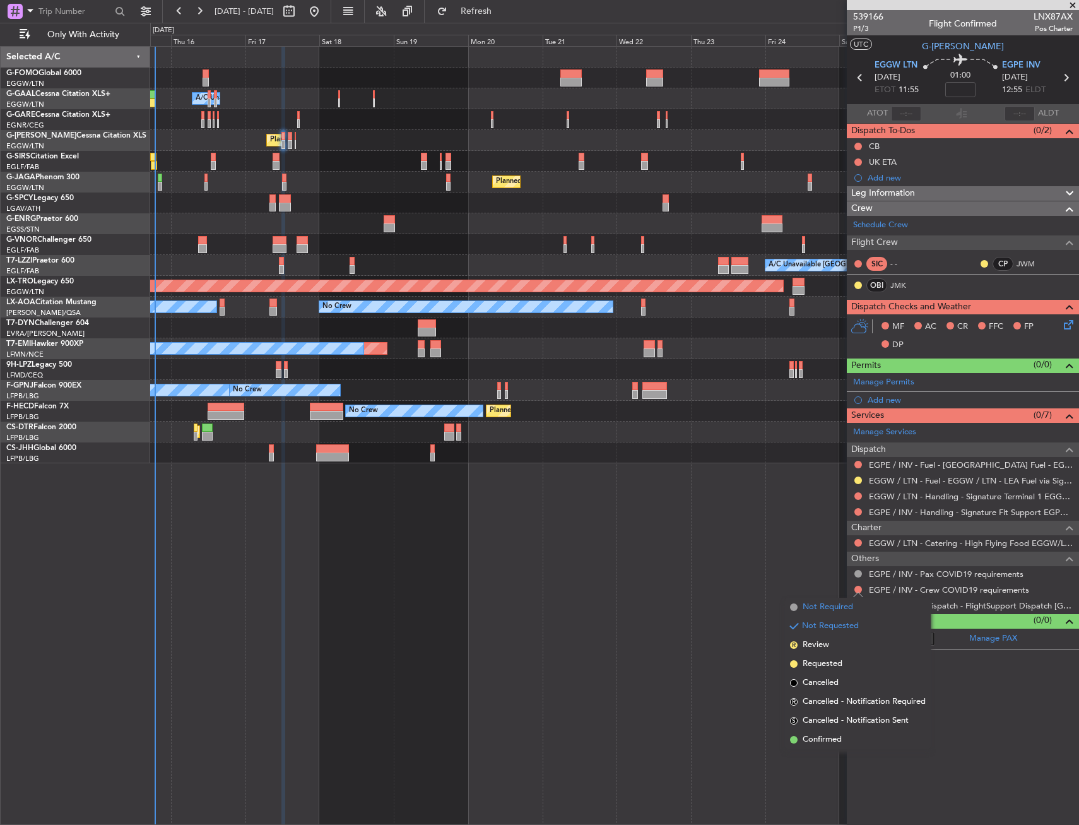
click at [812, 602] on span "Not Required" at bounding box center [828, 607] width 50 height 13
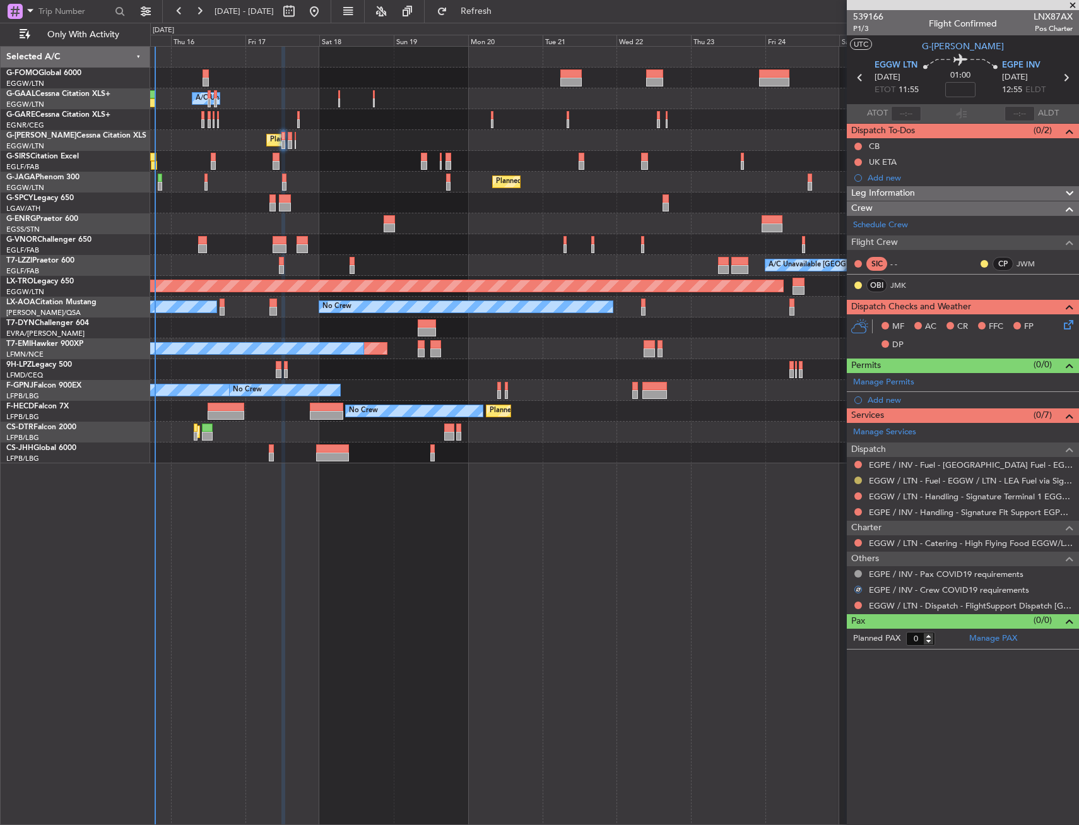
click at [858, 481] on button at bounding box center [859, 481] width 8 height 8
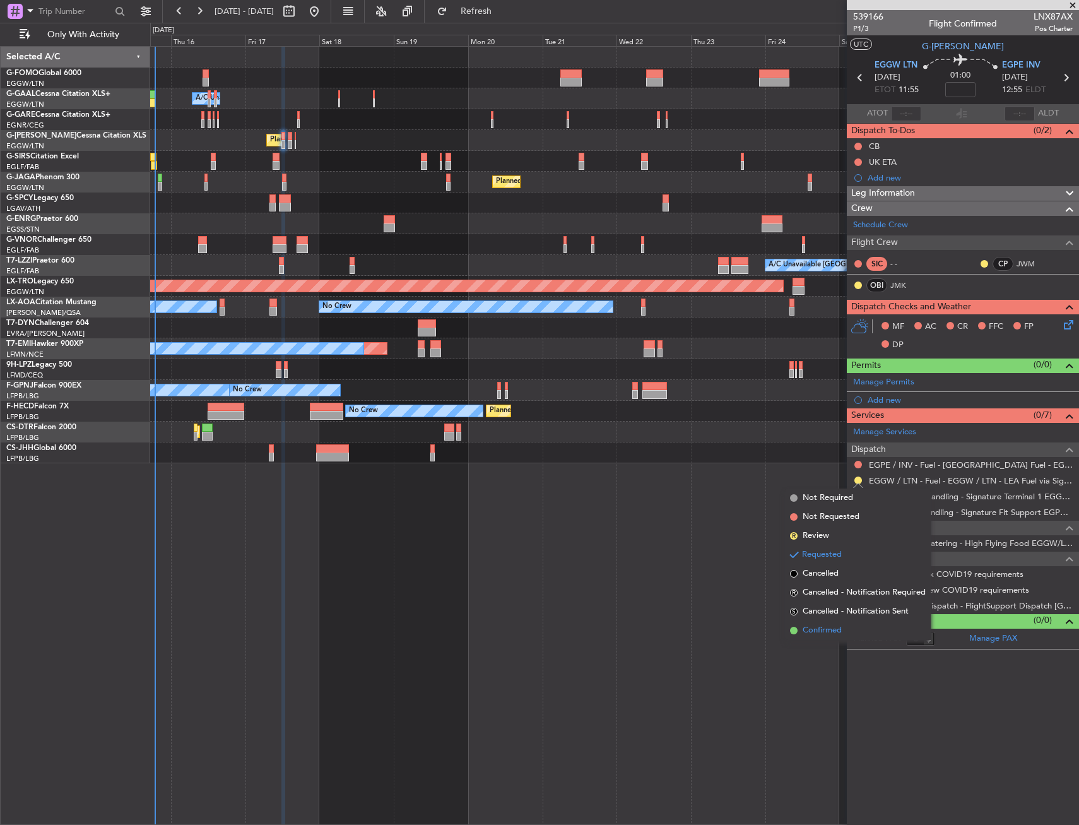
click at [822, 627] on span "Confirmed" at bounding box center [822, 630] width 39 height 13
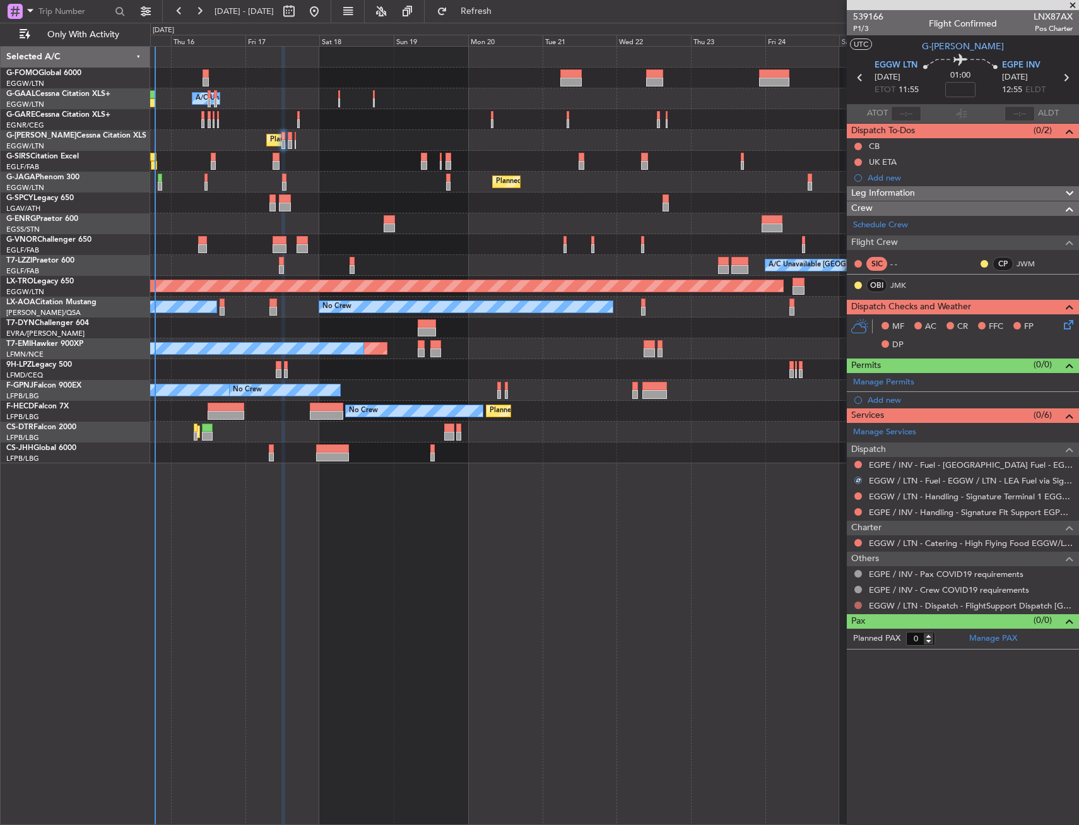
click at [860, 607] on button at bounding box center [859, 606] width 8 height 8
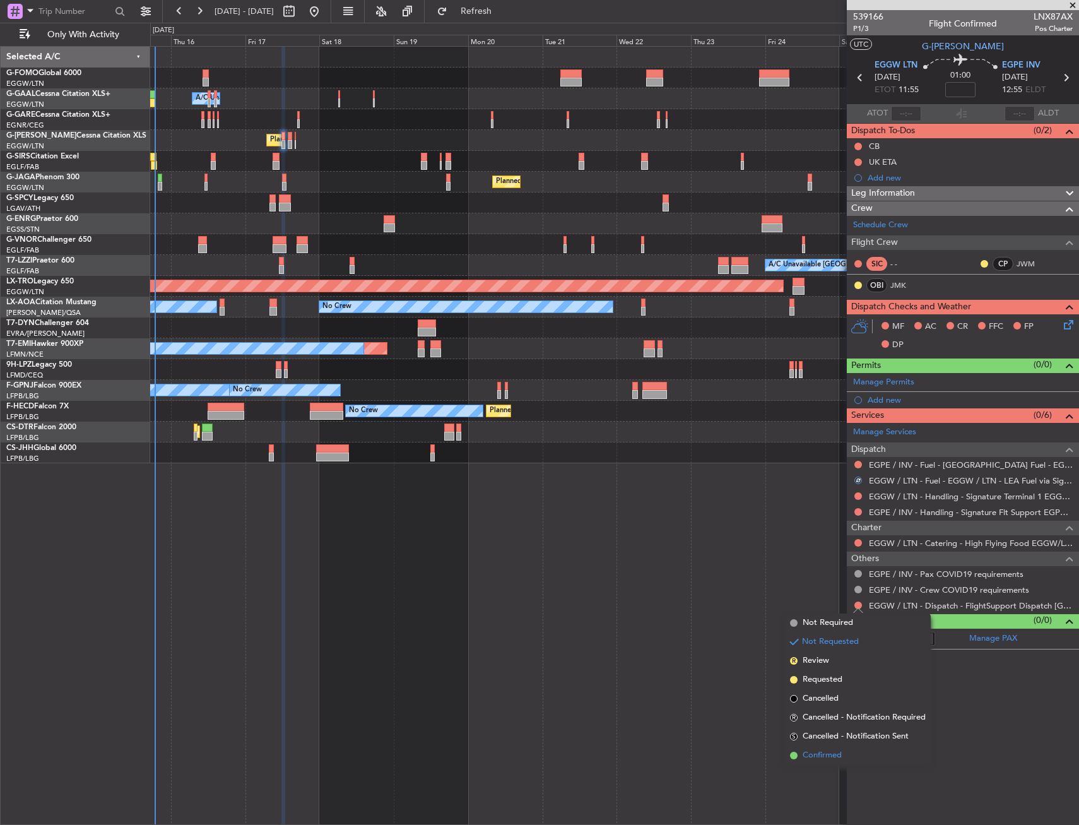
click at [802, 754] on li "Confirmed" at bounding box center [858, 755] width 146 height 19
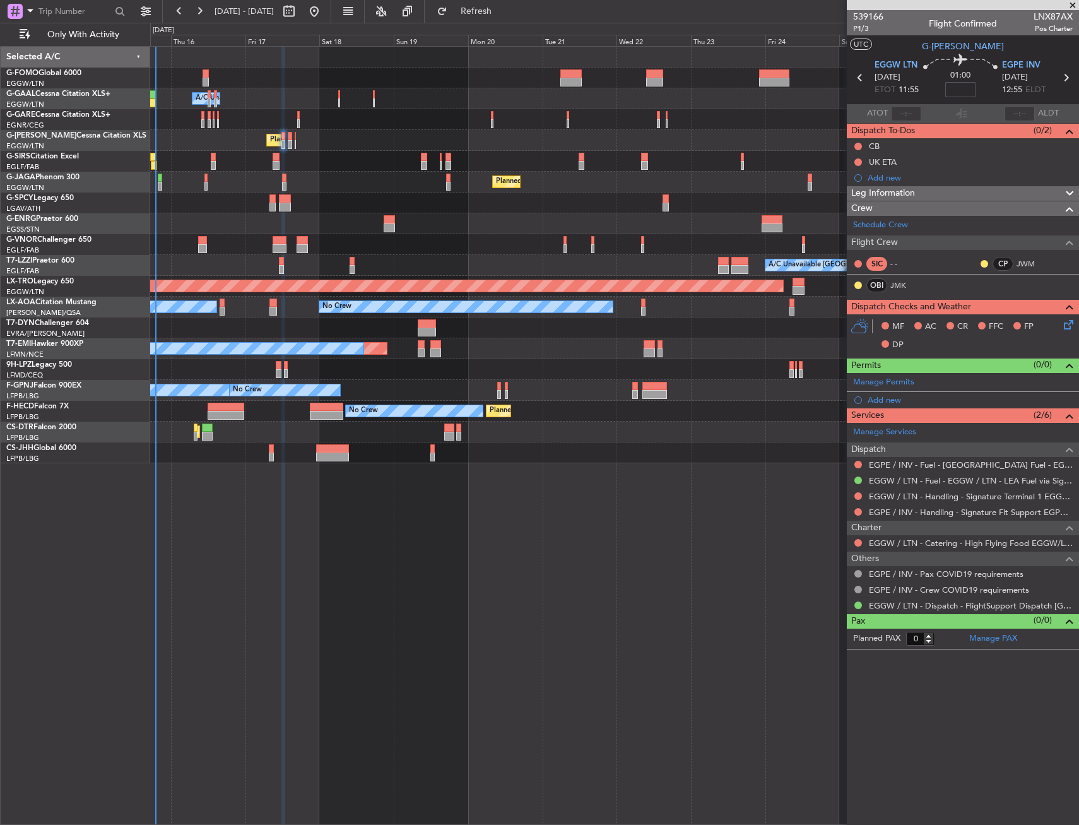
click at [968, 90] on input at bounding box center [961, 89] width 30 height 15
type input "+00:05"
drag, startPoint x: 961, startPoint y: 187, endPoint x: 959, endPoint y: 201, distance: 14.1
click at [961, 187] on div "Leg Information" at bounding box center [963, 193] width 232 height 15
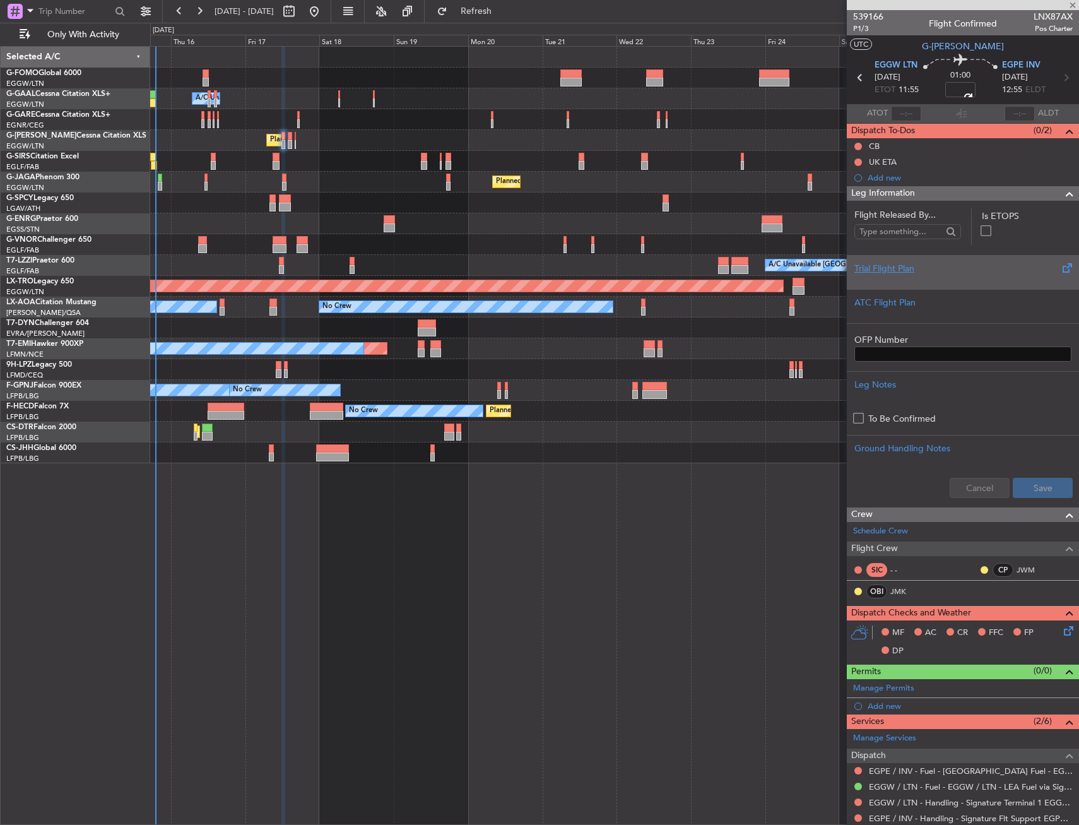
click at [936, 270] on div "Trial Flight Plan" at bounding box center [963, 268] width 217 height 13
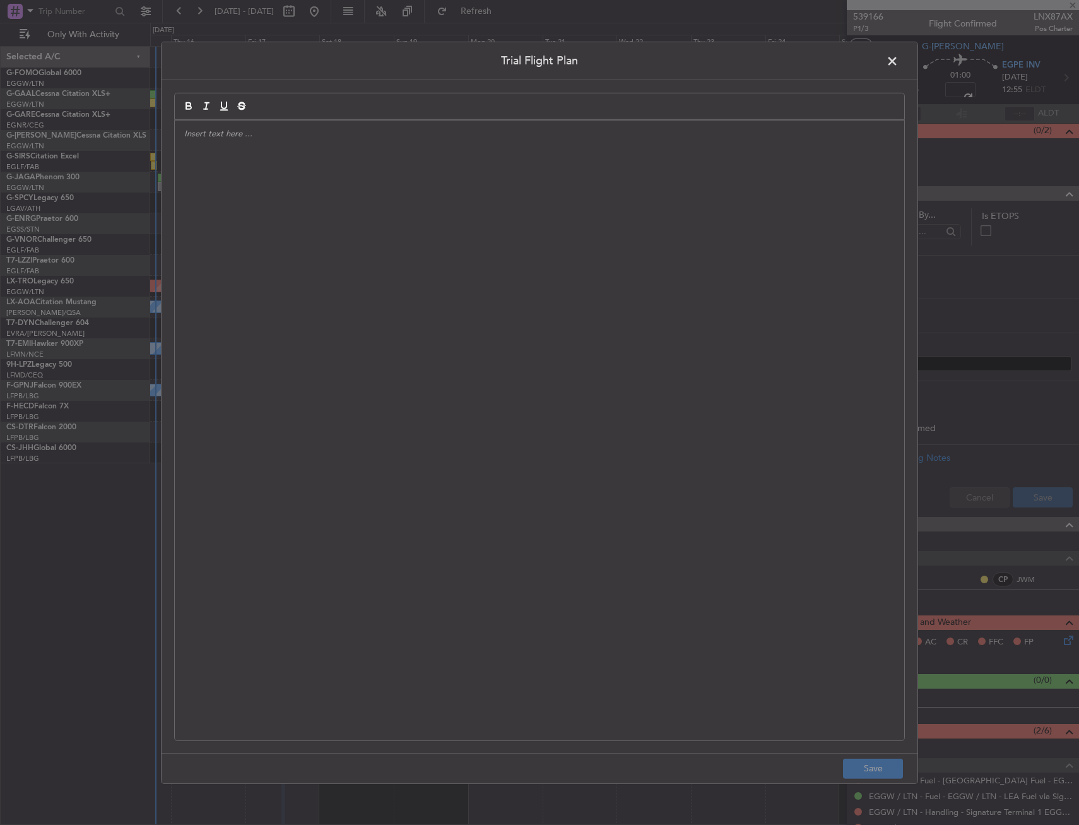
click at [408, 235] on div at bounding box center [540, 430] width 730 height 620
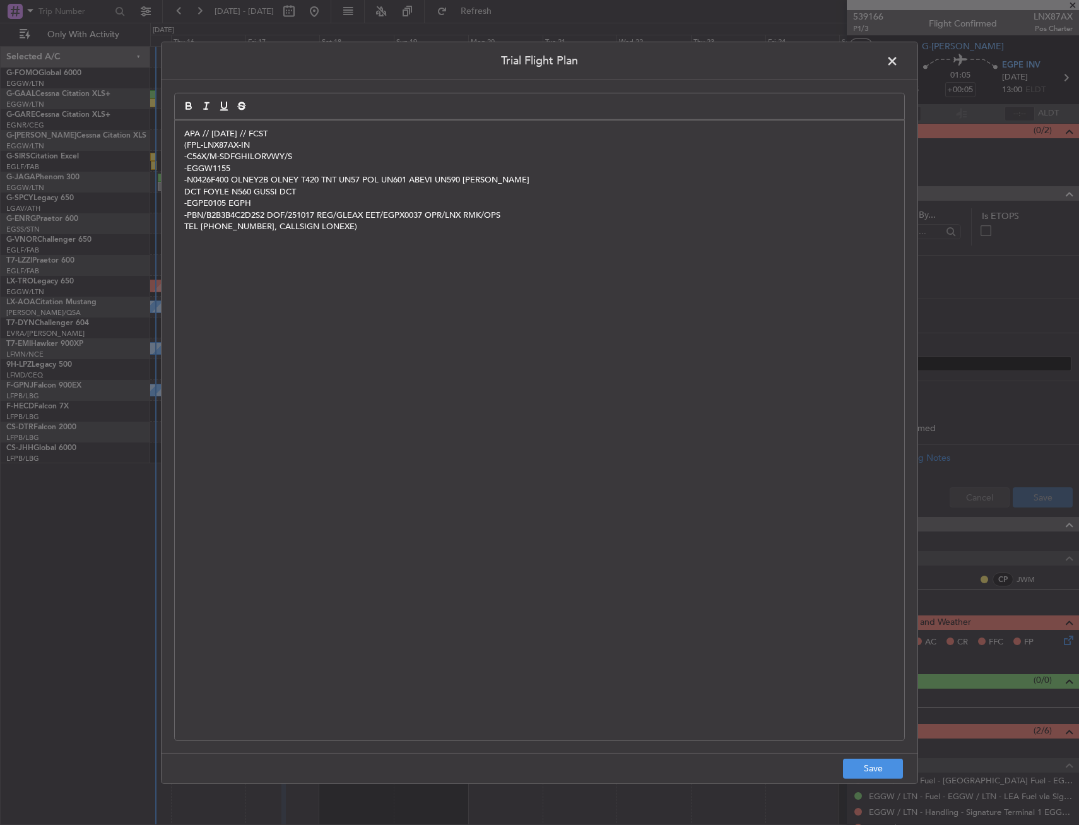
drag, startPoint x: 298, startPoint y: 124, endPoint x: 297, endPoint y: 136, distance: 11.4
click at [298, 128] on div "APA // 15OCT // FCST (FPL-LNX87AX-IN -C56X/M-SDFGHILORVWY/S -EGGW1155 -N0426F40…" at bounding box center [540, 430] width 730 height 620
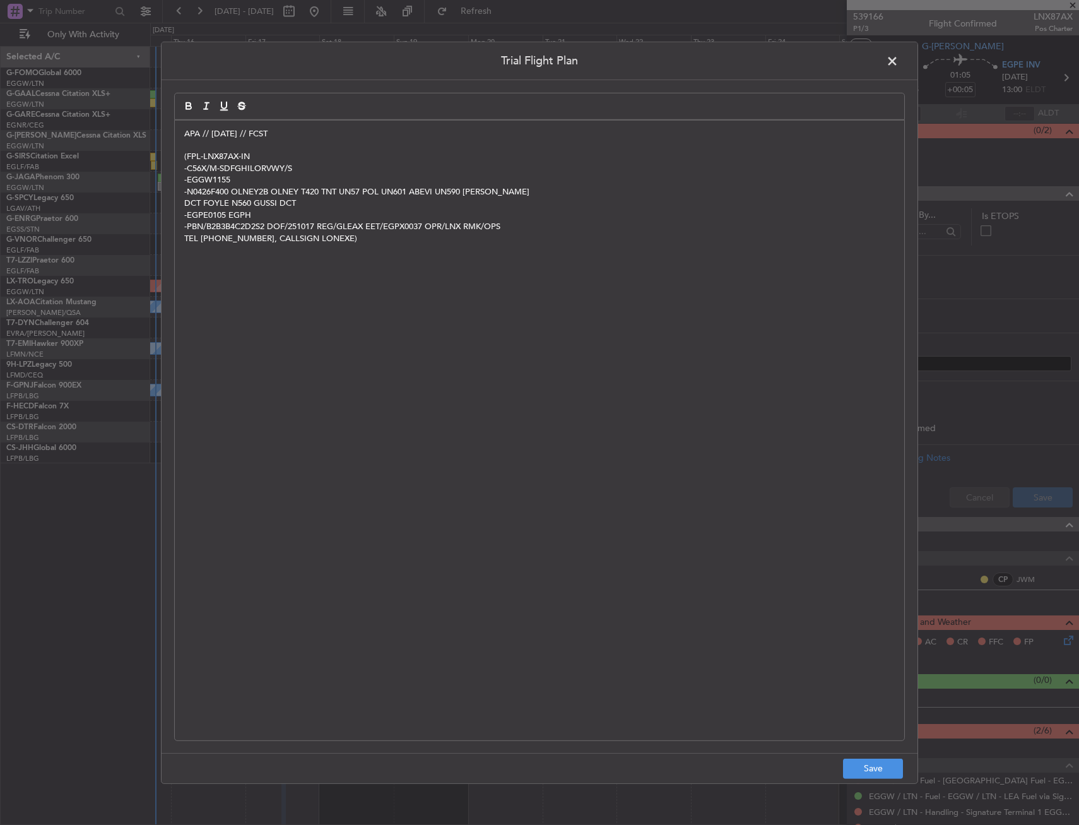
click at [887, 779] on footer "Save" at bounding box center [540, 768] width 756 height 30
click at [858, 777] on button "Save" at bounding box center [873, 769] width 60 height 20
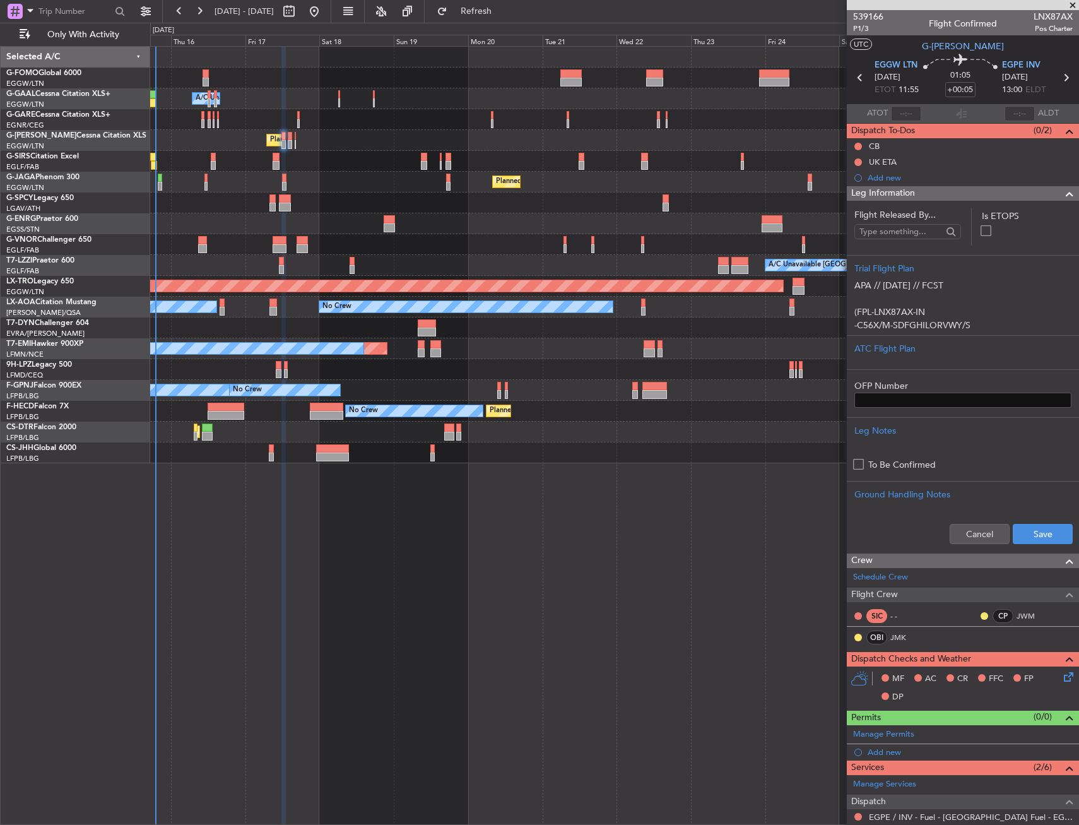
click at [1018, 545] on div "Cancel Save" at bounding box center [963, 534] width 232 height 38
click at [1021, 540] on button "Save" at bounding box center [1043, 534] width 60 height 20
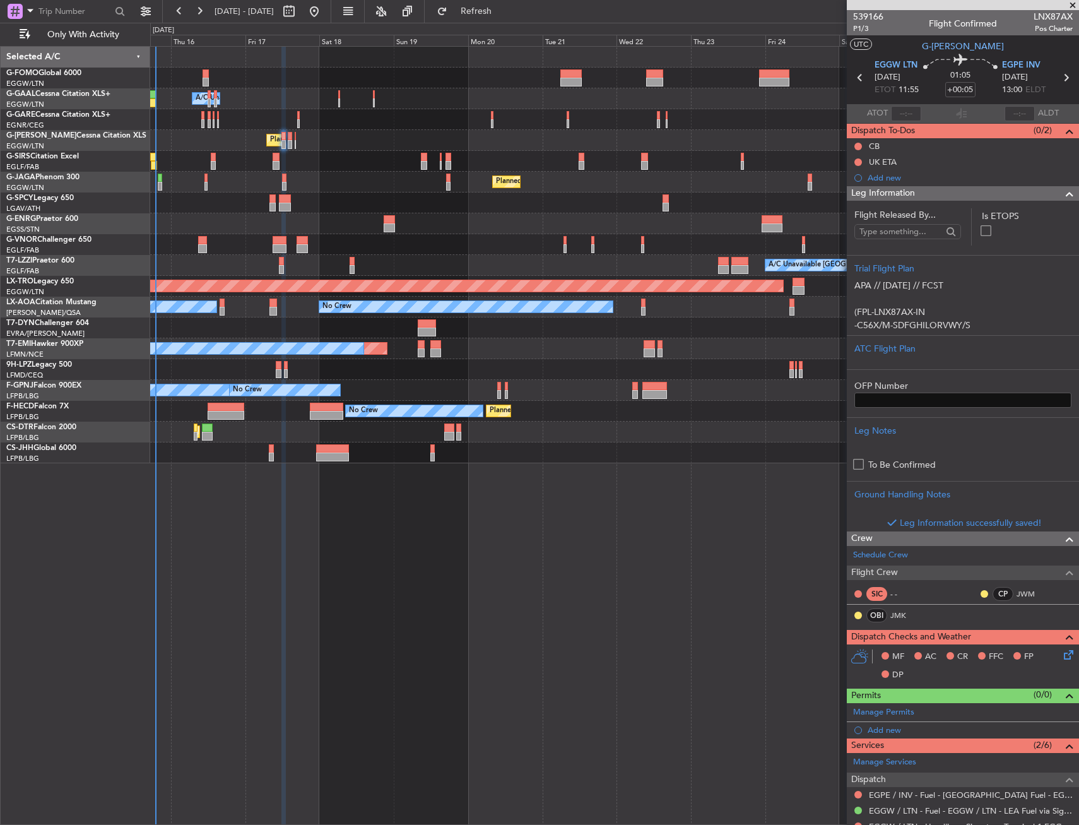
click at [903, 197] on span "Leg Information" at bounding box center [884, 193] width 64 height 15
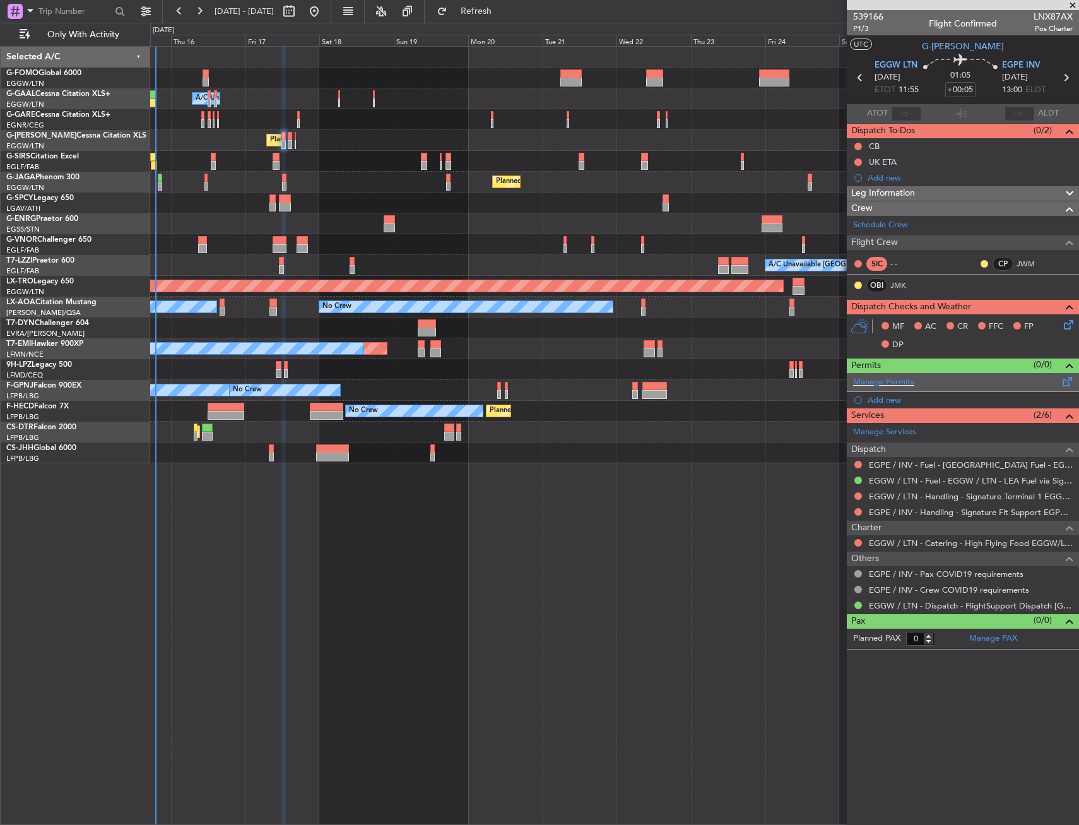
click at [1063, 384] on span at bounding box center [1067, 378] width 15 height 9
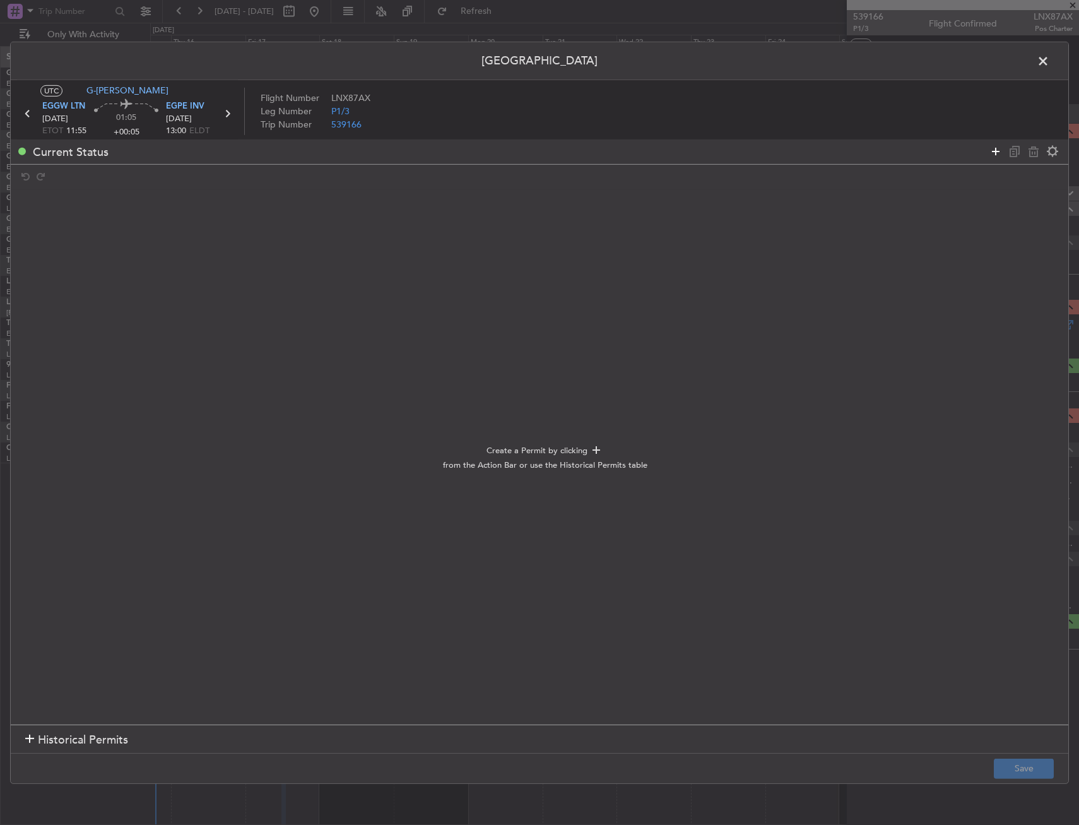
click at [995, 151] on icon at bounding box center [995, 151] width 15 height 15
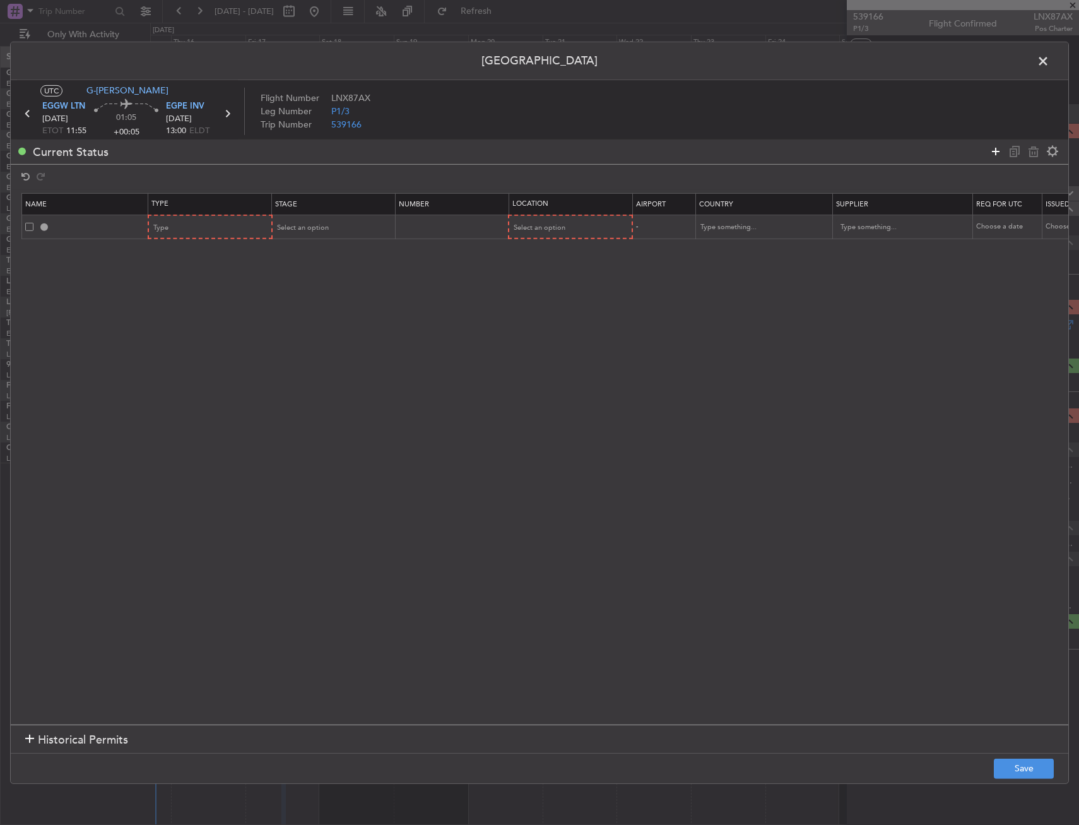
click at [995, 151] on icon at bounding box center [995, 151] width 15 height 15
click at [185, 227] on div "Type" at bounding box center [206, 227] width 105 height 19
click at [184, 352] on span "Slot" at bounding box center [211, 347] width 112 height 19
click at [208, 258] on div "Type" at bounding box center [206, 251] width 105 height 19
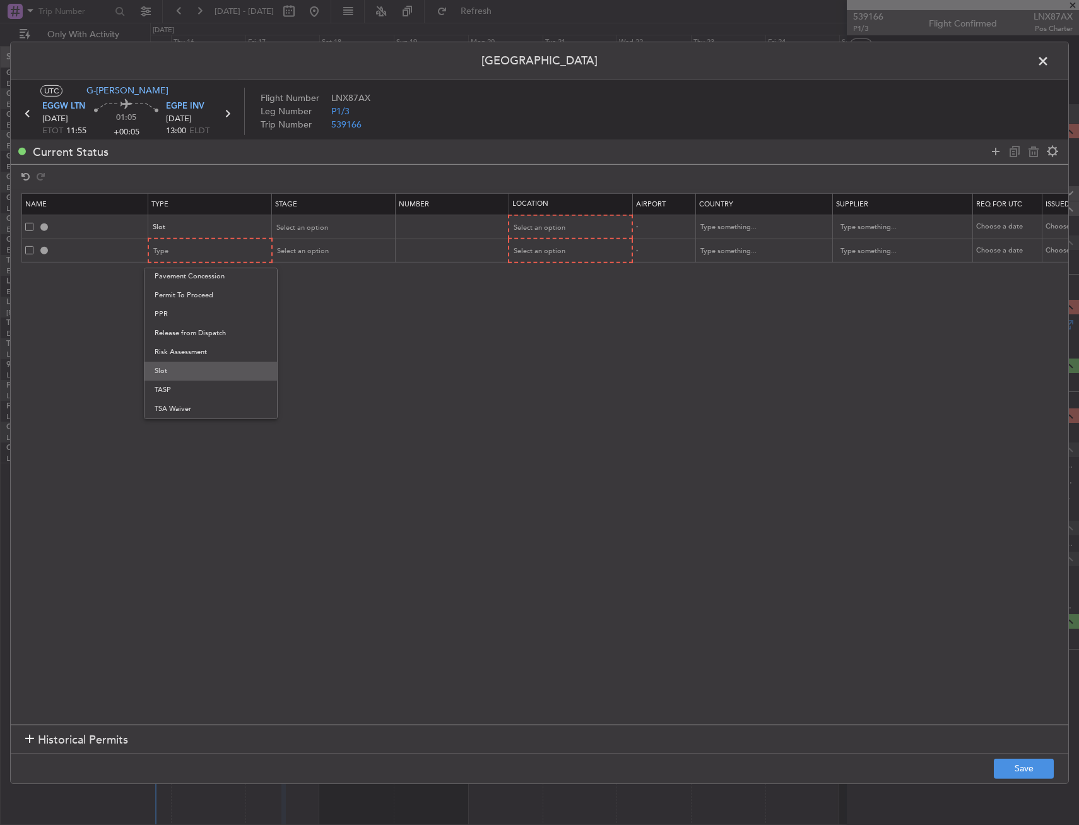
click at [187, 374] on span "Slot" at bounding box center [211, 371] width 112 height 19
click at [531, 220] on div "Select an option" at bounding box center [566, 227] width 105 height 19
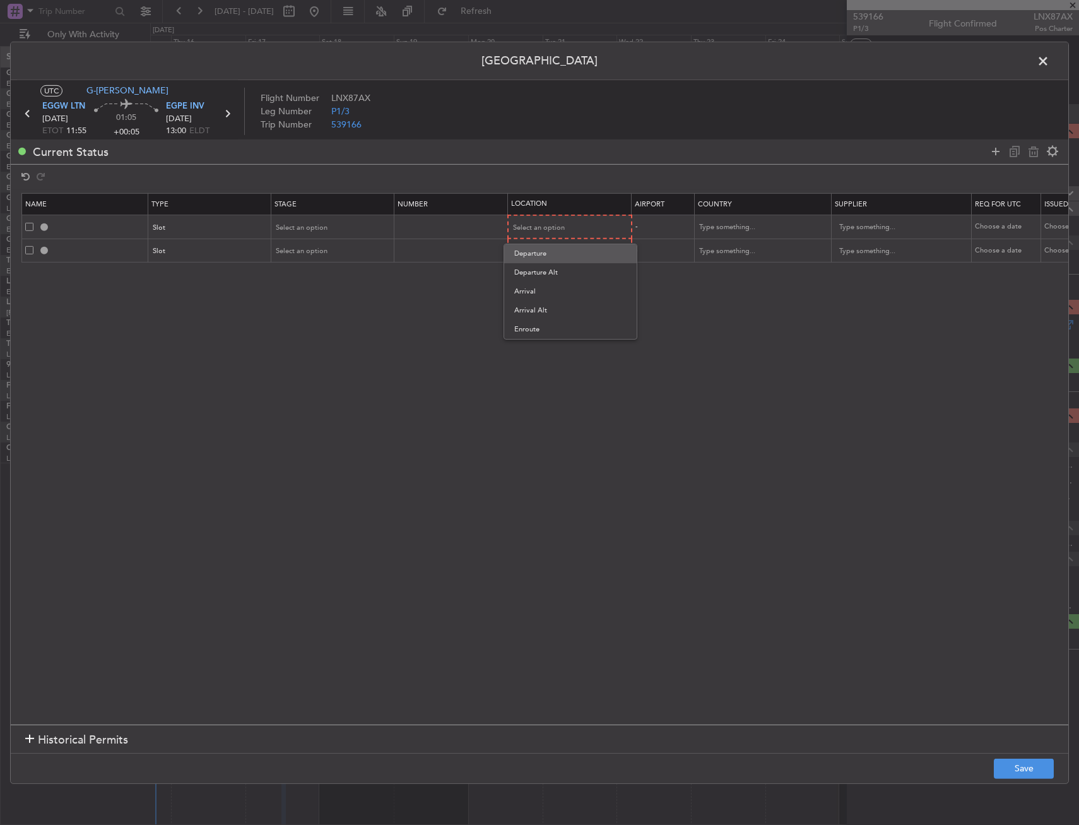
click at [537, 251] on span "Departure" at bounding box center [570, 253] width 112 height 19
click at [522, 252] on span "Select an option" at bounding box center [540, 250] width 52 height 9
click at [542, 315] on span "Arrival" at bounding box center [570, 315] width 112 height 19
click at [336, 251] on div "Select an option" at bounding box center [328, 250] width 105 height 19
click at [323, 331] on span "Requested" at bounding box center [333, 333] width 112 height 19
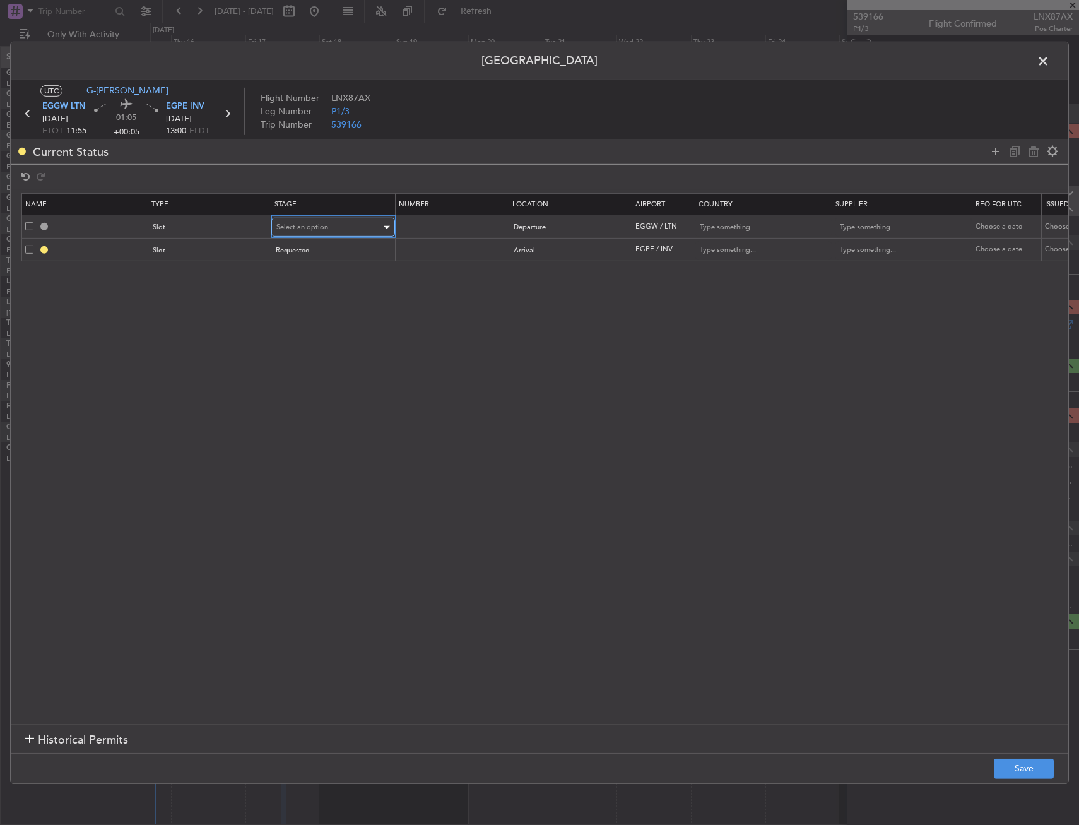
click at [317, 235] on div "Select an option" at bounding box center [328, 227] width 105 height 19
click at [328, 311] on span "Requested" at bounding box center [333, 310] width 112 height 19
click at [1005, 769] on button "Save" at bounding box center [1024, 769] width 60 height 20
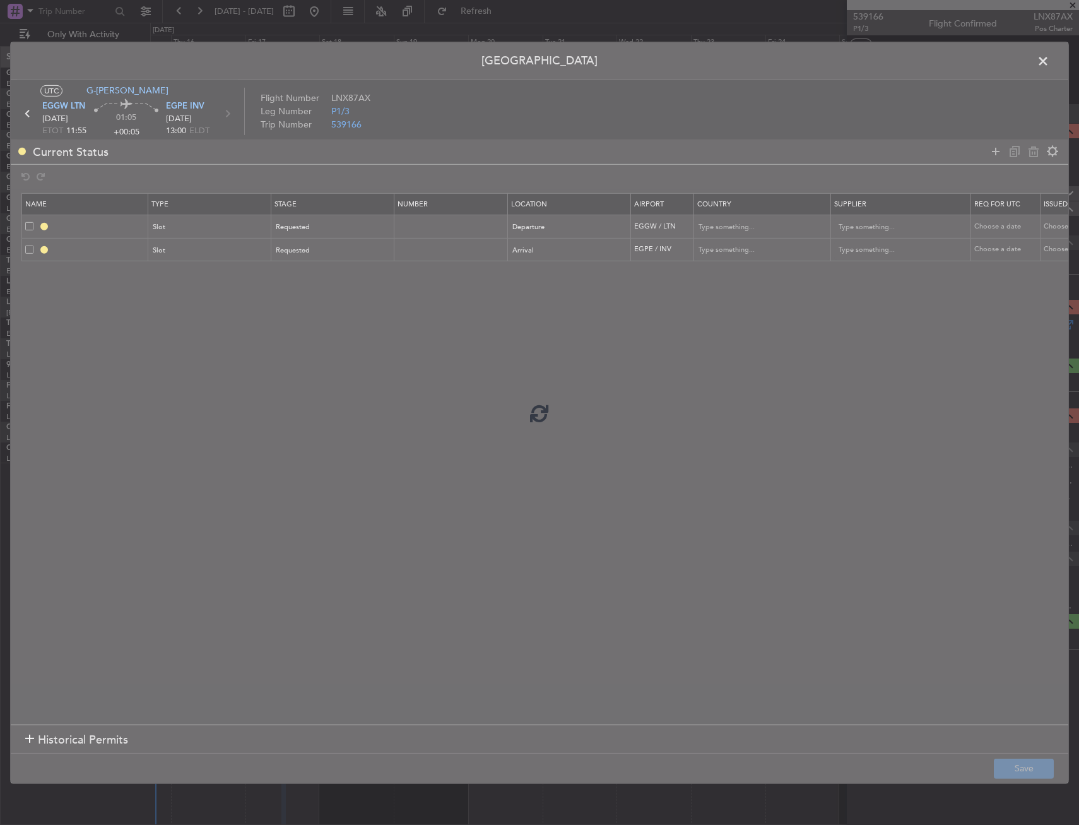
type input "EGGW DEP SLOT"
type input "[GEOGRAPHIC_DATA]"
type input "NNN"
type input "2"
type input "EGPE ARR SLOT"
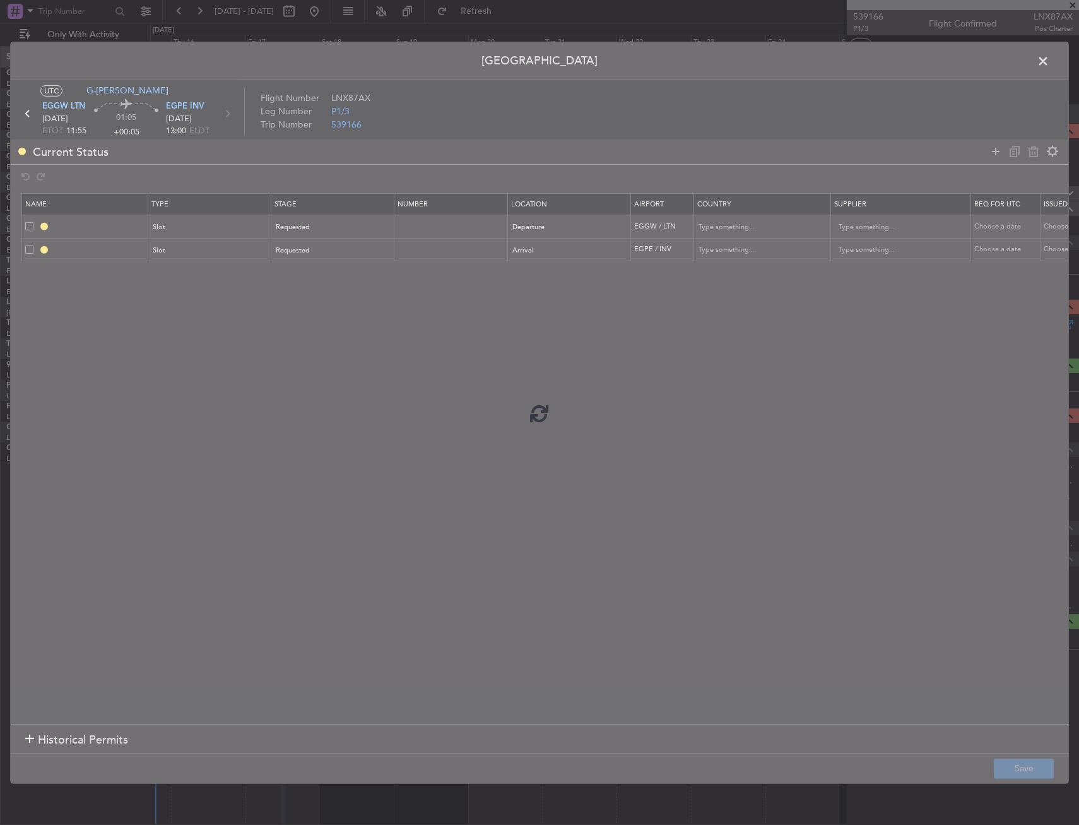
type input "[GEOGRAPHIC_DATA]"
type input "NNN"
type input "2"
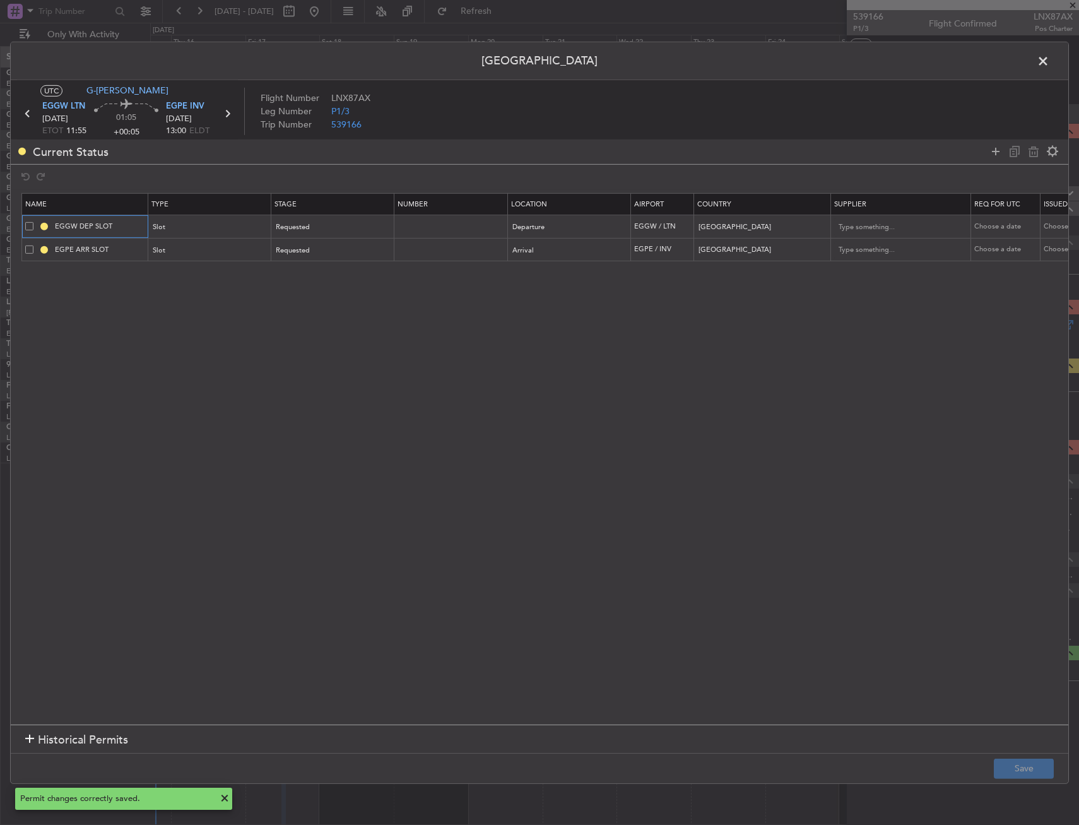
click at [126, 227] on input "EGGW DEP SLOT" at bounding box center [99, 226] width 95 height 11
type input "EGGW DEP SLOT 1155Z"
click at [131, 252] on input "EGPE ARR SLOT" at bounding box center [99, 249] width 95 height 11
type input "EGPE ARR SLOT 1300Z"
click at [1045, 763] on button "Save" at bounding box center [1024, 769] width 60 height 20
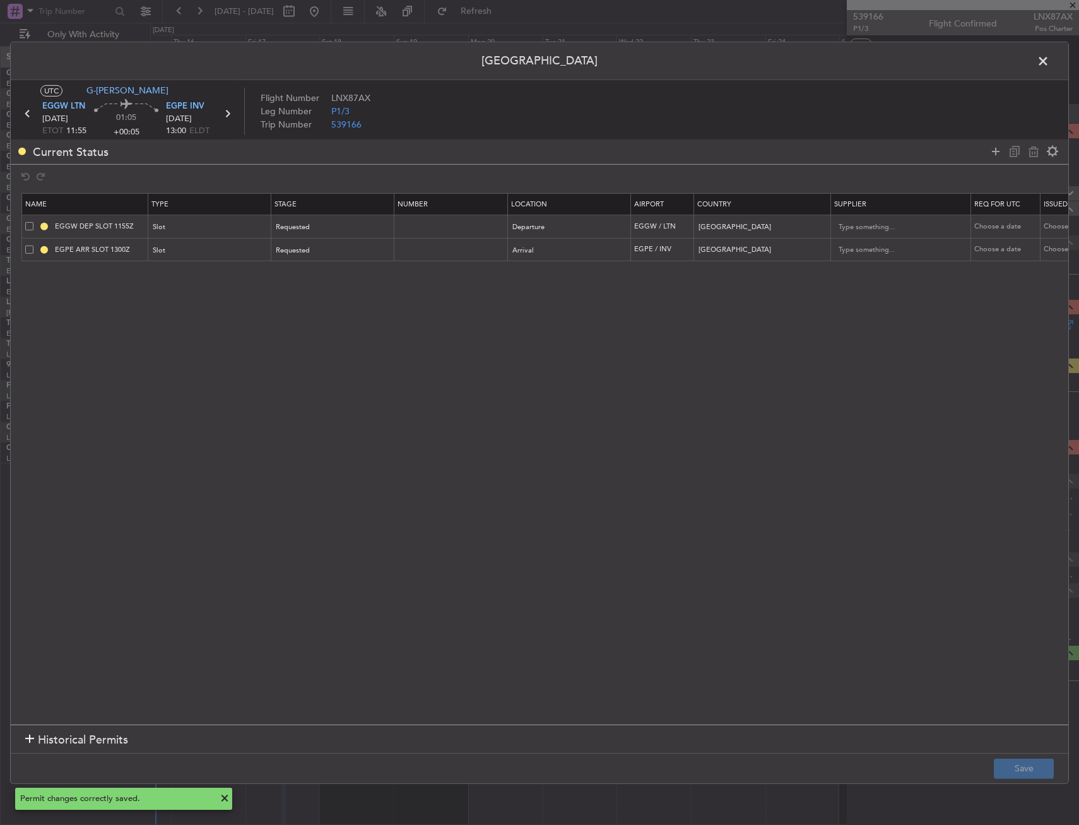
click at [1050, 61] on span at bounding box center [1050, 63] width 0 height 25
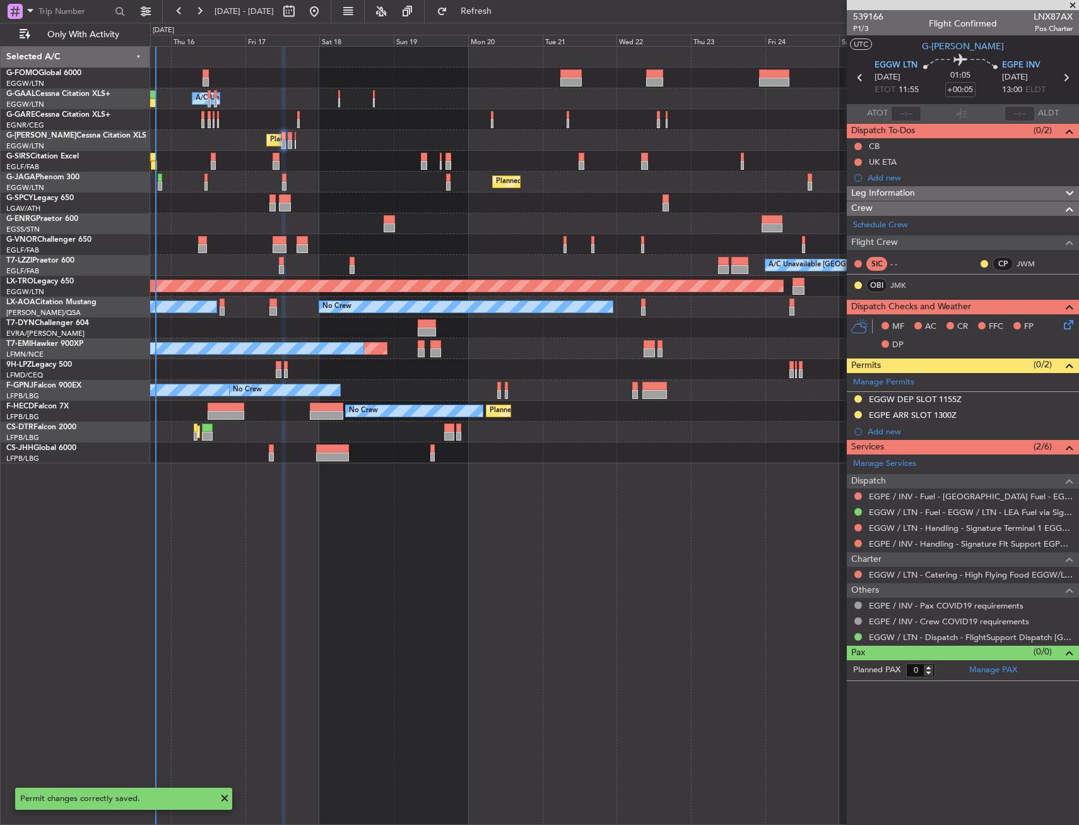
click at [1069, 333] on div "MF AC CR FFC FP DP" at bounding box center [963, 336] width 232 height 44
click at [1067, 326] on icon at bounding box center [1067, 322] width 10 height 10
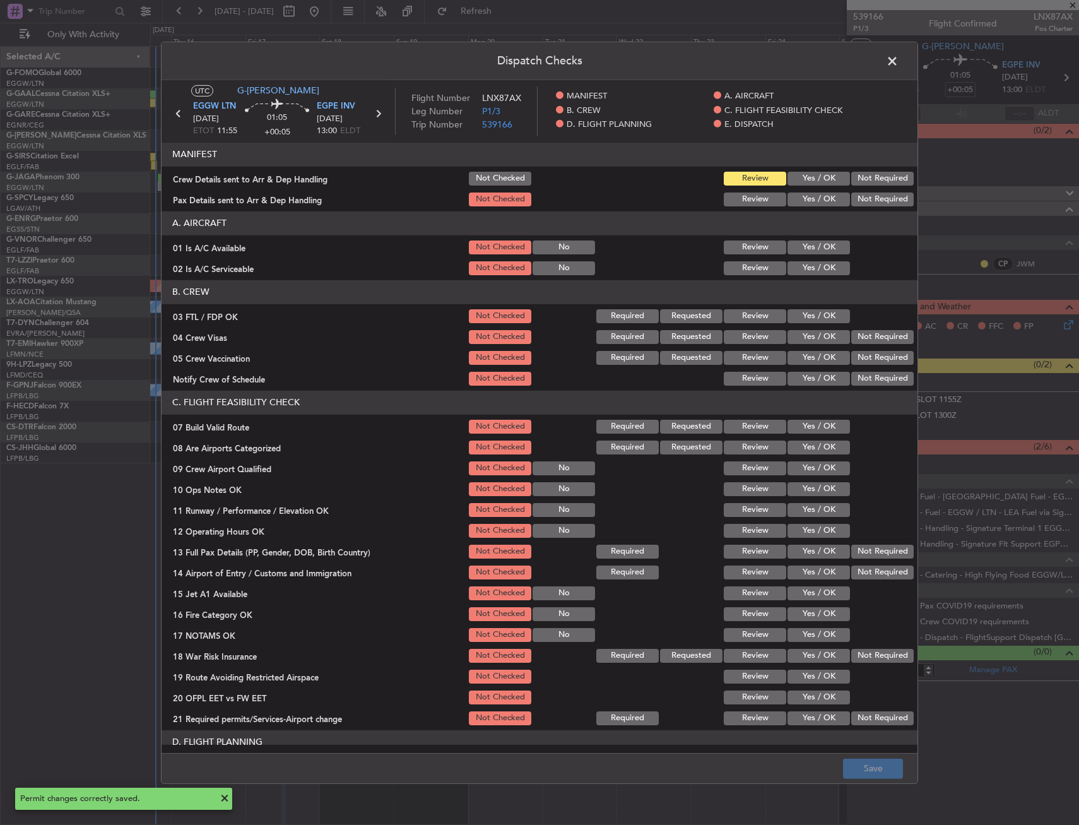
click at [786, 259] on div "Yes / OK" at bounding box center [818, 268] width 64 height 18
click at [786, 276] on div "Yes / OK" at bounding box center [818, 268] width 64 height 18
click at [797, 252] on button "Yes / OK" at bounding box center [819, 247] width 62 height 14
click at [795, 269] on button "Yes / OK" at bounding box center [819, 268] width 62 height 14
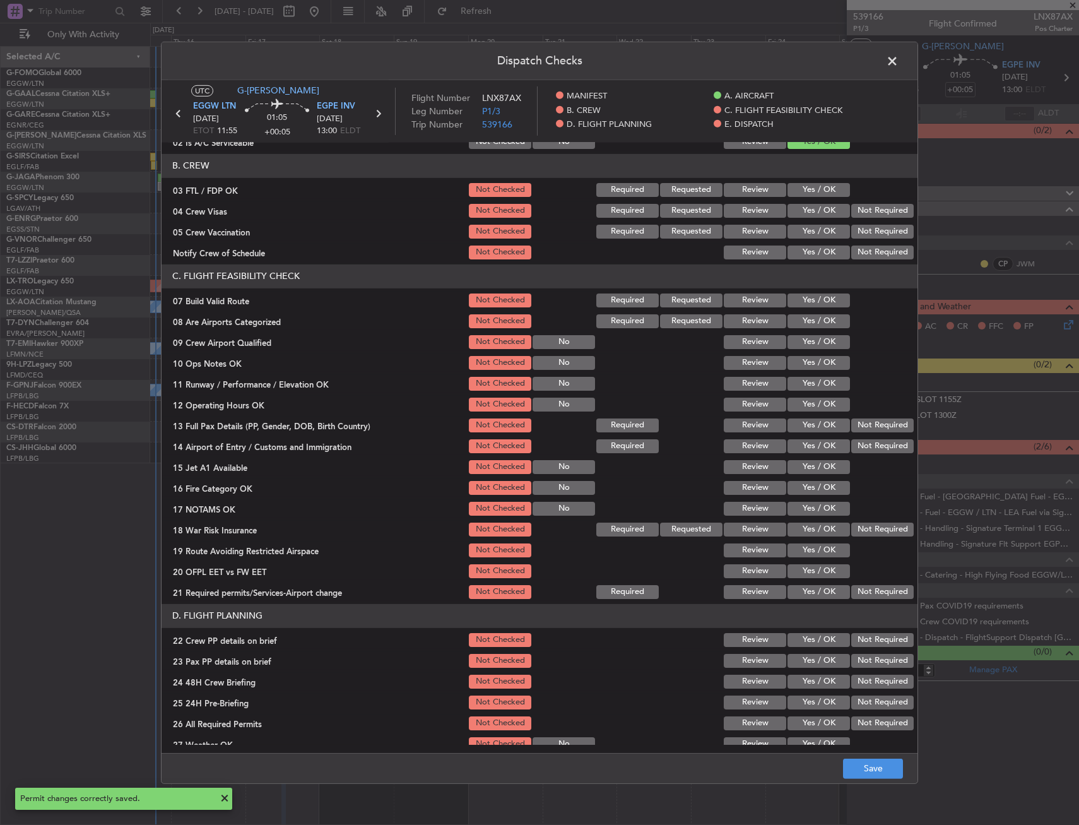
click at [815, 295] on button "Yes / OK" at bounding box center [819, 301] width 62 height 14
click at [815, 355] on div "Yes / OK" at bounding box center [818, 363] width 64 height 18
drag, startPoint x: 814, startPoint y: 360, endPoint x: 811, endPoint y: 393, distance: 32.3
click at [814, 361] on button "Yes / OK" at bounding box center [819, 363] width 62 height 14
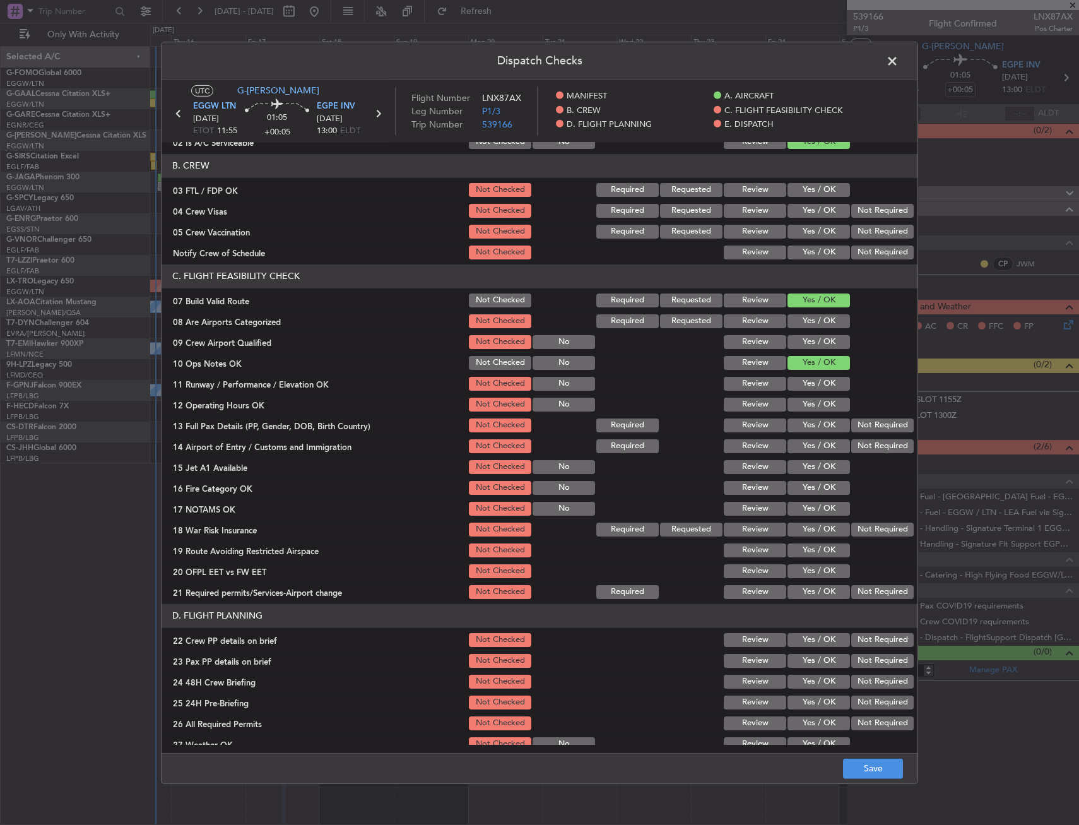
drag, startPoint x: 811, startPoint y: 393, endPoint x: 811, endPoint y: 402, distance: 9.5
click at [811, 393] on section "C. FLIGHT FEASIBILITY CHECK 07 Build Valid Route Not Checked Required Requested…" at bounding box center [540, 432] width 756 height 336
click at [811, 402] on button "Yes / OK" at bounding box center [819, 405] width 62 height 14
drag, startPoint x: 812, startPoint y: 377, endPoint x: 809, endPoint y: 407, distance: 29.8
click at [812, 378] on button "Yes / OK" at bounding box center [819, 384] width 62 height 14
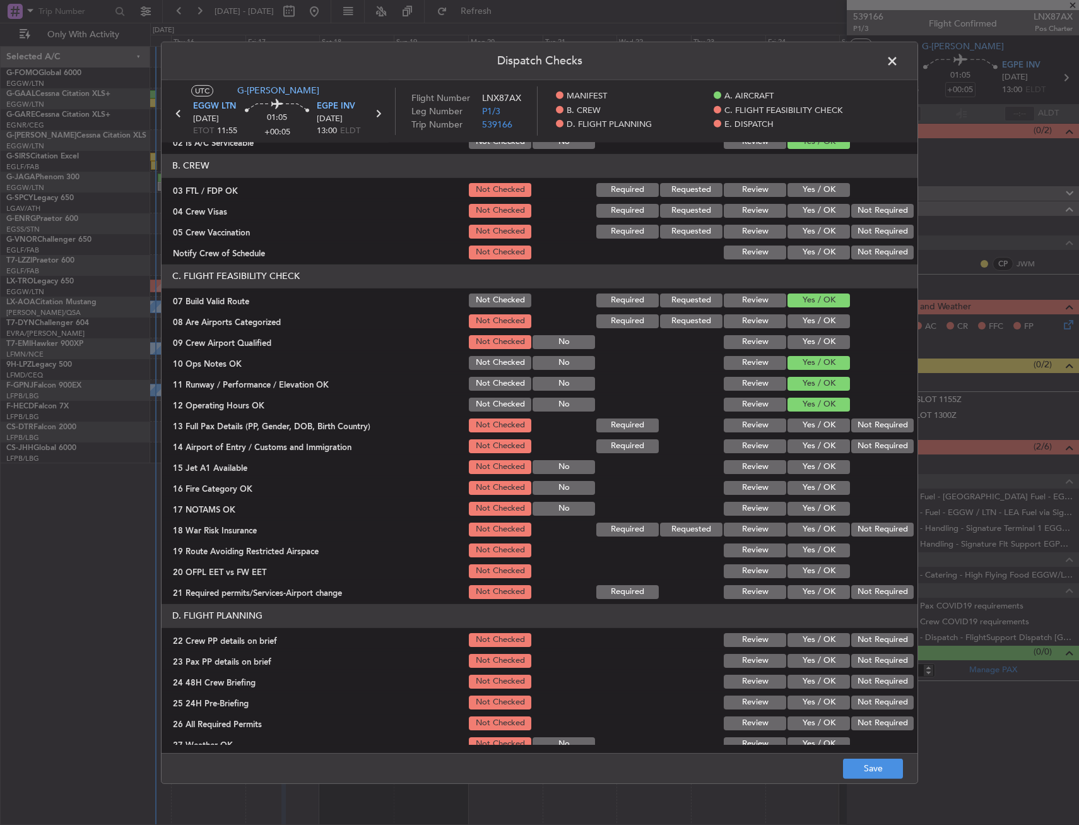
click at [808, 418] on button "Yes / OK" at bounding box center [819, 425] width 62 height 14
click at [803, 452] on button "Yes / OK" at bounding box center [819, 446] width 62 height 14
drag, startPoint x: 803, startPoint y: 464, endPoint x: 800, endPoint y: 492, distance: 28.5
click at [803, 466] on button "Yes / OK" at bounding box center [819, 467] width 62 height 14
click at [800, 504] on button "Yes / OK" at bounding box center [819, 509] width 62 height 14
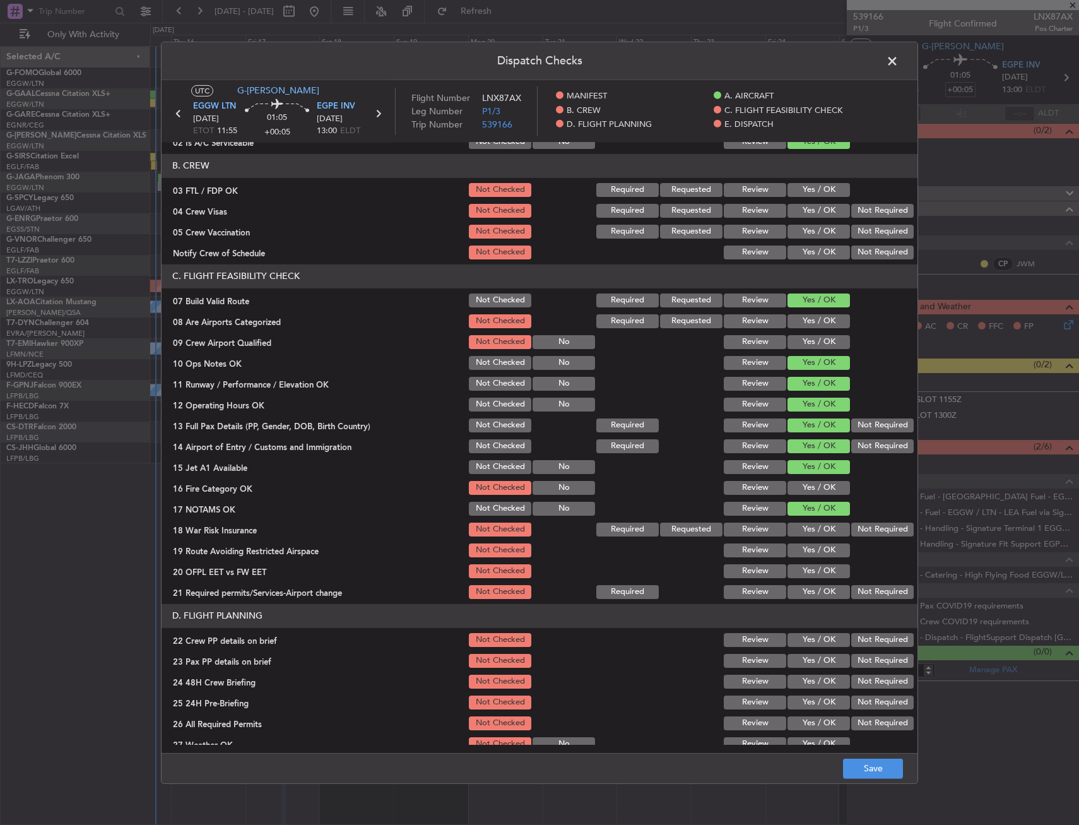
click at [810, 475] on div "Yes / OK" at bounding box center [818, 467] width 64 height 18
click at [810, 479] on div "Yes / OK" at bounding box center [818, 488] width 64 height 18
click at [862, 536] on button "Not Required" at bounding box center [883, 530] width 62 height 14
click at [827, 491] on button "Yes / OK" at bounding box center [819, 488] width 62 height 14
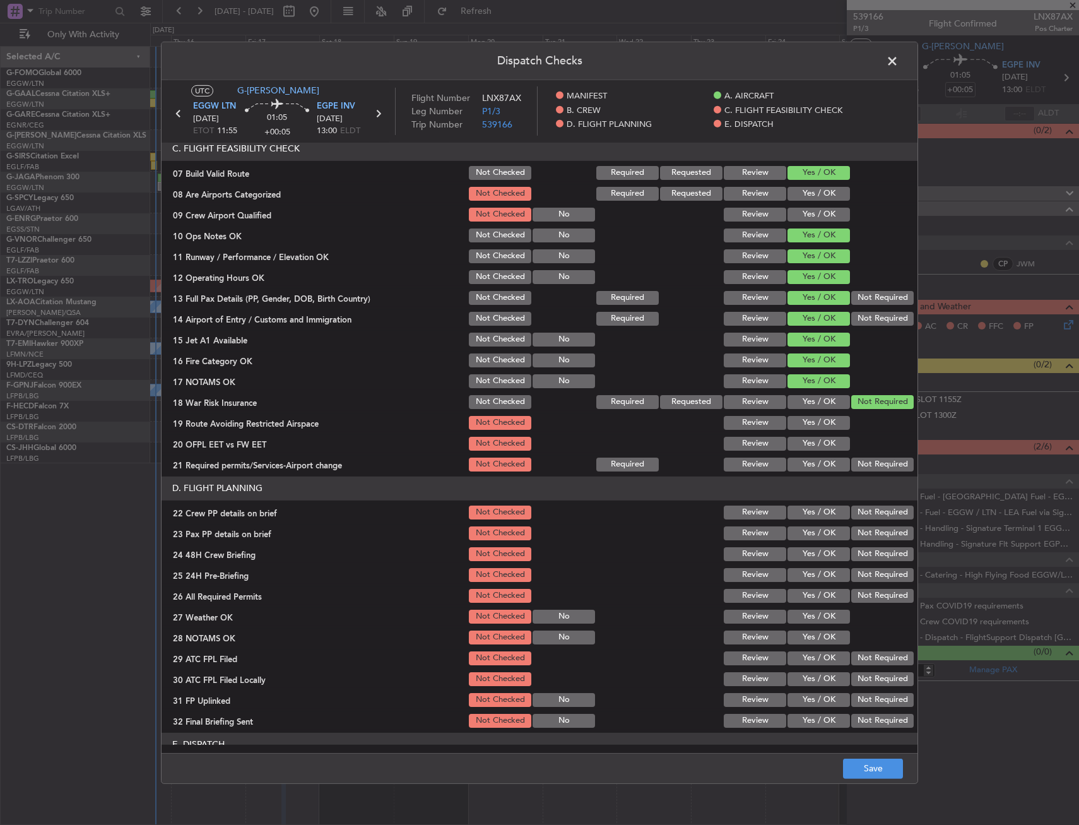
scroll to position [379, 0]
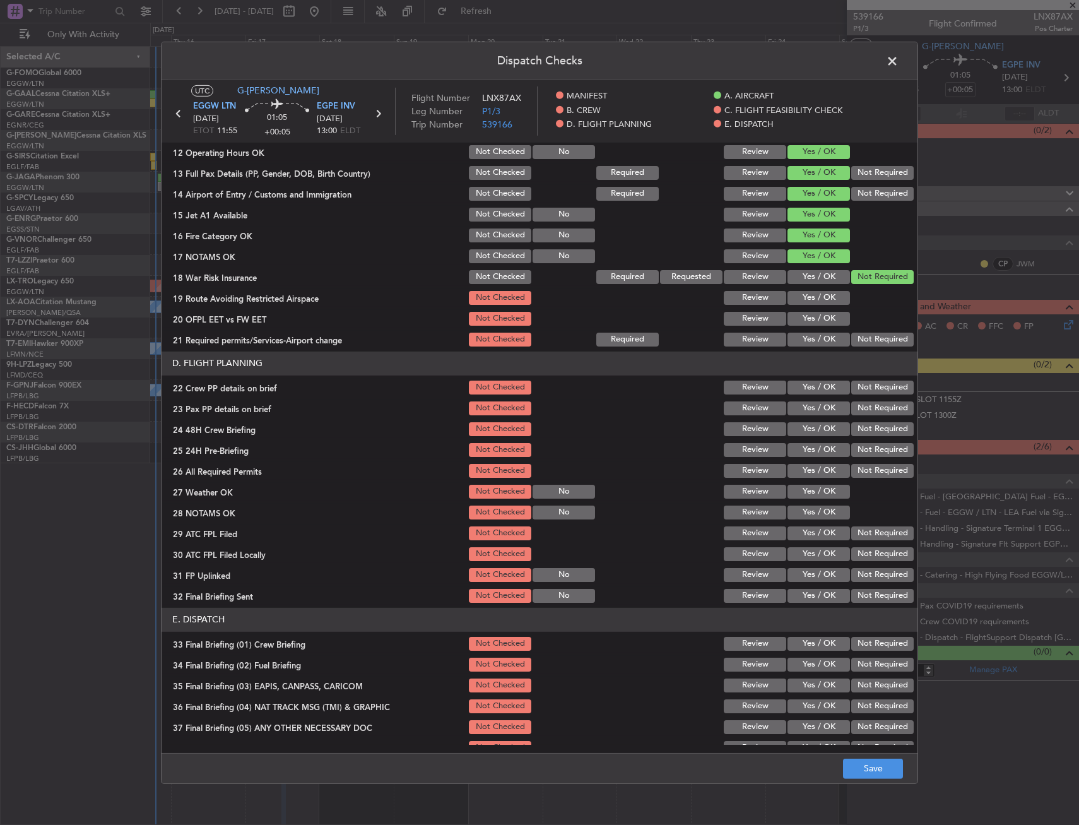
click at [799, 335] on button "Yes / OK" at bounding box center [819, 340] width 62 height 14
click at [799, 314] on button "Yes / OK" at bounding box center [819, 319] width 62 height 14
click at [802, 300] on button "Yes / OK" at bounding box center [819, 298] width 62 height 14
drag, startPoint x: 810, startPoint y: 390, endPoint x: 808, endPoint y: 407, distance: 17.2
click at [810, 392] on button "Yes / OK" at bounding box center [819, 388] width 62 height 14
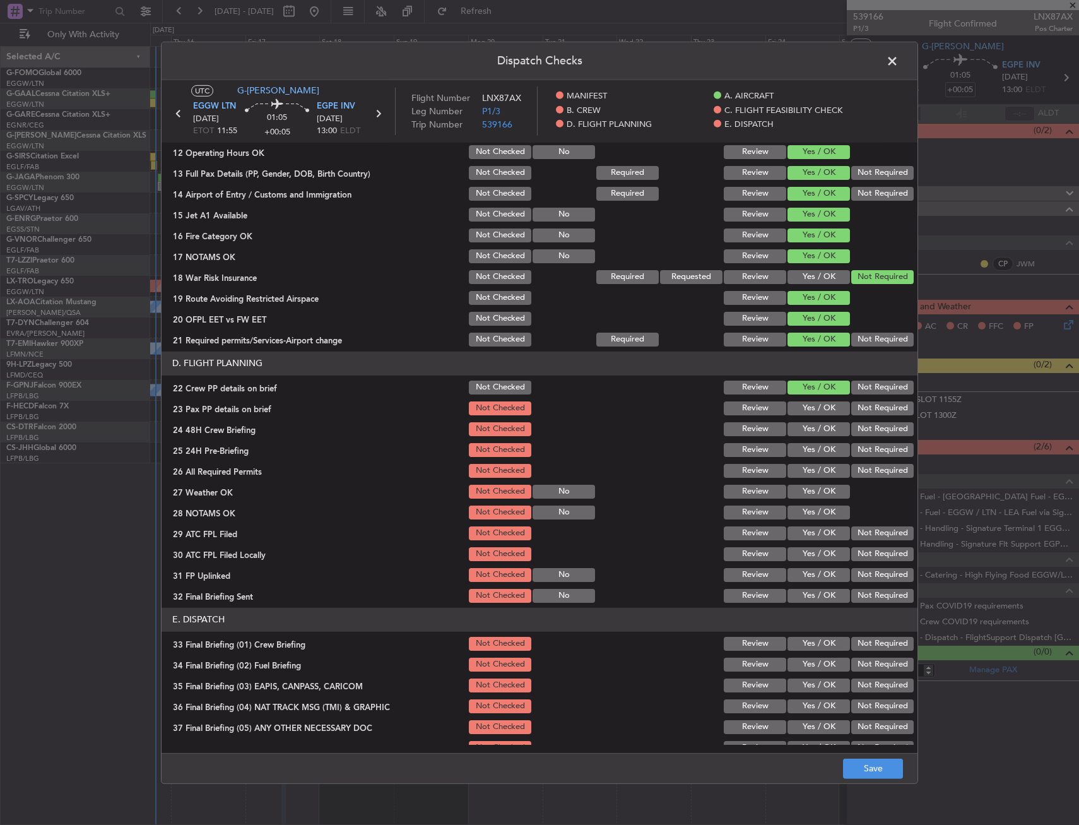
drag, startPoint x: 808, startPoint y: 418, endPoint x: 807, endPoint y: 433, distance: 15.2
click at [808, 418] on section "D. FLIGHT PLANNING 22 Crew PP details on brief Not Checked Review Yes / OK Not …" at bounding box center [540, 478] width 756 height 253
drag, startPoint x: 807, startPoint y: 439, endPoint x: 808, endPoint y: 429, distance: 10.1
click at [807, 438] on section "D. FLIGHT PLANNING 22 Crew PP details on brief Not Checked Review Yes / OK Not …" at bounding box center [540, 478] width 756 height 253
click at [810, 422] on button "Yes / OK" at bounding box center [819, 429] width 62 height 14
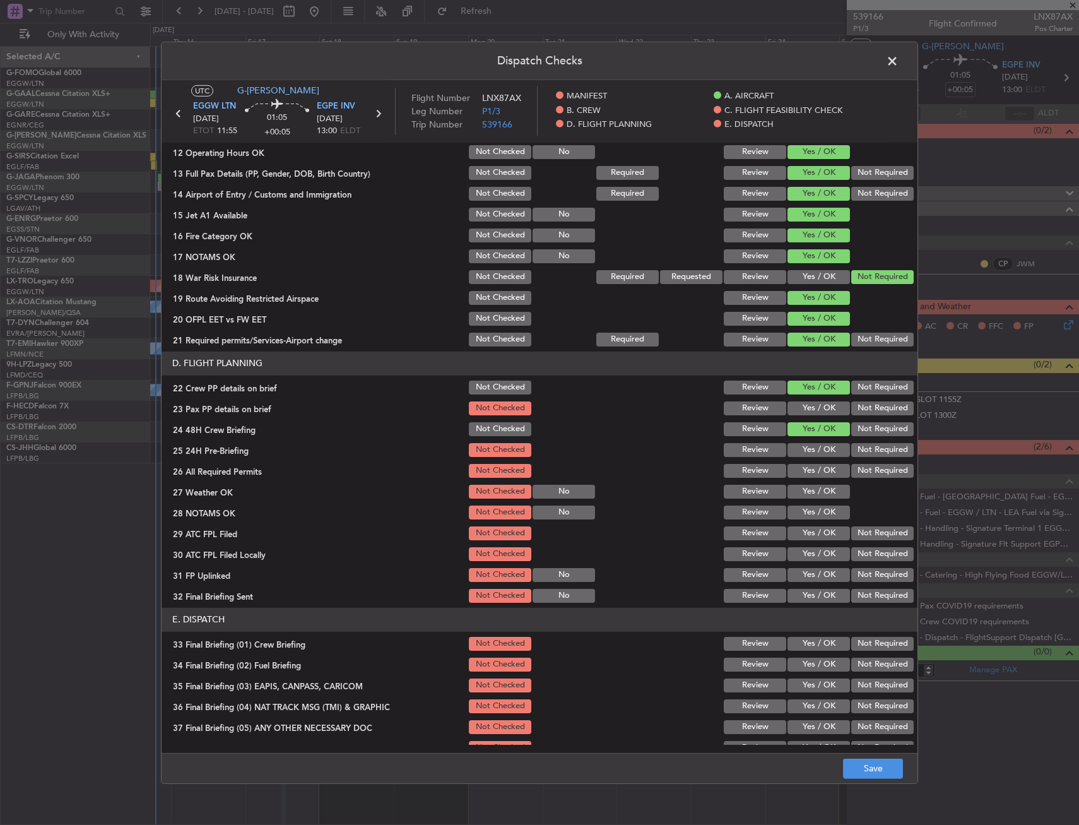
click at [811, 408] on button "Yes / OK" at bounding box center [819, 408] width 62 height 14
click at [864, 443] on button "Not Required" at bounding box center [883, 450] width 62 height 14
click at [857, 763] on button "Save" at bounding box center [873, 769] width 60 height 20
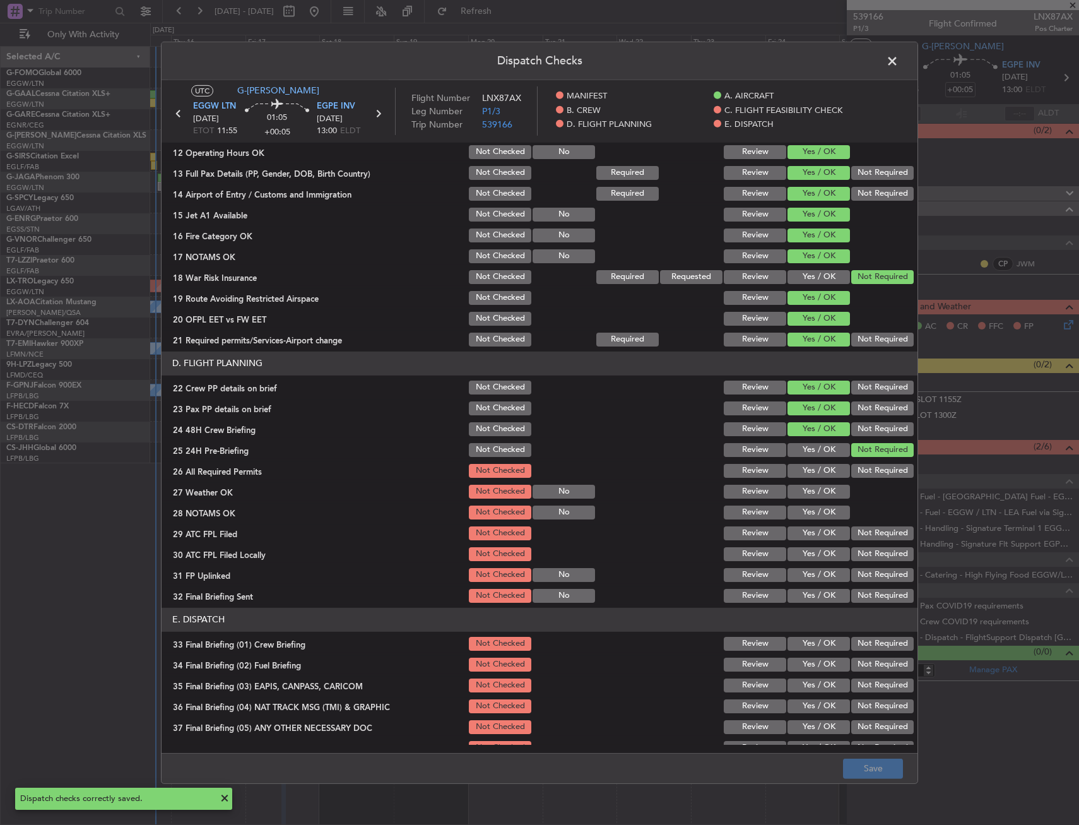
click at [899, 60] on span at bounding box center [899, 63] width 0 height 25
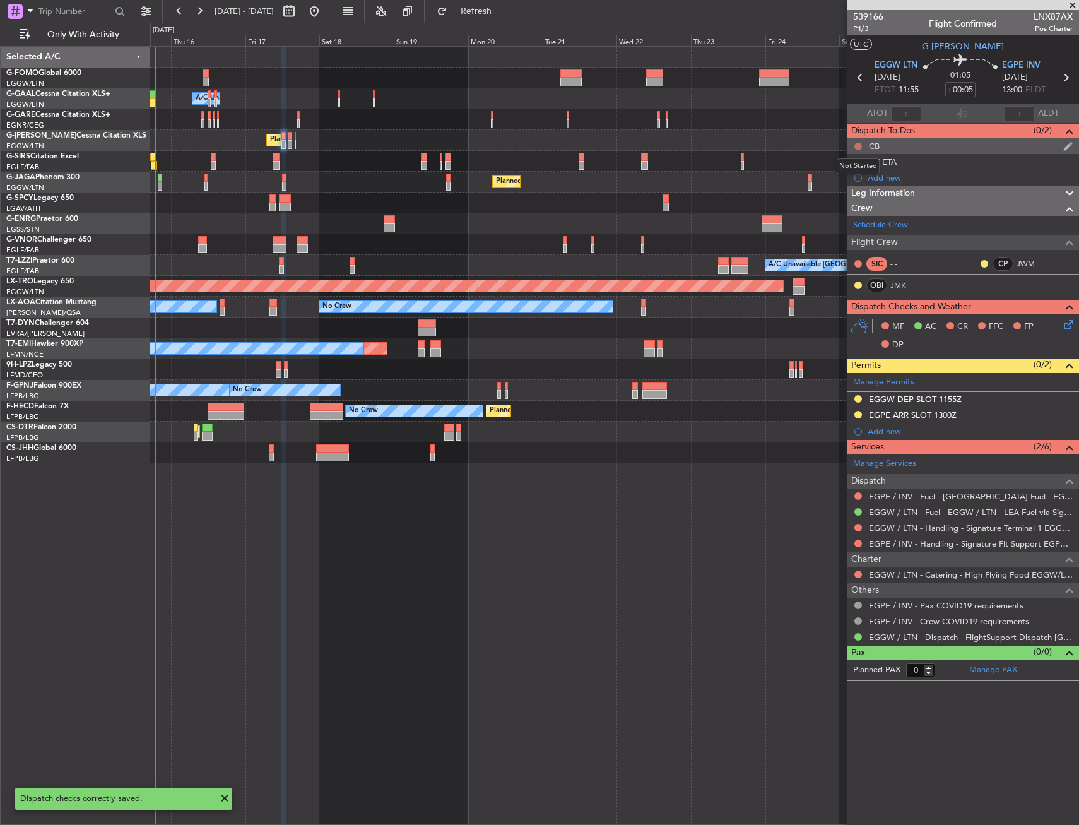
click at [859, 146] on button at bounding box center [859, 147] width 8 height 8
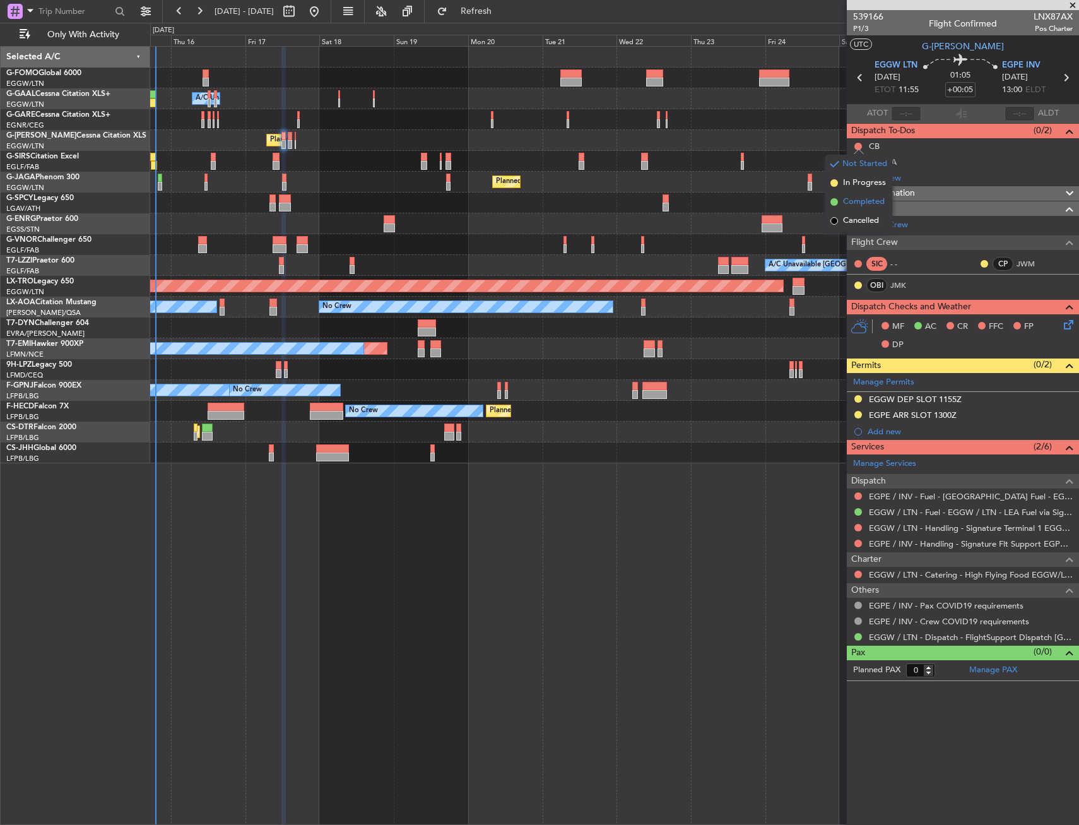
click at [854, 208] on li "Completed" at bounding box center [859, 202] width 67 height 19
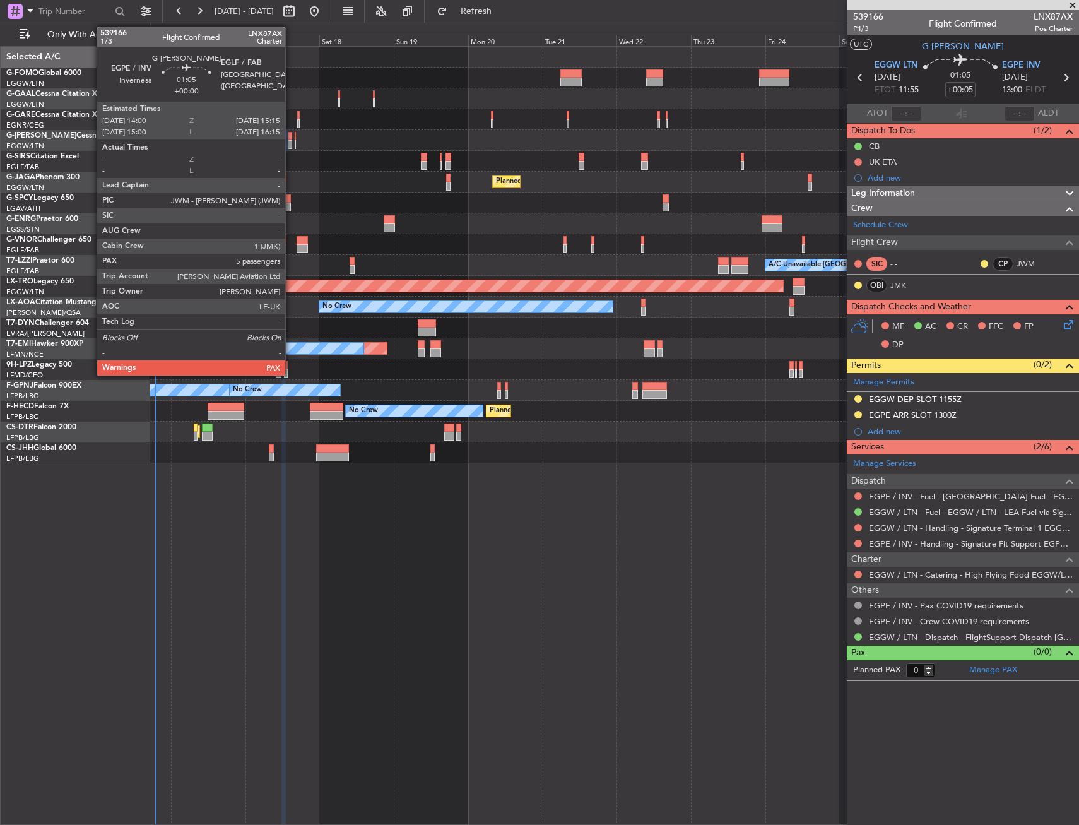
click at [291, 138] on div at bounding box center [290, 136] width 4 height 9
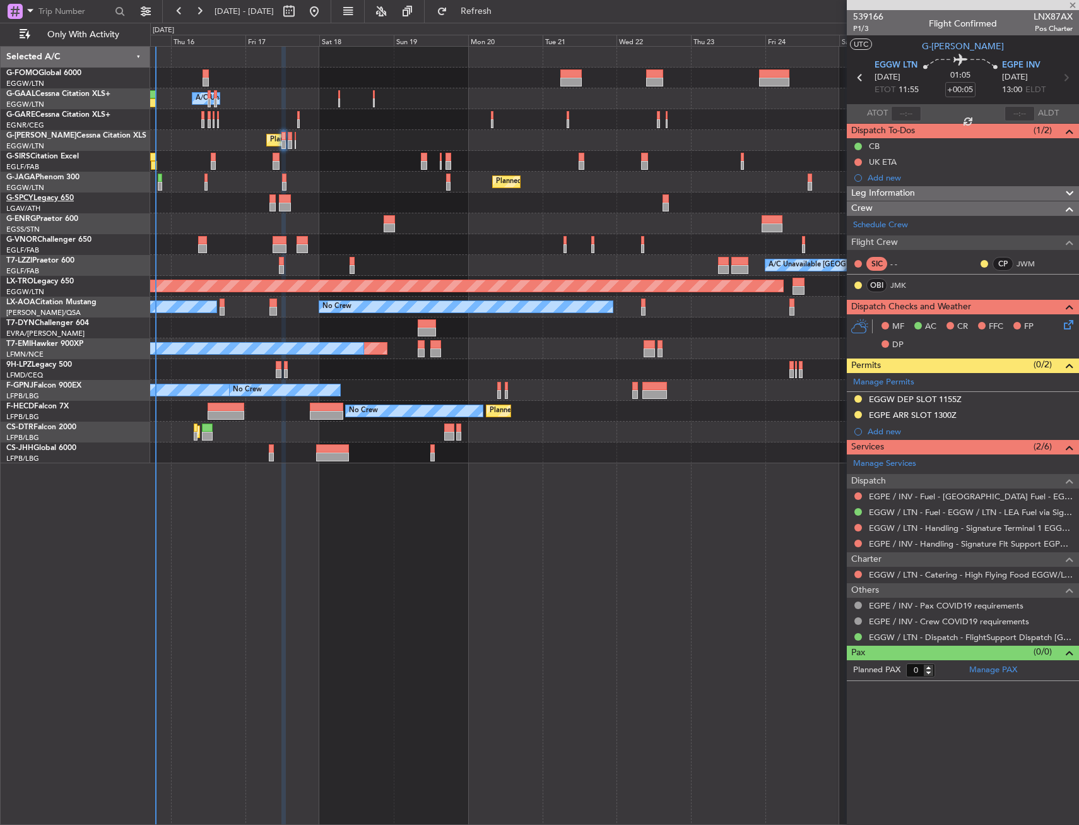
type input "5"
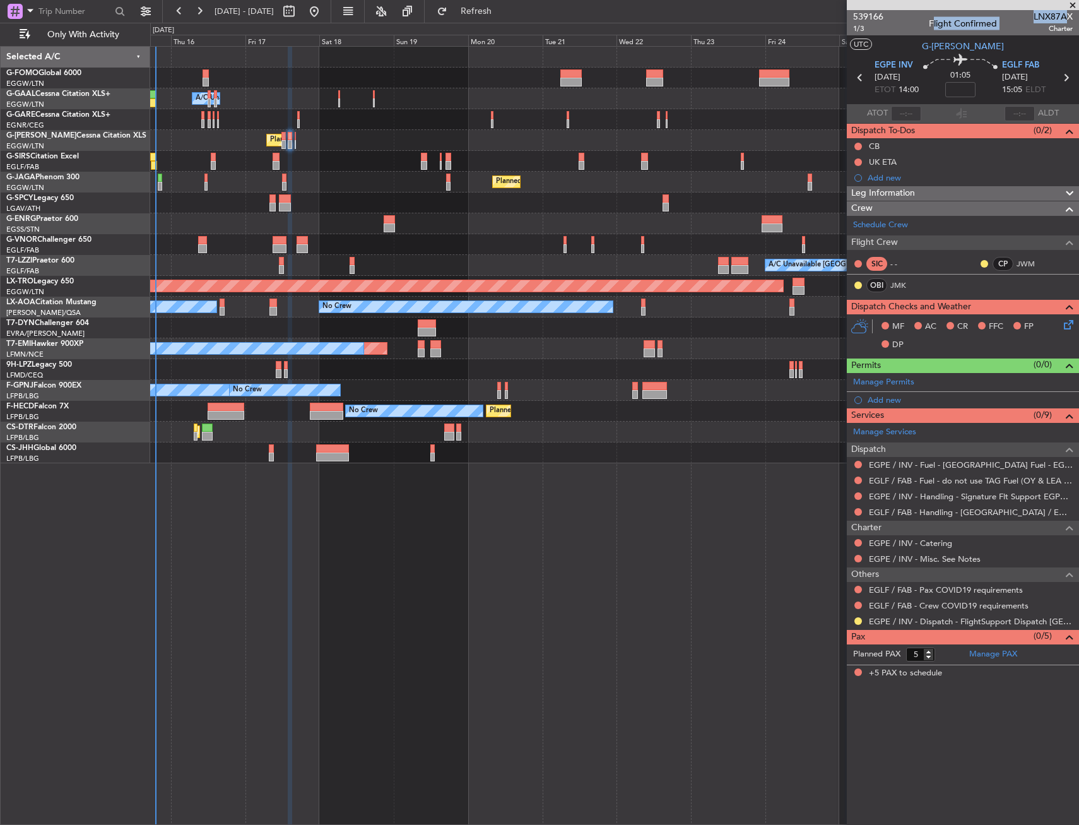
drag, startPoint x: 1052, startPoint y: 17, endPoint x: 1069, endPoint y: 17, distance: 17.0
click at [1069, 17] on div "539166 1/3 Flight Confirmed LNX87AX Charter" at bounding box center [963, 22] width 232 height 25
drag, startPoint x: 1069, startPoint y: 17, endPoint x: 1038, endPoint y: 19, distance: 30.4
click at [1038, 19] on span "LNX87AX" at bounding box center [1053, 16] width 39 height 13
drag, startPoint x: 1036, startPoint y: 18, endPoint x: 1067, endPoint y: 15, distance: 31.1
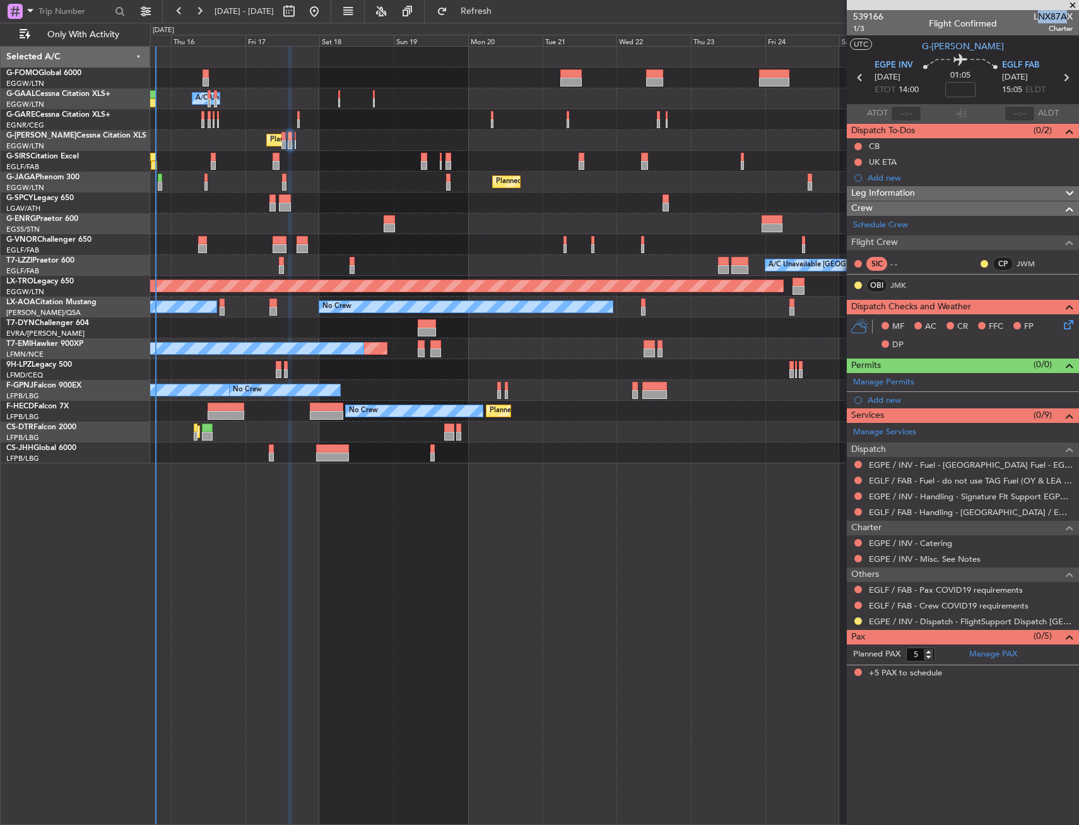
click at [1067, 15] on span "LNX87AX" at bounding box center [1053, 16] width 39 height 13
drag, startPoint x: 1067, startPoint y: 15, endPoint x: 1035, endPoint y: 16, distance: 32.8
click at [1042, 14] on span "LNX87AX" at bounding box center [1053, 16] width 39 height 13
click at [1033, 16] on div "539166 1/3 Flight Confirmed LNX87AX Charter" at bounding box center [963, 22] width 232 height 25
click at [1038, 16] on div "539166 1/3 Flight Confirmed LNX87AX Charter" at bounding box center [963, 22] width 232 height 25
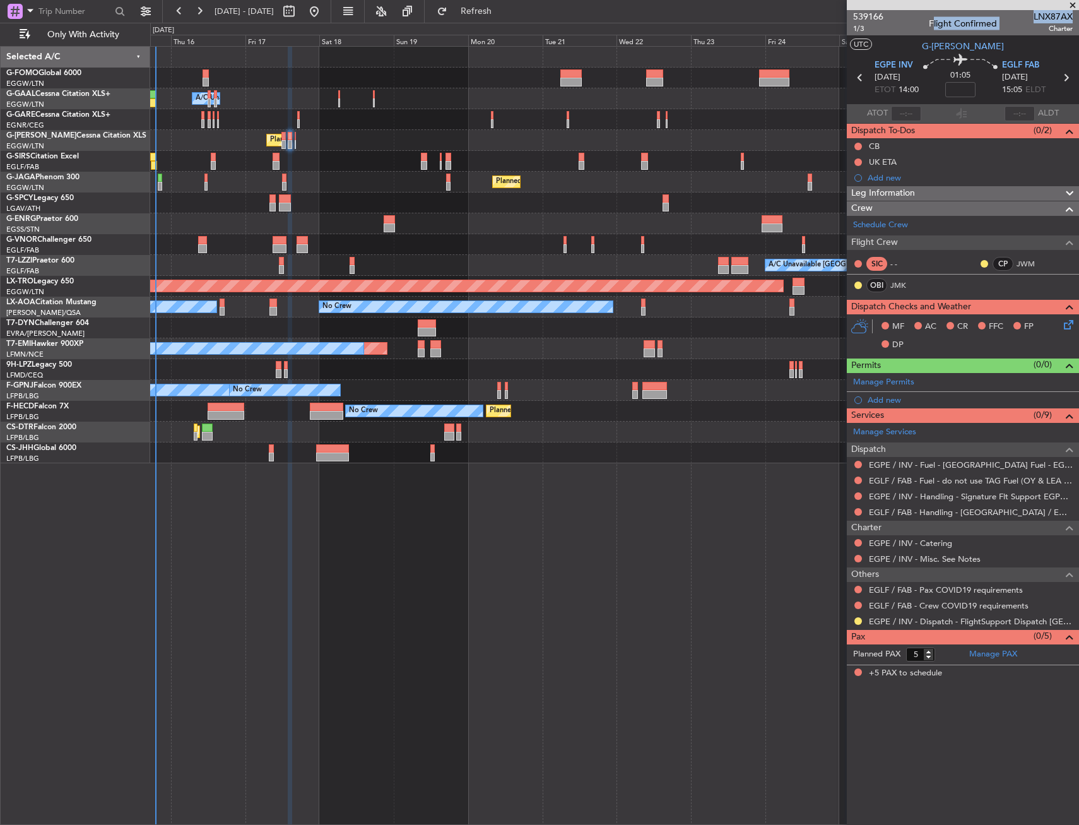
click at [1035, 18] on span "LNX87AX" at bounding box center [1053, 16] width 39 height 13
drag, startPoint x: 1036, startPoint y: 17, endPoint x: 1072, endPoint y: 16, distance: 36.6
click at [1072, 16] on span "LNX87AX" at bounding box center [1053, 16] width 39 height 13
copy span "LNX87AX"
drag, startPoint x: 996, startPoint y: 199, endPoint x: 978, endPoint y: 241, distance: 45.3
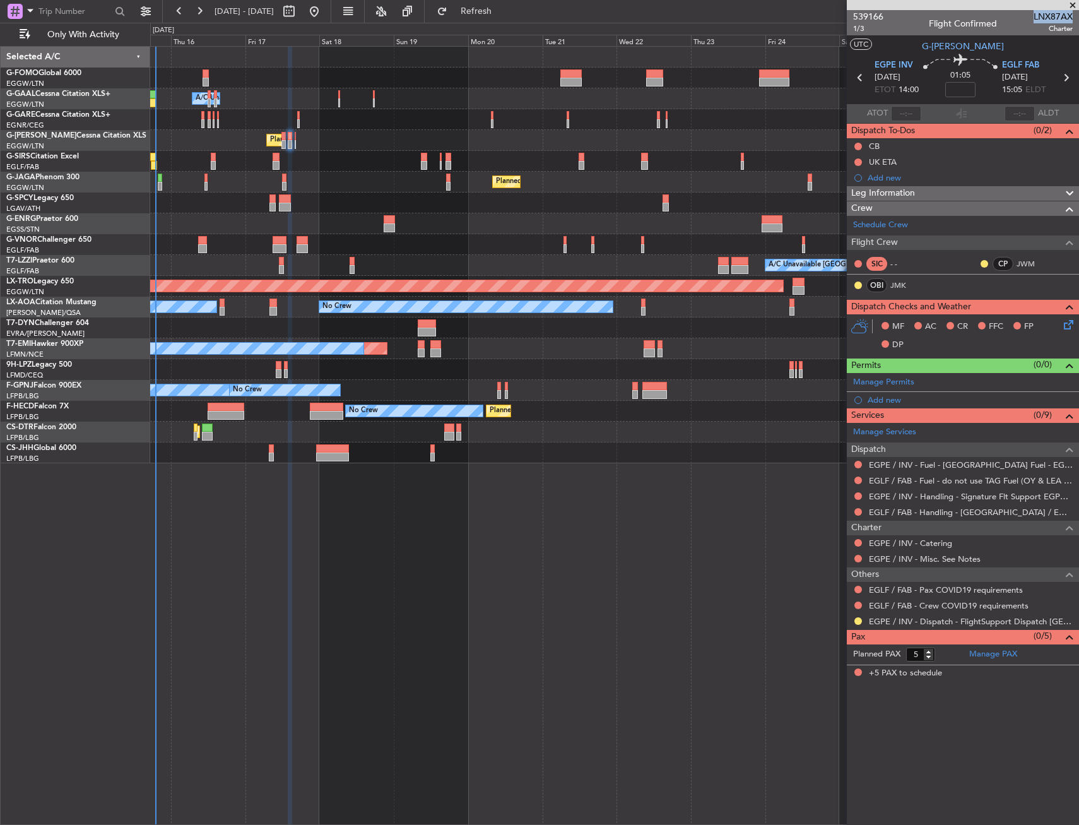
click at [996, 199] on div "Leg Information" at bounding box center [963, 193] width 232 height 15
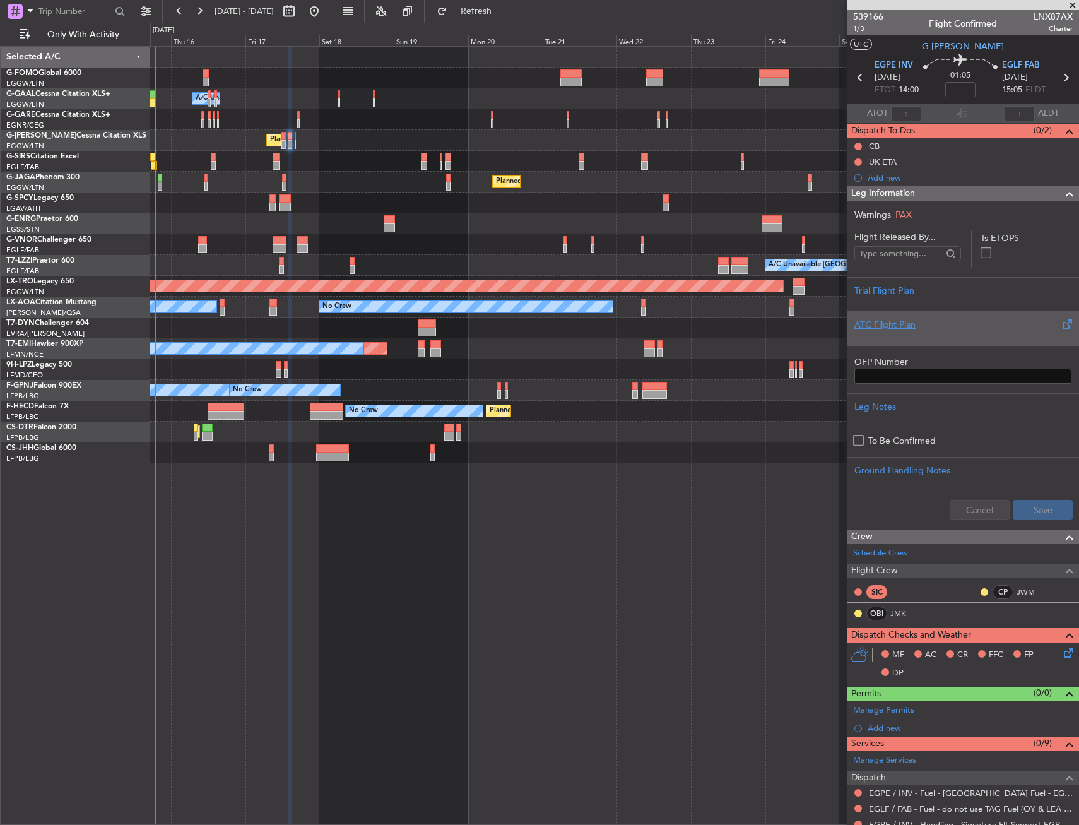
click at [956, 313] on div "ATC Flight Plan" at bounding box center [963, 328] width 232 height 34
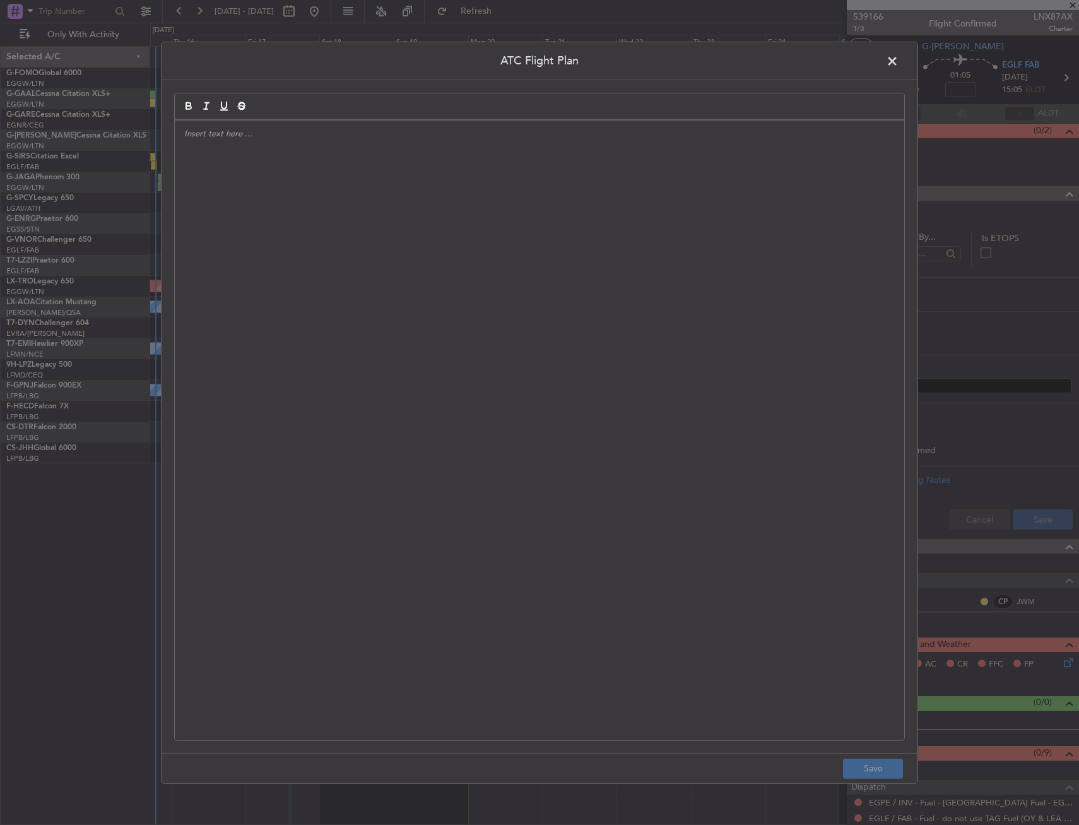
click at [899, 59] on span at bounding box center [899, 63] width 0 height 25
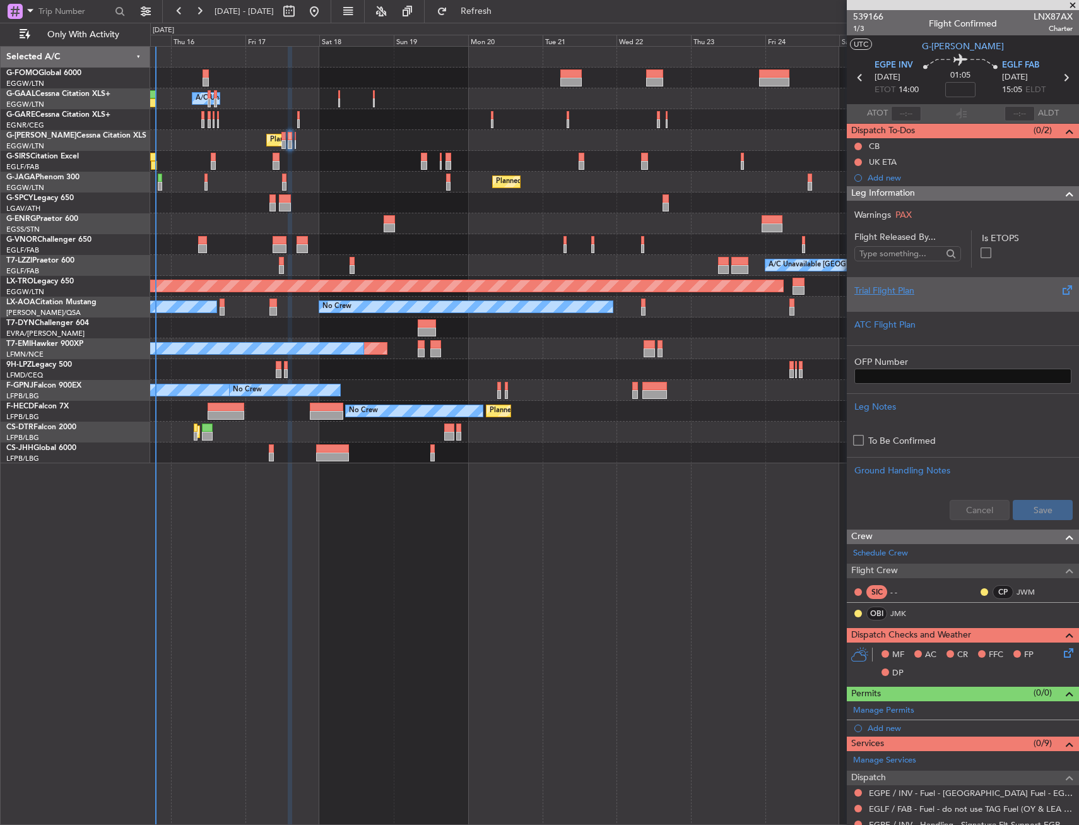
click at [941, 298] on div at bounding box center [963, 301] width 217 height 8
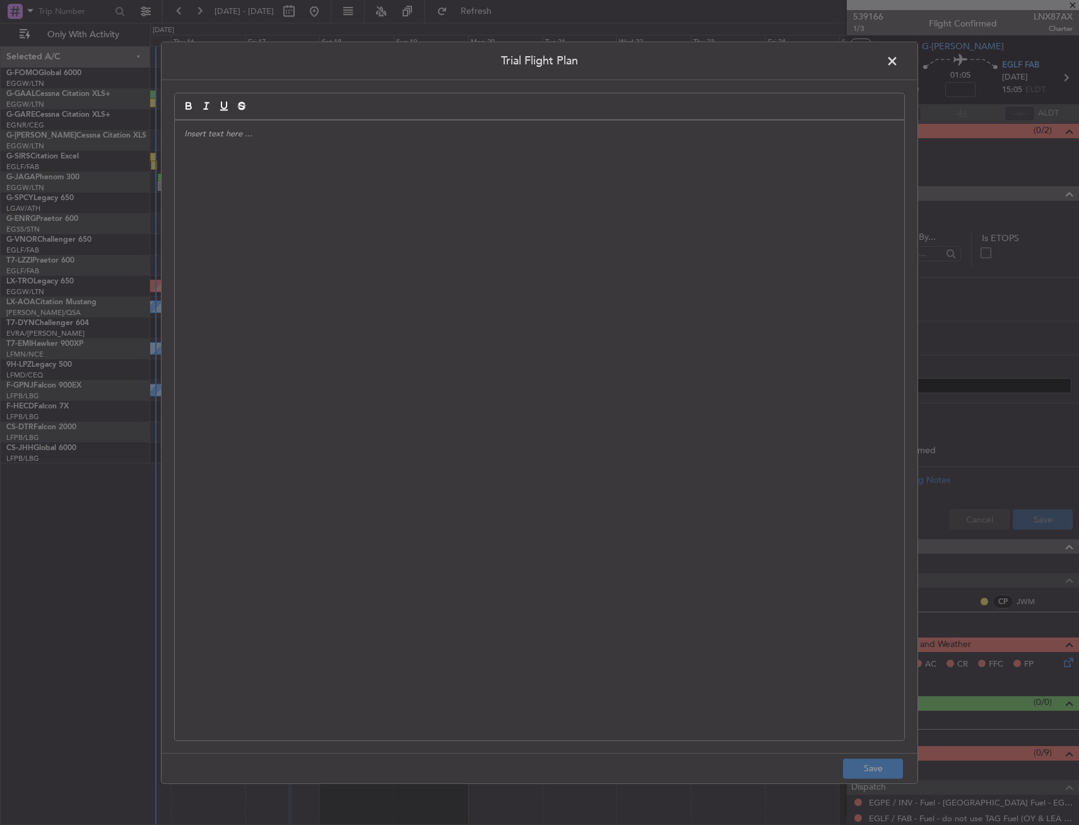
click at [560, 263] on div at bounding box center [540, 430] width 730 height 620
click at [353, 220] on div "APA // 15OCT // FCST" at bounding box center [540, 430] width 730 height 620
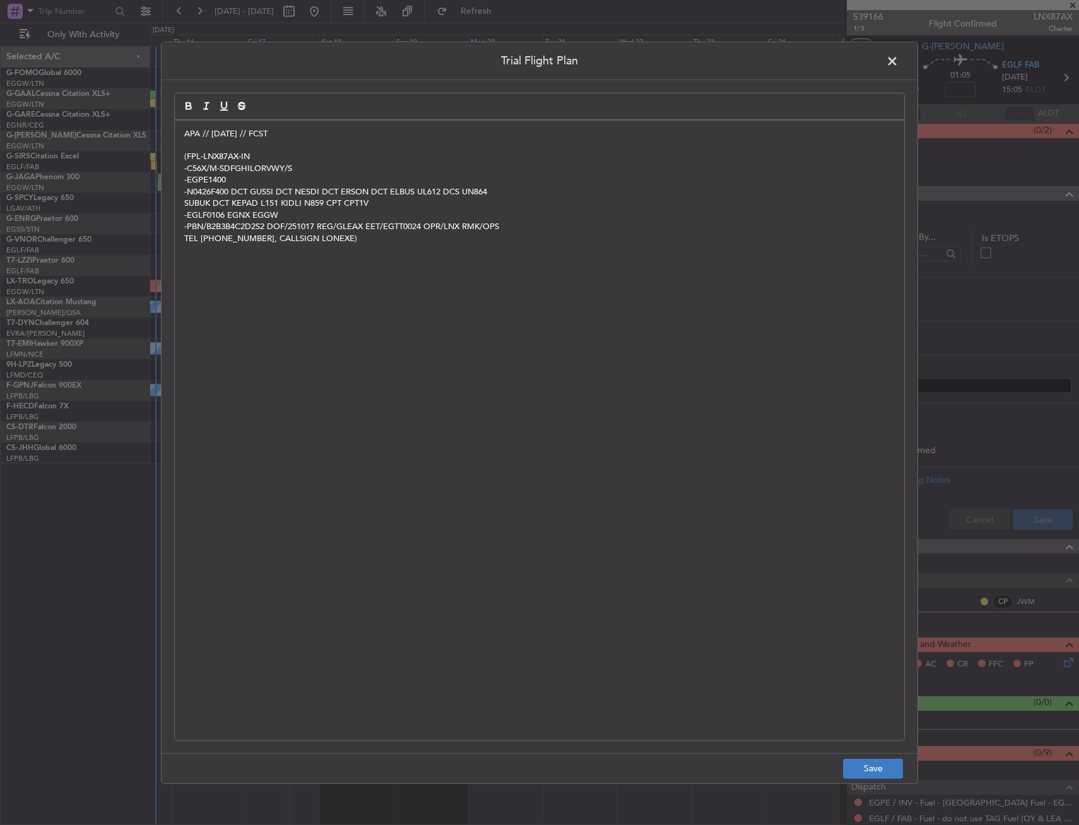
scroll to position [0, 0]
drag, startPoint x: 884, startPoint y: 773, endPoint x: 930, endPoint y: 678, distance: 105.9
click at [884, 773] on button "Save" at bounding box center [873, 769] width 60 height 20
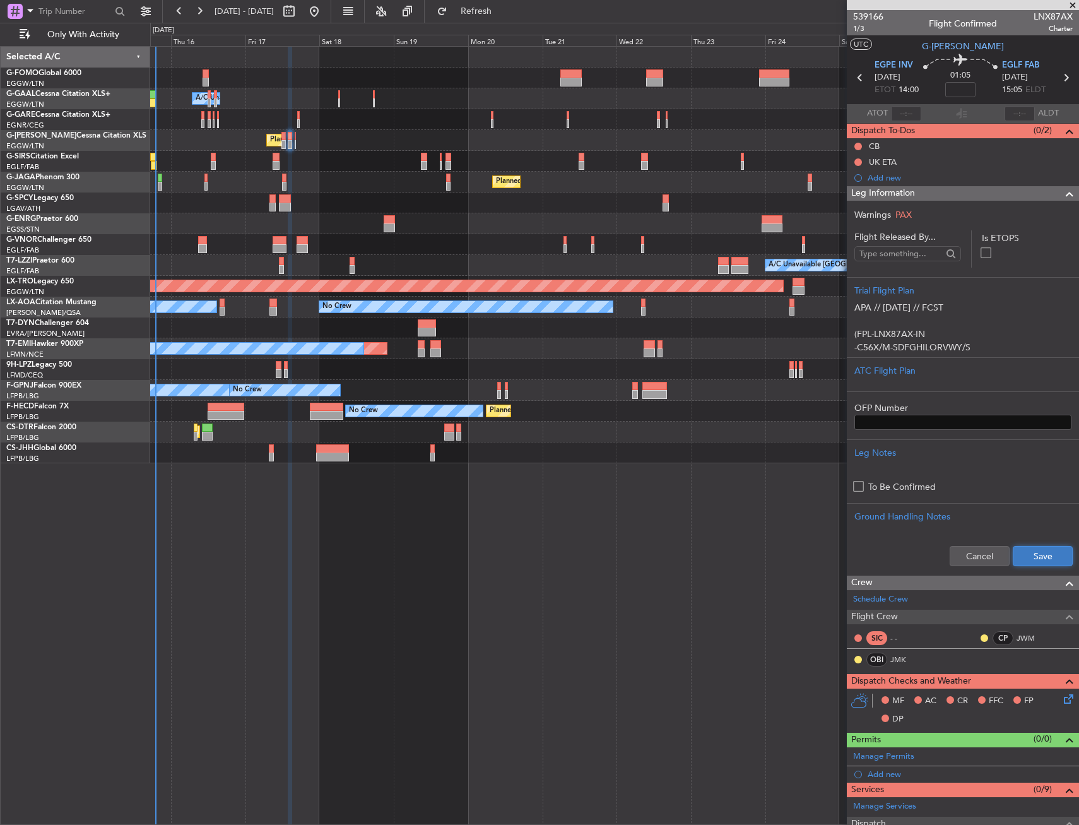
click at [1039, 554] on button "Save" at bounding box center [1043, 556] width 60 height 20
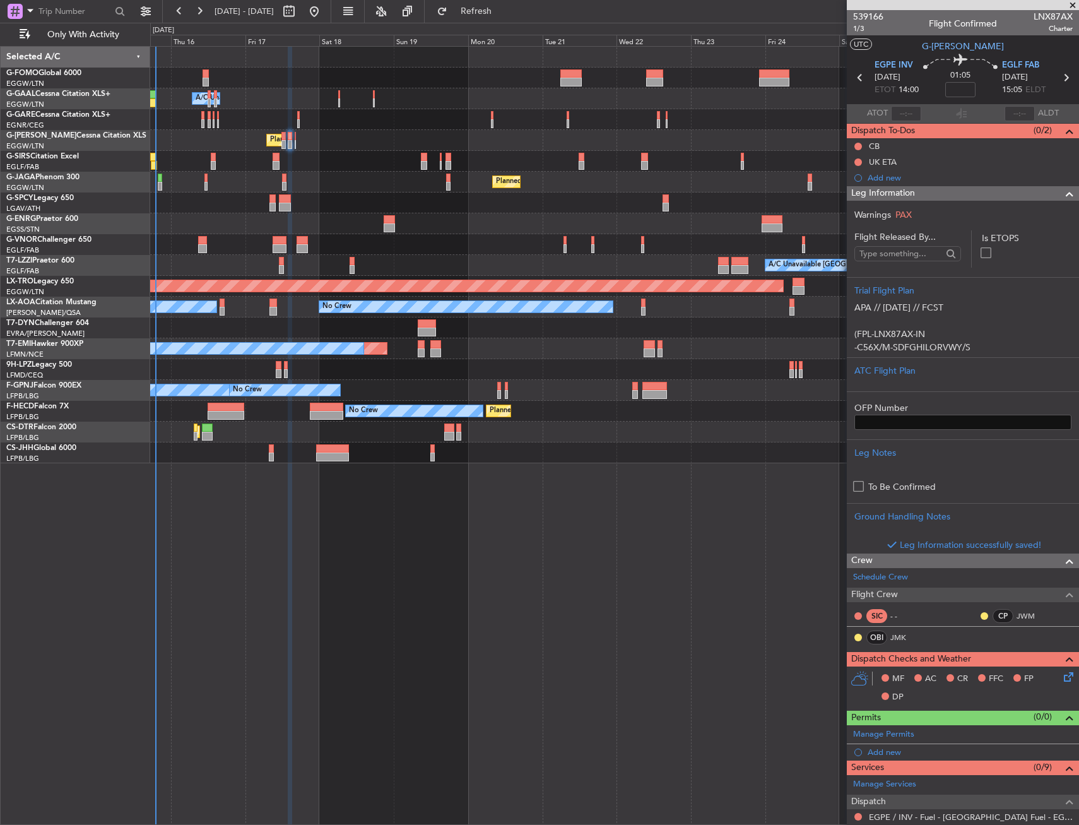
click at [919, 193] on div "Leg Information" at bounding box center [963, 193] width 232 height 15
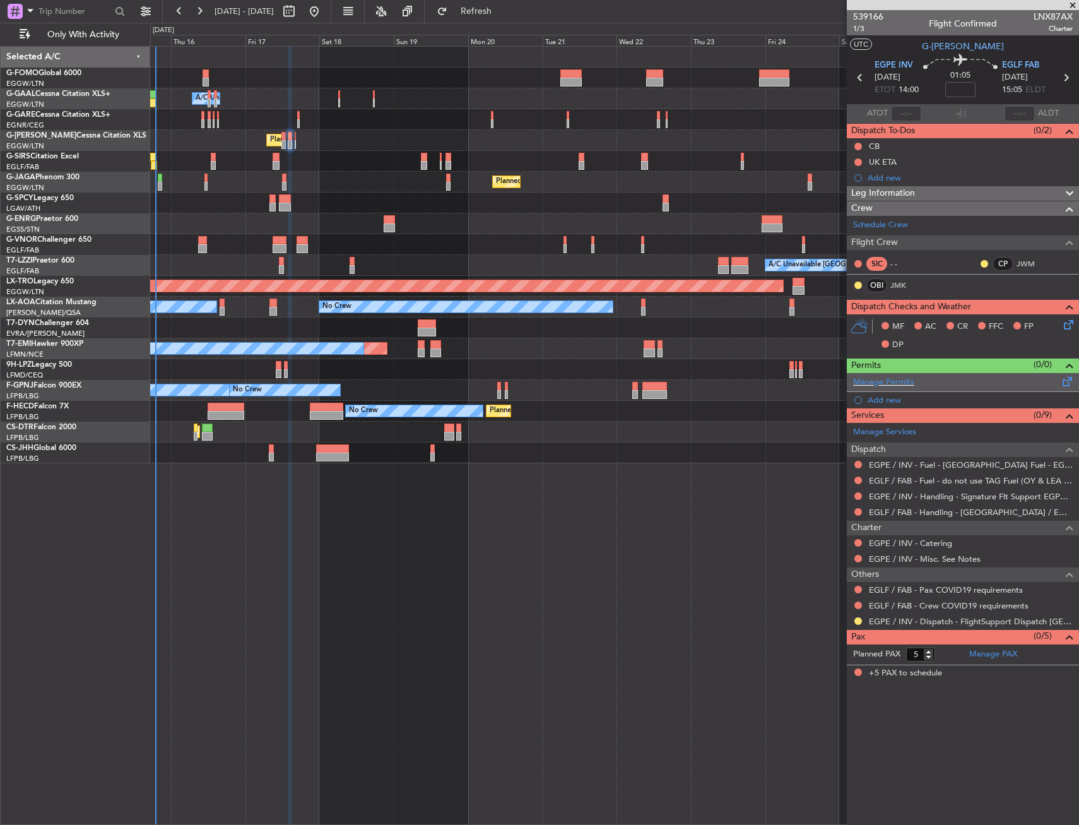
click at [1071, 383] on span at bounding box center [1067, 378] width 15 height 9
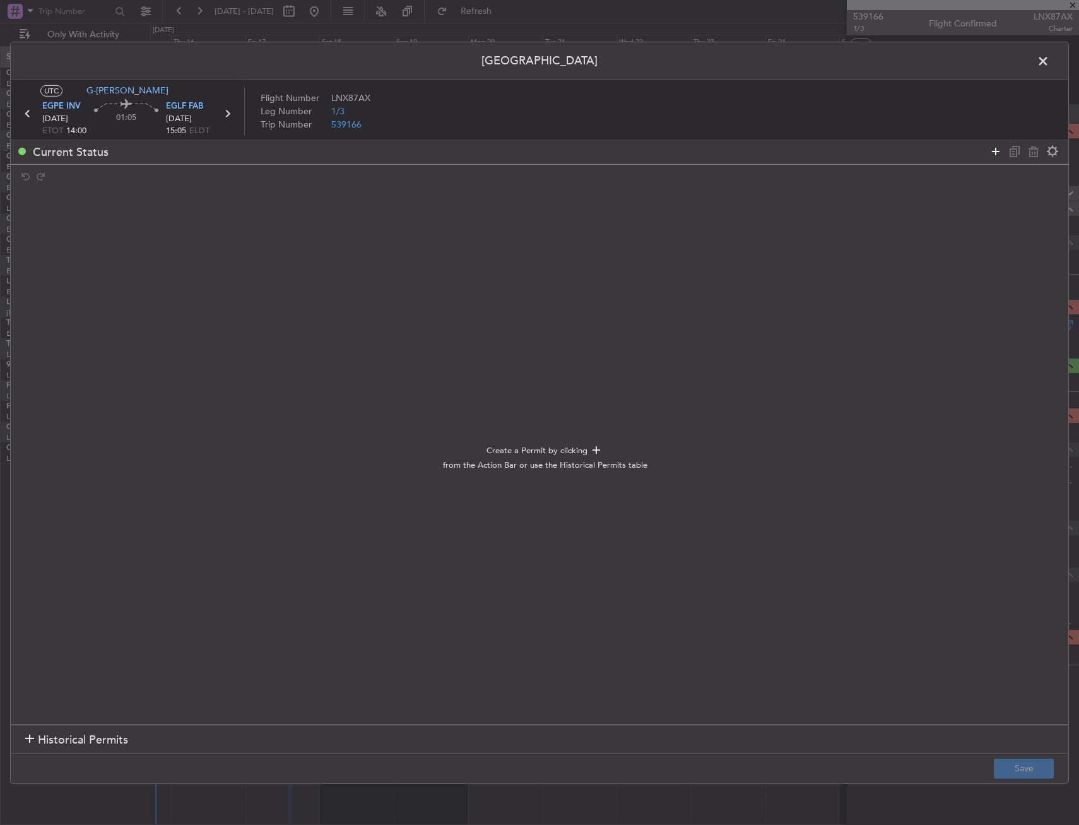
click at [995, 146] on icon at bounding box center [995, 151] width 15 height 15
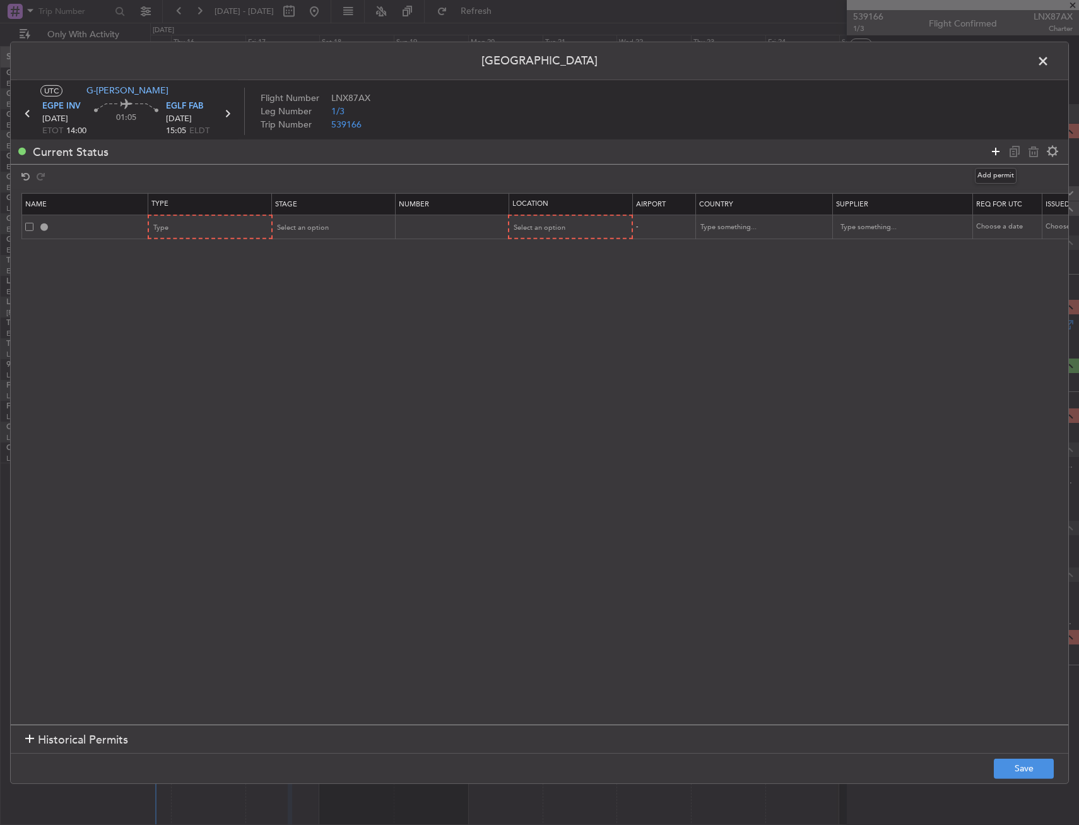
click at [995, 146] on icon at bounding box center [995, 151] width 15 height 15
click at [160, 225] on span "Type" at bounding box center [161, 227] width 15 height 9
drag, startPoint x: 180, startPoint y: 349, endPoint x: 194, endPoint y: 283, distance: 67.8
click at [180, 348] on span "Slot" at bounding box center [211, 347] width 112 height 19
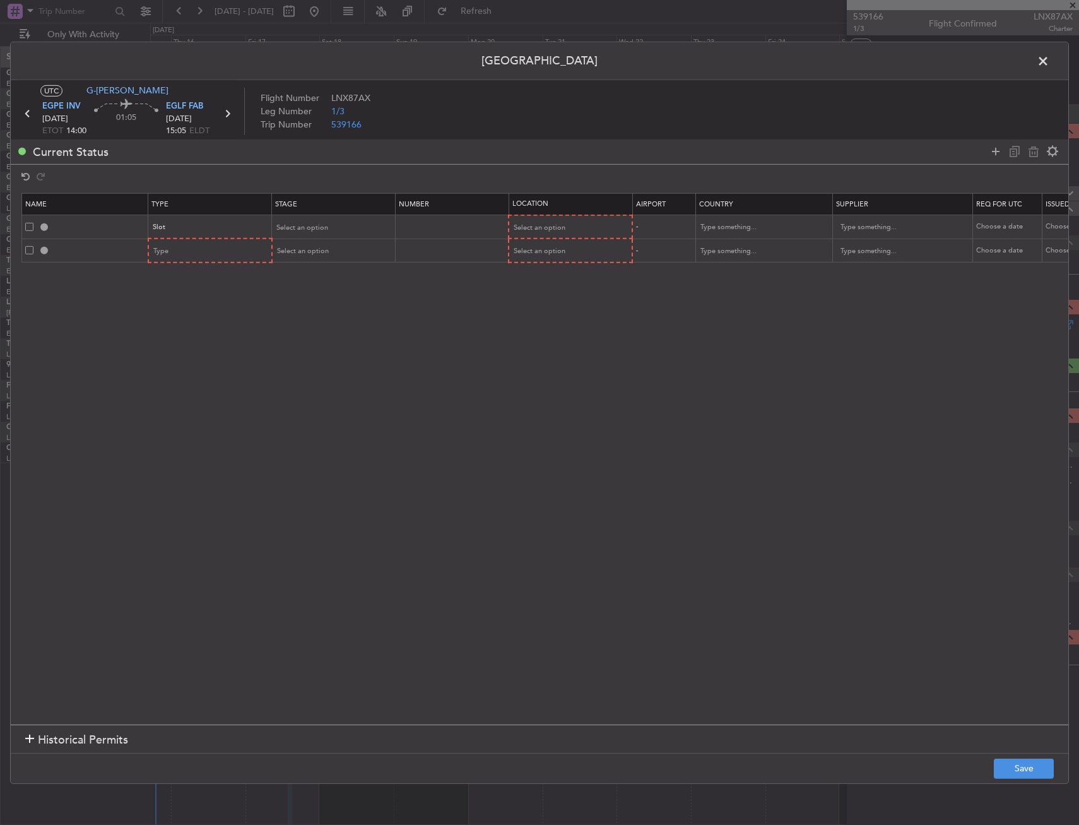
click at [196, 268] on section "Name Type Stage Number Location Airport Country Supplier Req For Utc Issued For…" at bounding box center [540, 457] width 1058 height 534
click at [199, 258] on div "Type" at bounding box center [206, 251] width 105 height 19
click at [173, 398] on span "PPR" at bounding box center [211, 397] width 112 height 19
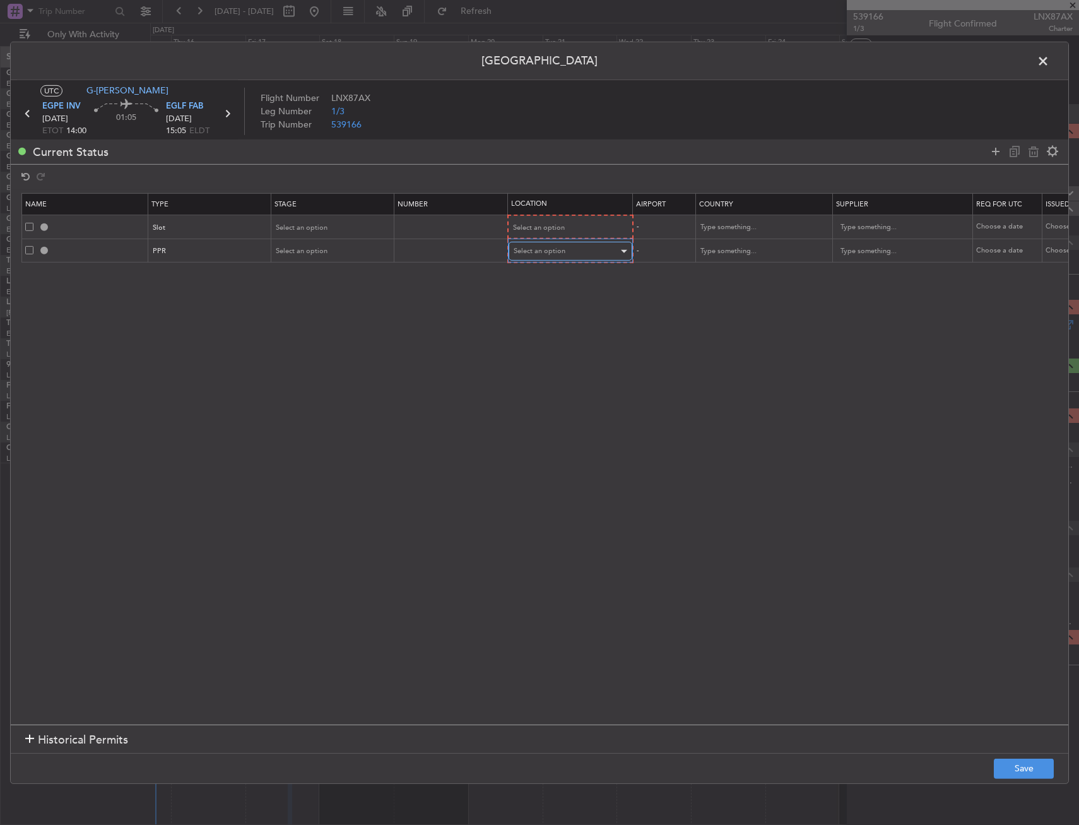
click at [529, 256] on span "Select an option" at bounding box center [540, 250] width 52 height 9
click at [542, 314] on span "Arrival" at bounding box center [570, 315] width 112 height 19
click at [537, 223] on span "Select an option" at bounding box center [540, 227] width 52 height 9
drag, startPoint x: 554, startPoint y: 262, endPoint x: 525, endPoint y: 255, distance: 29.9
click at [554, 262] on span "Departure" at bounding box center [570, 253] width 112 height 19
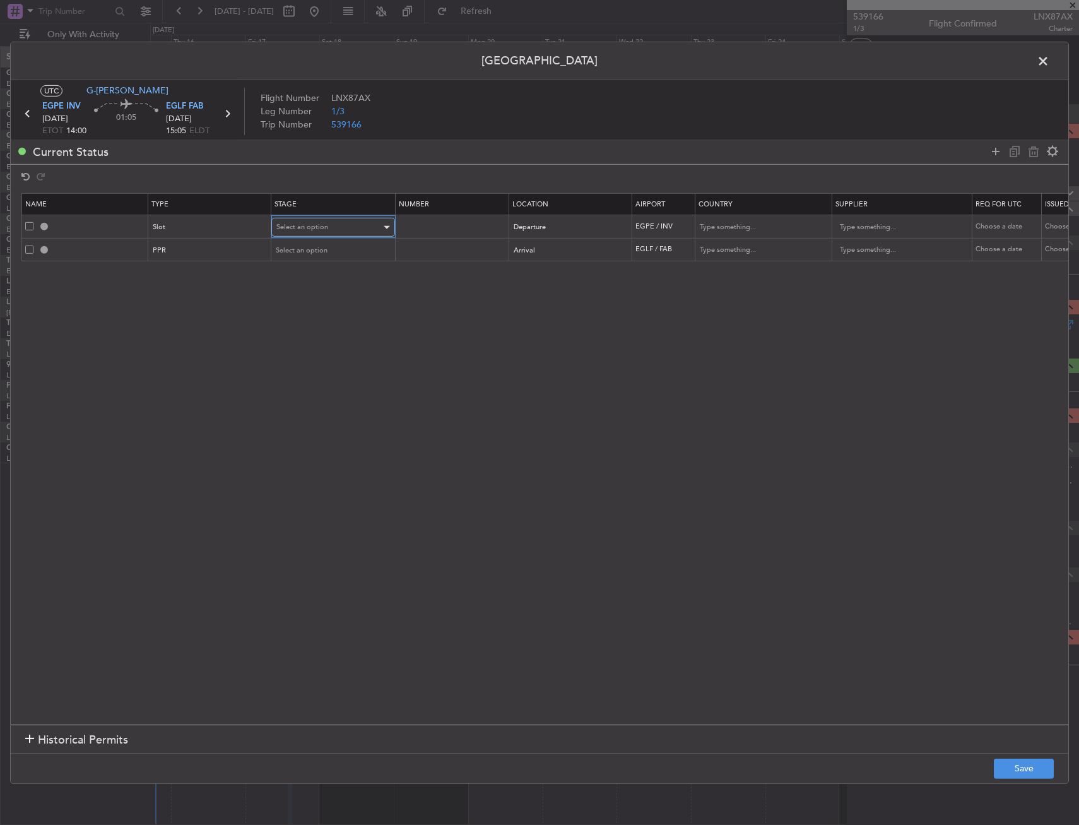
click at [318, 227] on span "Select an option" at bounding box center [302, 226] width 52 height 9
click at [319, 304] on div "Denied Not Requested Review Requested Received OK Cancelled Cancelled - Notific…" at bounding box center [333, 319] width 134 height 151
drag, startPoint x: 319, startPoint y: 304, endPoint x: 312, endPoint y: 311, distance: 9.4
click at [312, 311] on span "Requested" at bounding box center [333, 310] width 112 height 19
click at [316, 247] on span "Select an option" at bounding box center [302, 250] width 52 height 9
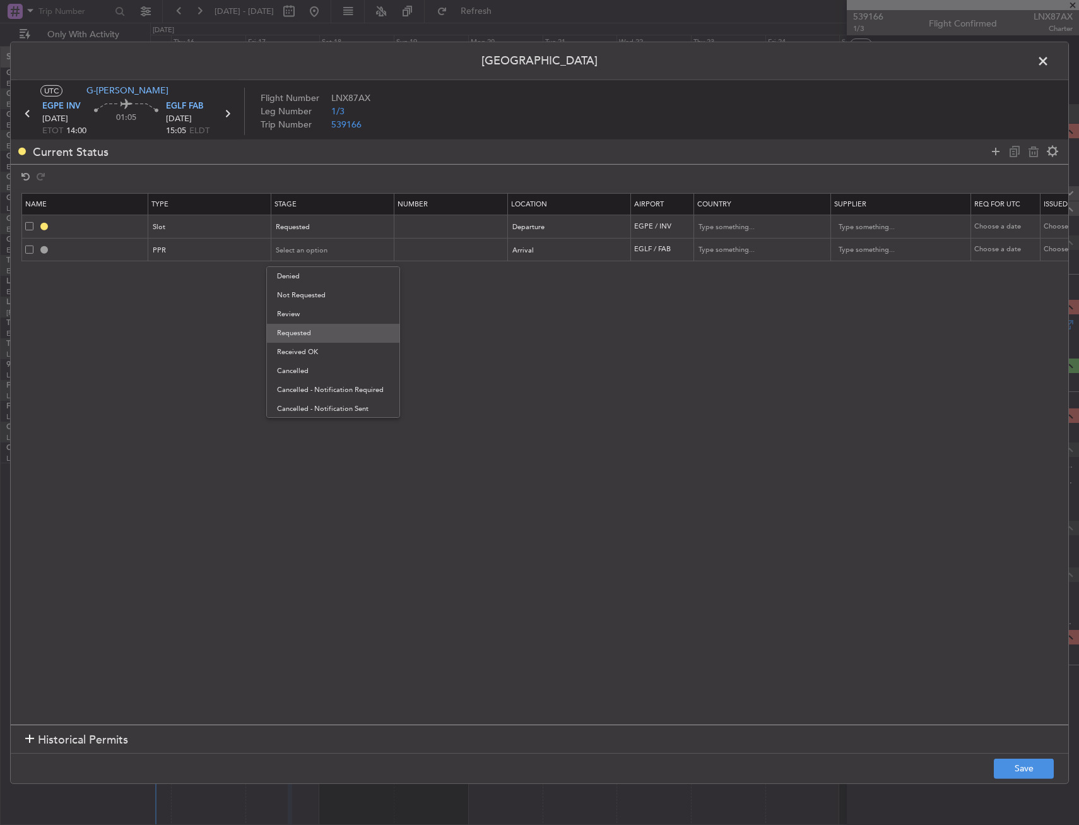
click at [311, 326] on span "Requested" at bounding box center [333, 333] width 112 height 19
click at [1025, 764] on button "Save" at bounding box center [1024, 769] width 60 height 20
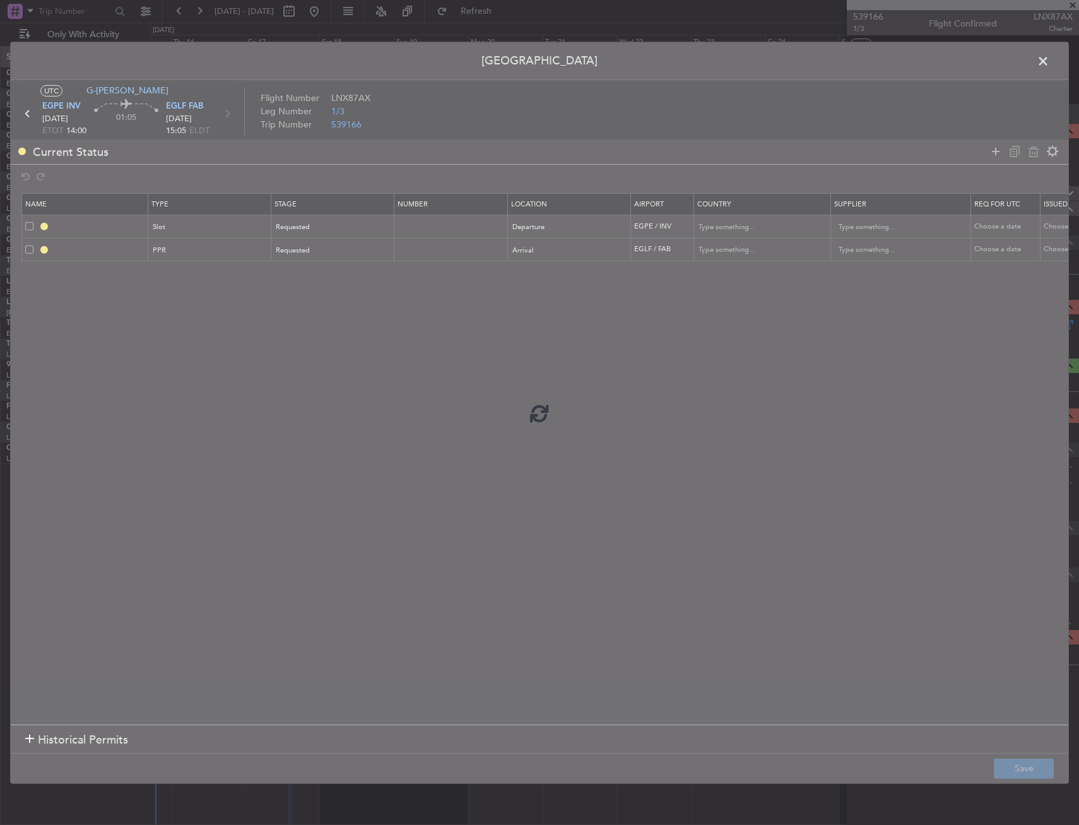
type input "EGPE DEP SLOT"
type input "[GEOGRAPHIC_DATA]"
type input "NNN"
type input "2"
type input "EGLF PPR"
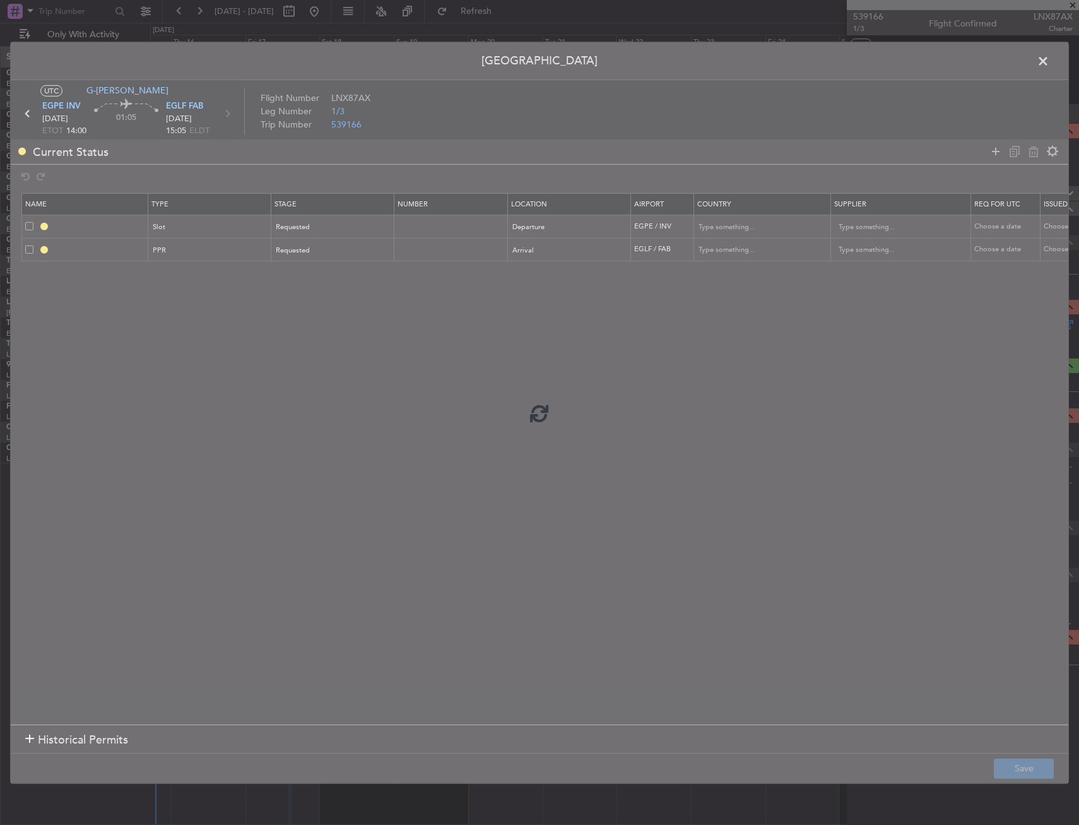
type input "[GEOGRAPHIC_DATA]"
type input "NNN"
type input "2"
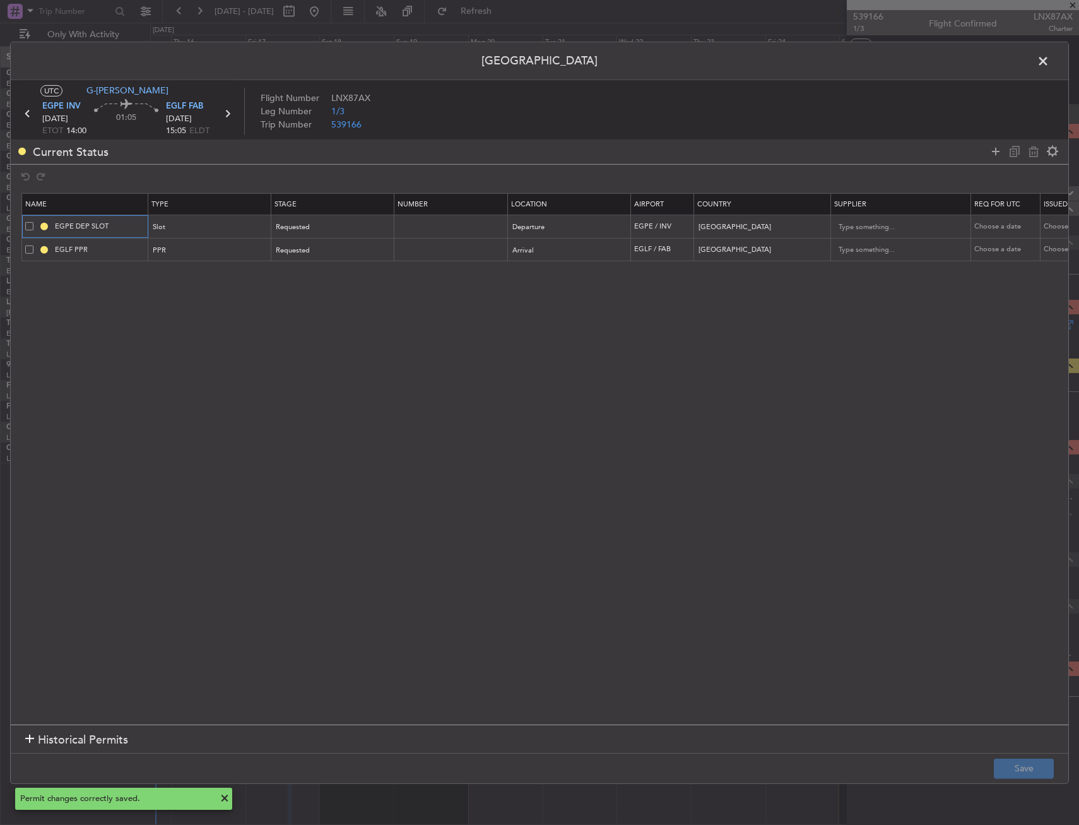
click at [126, 223] on input "EGPE DEP SLOT" at bounding box center [99, 226] width 95 height 11
type input "EGPE DEP SLOT 1400Z"
click at [130, 254] on input "EGLF PPR" at bounding box center [99, 249] width 95 height 11
type input "EGLF PPR 1505Z"
click at [1030, 763] on button "Save" at bounding box center [1024, 769] width 60 height 20
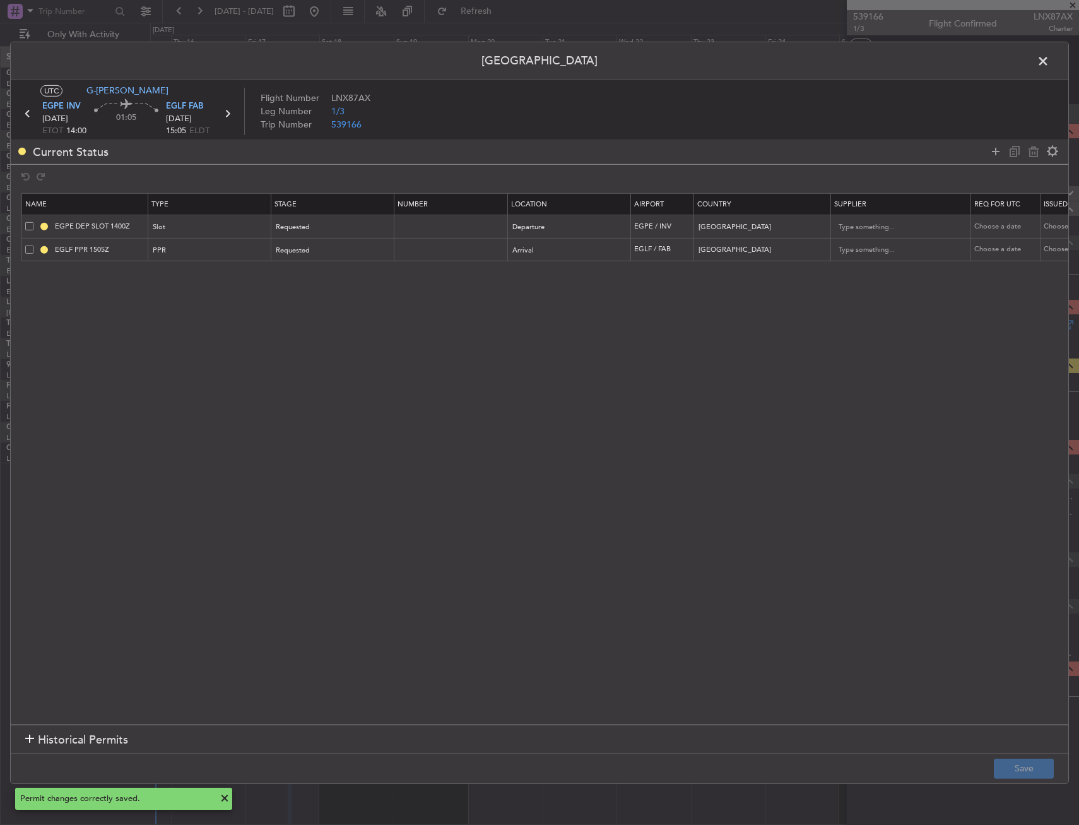
click at [1050, 59] on span at bounding box center [1050, 63] width 0 height 25
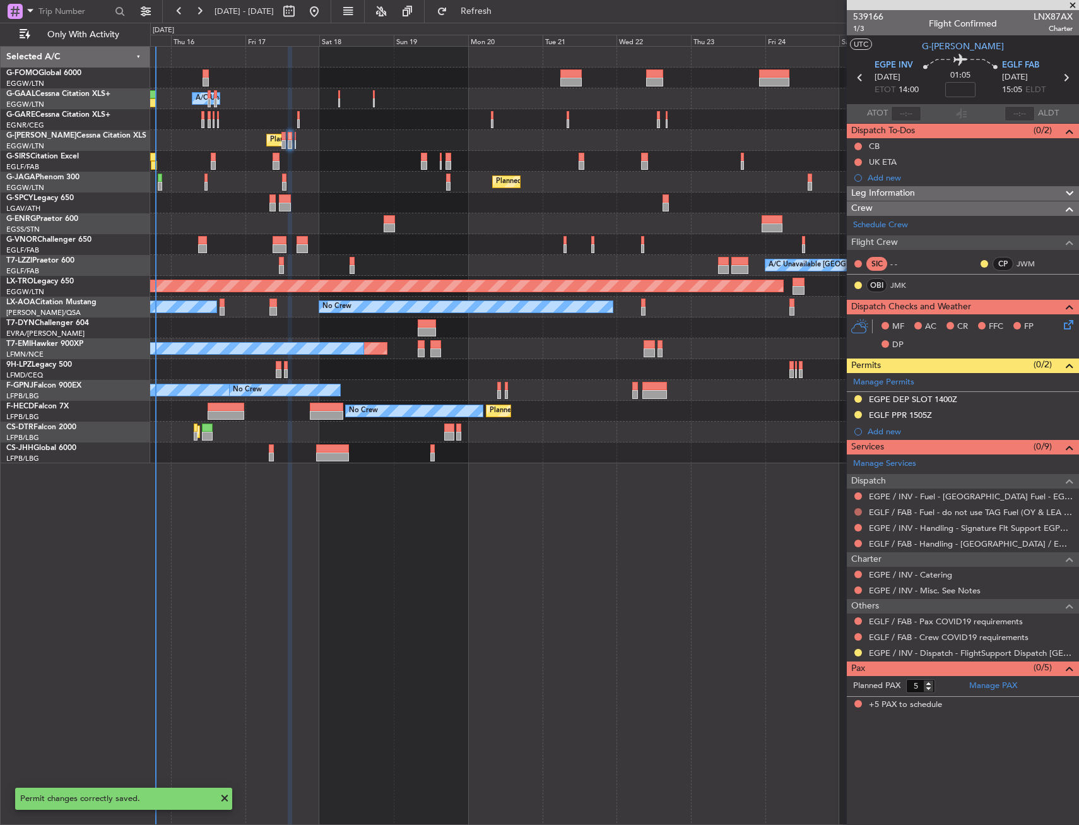
click at [859, 511] on button at bounding box center [859, 512] width 8 height 8
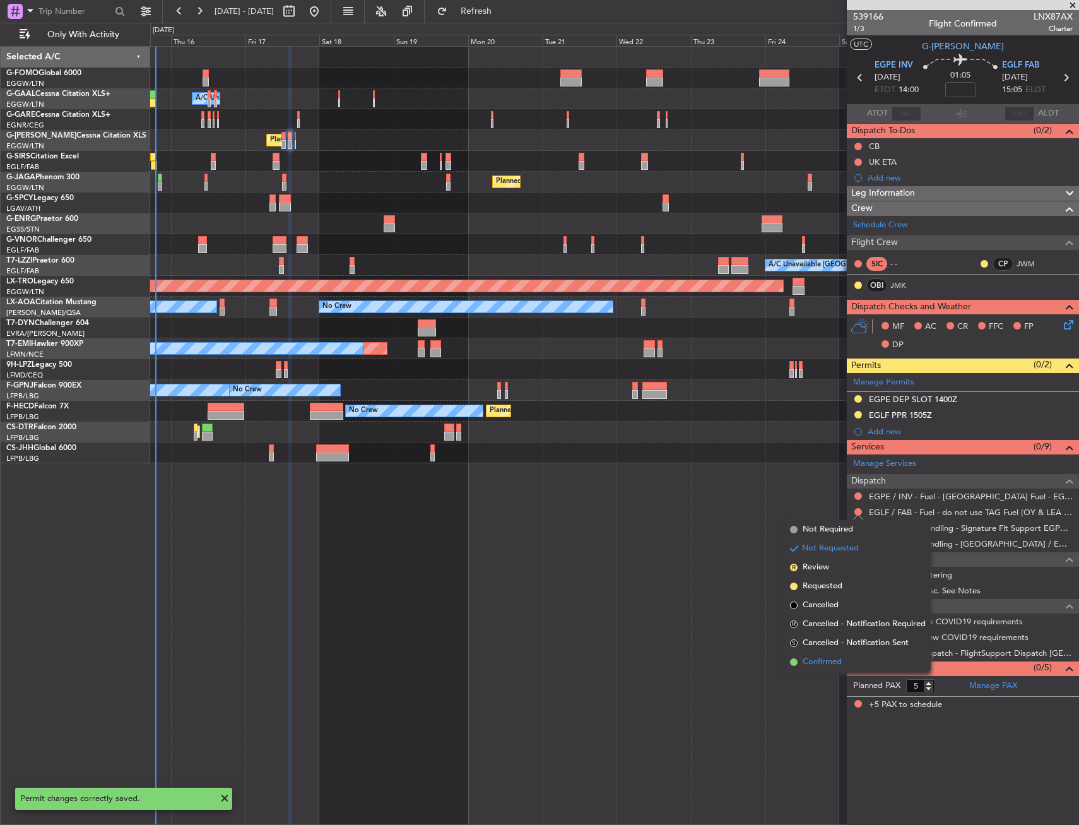
click at [838, 663] on span "Confirmed" at bounding box center [822, 662] width 39 height 13
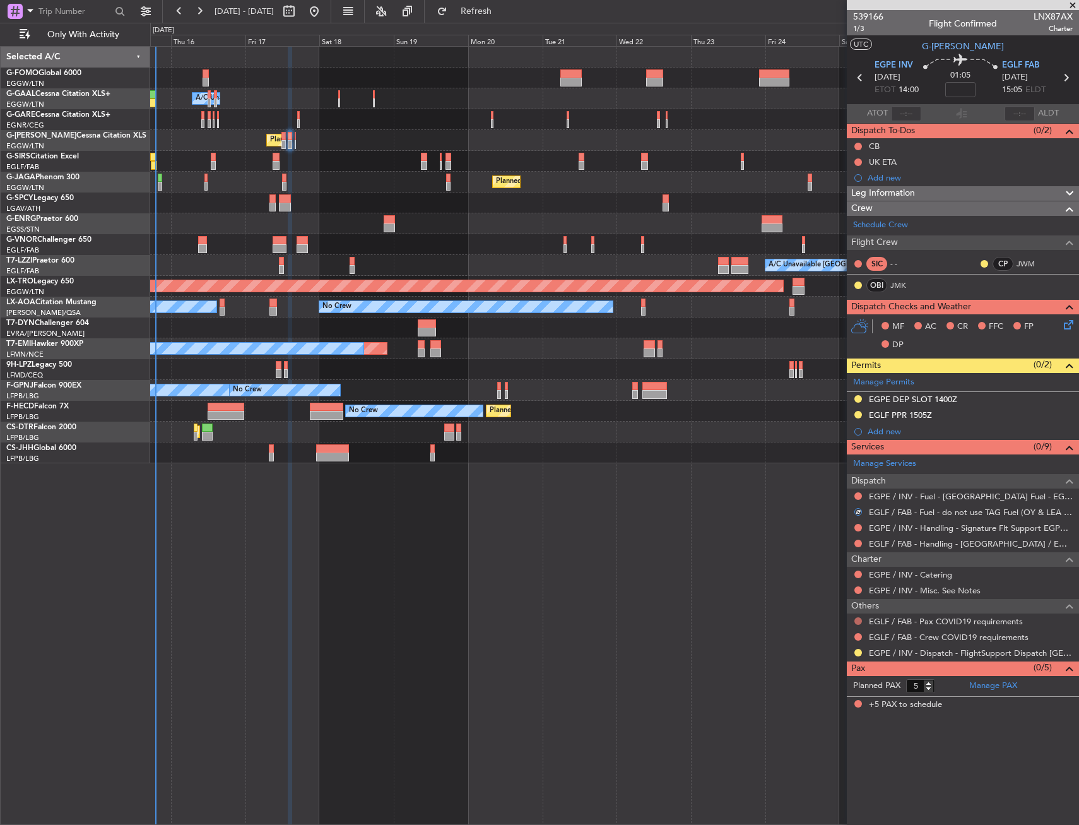
click at [860, 617] on button at bounding box center [859, 621] width 8 height 8
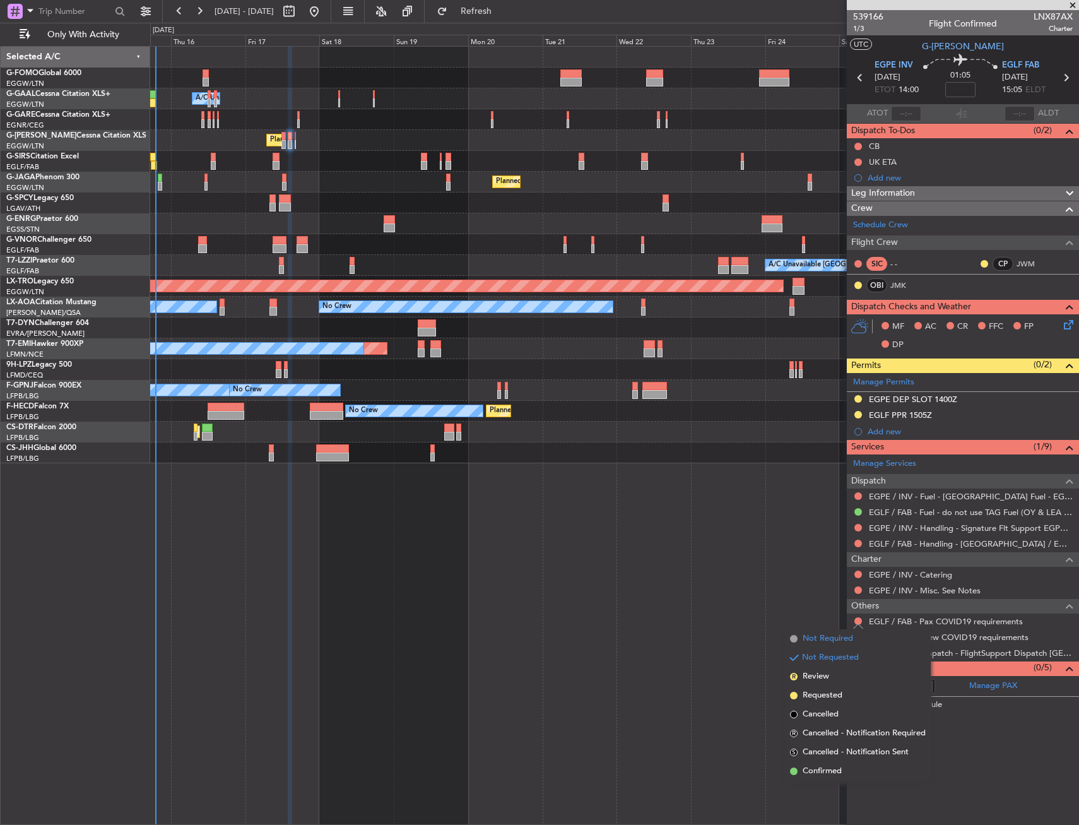
click at [798, 641] on li "Not Required" at bounding box center [858, 638] width 146 height 19
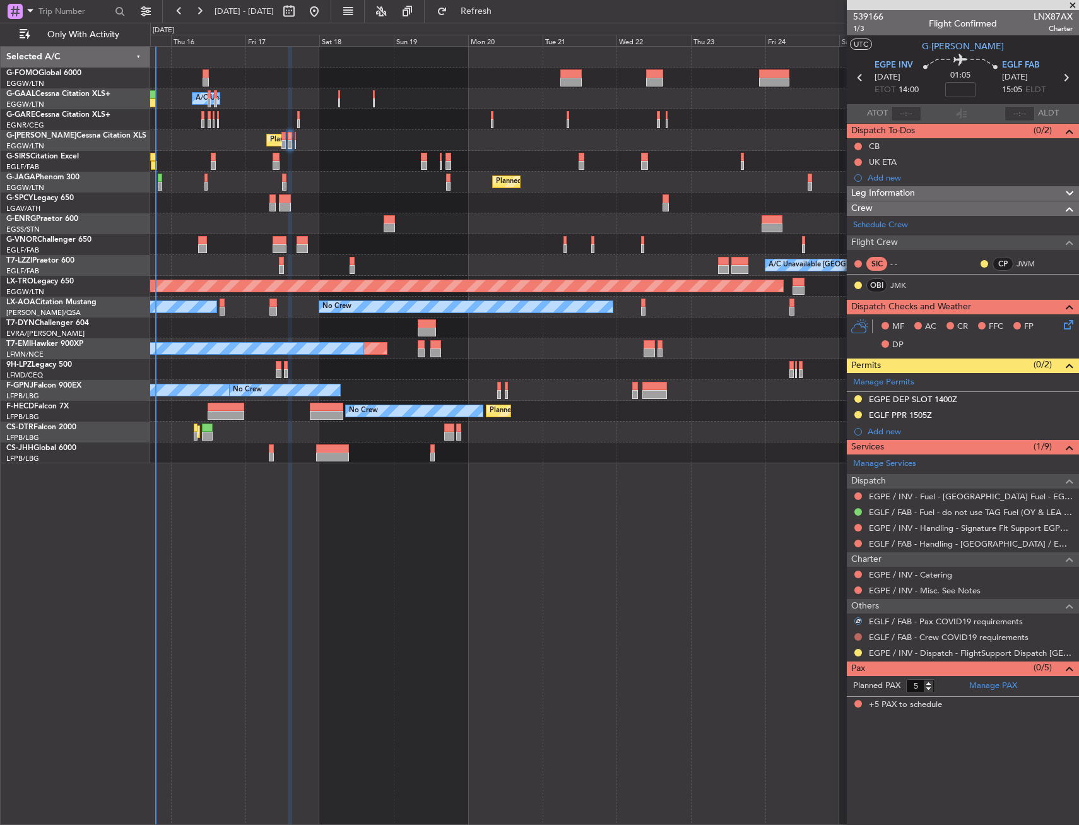
click at [858, 633] on button at bounding box center [859, 637] width 8 height 8
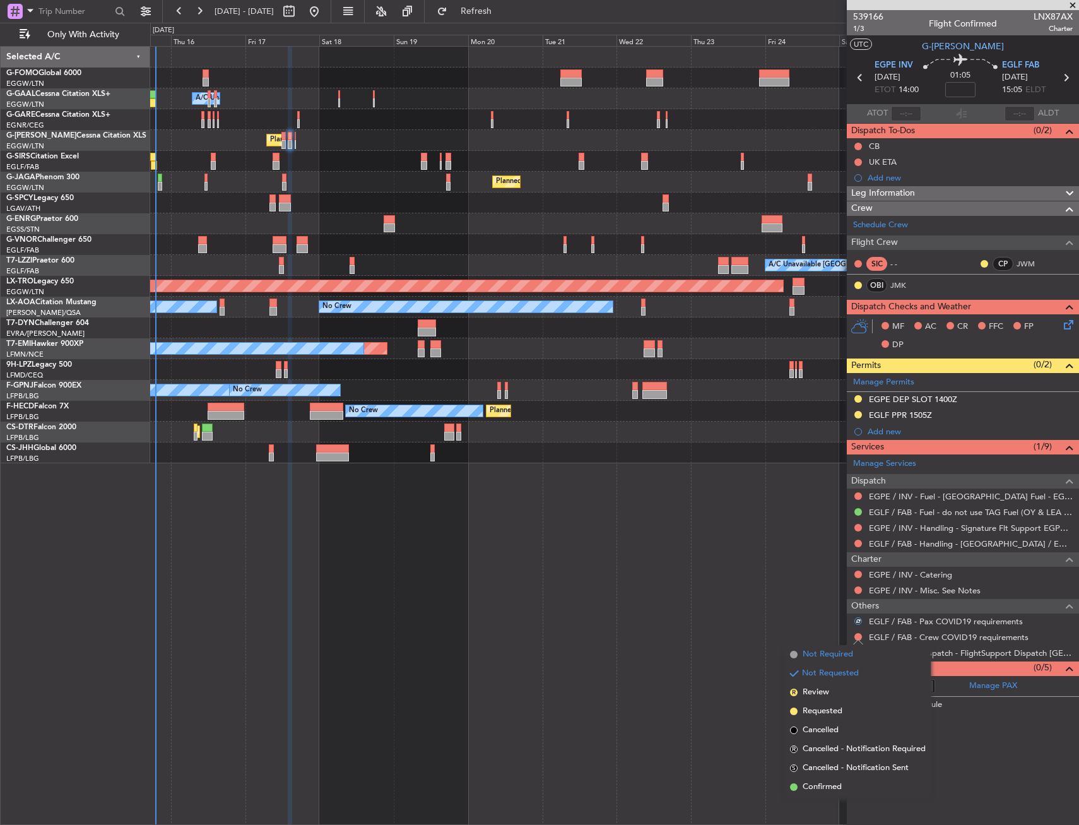
click at [800, 653] on li "Not Required" at bounding box center [858, 654] width 146 height 19
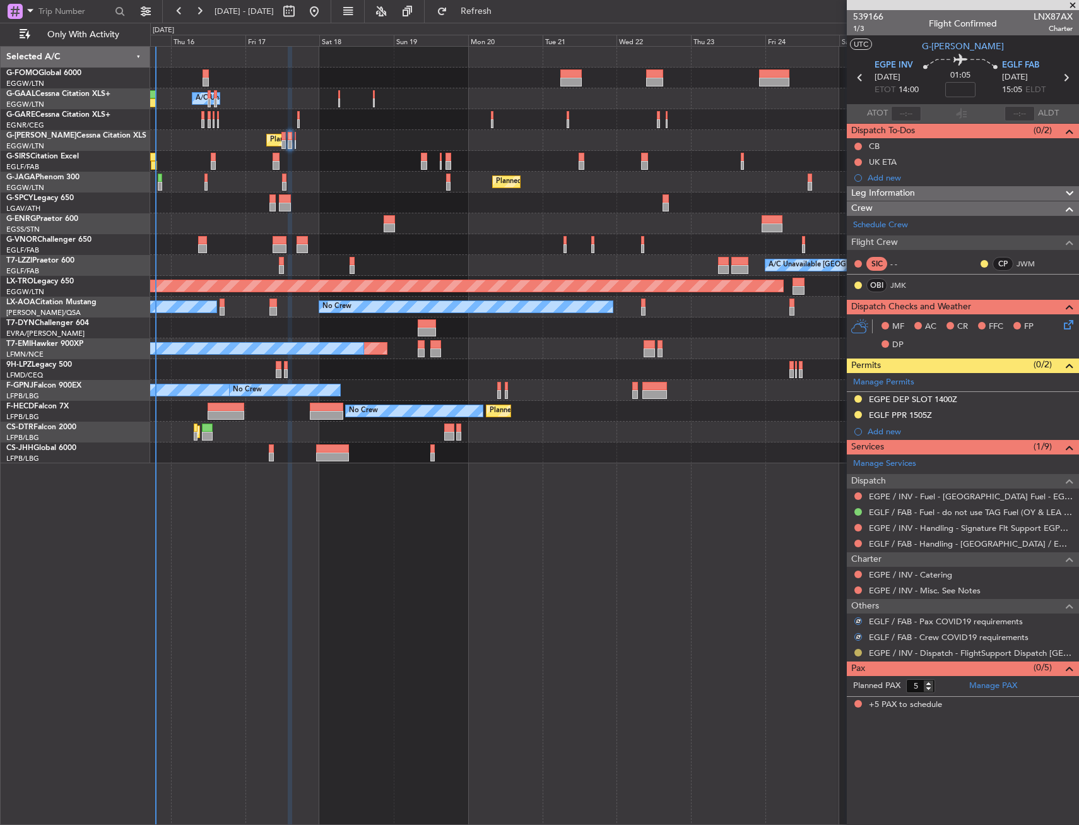
click at [857, 650] on button at bounding box center [859, 653] width 8 height 8
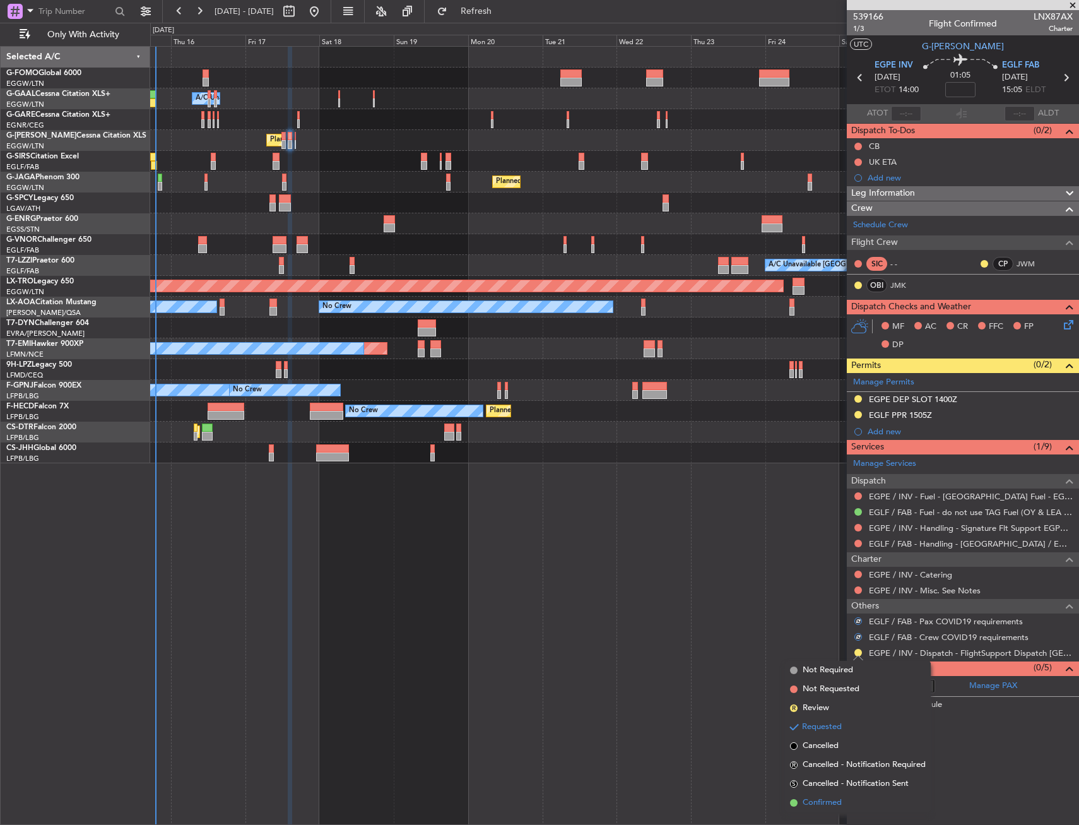
click at [827, 806] on span "Confirmed" at bounding box center [822, 803] width 39 height 13
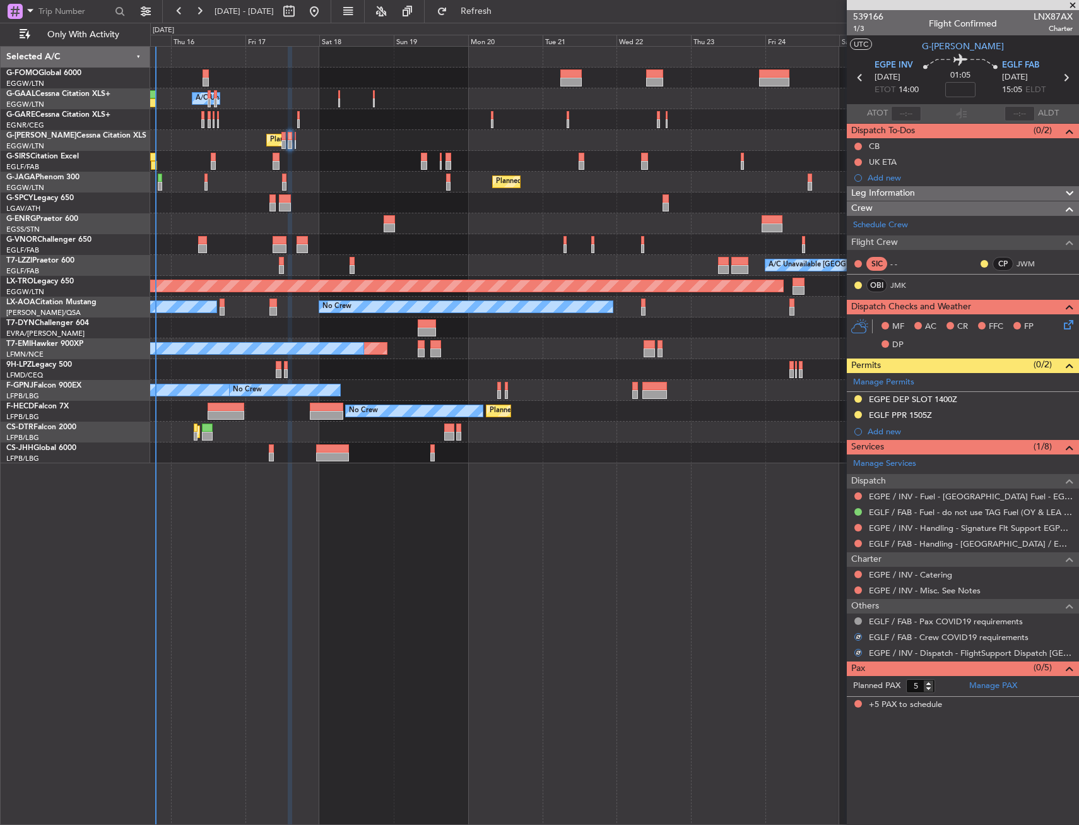
click at [1063, 324] on icon at bounding box center [1067, 322] width 10 height 10
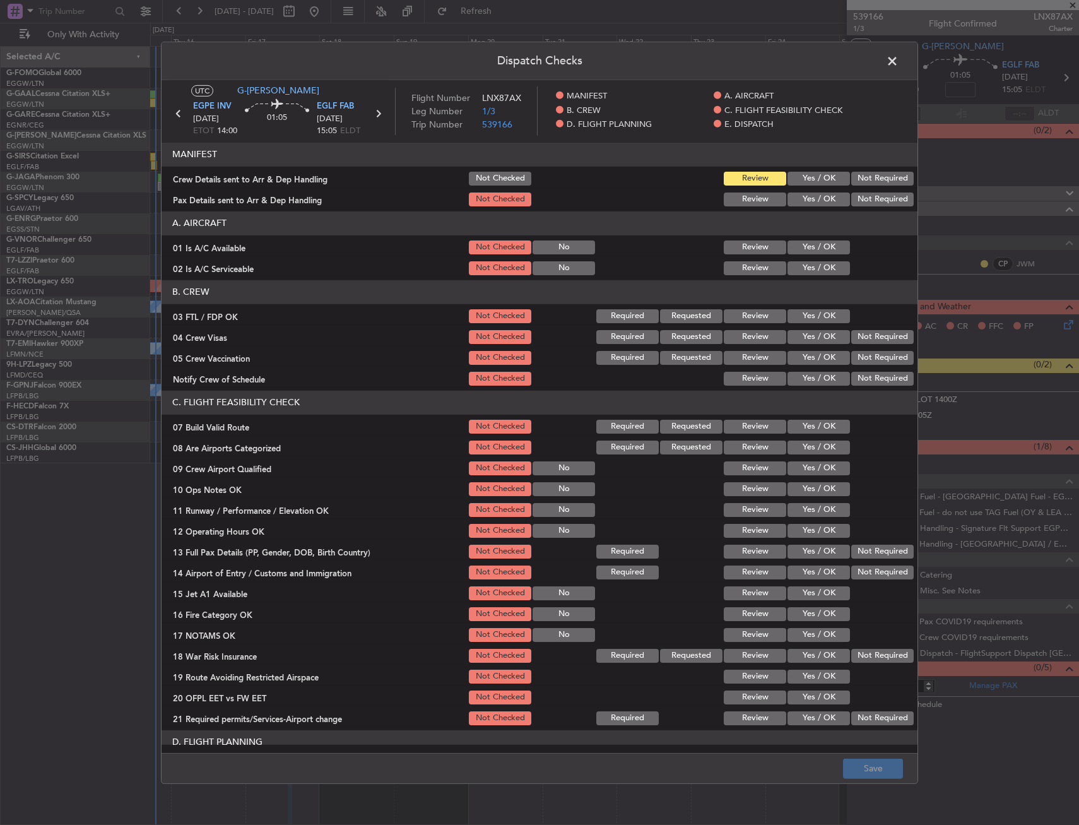
click at [817, 244] on button "Yes / OK" at bounding box center [819, 247] width 62 height 14
click at [811, 258] on section "A. AIRCRAFT 01 Is A/C Available Not Checked No Review Yes / OK 02 Is A/C Servic…" at bounding box center [540, 244] width 756 height 66
click at [807, 274] on button "Yes / OK" at bounding box center [819, 268] width 62 height 14
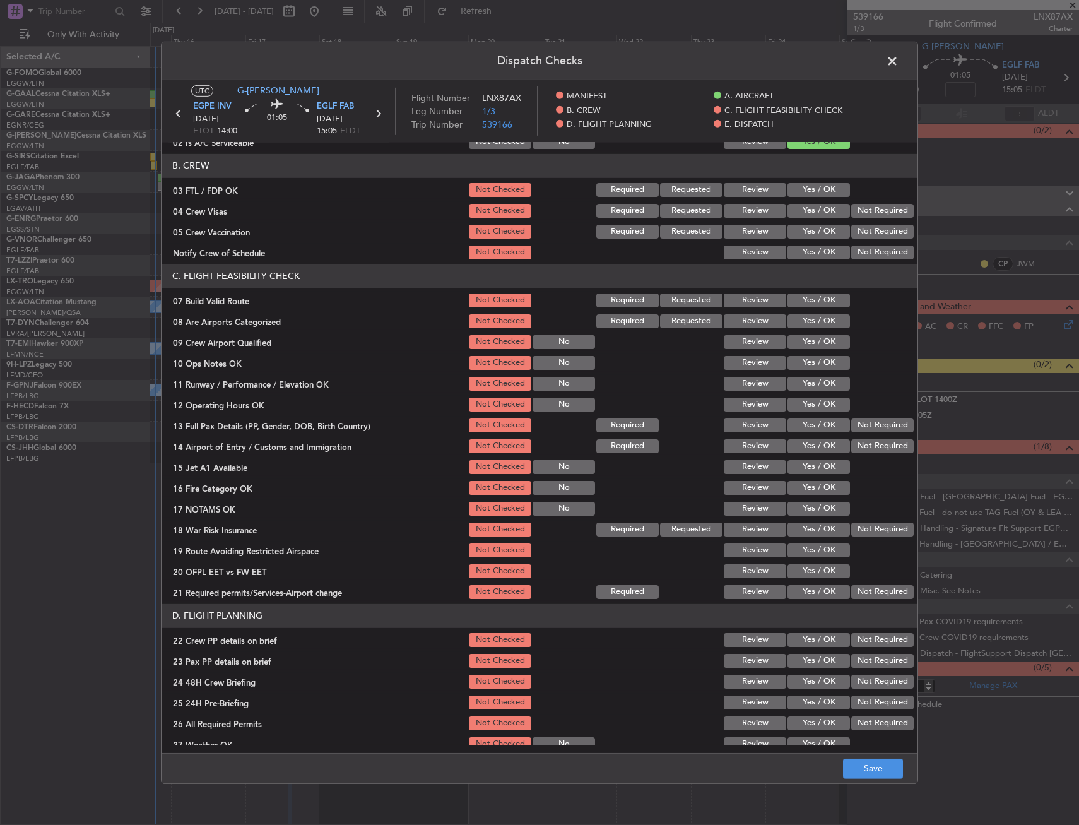
click at [802, 295] on button "Yes / OK" at bounding box center [819, 301] width 62 height 14
click at [804, 367] on button "Yes / OK" at bounding box center [819, 363] width 62 height 14
click at [803, 347] on button "Yes / OK" at bounding box center [819, 342] width 62 height 14
click at [483, 341] on button "Not Checked" at bounding box center [500, 342] width 62 height 14
click at [821, 379] on button "Yes / OK" at bounding box center [819, 384] width 62 height 14
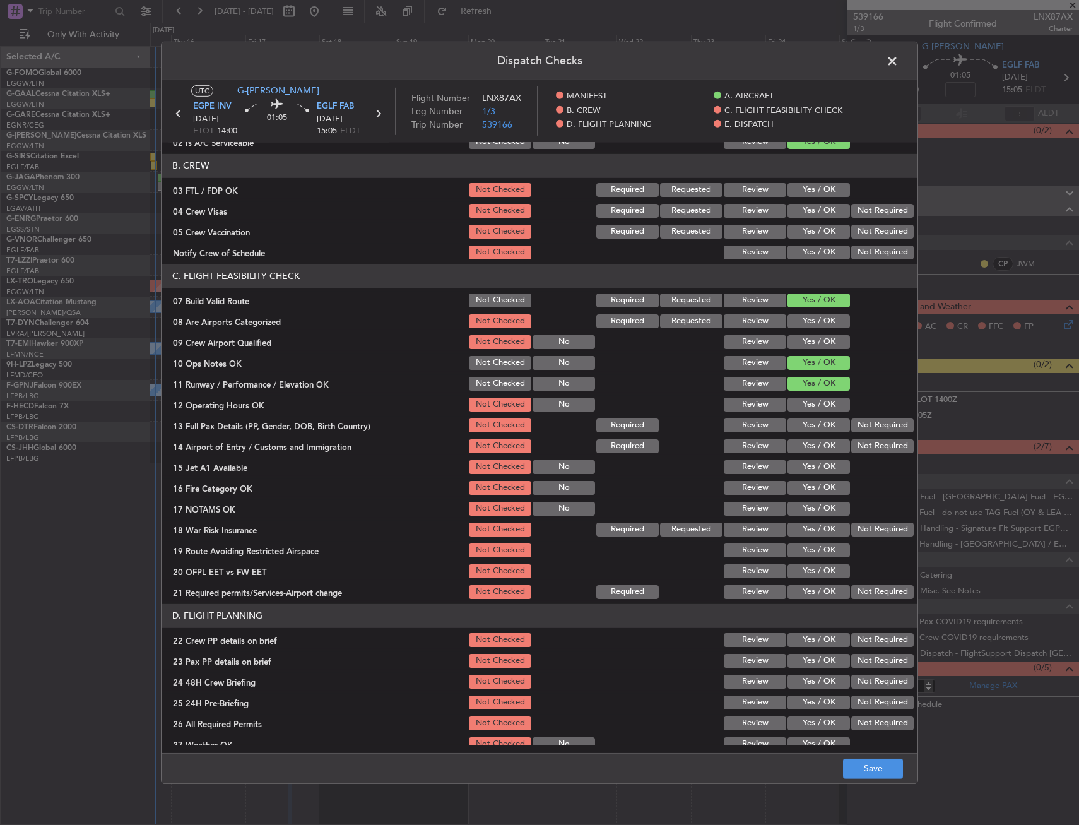
click at [809, 402] on button "Yes / OK" at bounding box center [819, 405] width 62 height 14
drag, startPoint x: 804, startPoint y: 420, endPoint x: 801, endPoint y: 436, distance: 16.1
click at [804, 421] on button "Yes / OK" at bounding box center [819, 425] width 62 height 14
click at [801, 436] on section "C. FLIGHT FEASIBILITY CHECK 07 Build Valid Route Not Checked Required Requested…" at bounding box center [540, 432] width 756 height 336
click at [801, 461] on button "Yes / OK" at bounding box center [819, 467] width 62 height 14
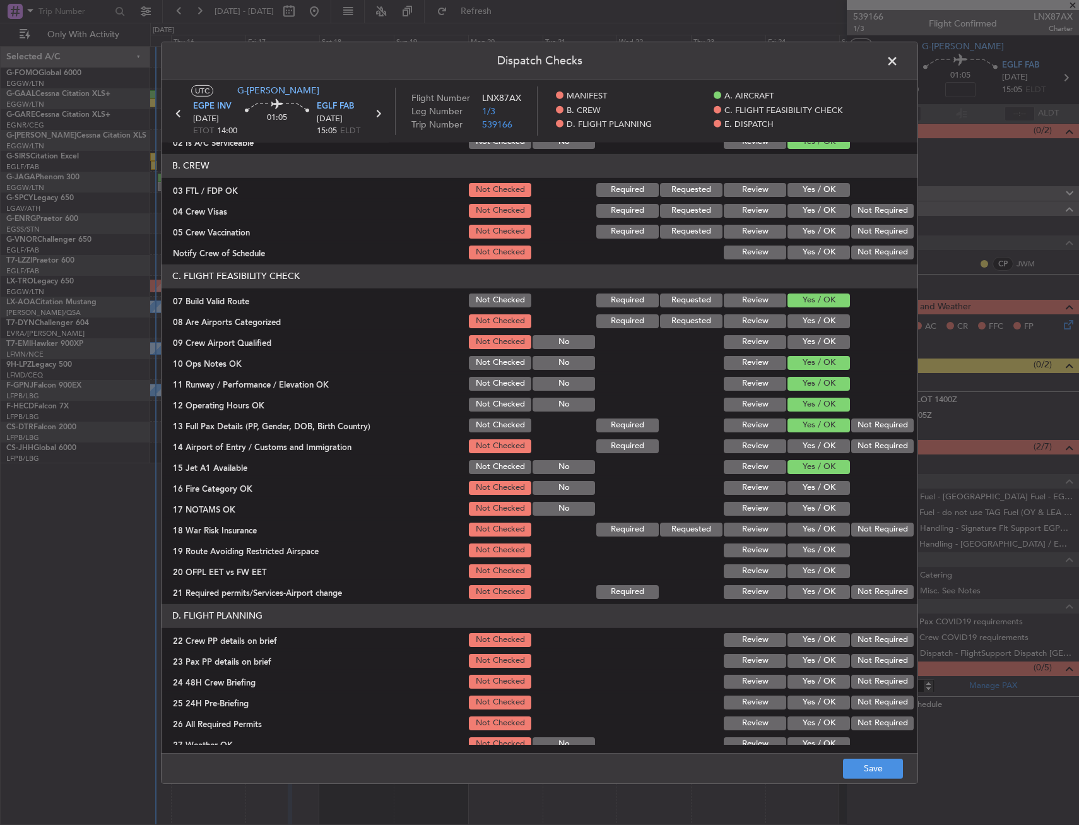
click at [801, 451] on button "Yes / OK" at bounding box center [819, 446] width 62 height 14
click at [804, 492] on button "Yes / OK" at bounding box center [819, 488] width 62 height 14
click at [805, 514] on button "Yes / OK" at bounding box center [819, 509] width 62 height 14
click at [852, 527] on button "Not Required" at bounding box center [883, 530] width 62 height 14
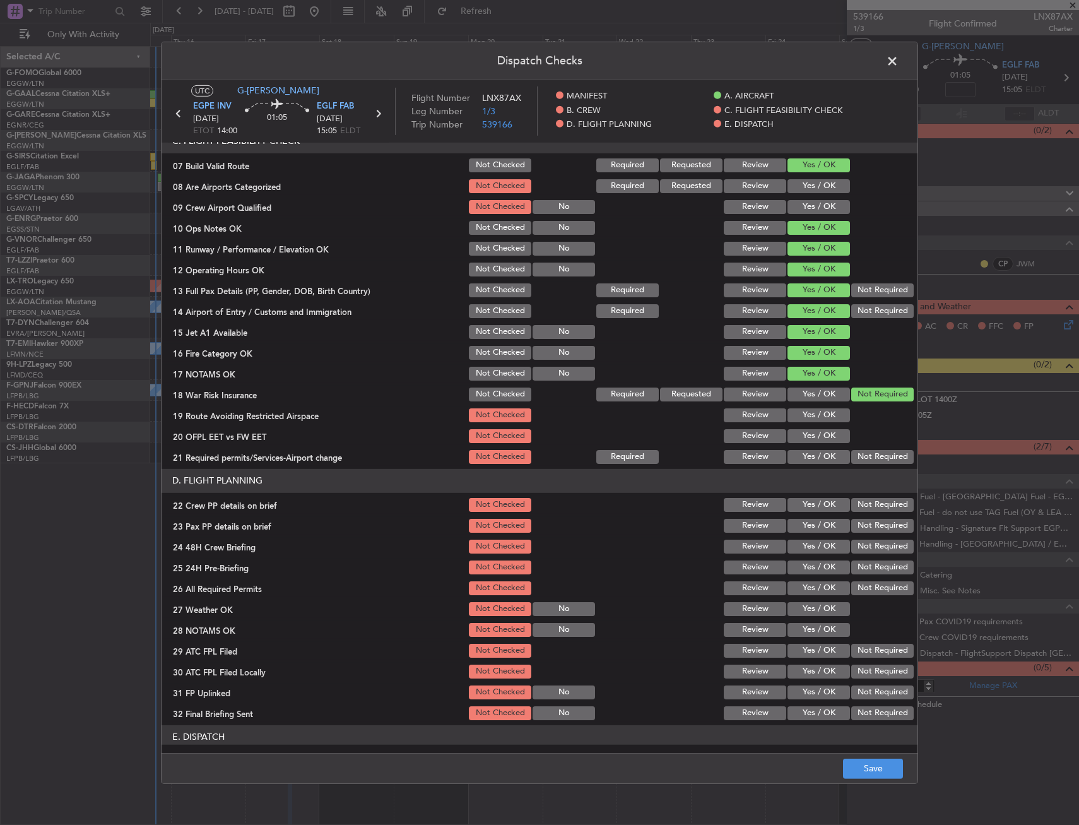
scroll to position [316, 0]
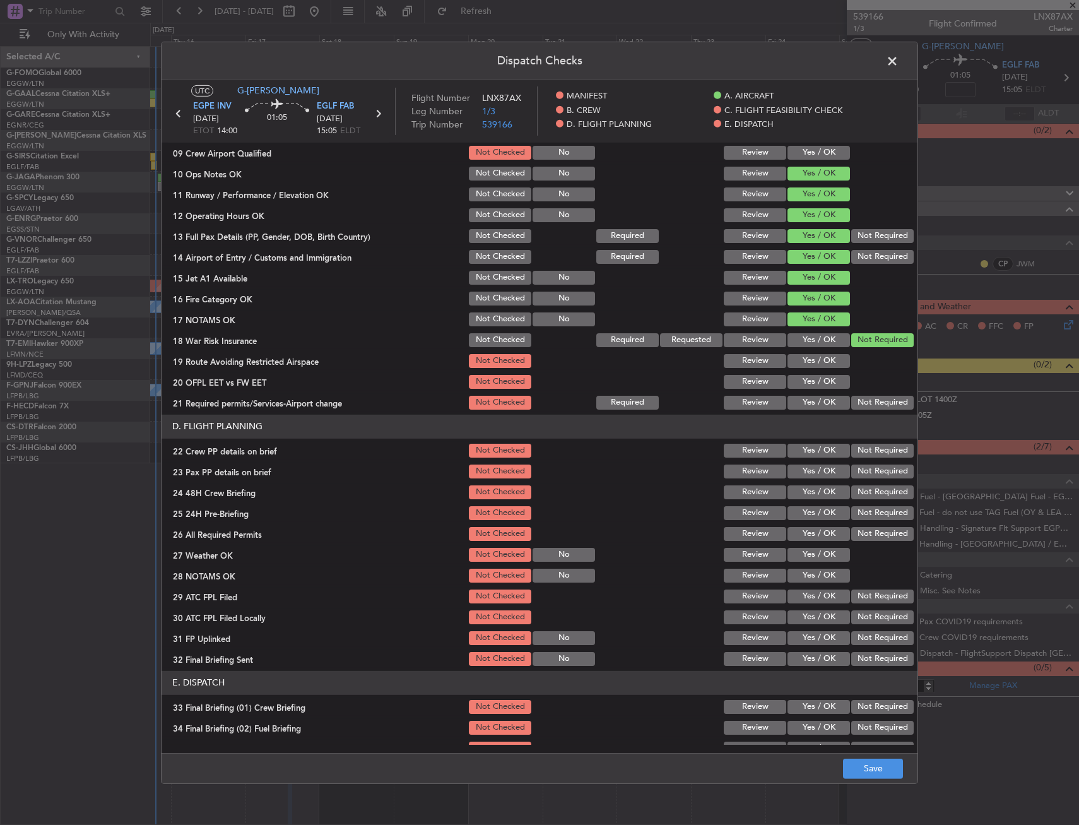
click at [814, 374] on div "Yes / OK" at bounding box center [818, 382] width 64 height 18
click at [807, 388] on button "Yes / OK" at bounding box center [819, 382] width 62 height 14
click at [807, 369] on div "Yes / OK" at bounding box center [818, 361] width 64 height 18
click at [807, 366] on button "Yes / OK" at bounding box center [819, 361] width 62 height 14
click at [804, 412] on article "MANIFEST Crew Details sent to Arr & Dep Handling Not Checked Review Yes / OK No…" at bounding box center [540, 444] width 756 height 602
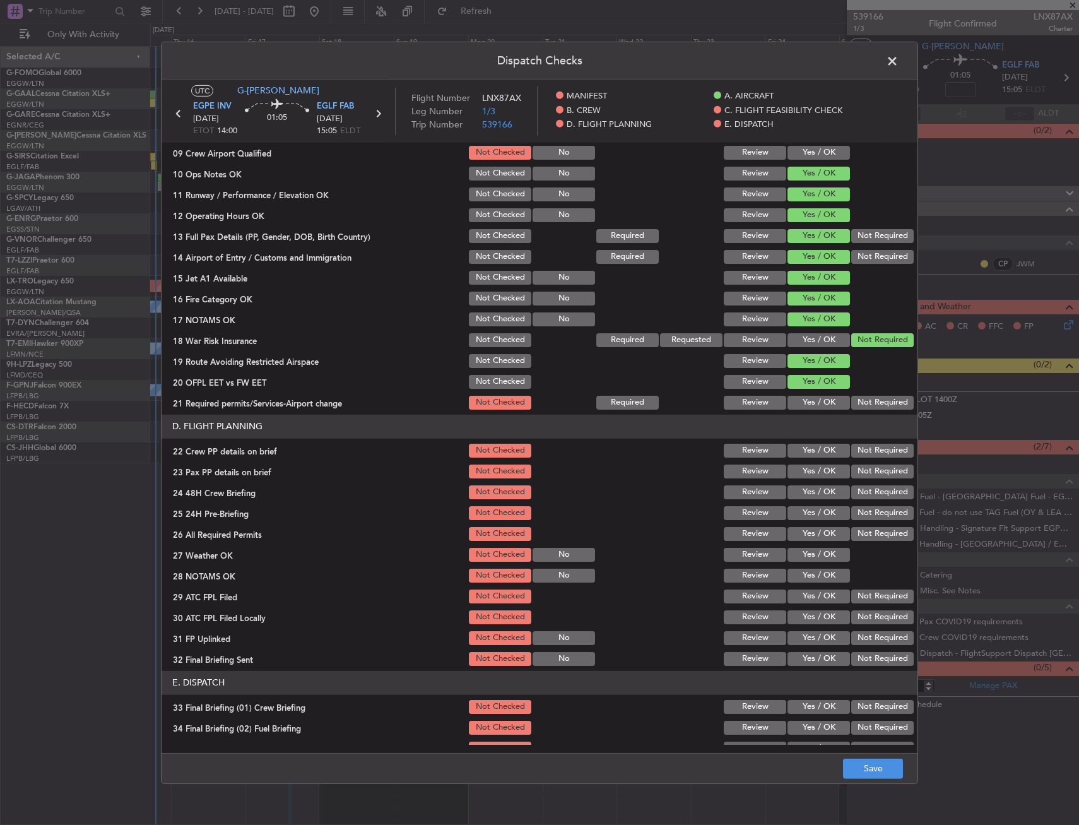
click at [805, 403] on button "Yes / OK" at bounding box center [819, 403] width 62 height 14
click at [801, 468] on button "Yes / OK" at bounding box center [819, 472] width 62 height 14
click at [802, 465] on button "Yes / OK" at bounding box center [819, 472] width 62 height 14
click at [805, 457] on button "Yes / OK" at bounding box center [819, 451] width 62 height 14
click at [805, 499] on div "Yes / OK" at bounding box center [818, 493] width 64 height 18
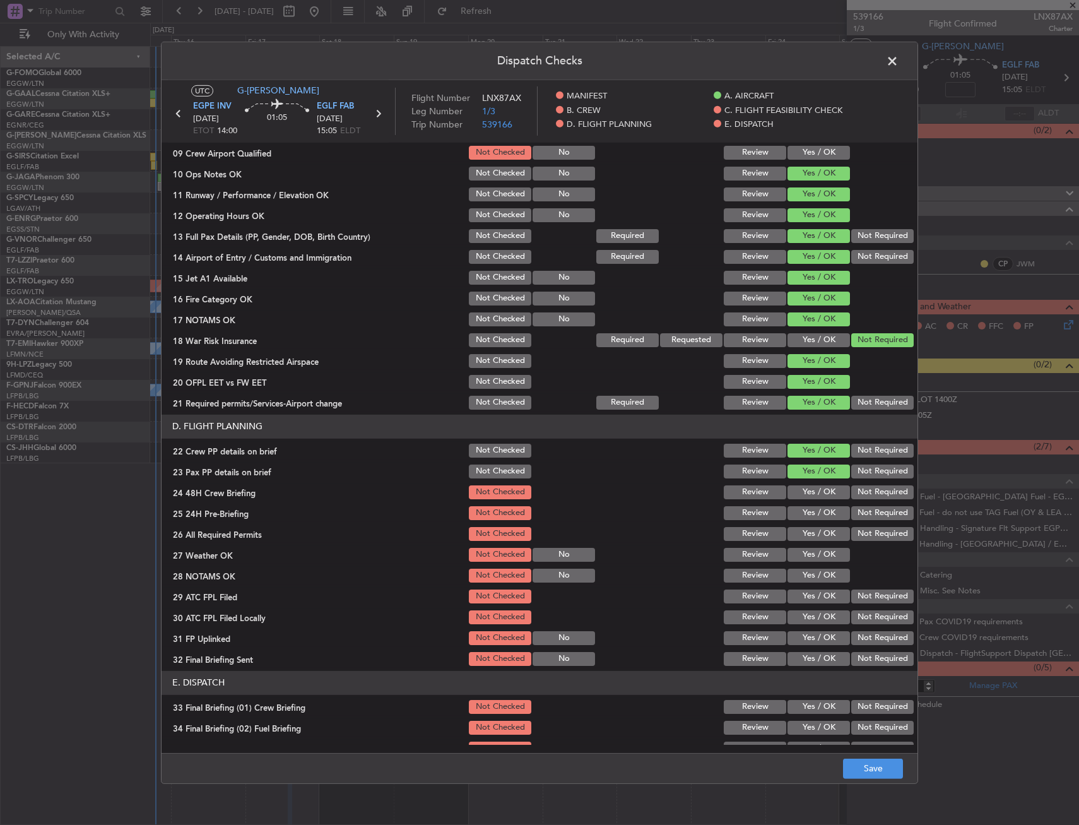
click at [806, 517] on button "Yes / OK" at bounding box center [819, 513] width 62 height 14
click at [805, 497] on button "Yes / OK" at bounding box center [819, 492] width 62 height 14
click at [838, 504] on div "Yes / OK" at bounding box center [818, 513] width 64 height 18
click at [853, 520] on div "Not Required" at bounding box center [882, 513] width 64 height 18
click at [854, 513] on button "Not Required" at bounding box center [883, 513] width 62 height 14
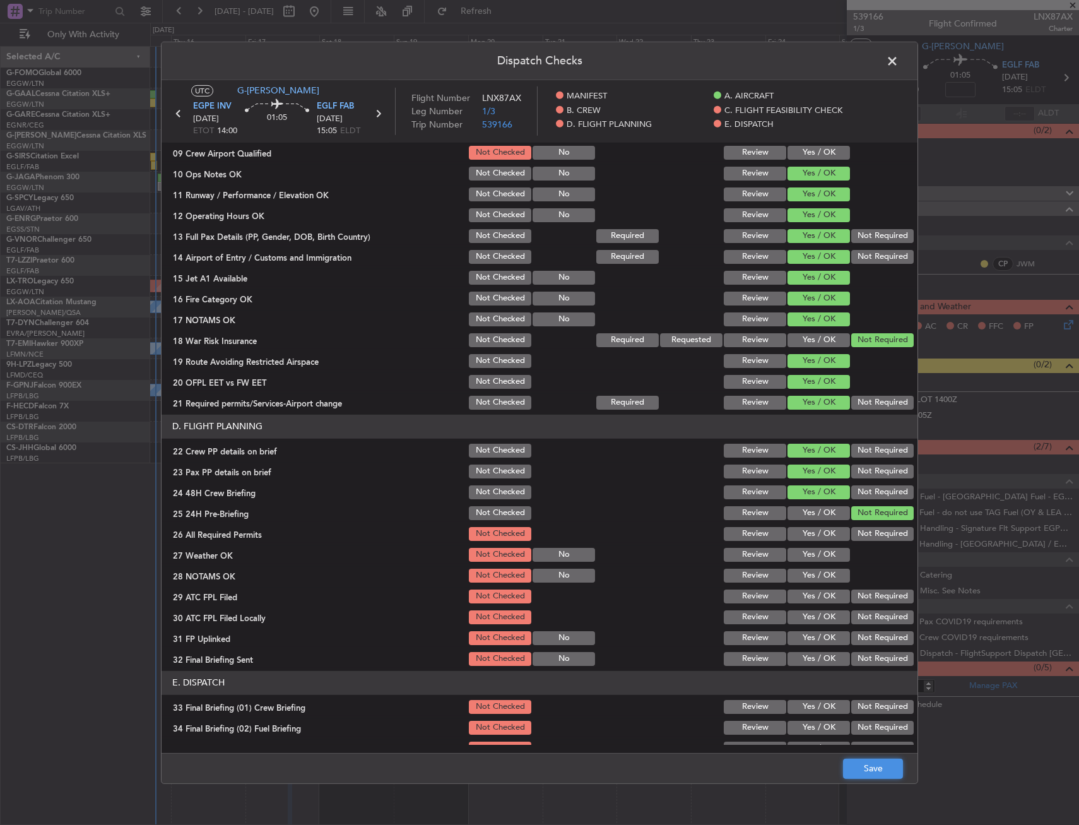
drag, startPoint x: 889, startPoint y: 776, endPoint x: 882, endPoint y: 762, distance: 15.8
click at [888, 776] on button "Save" at bounding box center [873, 769] width 60 height 20
click at [899, 64] on span at bounding box center [899, 63] width 0 height 25
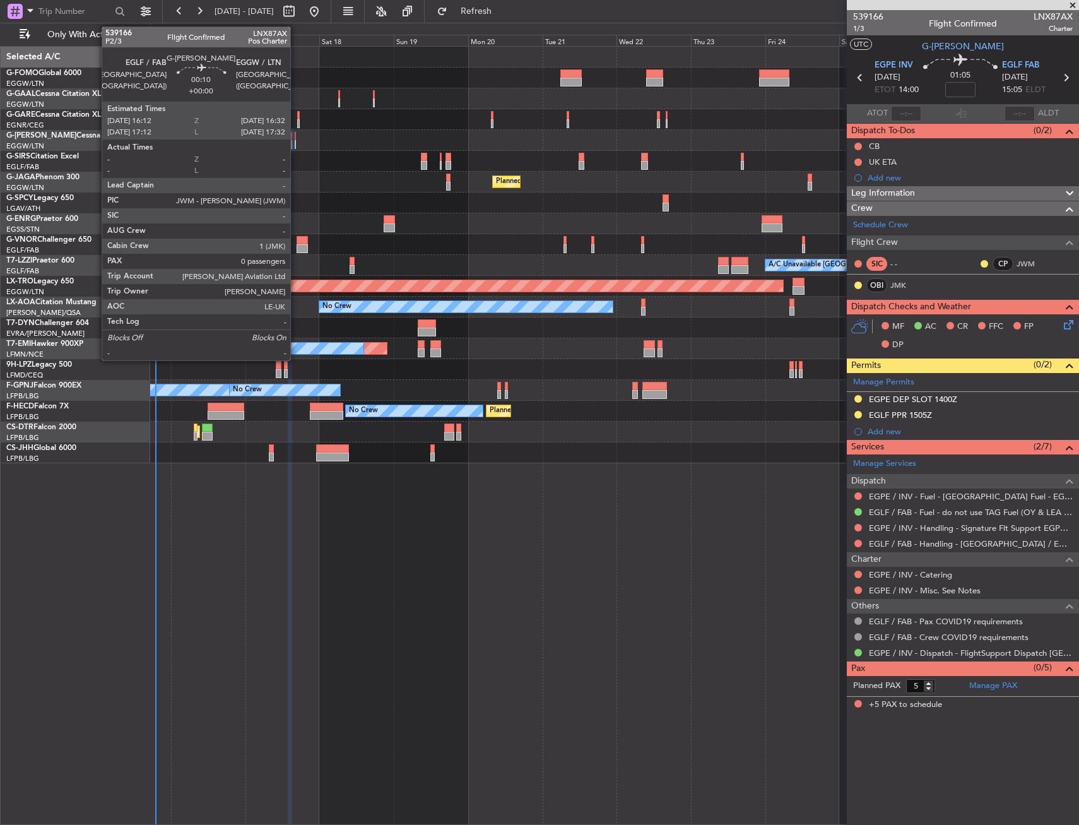
click at [296, 136] on div at bounding box center [295, 136] width 1 height 9
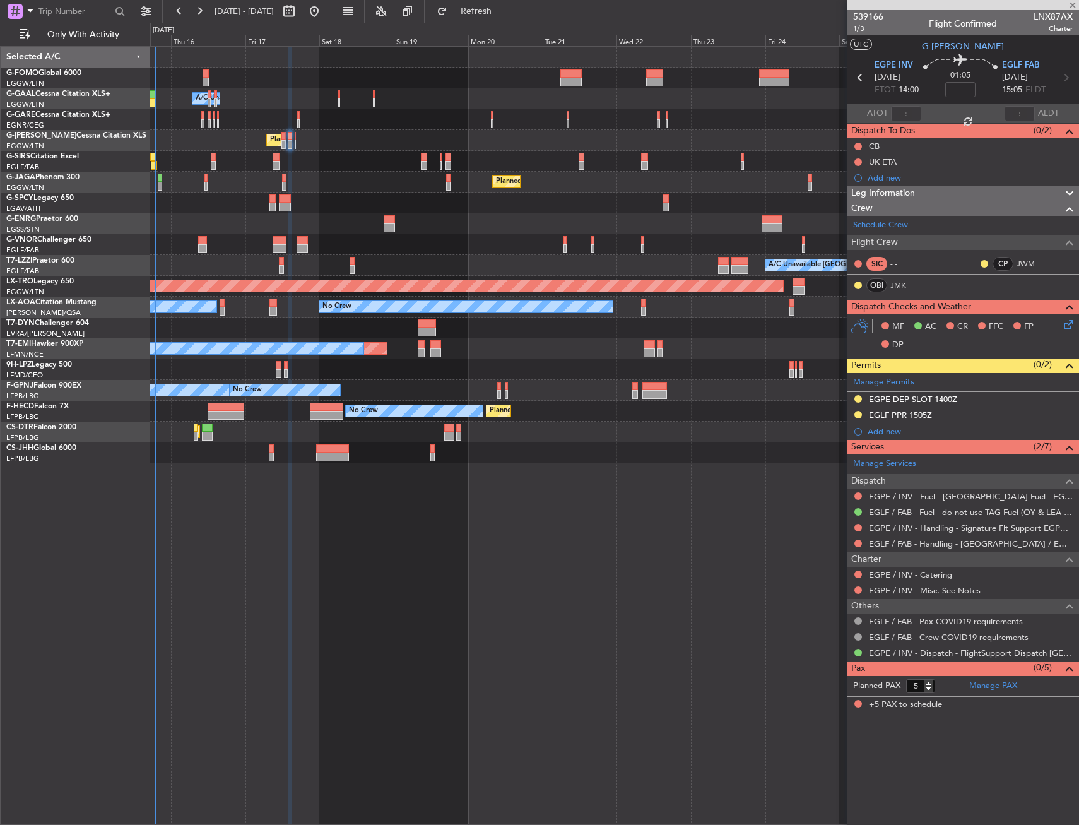
type input "0"
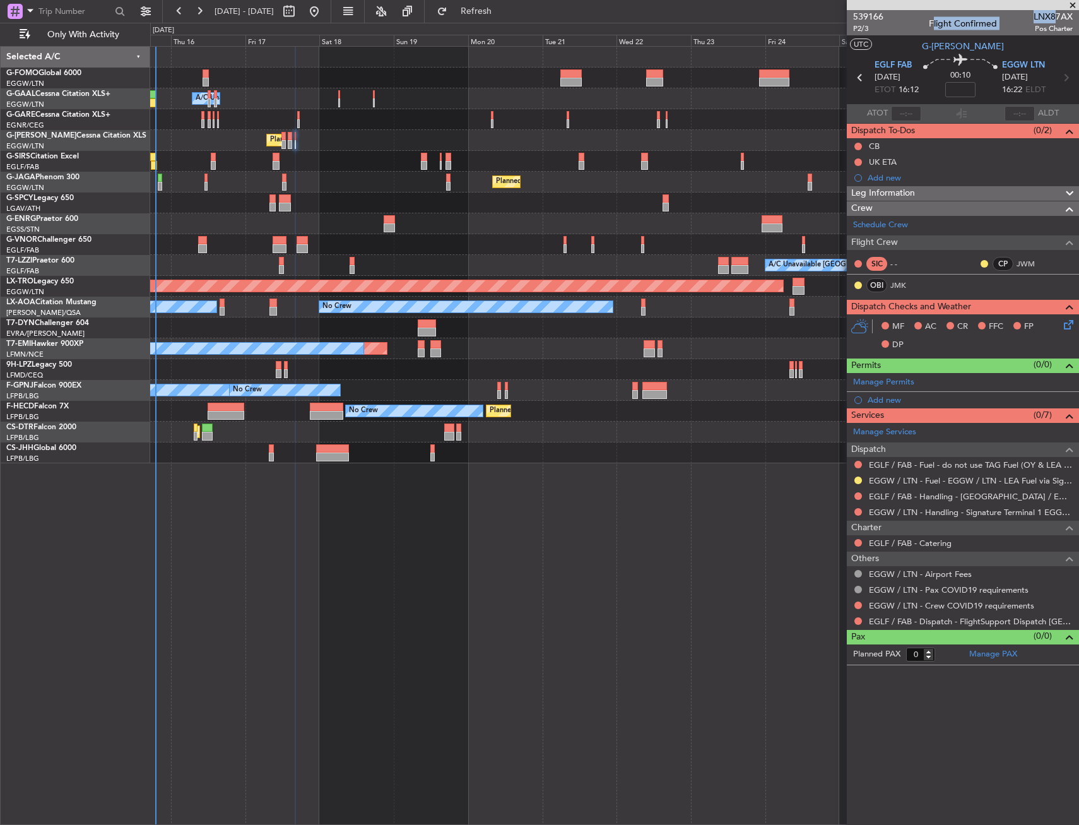
drag, startPoint x: 1033, startPoint y: 15, endPoint x: 1054, endPoint y: 16, distance: 21.5
click at [1054, 16] on div "539166 P2/3 Flight Confirmed LNX87AX Pos Charter" at bounding box center [963, 22] width 232 height 25
drag, startPoint x: 1054, startPoint y: 16, endPoint x: 1036, endPoint y: 19, distance: 18.6
click at [1036, 19] on span "LNX87AX" at bounding box center [1053, 16] width 39 height 13
drag, startPoint x: 1056, startPoint y: 17, endPoint x: 1073, endPoint y: 17, distance: 17.0
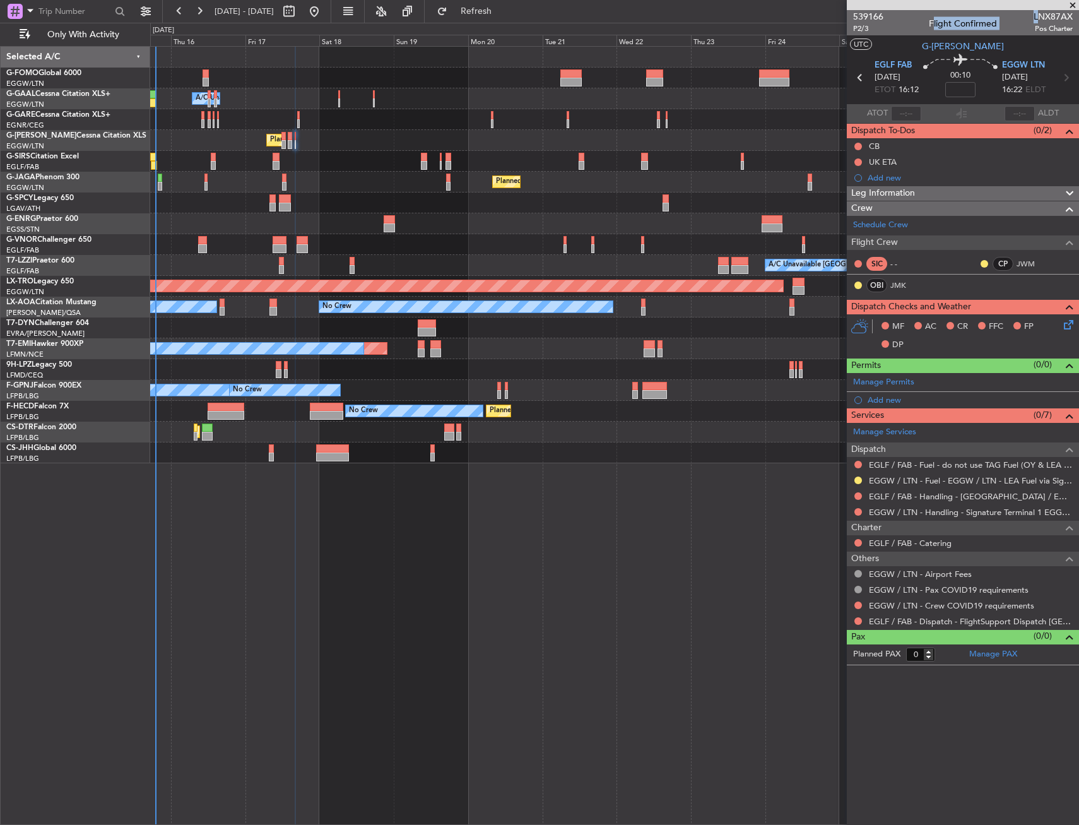
click at [1073, 17] on div "539166 P2/3 Flight Confirmed LNX87AX Pos Charter" at bounding box center [963, 22] width 232 height 25
drag, startPoint x: 1073, startPoint y: 17, endPoint x: 1026, endPoint y: 15, distance: 47.4
click at [1026, 15] on div "539166 P2/3 Flight Confirmed LNX87AX Pos Charter" at bounding box center [963, 22] width 232 height 25
drag, startPoint x: 1035, startPoint y: 15, endPoint x: 1070, endPoint y: 16, distance: 34.8
click at [1070, 16] on span "LNX87AX" at bounding box center [1053, 16] width 39 height 13
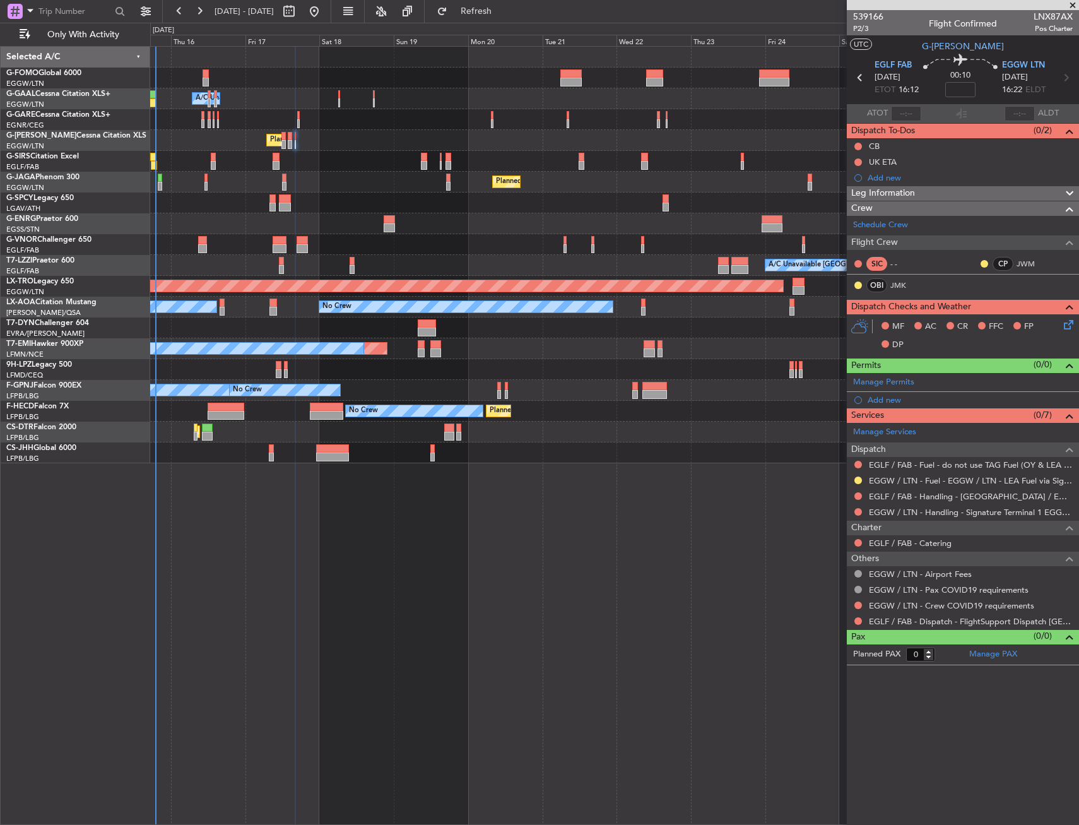
drag, startPoint x: 1070, startPoint y: 16, endPoint x: 1030, endPoint y: 18, distance: 39.8
click at [1025, 21] on div "539166 P2/3 Flight Confirmed LNX87AX Pos Charter" at bounding box center [963, 22] width 232 height 25
drag, startPoint x: 1036, startPoint y: 18, endPoint x: 1072, endPoint y: 16, distance: 36.6
click at [1072, 16] on span "LNX87AX" at bounding box center [1053, 16] width 39 height 13
copy span "LNX87AX"
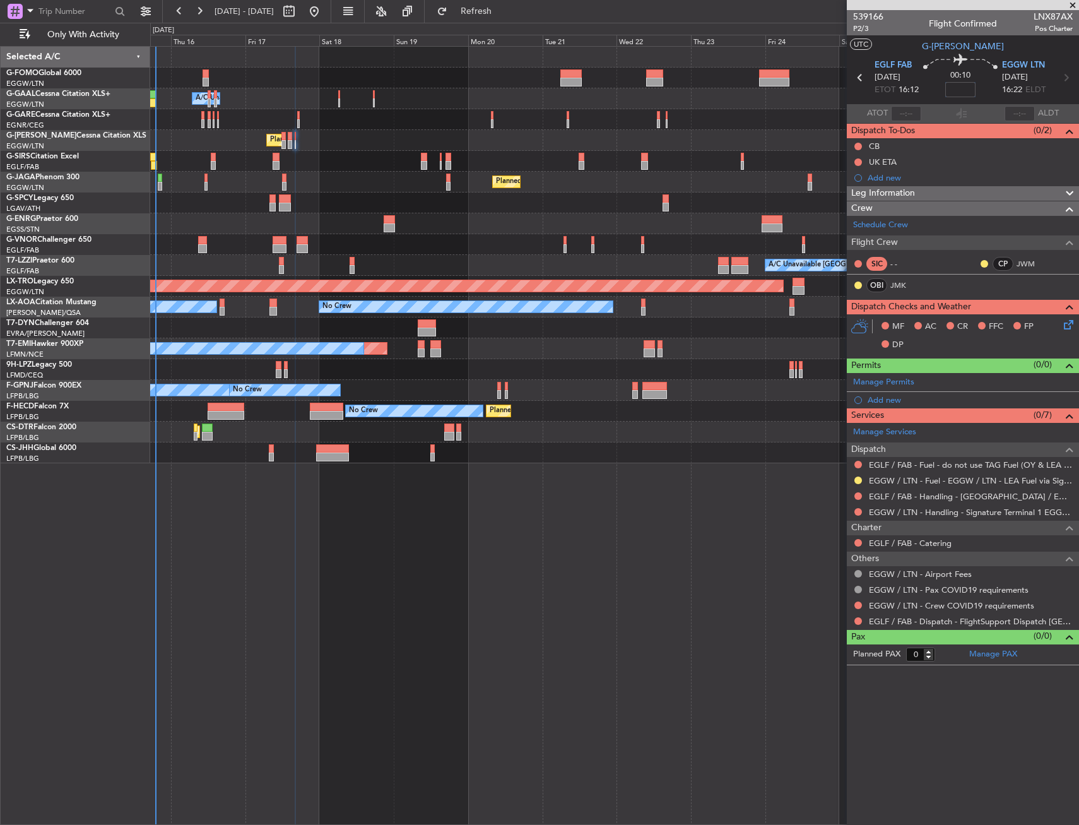
click at [973, 94] on input at bounding box center [961, 89] width 30 height 15
click at [983, 95] on div "00:10 30" at bounding box center [960, 77] width 83 height 47
type input "+00:30"
drag, startPoint x: 964, startPoint y: 193, endPoint x: 963, endPoint y: 200, distance: 7.7
click at [964, 193] on div "Leg Information" at bounding box center [963, 193] width 232 height 15
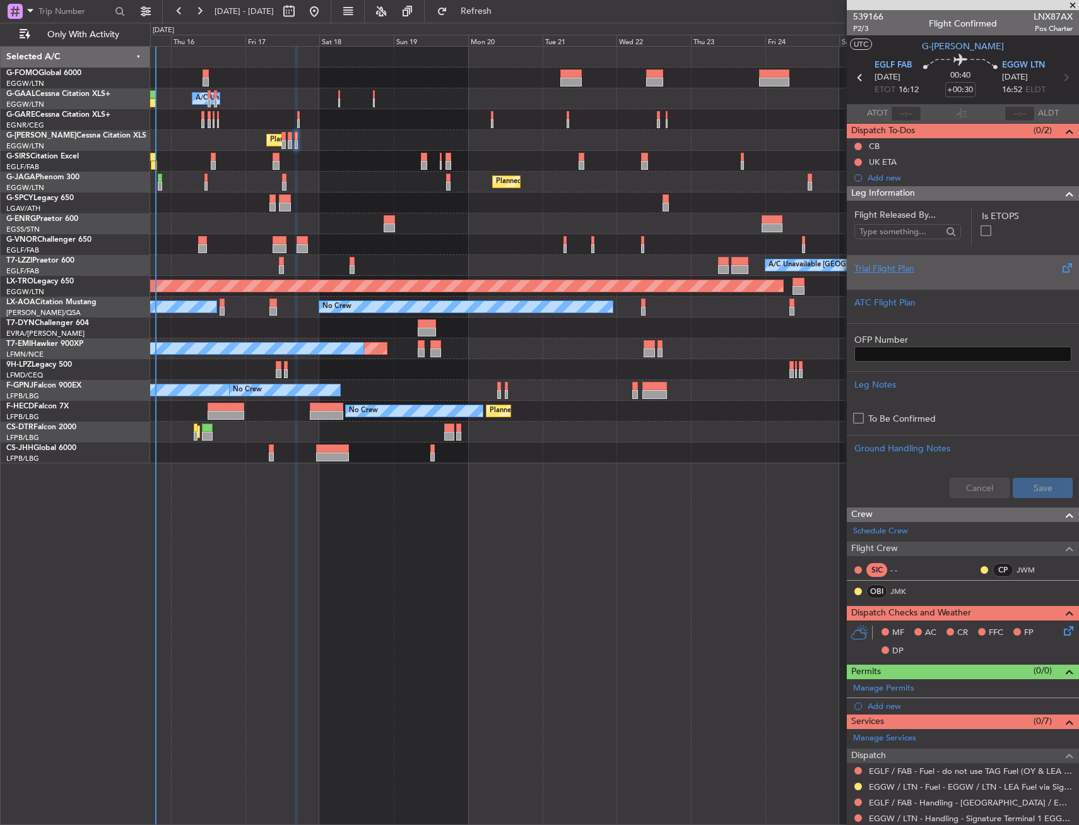
click at [937, 255] on div "Trial Flight Plan" at bounding box center [963, 272] width 232 height 34
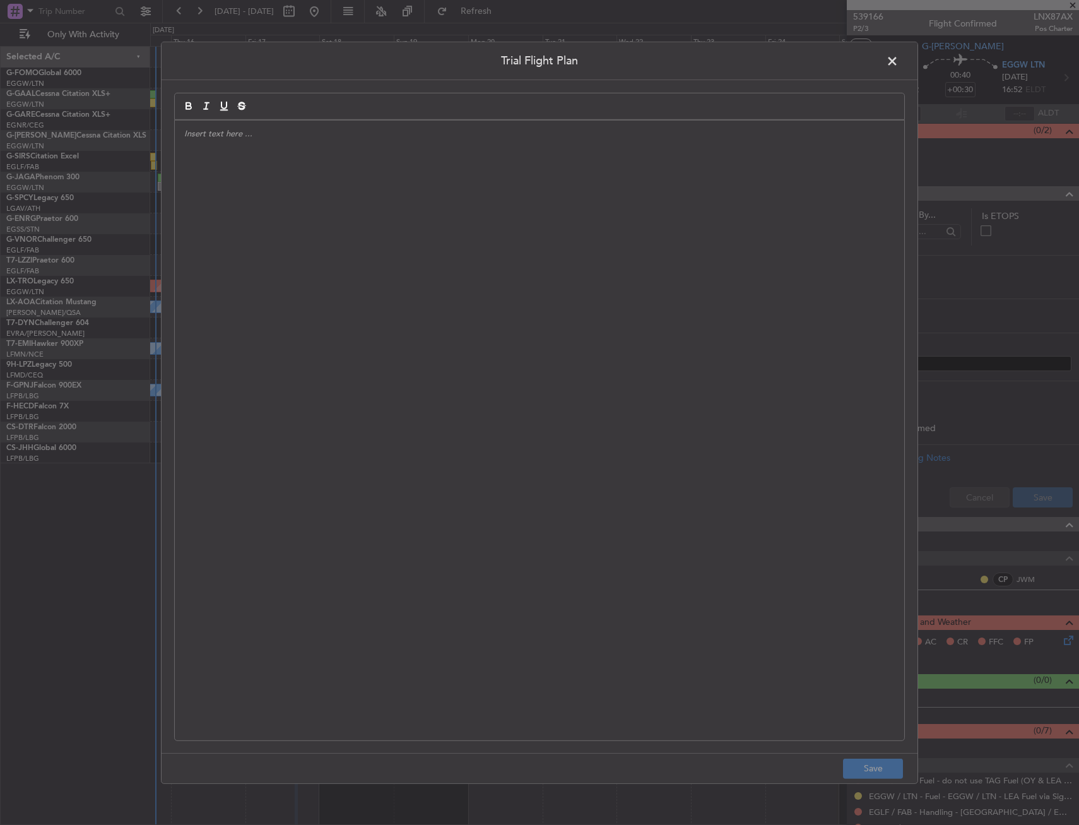
click at [562, 271] on div at bounding box center [540, 430] width 730 height 620
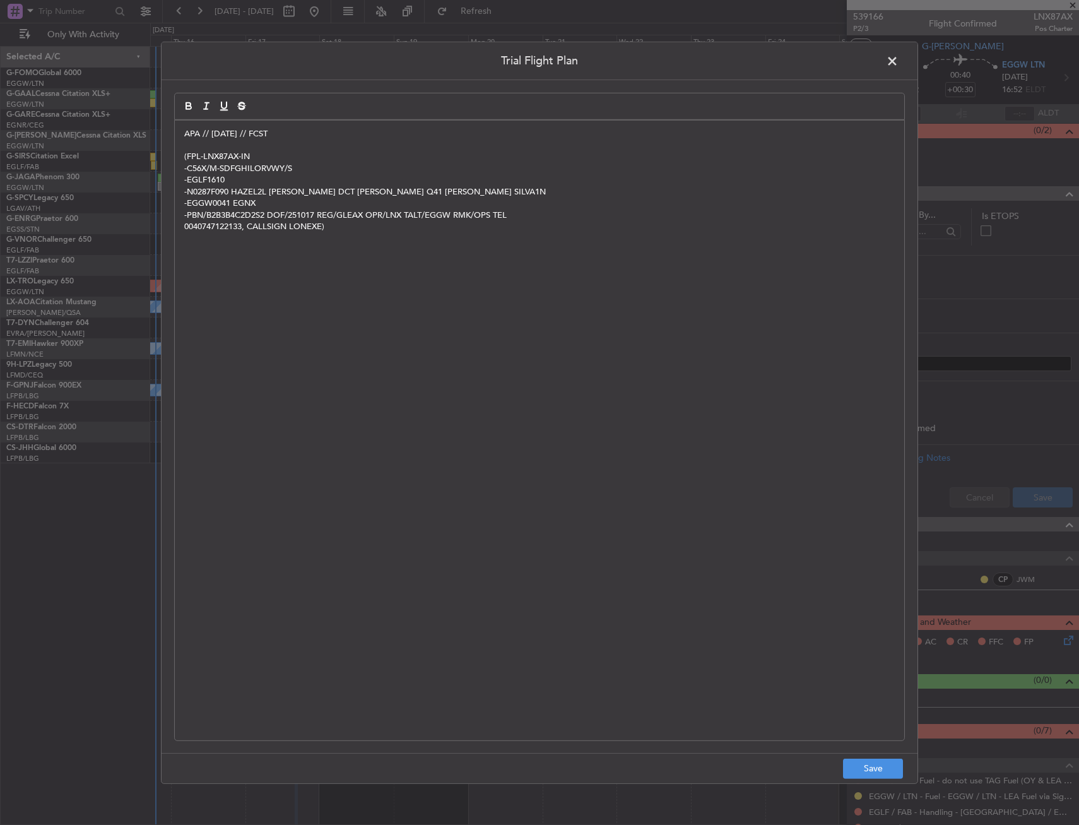
scroll to position [0, 0]
click at [870, 751] on div "Trial Flight Plan APA // 15OCT // FCST (FPL-LNX87AX-IN -C56X/M-SDFGHILORVWY/S -…" at bounding box center [539, 412] width 757 height 742
click at [868, 760] on button "Save" at bounding box center [873, 769] width 60 height 20
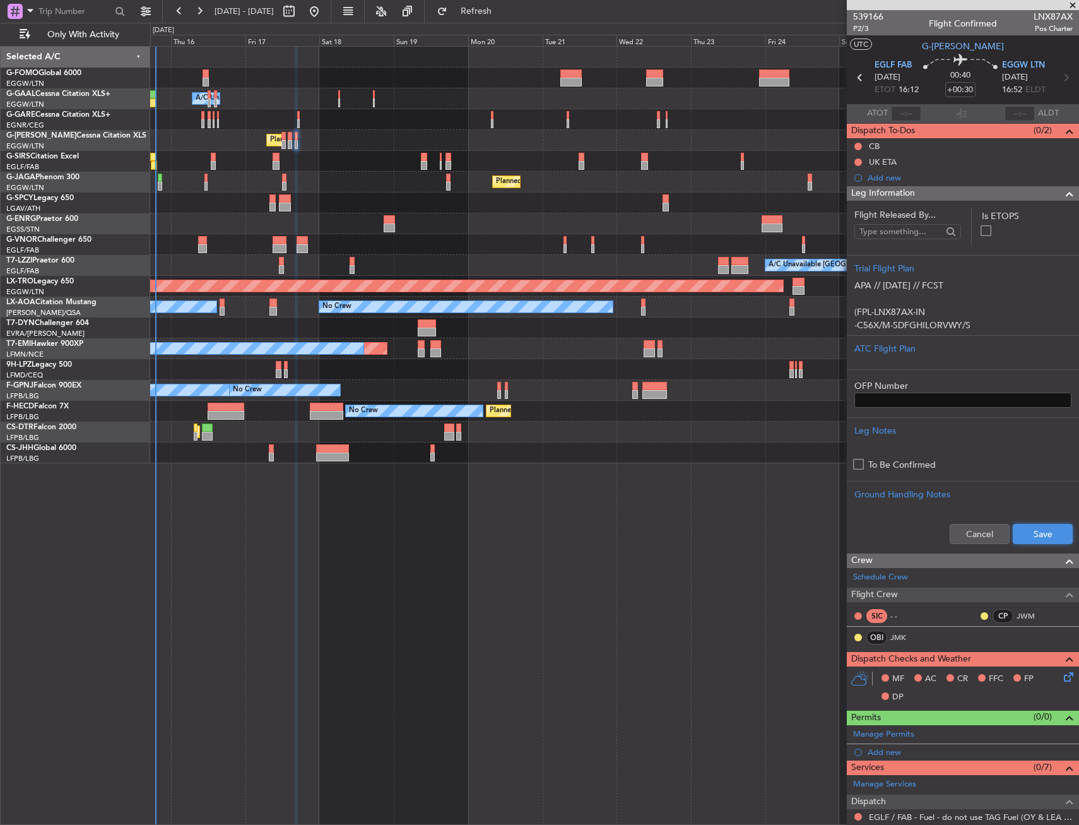
click at [1020, 533] on button "Save" at bounding box center [1043, 534] width 60 height 20
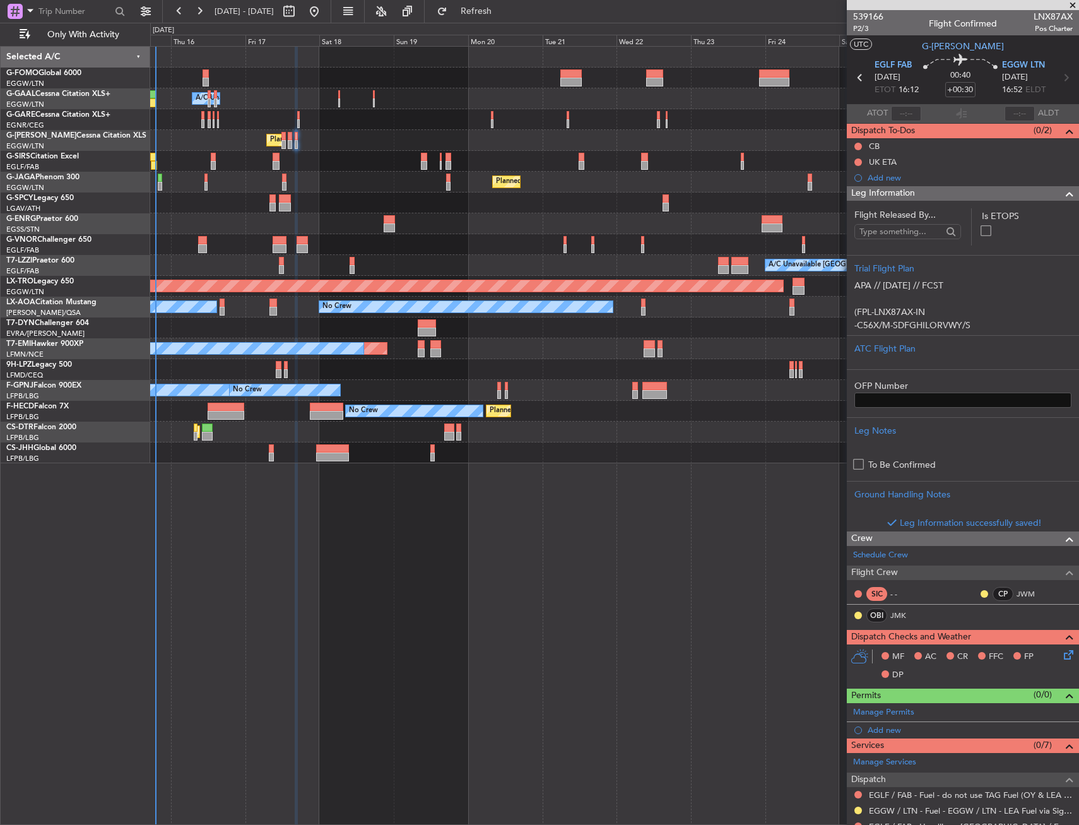
click at [920, 196] on div "Leg Information" at bounding box center [963, 193] width 232 height 15
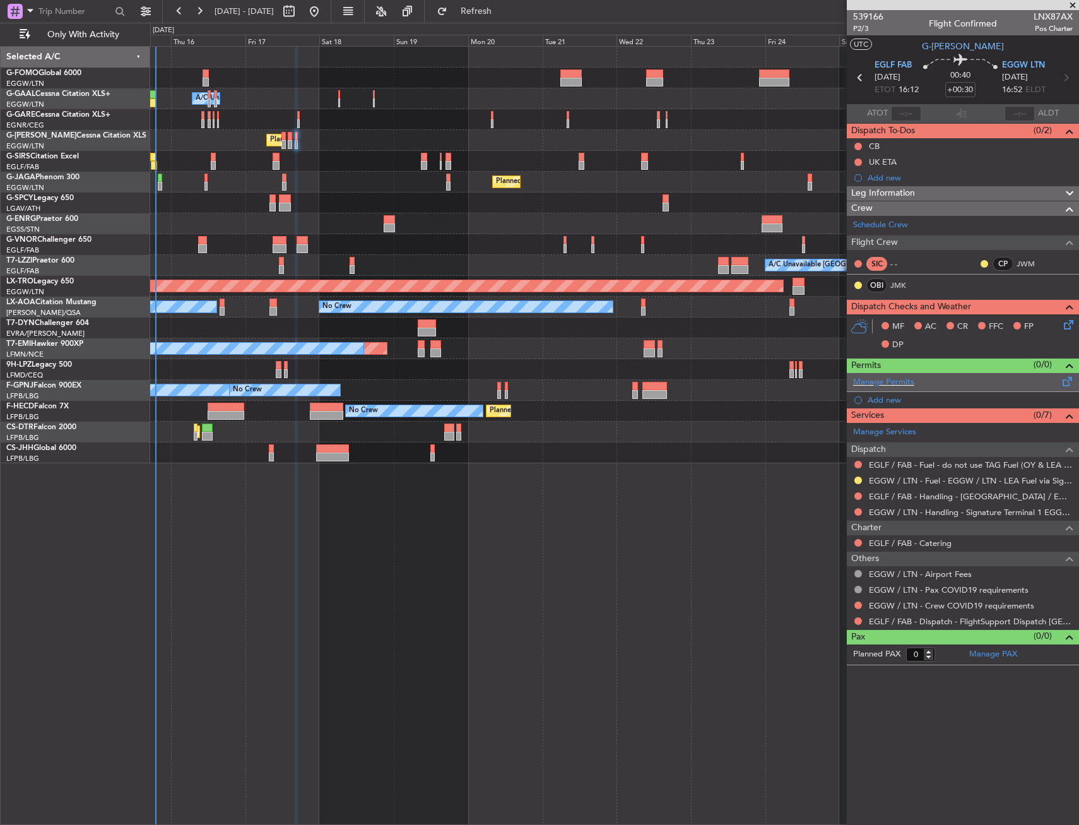
click at [1067, 373] on div "Manage Permits" at bounding box center [963, 382] width 232 height 19
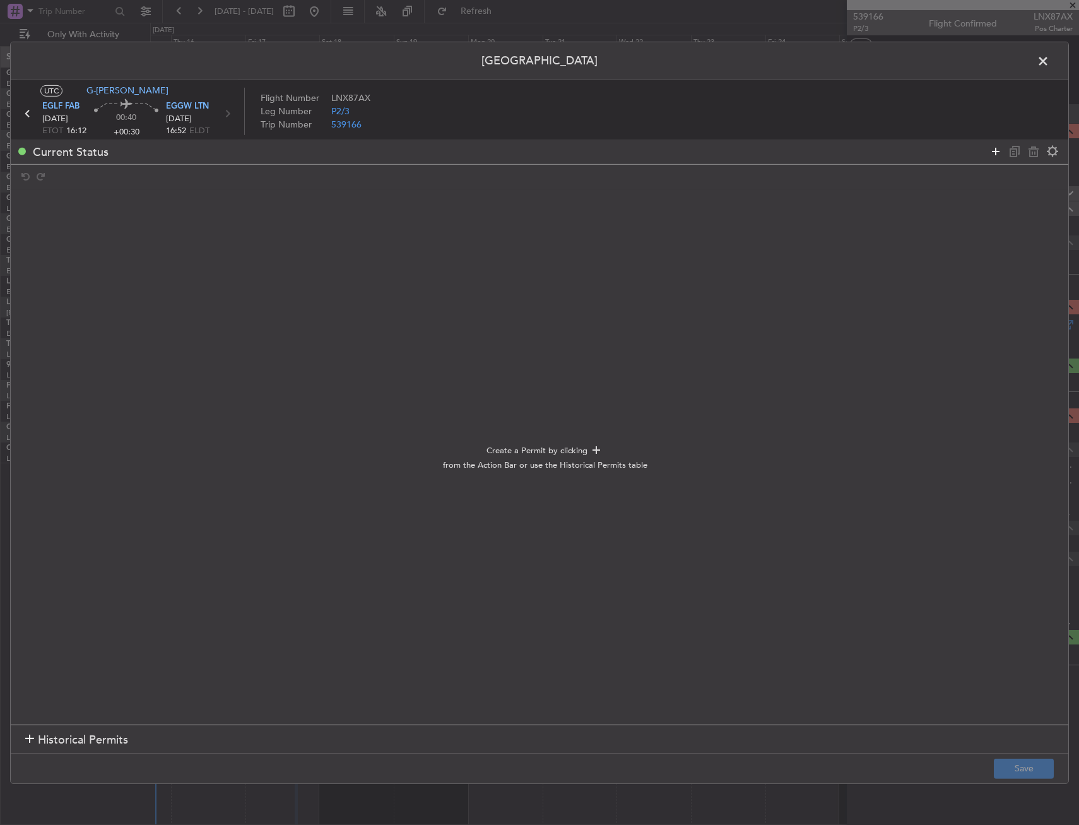
click at [997, 155] on icon at bounding box center [995, 151] width 15 height 15
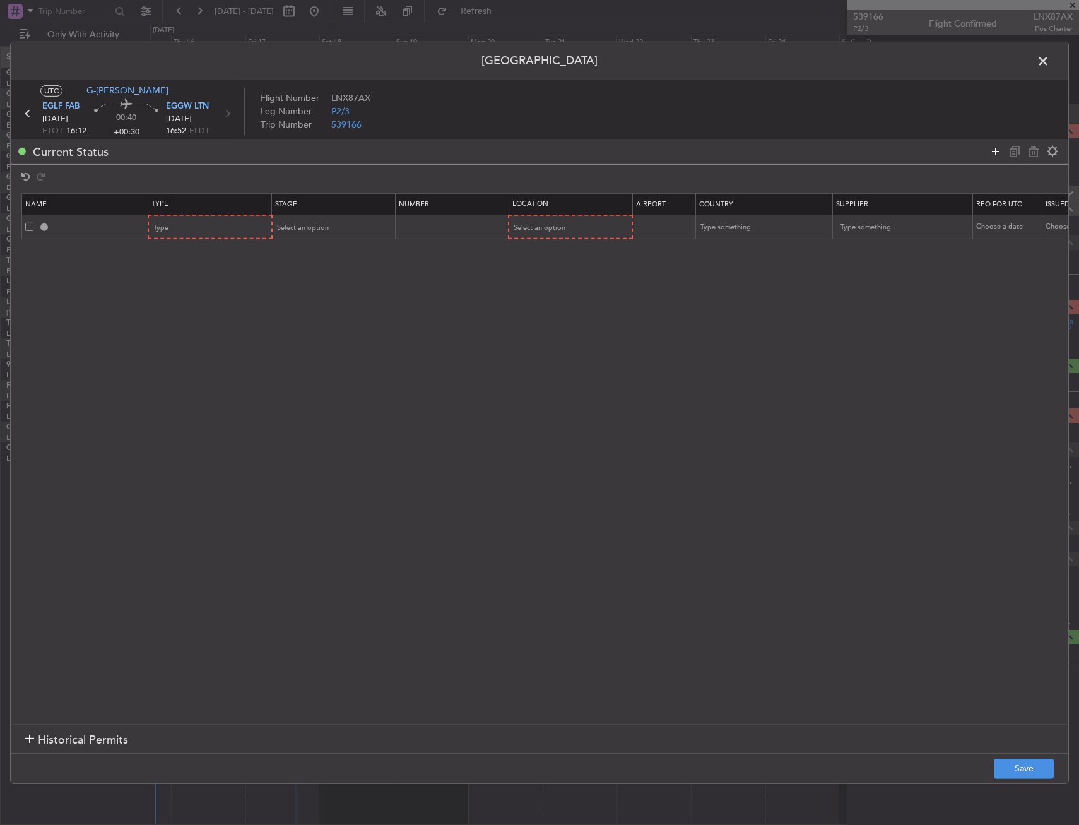
click at [997, 155] on icon at bounding box center [995, 151] width 15 height 15
click at [234, 227] on div "Type" at bounding box center [206, 227] width 105 height 19
click at [172, 373] on span "PPR" at bounding box center [211, 373] width 112 height 19
click at [185, 248] on div "Type" at bounding box center [206, 251] width 105 height 19
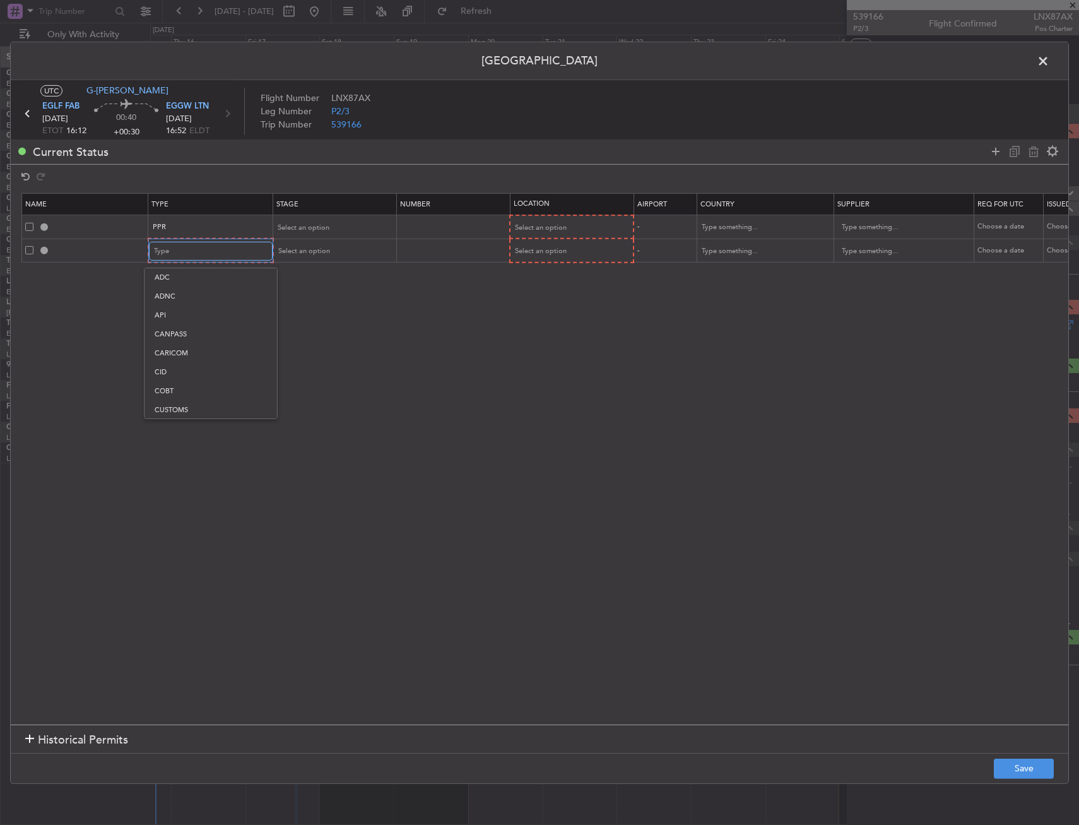
scroll to position [380, 0]
click at [196, 379] on span "Slot" at bounding box center [211, 371] width 112 height 19
click at [521, 237] on div "Select an option" at bounding box center [566, 227] width 105 height 19
click at [542, 256] on span "Departure" at bounding box center [570, 253] width 112 height 19
click at [538, 248] on span "Select an option" at bounding box center [540, 250] width 52 height 9
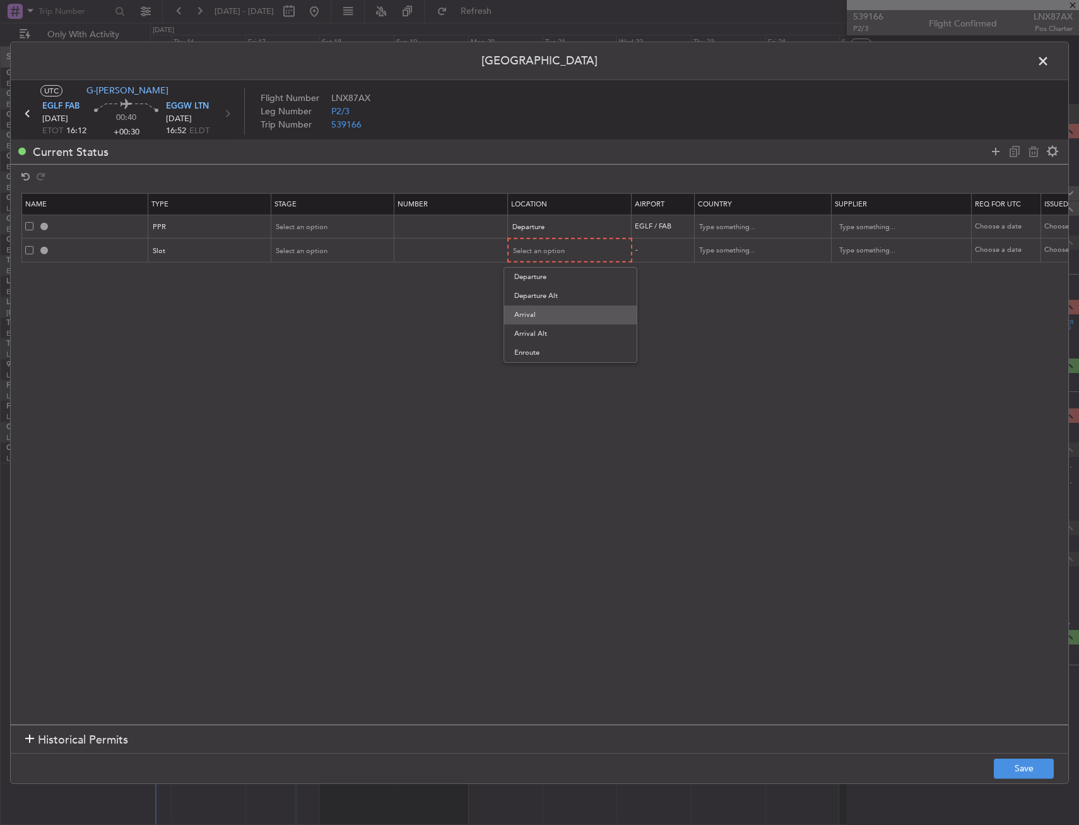
click at [554, 321] on span "Arrival" at bounding box center [570, 315] width 112 height 19
click at [326, 228] on span "Select an option" at bounding box center [302, 226] width 52 height 9
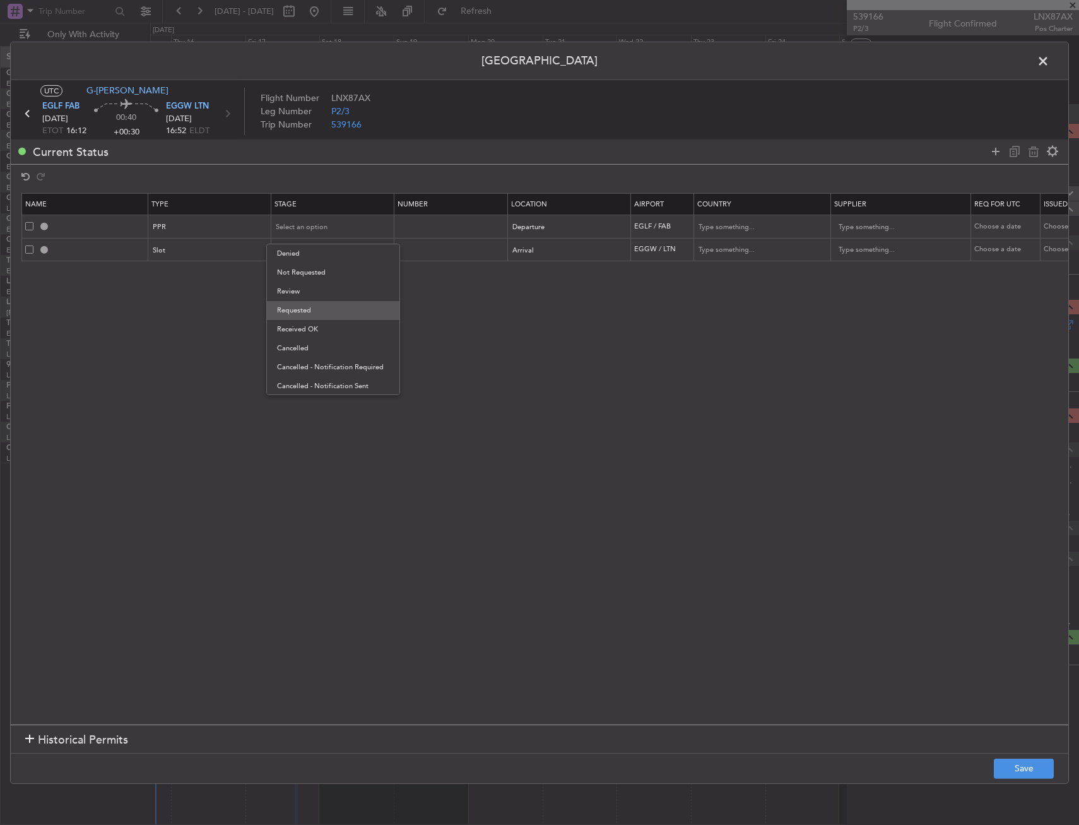
drag, startPoint x: 323, startPoint y: 311, endPoint x: 319, endPoint y: 264, distance: 46.8
click at [322, 311] on span "Requested" at bounding box center [333, 310] width 112 height 19
click at [318, 259] on div "Select an option" at bounding box center [328, 250] width 105 height 19
click at [311, 329] on span "Requested" at bounding box center [333, 333] width 112 height 19
click at [1018, 761] on button "Save" at bounding box center [1024, 769] width 60 height 20
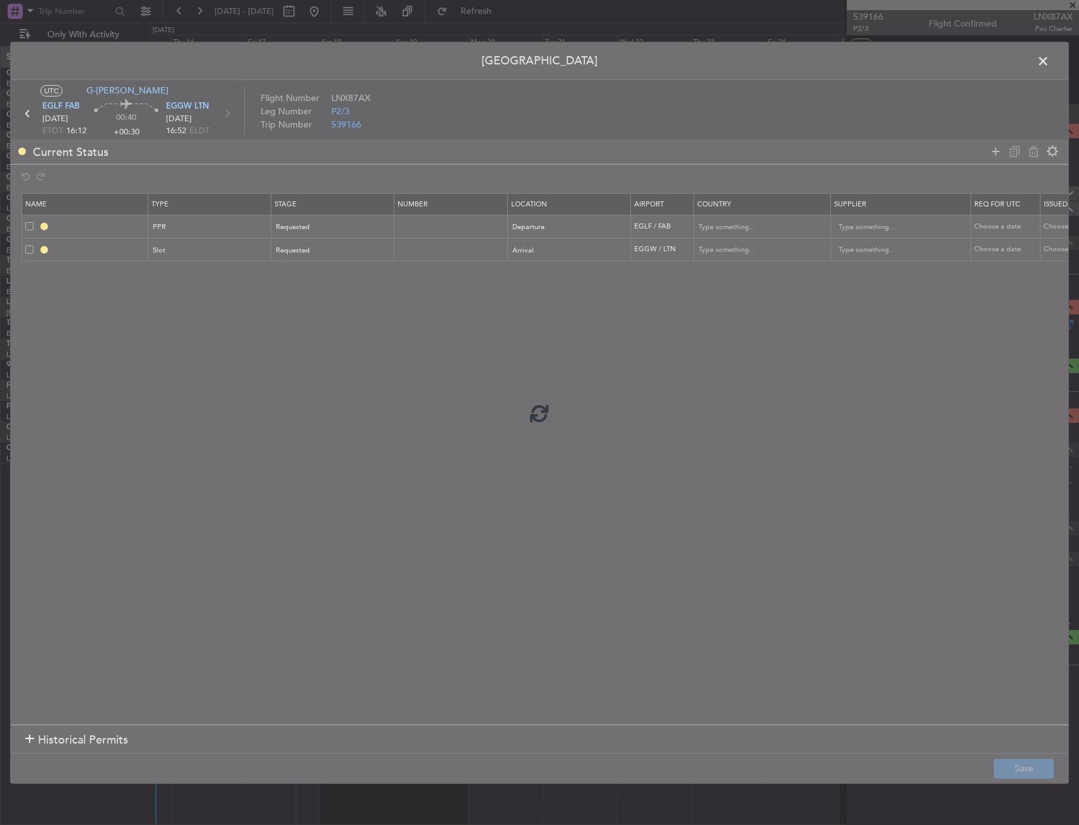
type input "EGLF PPR"
type input "[GEOGRAPHIC_DATA]"
type input "NNN"
type input "2"
type input "EGGW ARR SLOT"
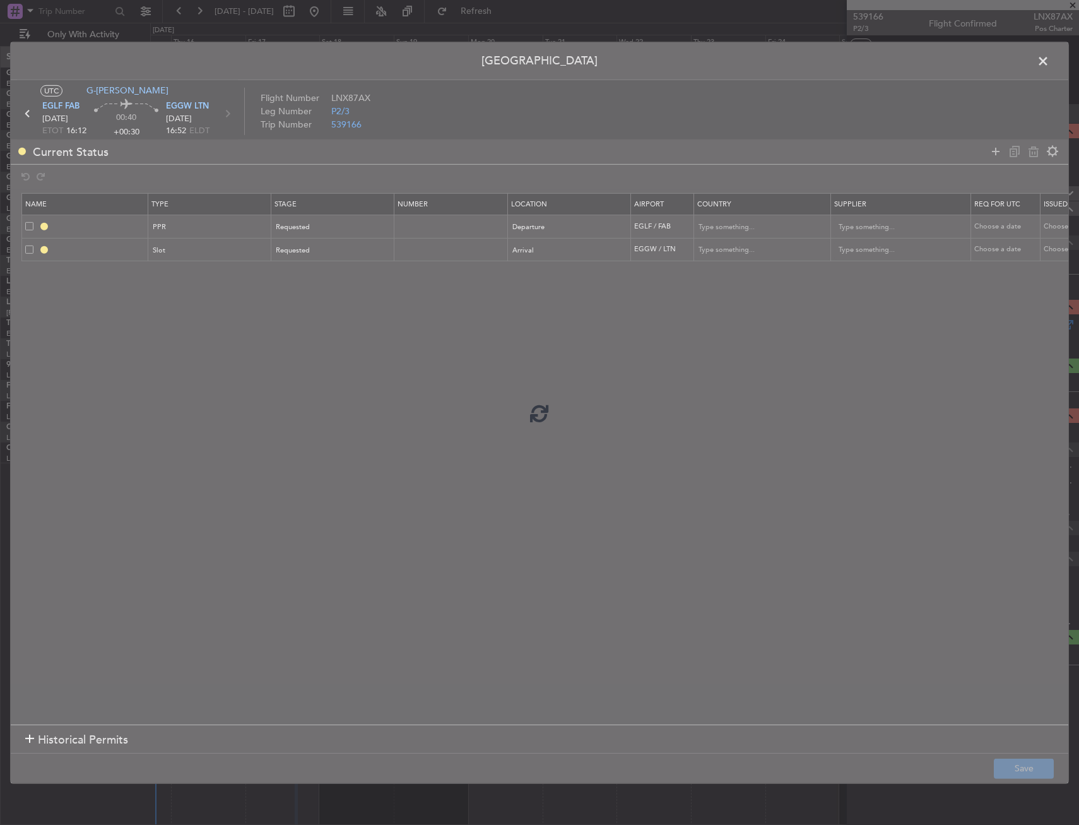
type input "[GEOGRAPHIC_DATA]"
type input "NNN"
type input "2"
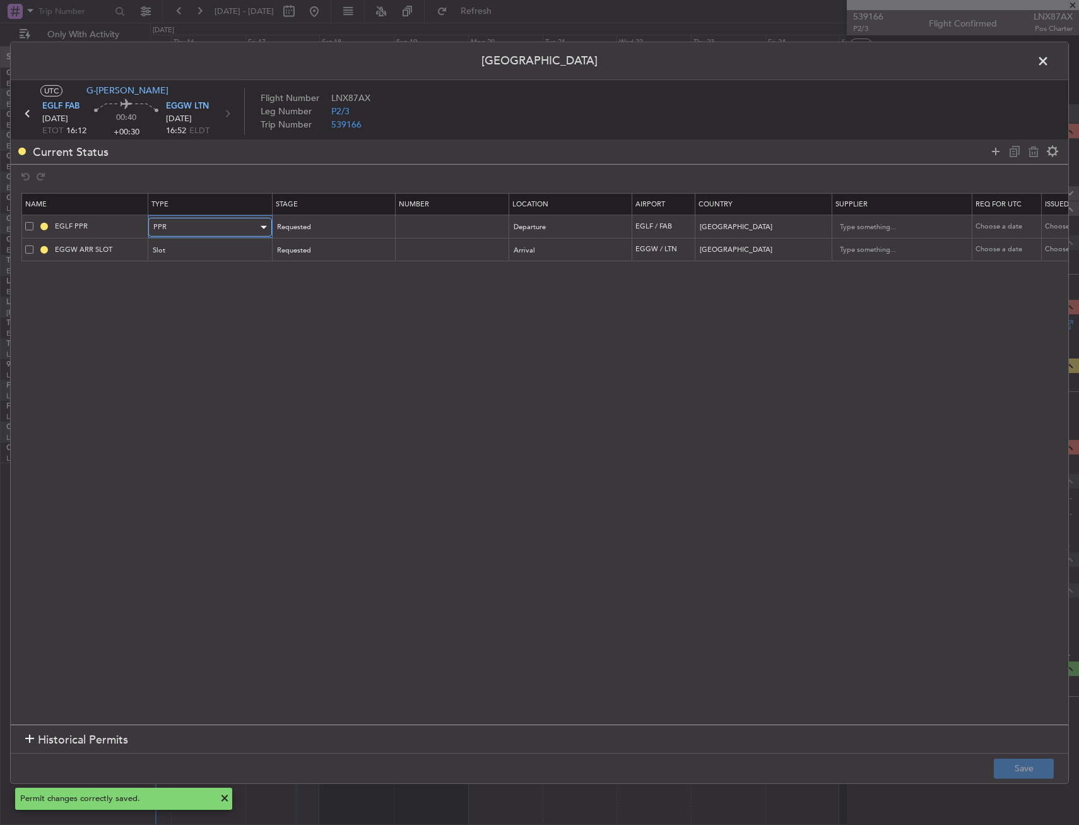
click at [204, 229] on div "PPR" at bounding box center [205, 227] width 105 height 19
click at [201, 231] on div at bounding box center [539, 412] width 1079 height 825
click at [107, 225] on input "EGLF PPR" at bounding box center [99, 226] width 95 height 11
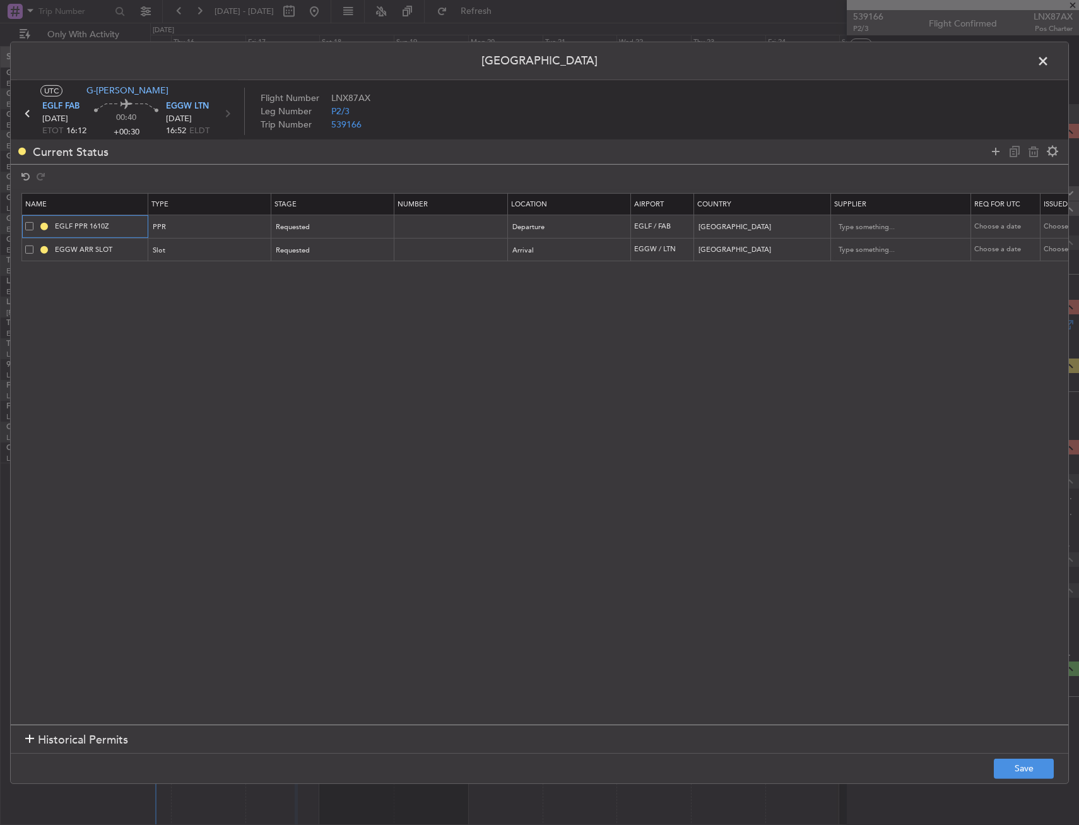
type input "EGLF PPR 1610Z"
click at [134, 261] on td "EGGW ARR SLOT" at bounding box center [85, 249] width 126 height 23
click at [133, 255] on mat-tooltip-component "EGGW ARR SLOT" at bounding box center [100, 271] width 80 height 33
click at [133, 249] on input "EGGW ARR SLOT" at bounding box center [99, 249] width 95 height 11
type input "EGGW ARR SLOT 1650Z"
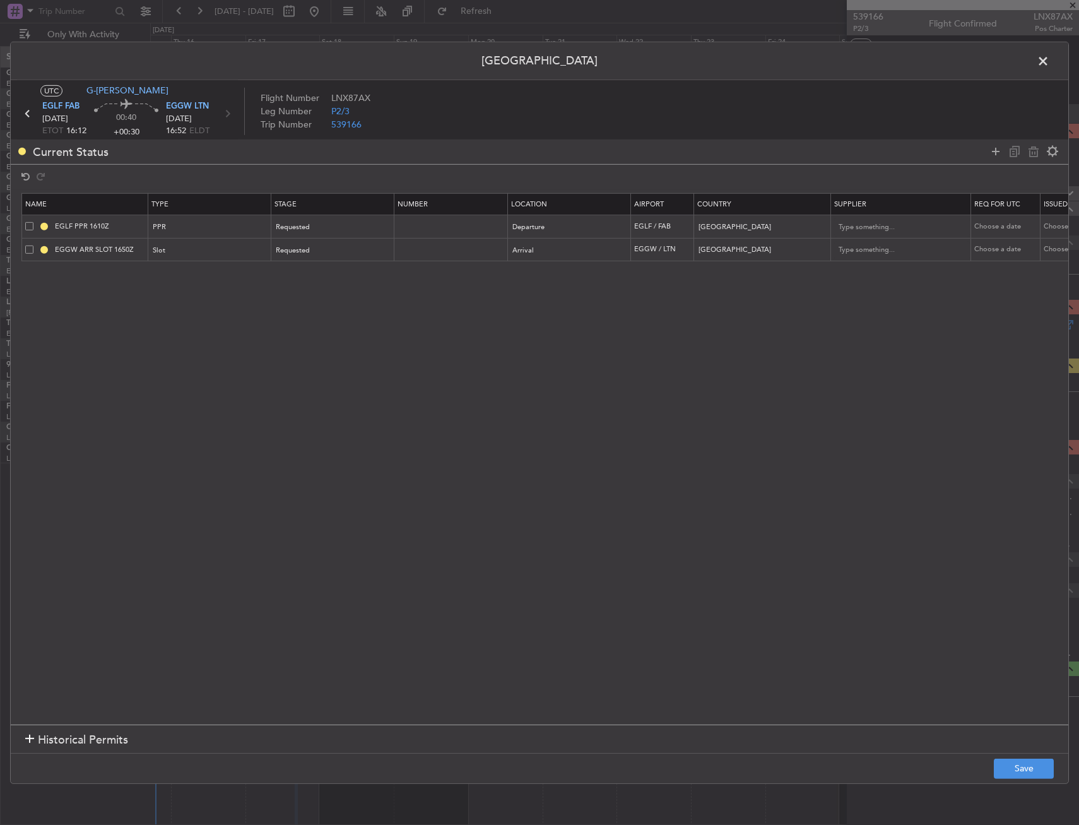
click at [1004, 780] on footer "Save" at bounding box center [540, 768] width 1058 height 30
click at [1020, 767] on button "Save" at bounding box center [1024, 769] width 60 height 20
click at [1036, 64] on div "Permit Center UTC G-LEAX EGLF FAB 17/10/2025 ETOT 16:12 00:40 +00:30 EGGW LTN 1…" at bounding box center [539, 412] width 1059 height 742
drag, startPoint x: 1036, startPoint y: 64, endPoint x: 1042, endPoint y: 61, distance: 7.4
click at [1050, 61] on span at bounding box center [1050, 63] width 0 height 25
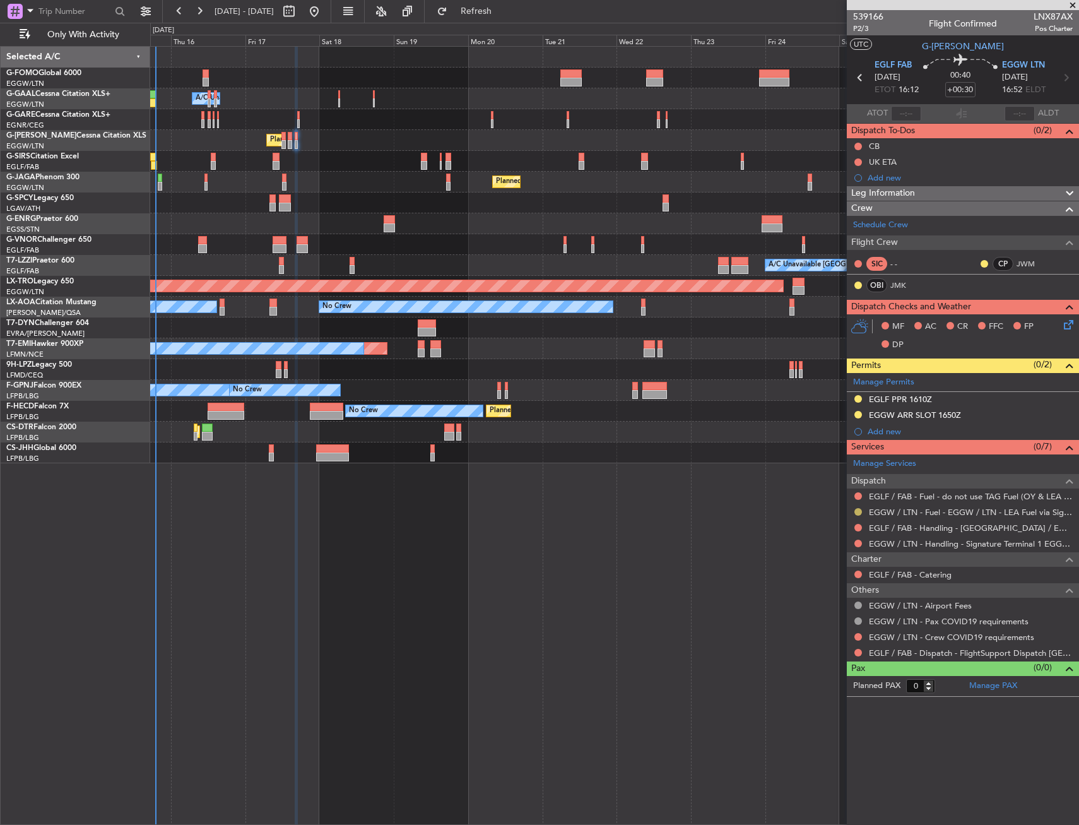
click at [857, 510] on button at bounding box center [859, 512] width 8 height 8
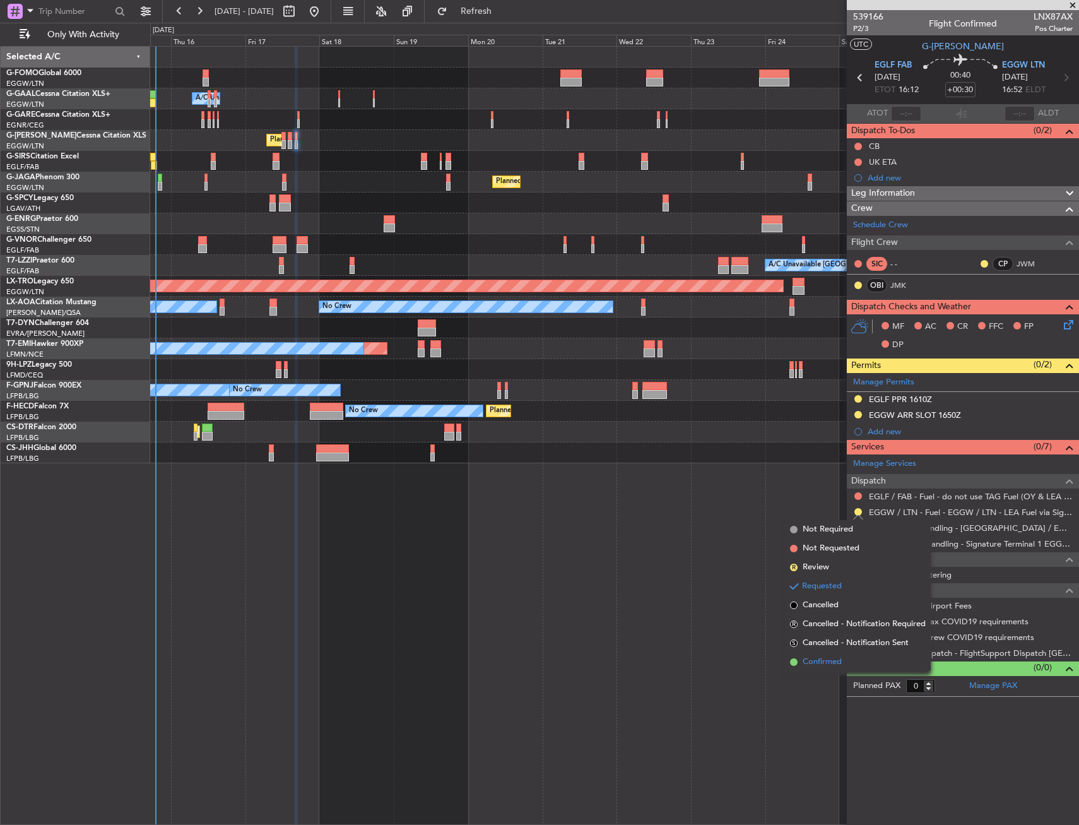
click at [826, 658] on span "Confirmed" at bounding box center [822, 662] width 39 height 13
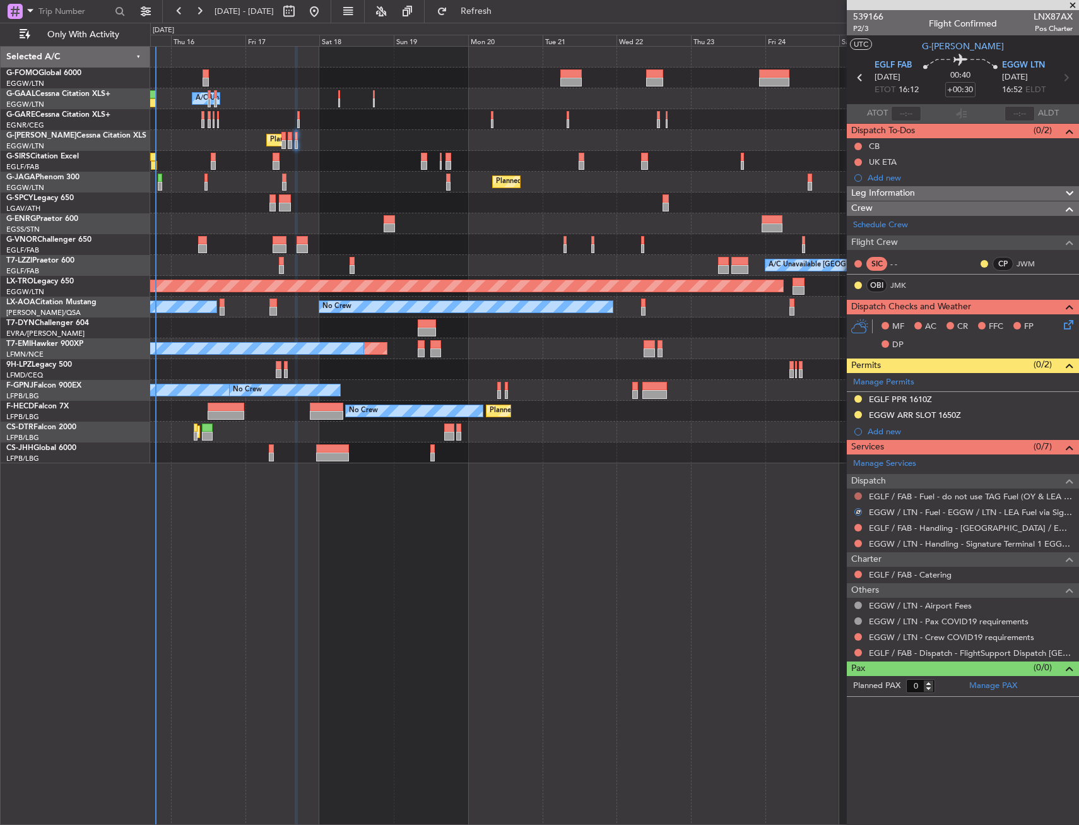
click at [860, 496] on button at bounding box center [859, 496] width 8 height 8
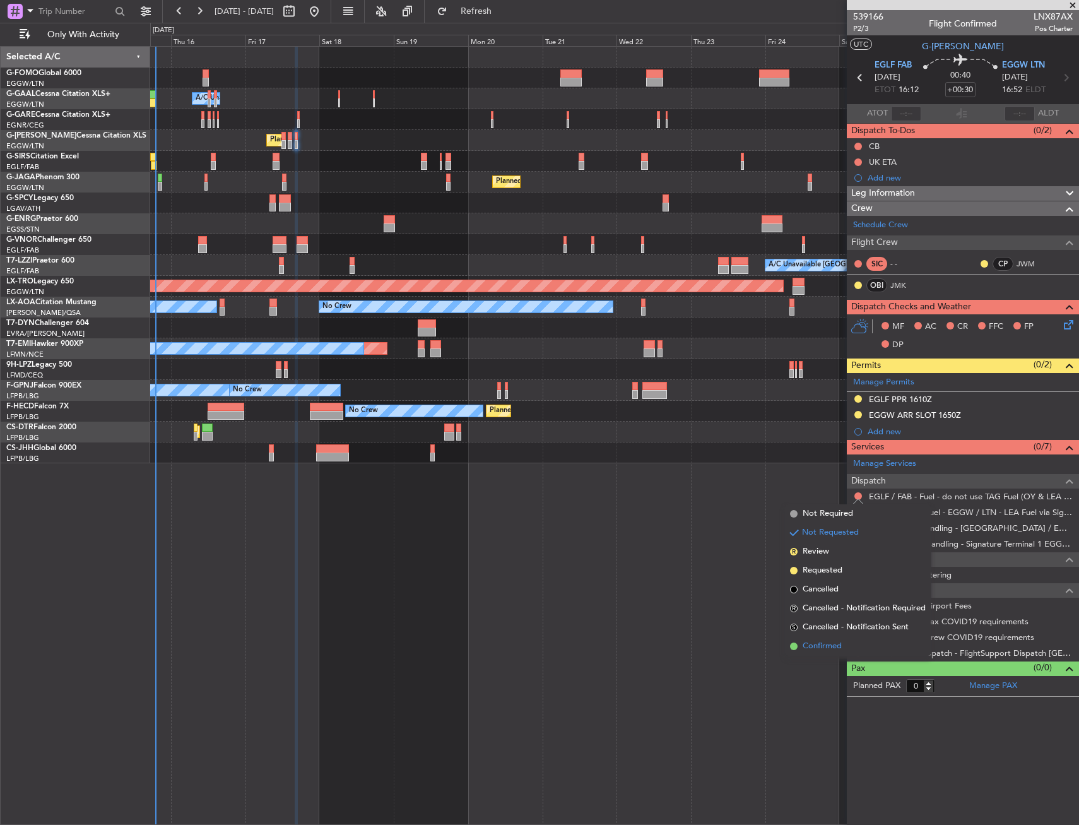
click at [817, 651] on span "Confirmed" at bounding box center [822, 646] width 39 height 13
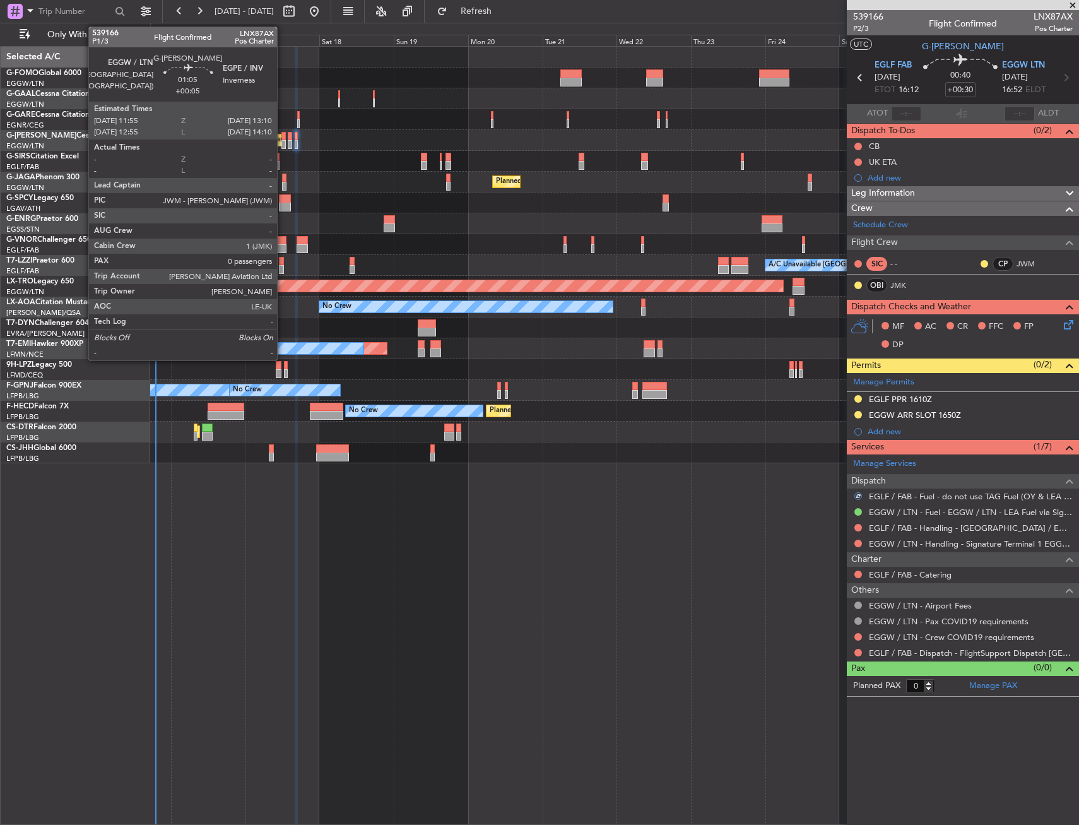
click at [283, 141] on div at bounding box center [284, 144] width 4 height 9
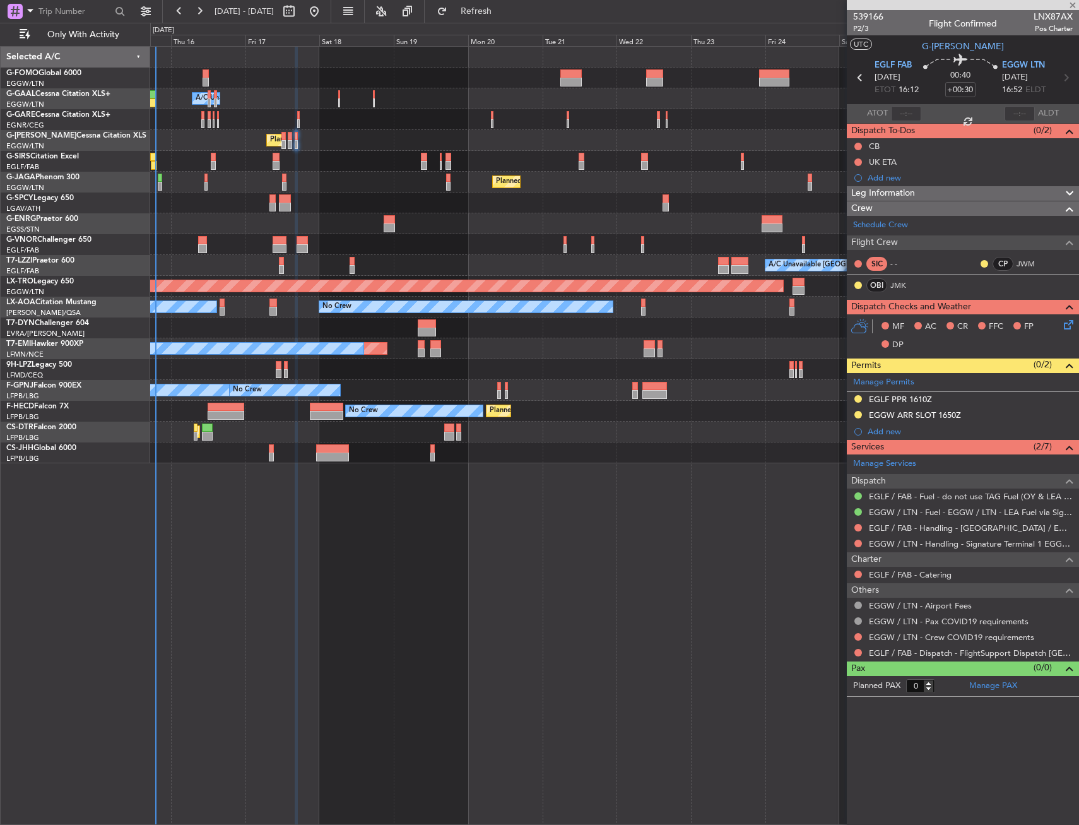
type input "+00:05"
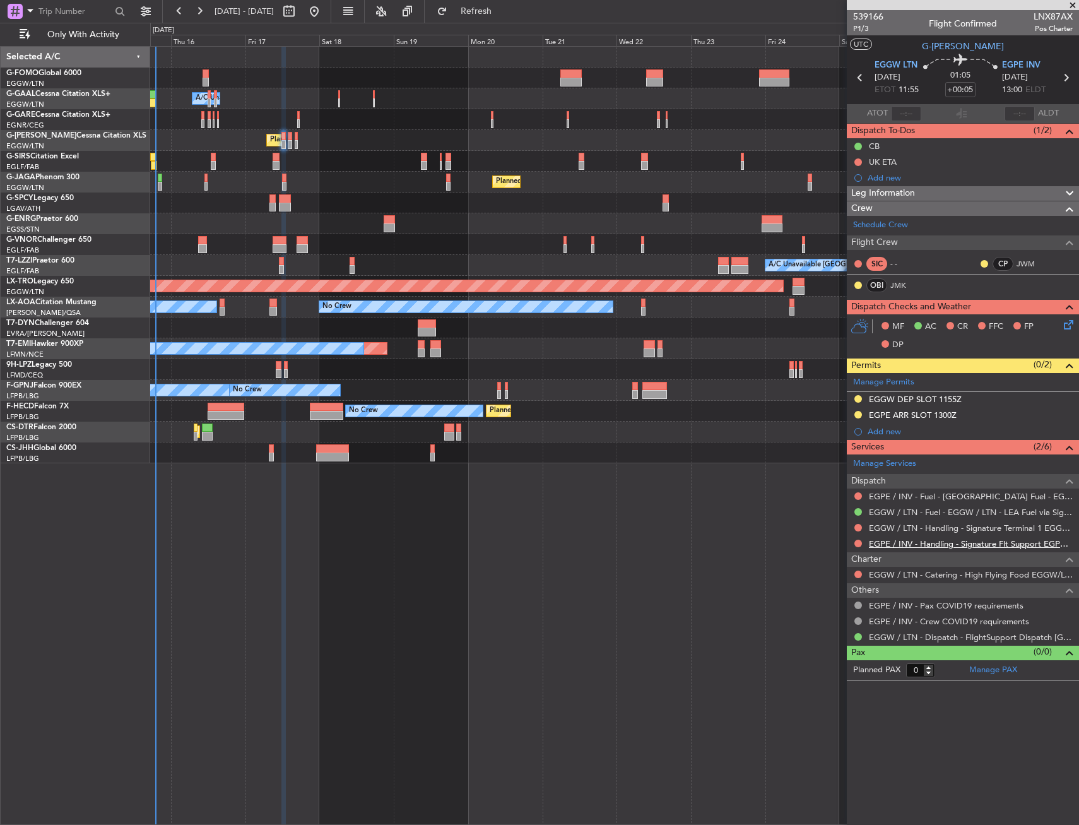
click at [917, 545] on link "EGPE / INV - Handling - Signature Flt Support EGPE / INV" at bounding box center [971, 543] width 204 height 11
click at [858, 545] on button at bounding box center [859, 544] width 8 height 8
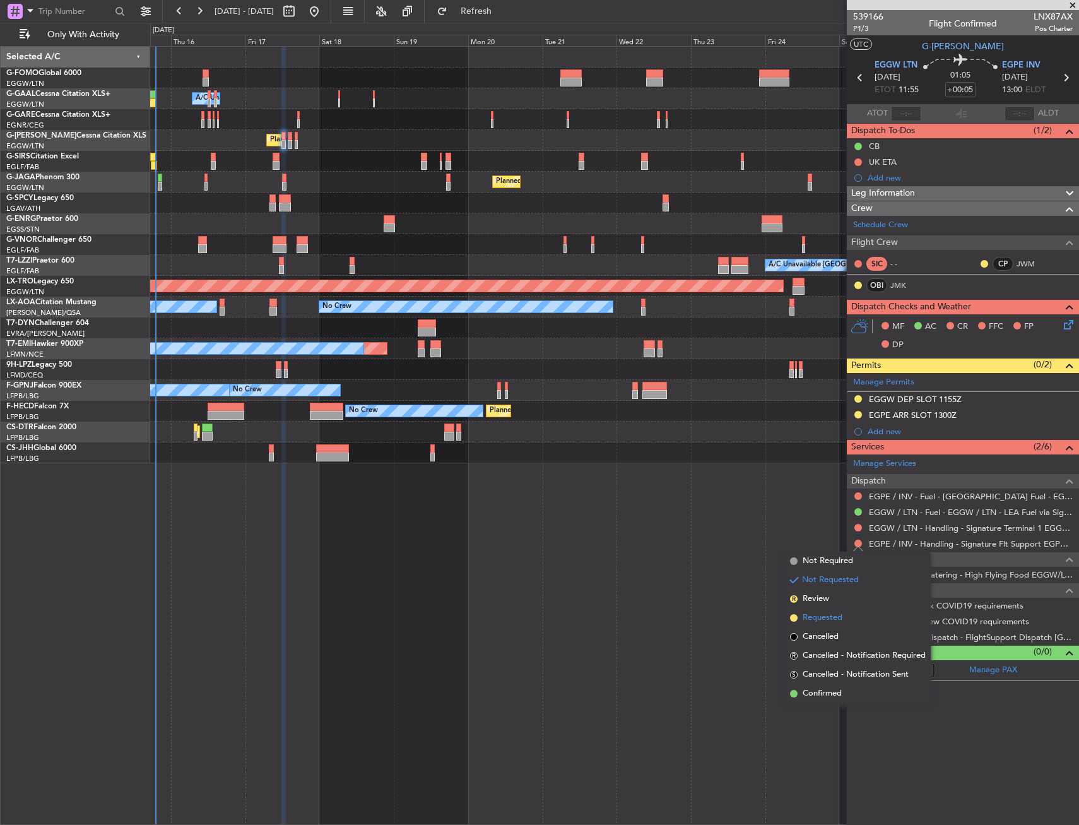
click at [817, 620] on span "Requested" at bounding box center [823, 618] width 40 height 13
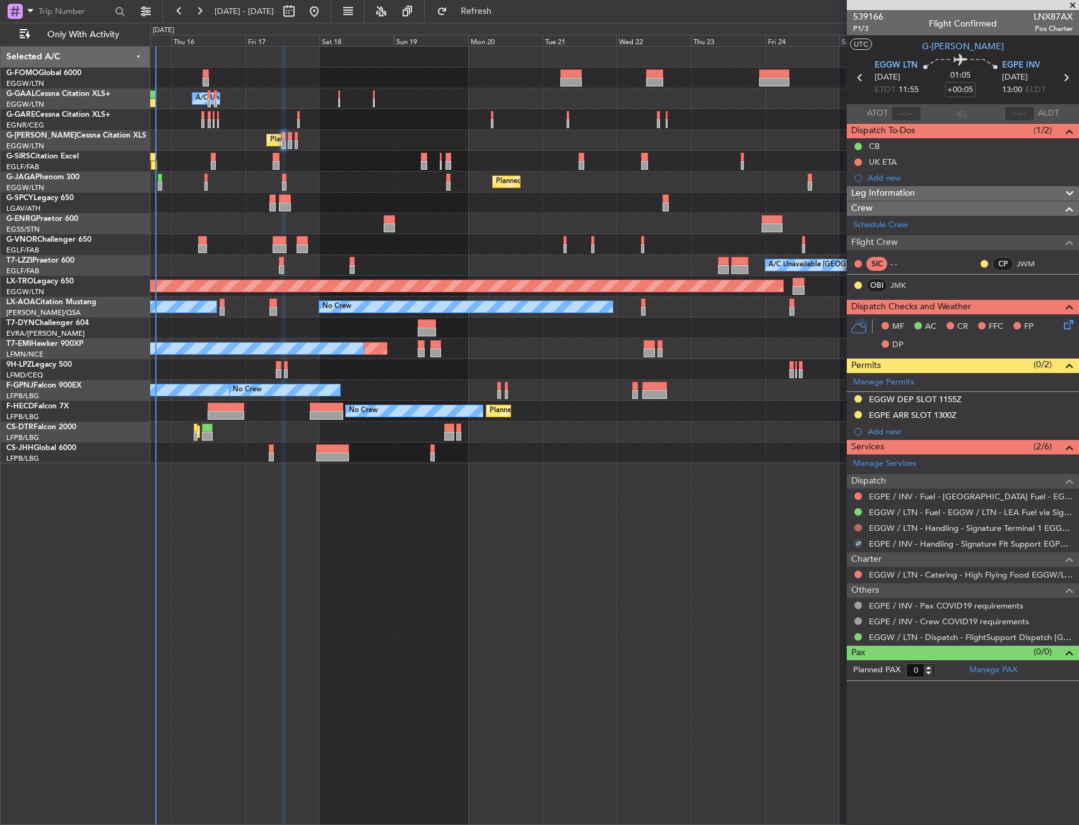
click at [858, 524] on button at bounding box center [859, 528] width 8 height 8
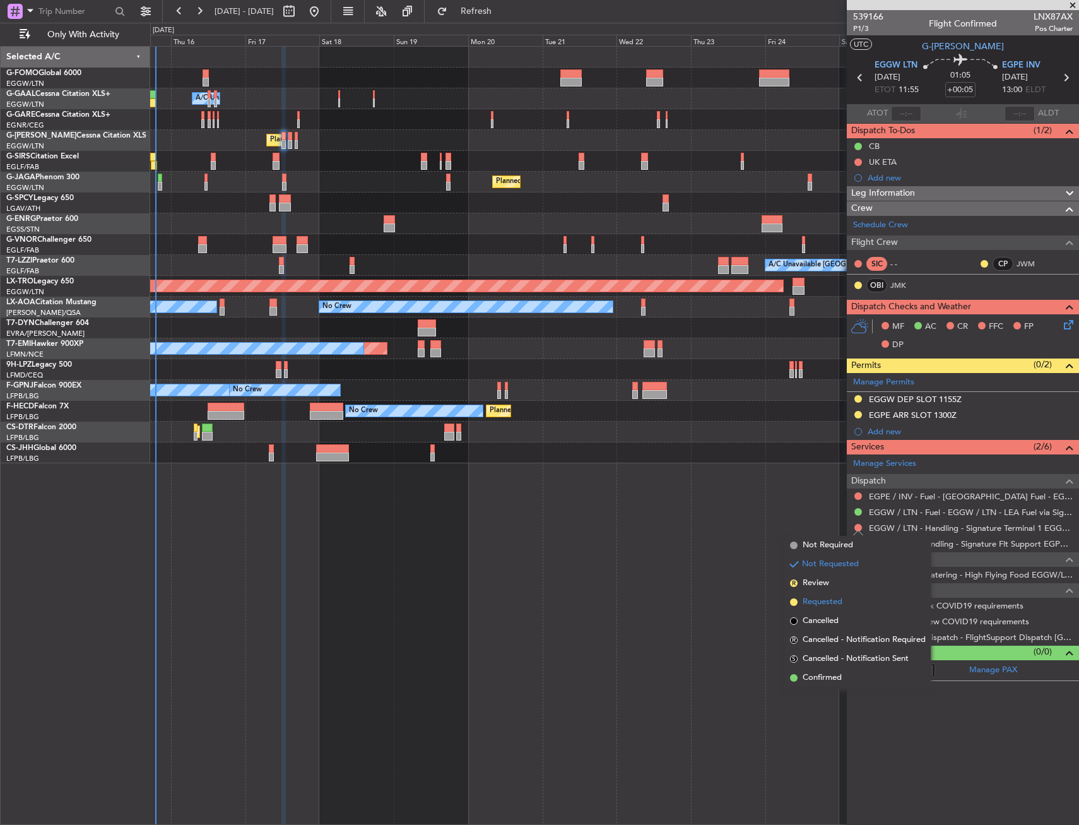
click at [833, 604] on span "Requested" at bounding box center [823, 602] width 40 height 13
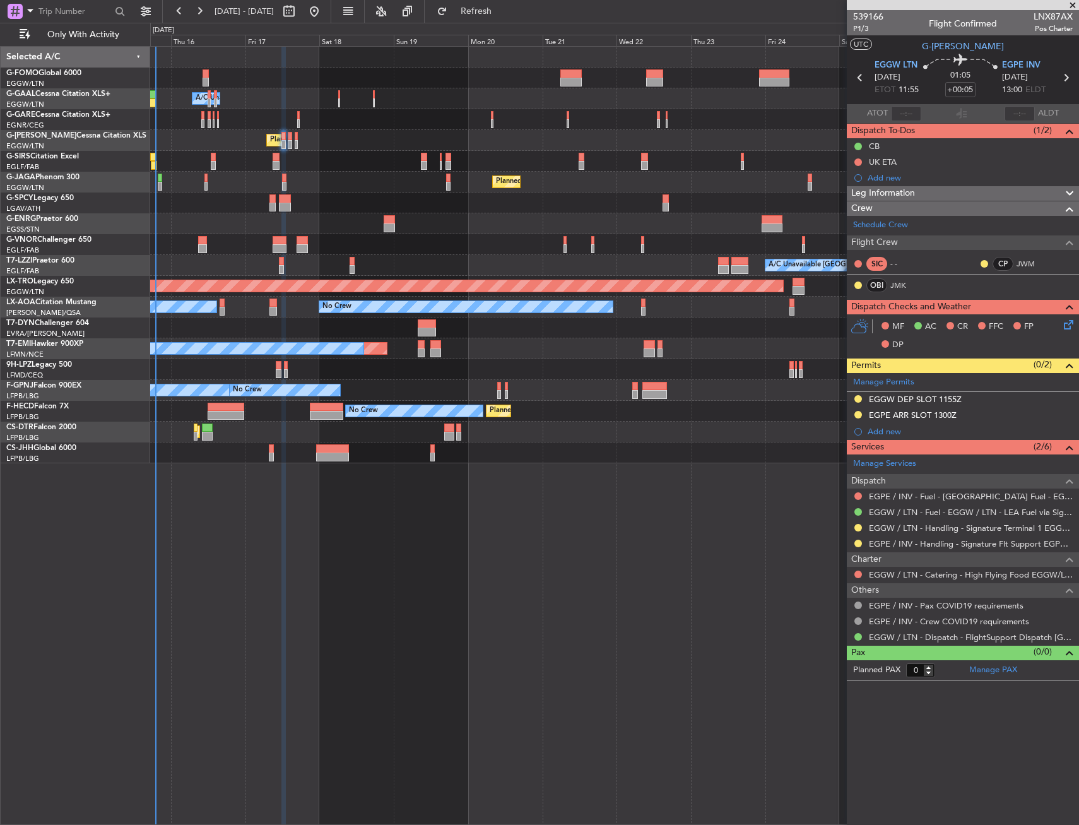
click at [1067, 326] on icon at bounding box center [1067, 322] width 10 height 10
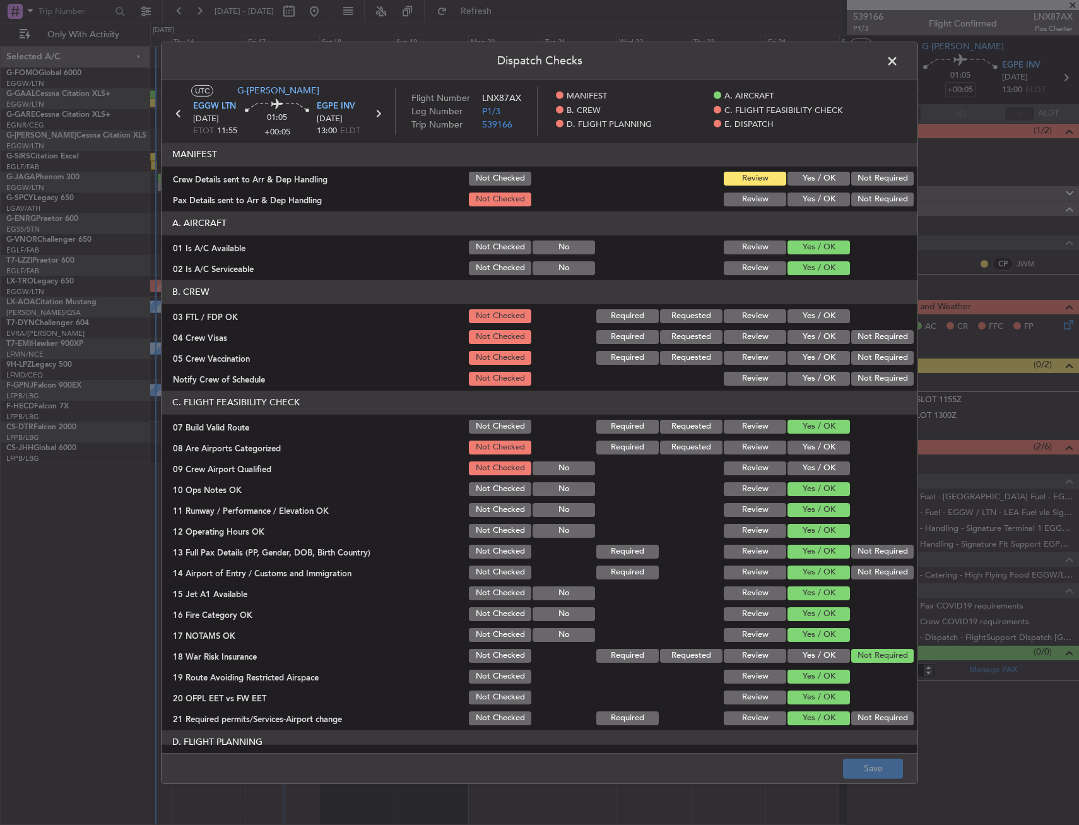
click at [899, 60] on span at bounding box center [899, 63] width 0 height 25
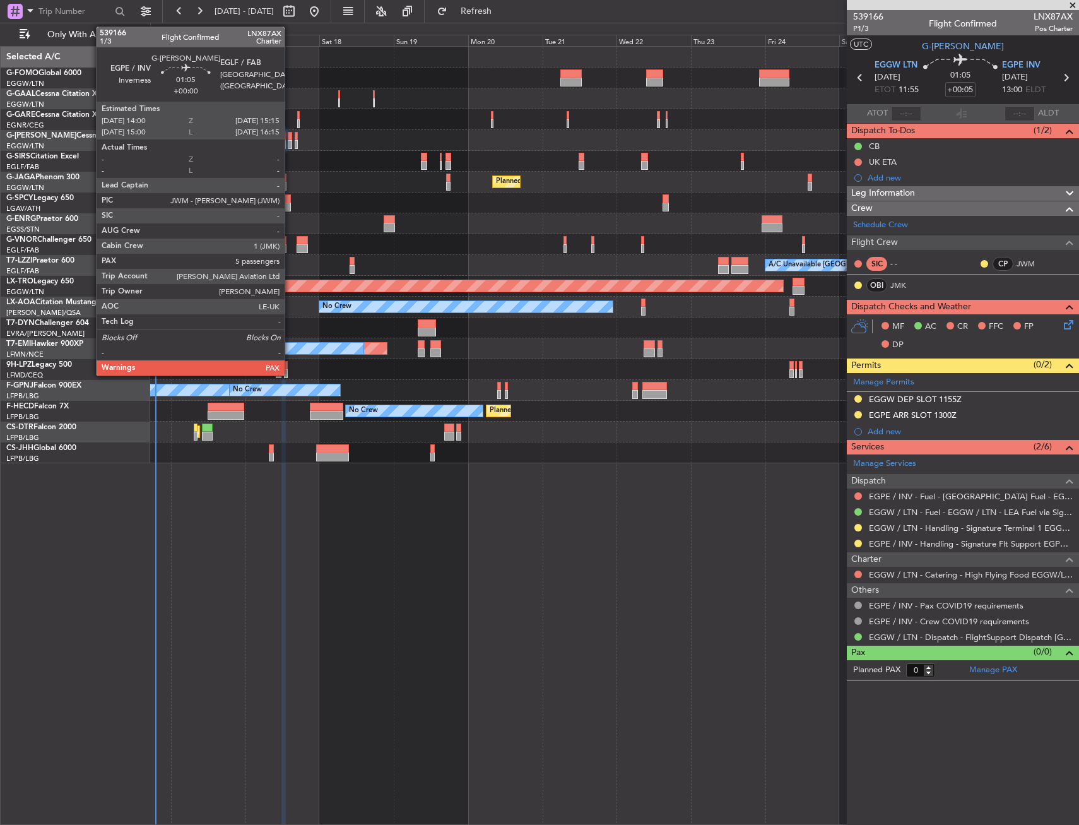
click at [290, 141] on div at bounding box center [290, 144] width 4 height 9
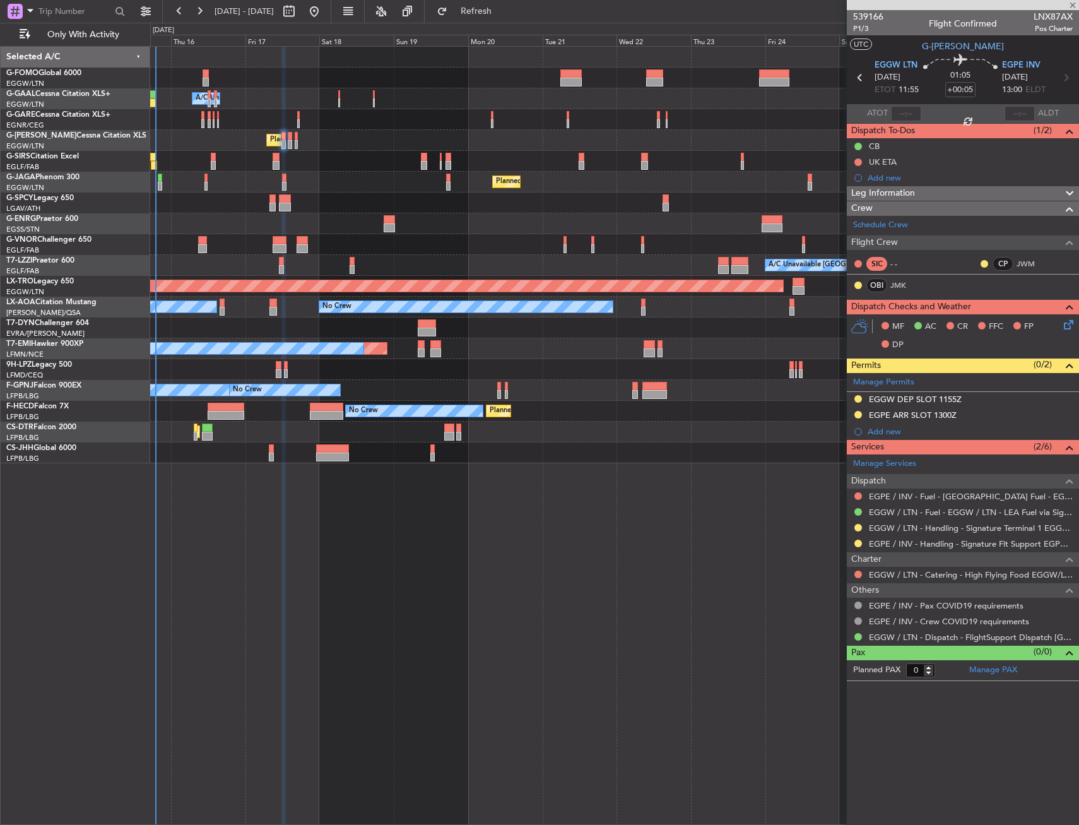
type input "5"
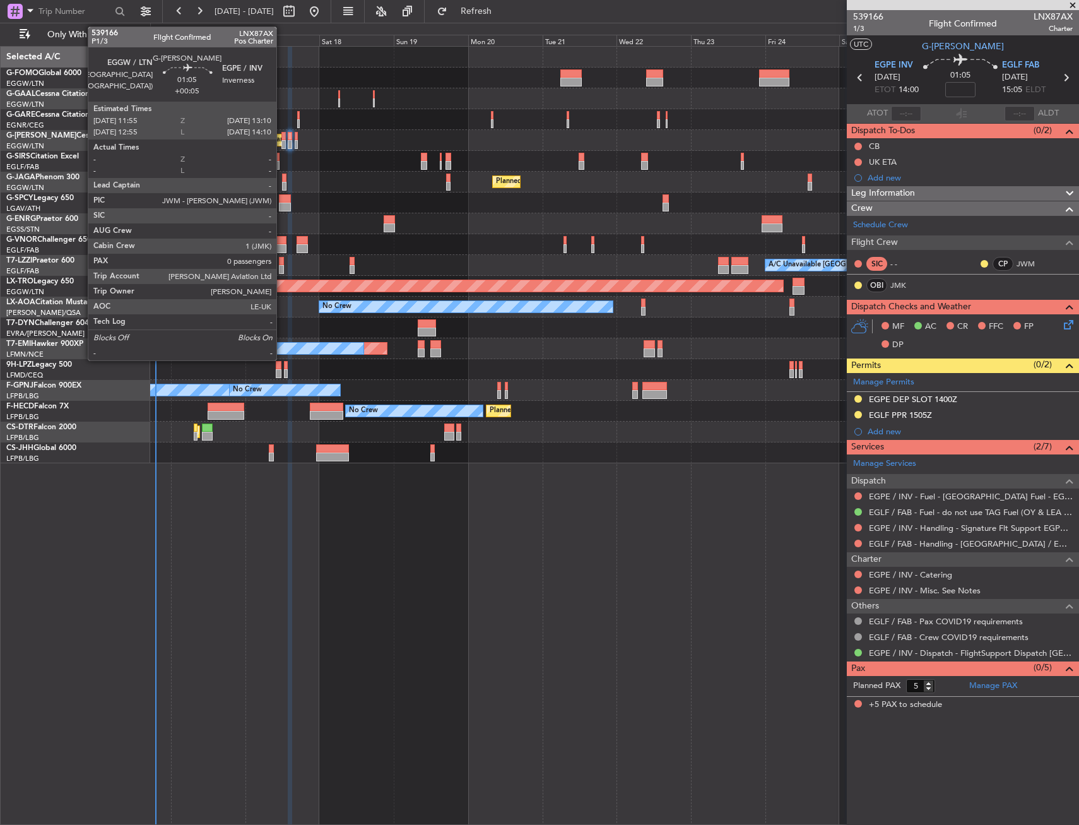
click at [282, 137] on div at bounding box center [284, 136] width 4 height 9
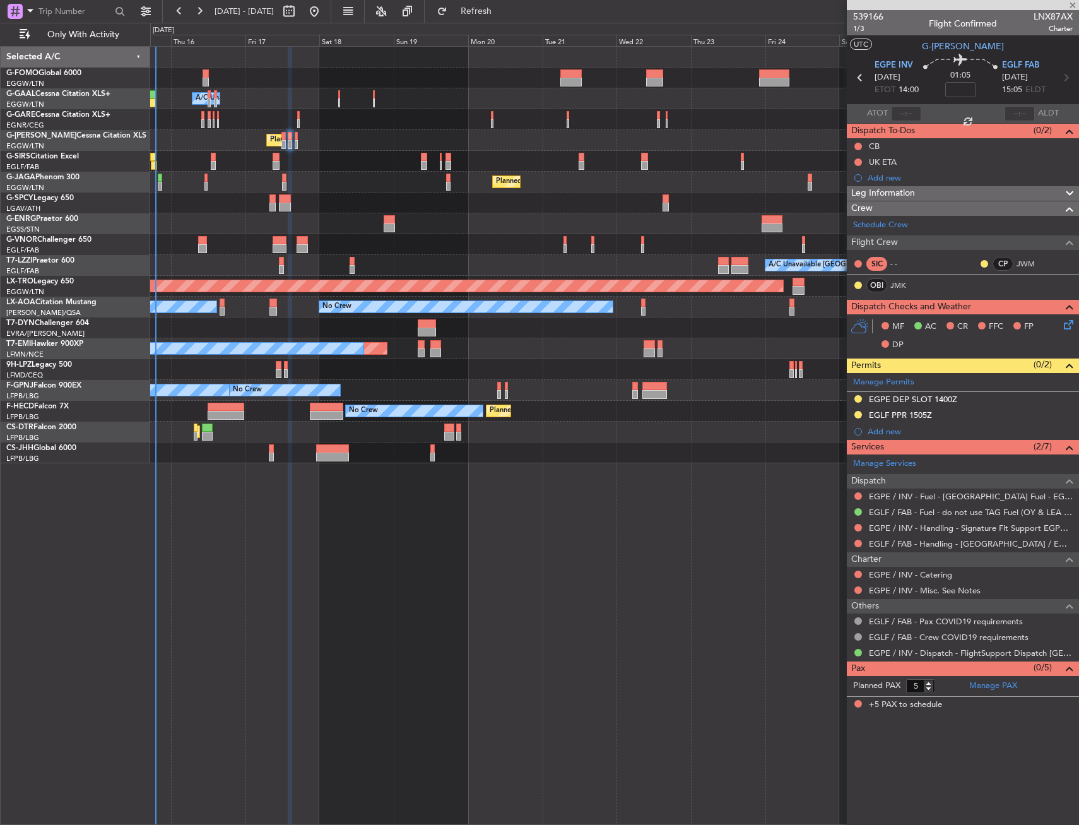
type input "+00:05"
type input "0"
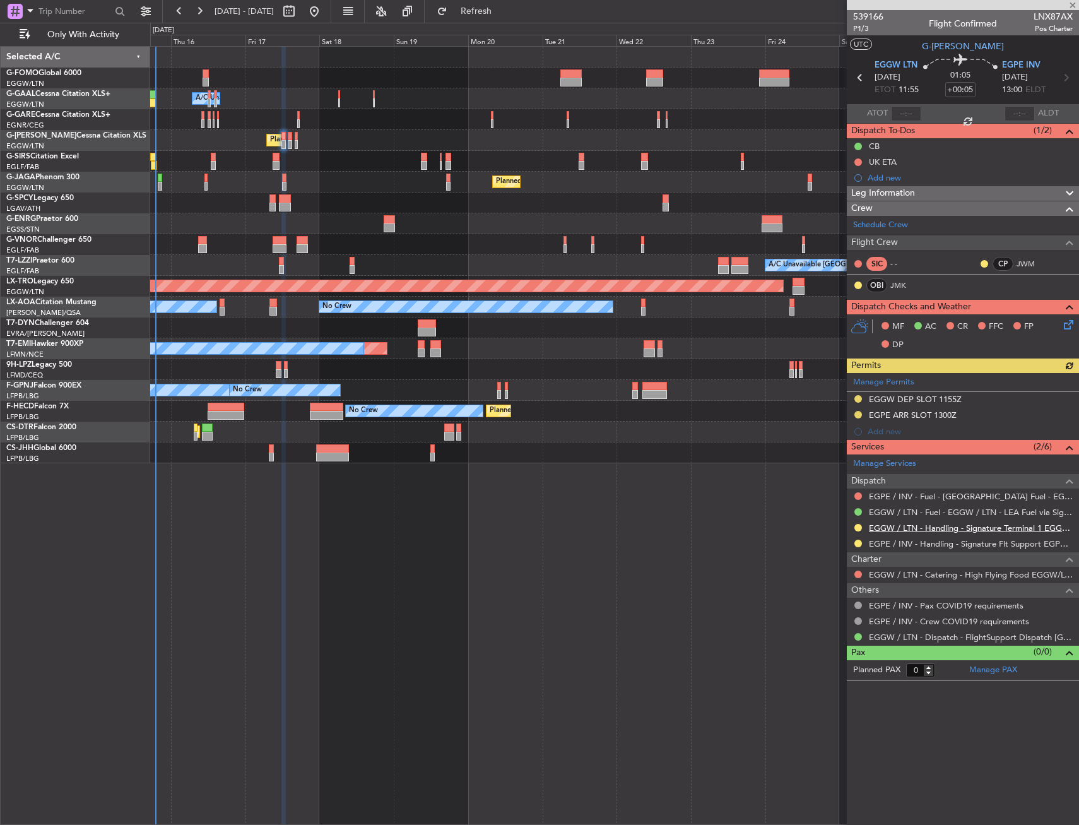
click at [970, 528] on link "EGGW / LTN - Handling - Signature Terminal 1 EGGW / LTN" at bounding box center [971, 528] width 204 height 11
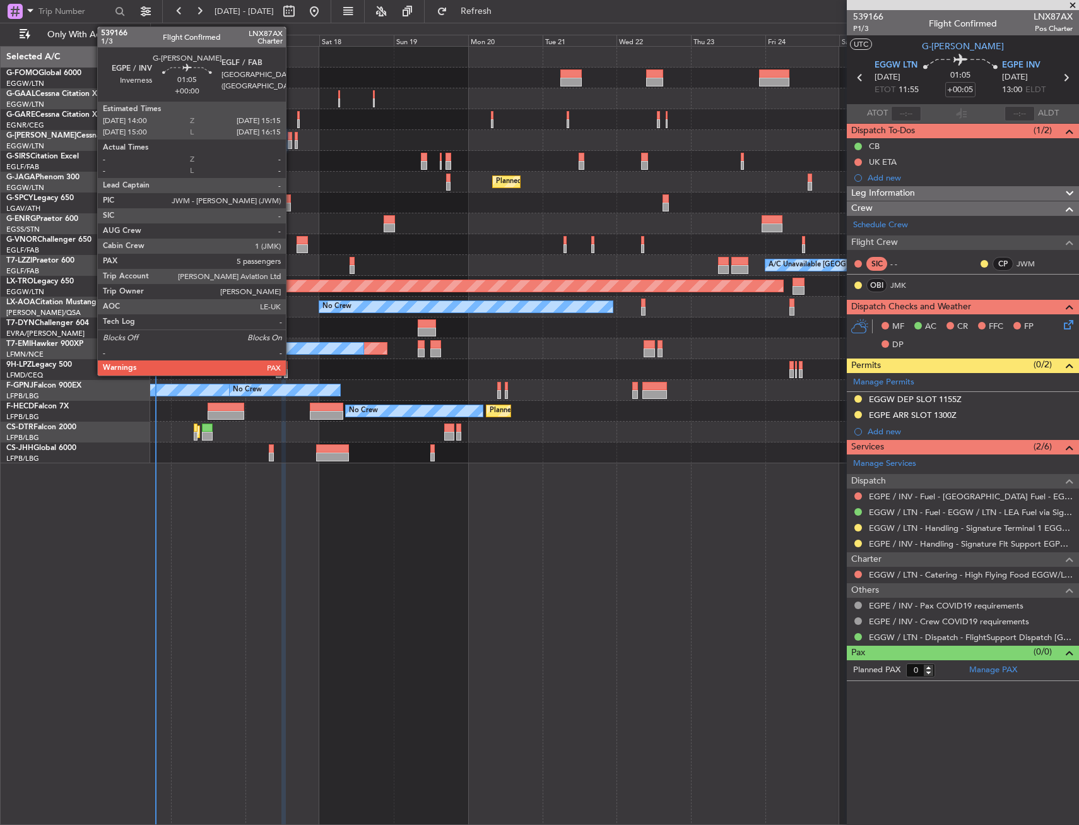
click at [292, 138] on div at bounding box center [290, 136] width 4 height 9
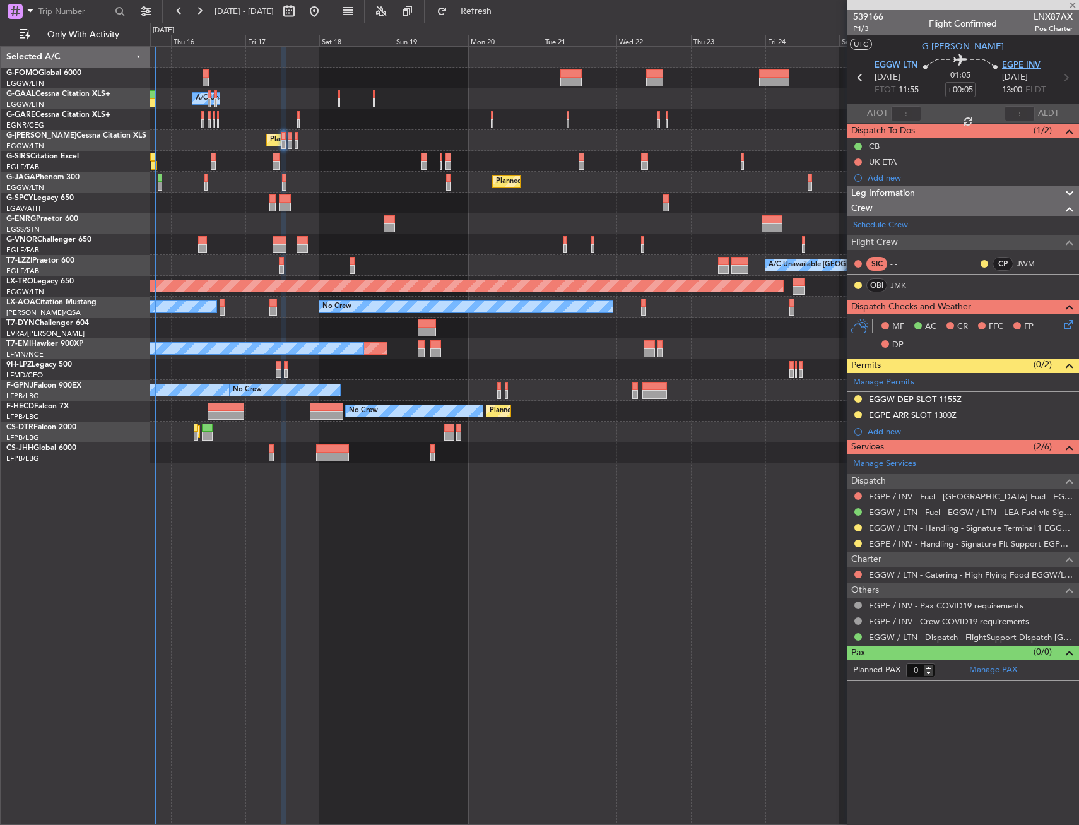
type input "5"
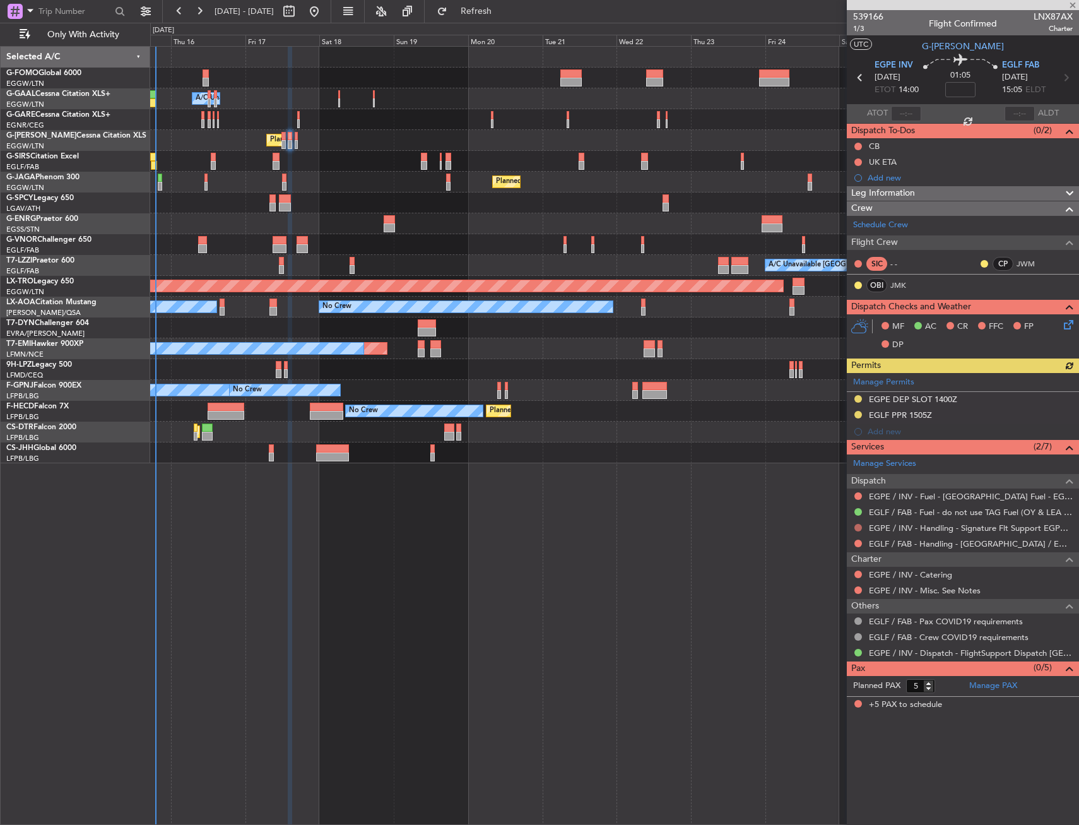
click at [858, 528] on button at bounding box center [859, 528] width 8 height 8
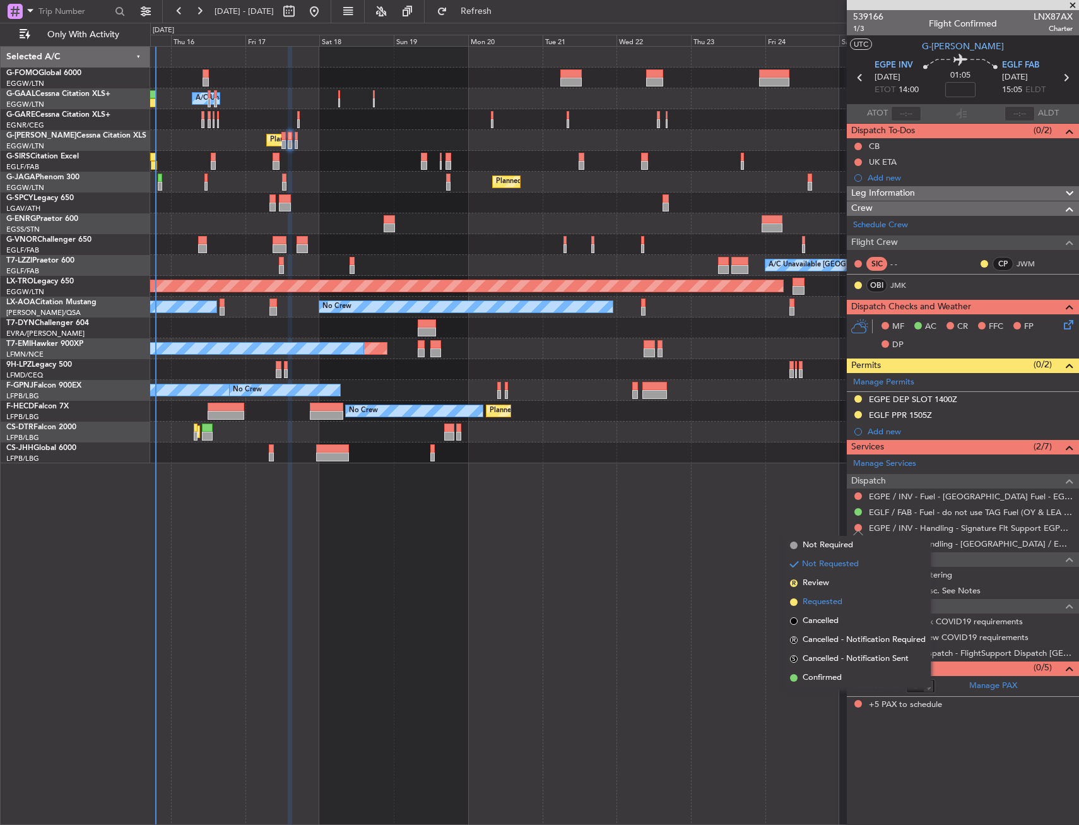
click at [816, 598] on span "Requested" at bounding box center [823, 602] width 40 height 13
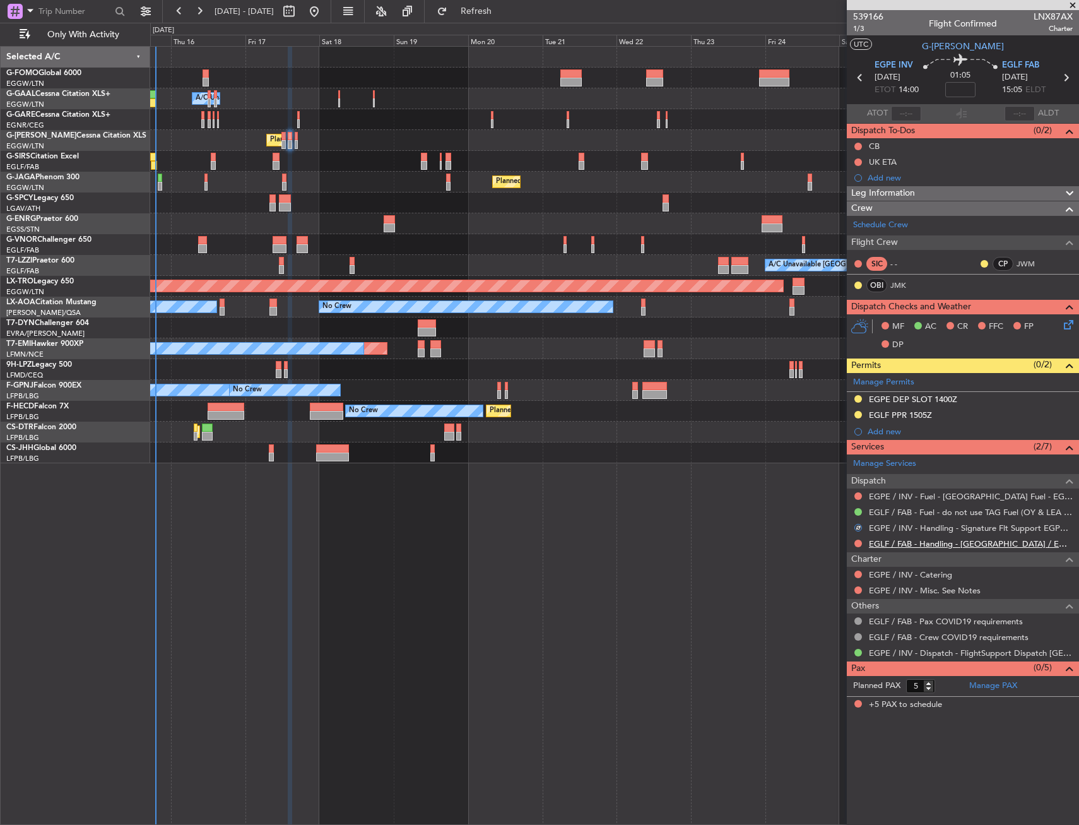
click at [920, 545] on link "EGLF / FAB - Handling - Farnborough Airport / EGLF / FAB" at bounding box center [971, 543] width 204 height 11
click at [857, 541] on button at bounding box center [859, 544] width 8 height 8
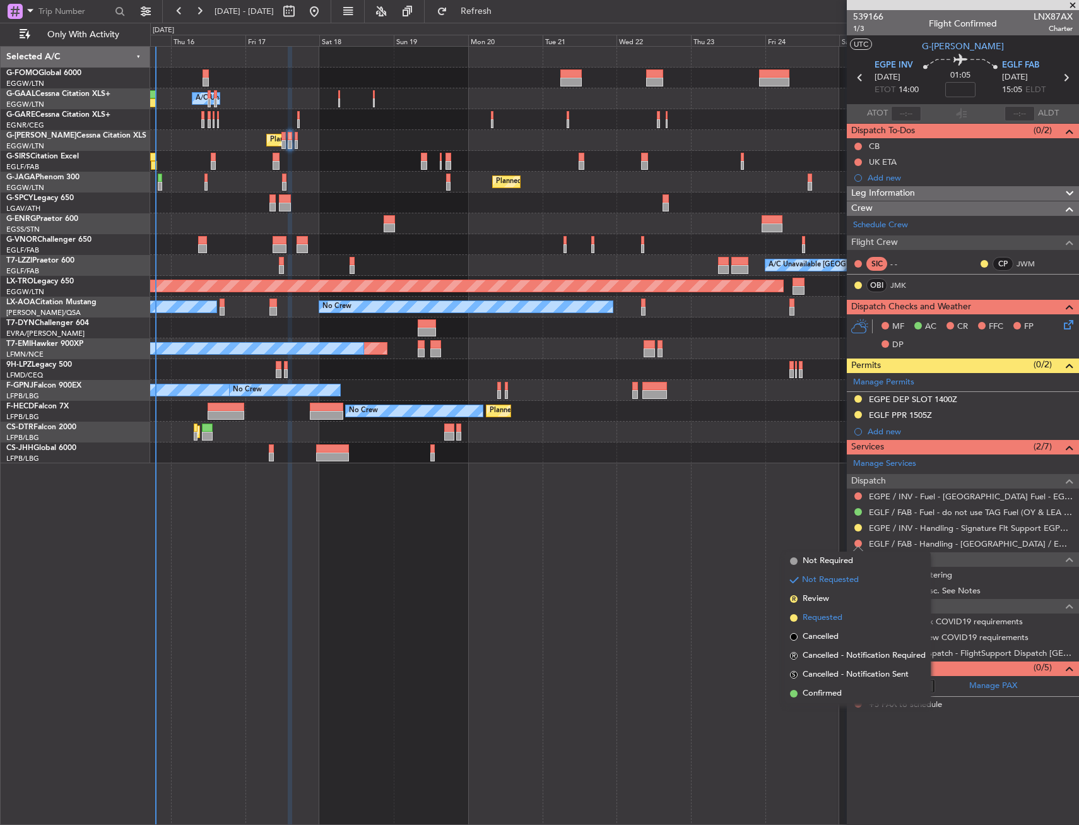
click at [812, 614] on span "Requested" at bounding box center [823, 618] width 40 height 13
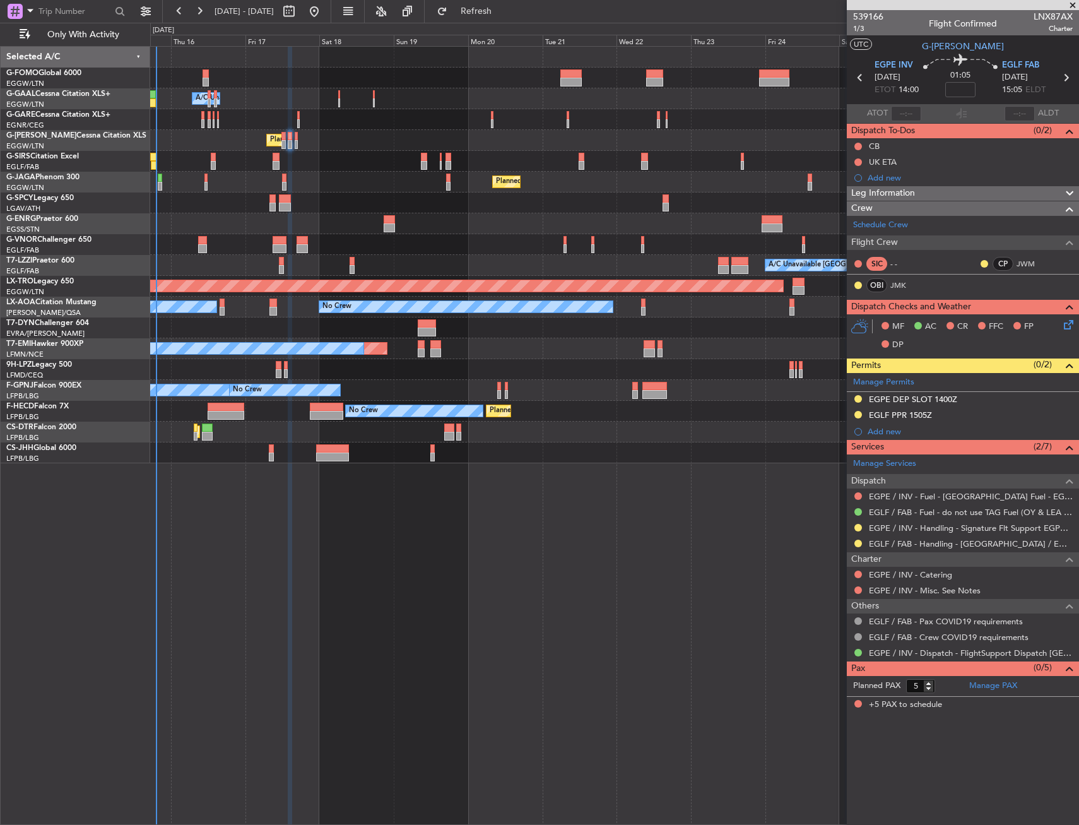
click at [1071, 326] on icon at bounding box center [1067, 322] width 10 height 10
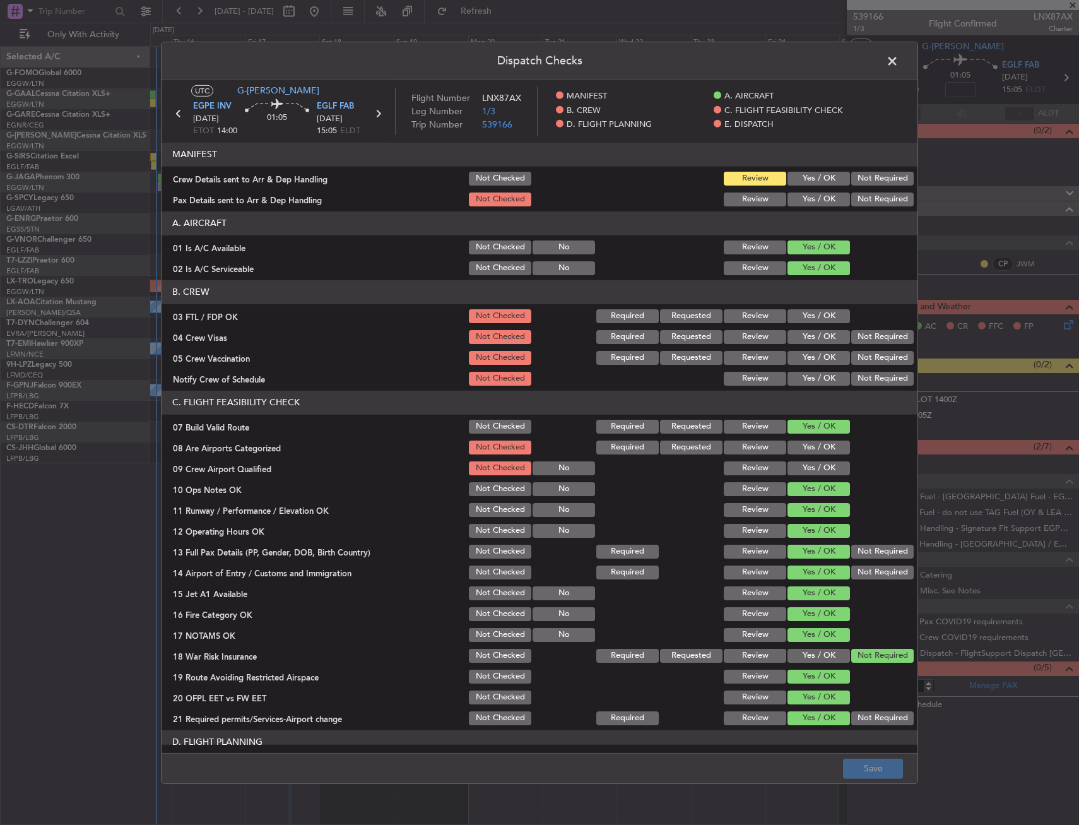
click at [899, 65] on span at bounding box center [899, 63] width 0 height 25
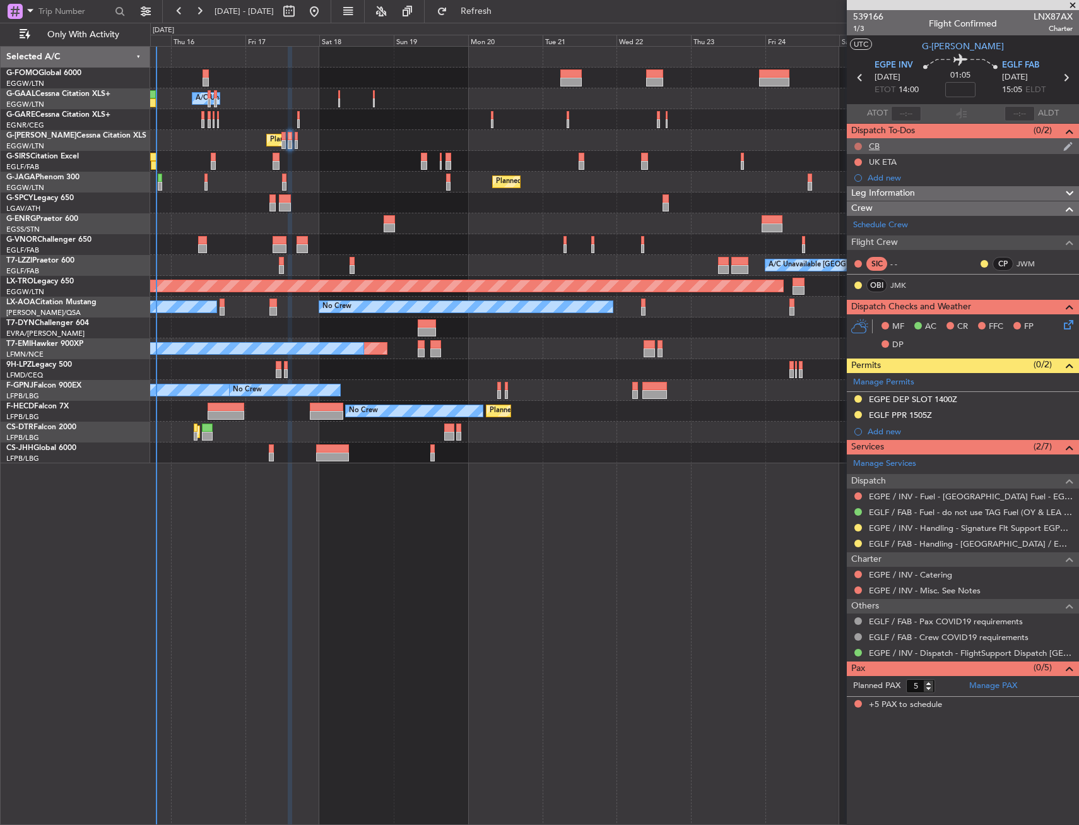
click at [857, 147] on button at bounding box center [859, 147] width 8 height 8
click at [850, 202] on span "Completed" at bounding box center [864, 202] width 42 height 13
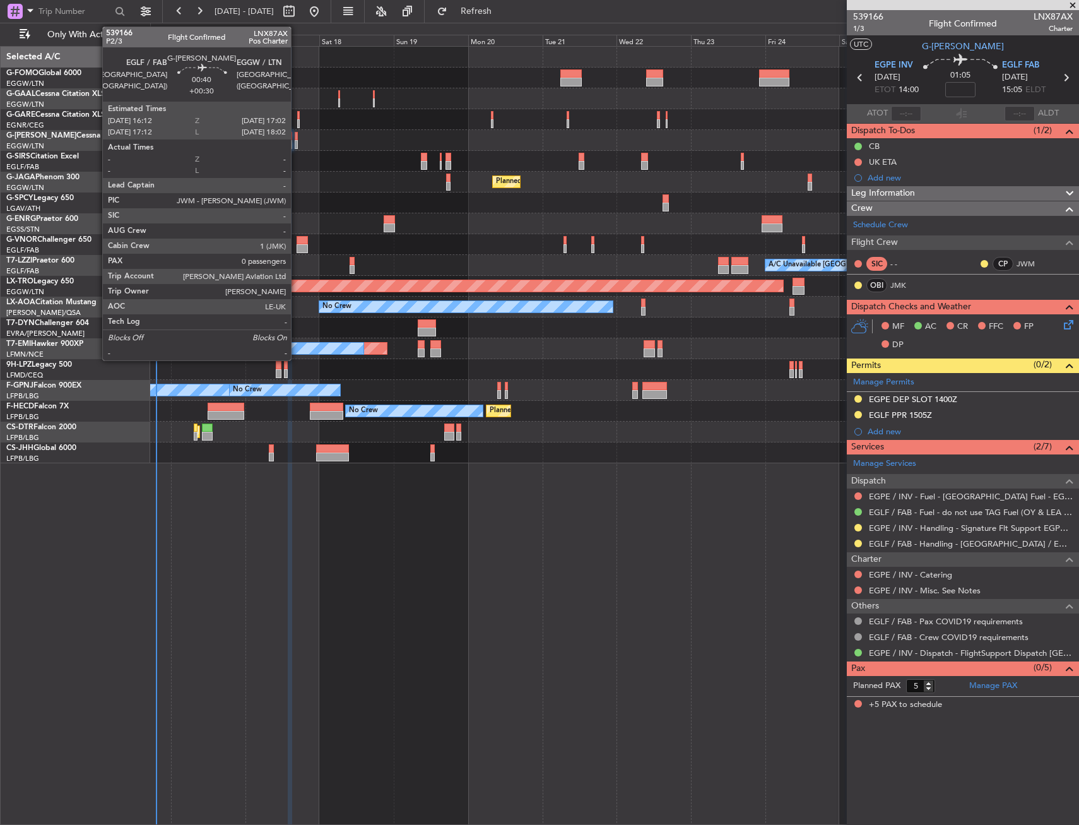
click at [297, 139] on div at bounding box center [296, 136] width 3 height 9
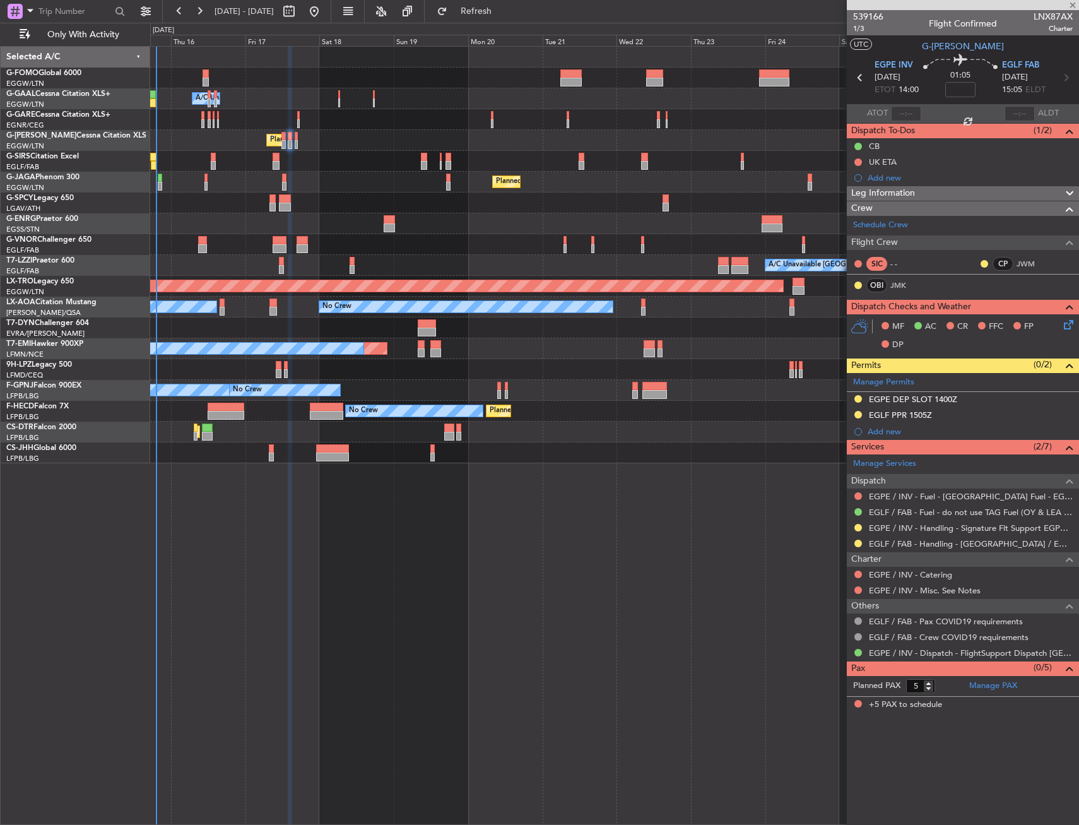
type input "+00:30"
type input "0"
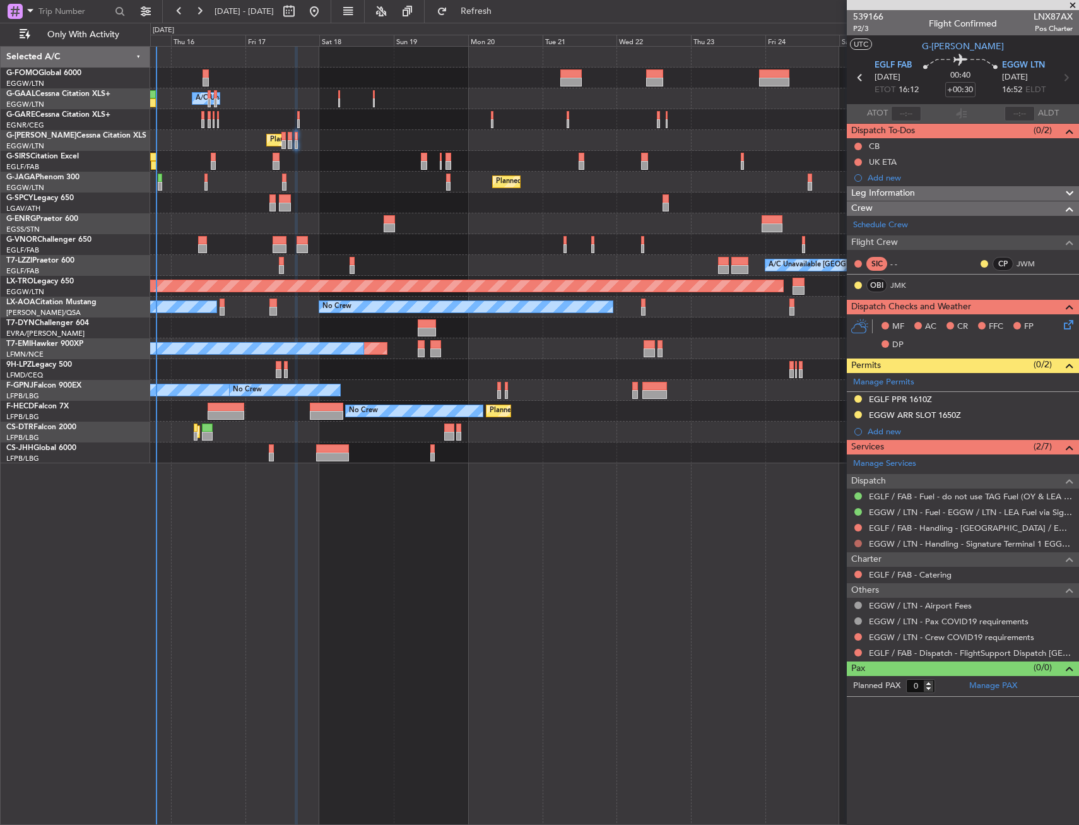
click at [857, 540] on button at bounding box center [859, 544] width 8 height 8
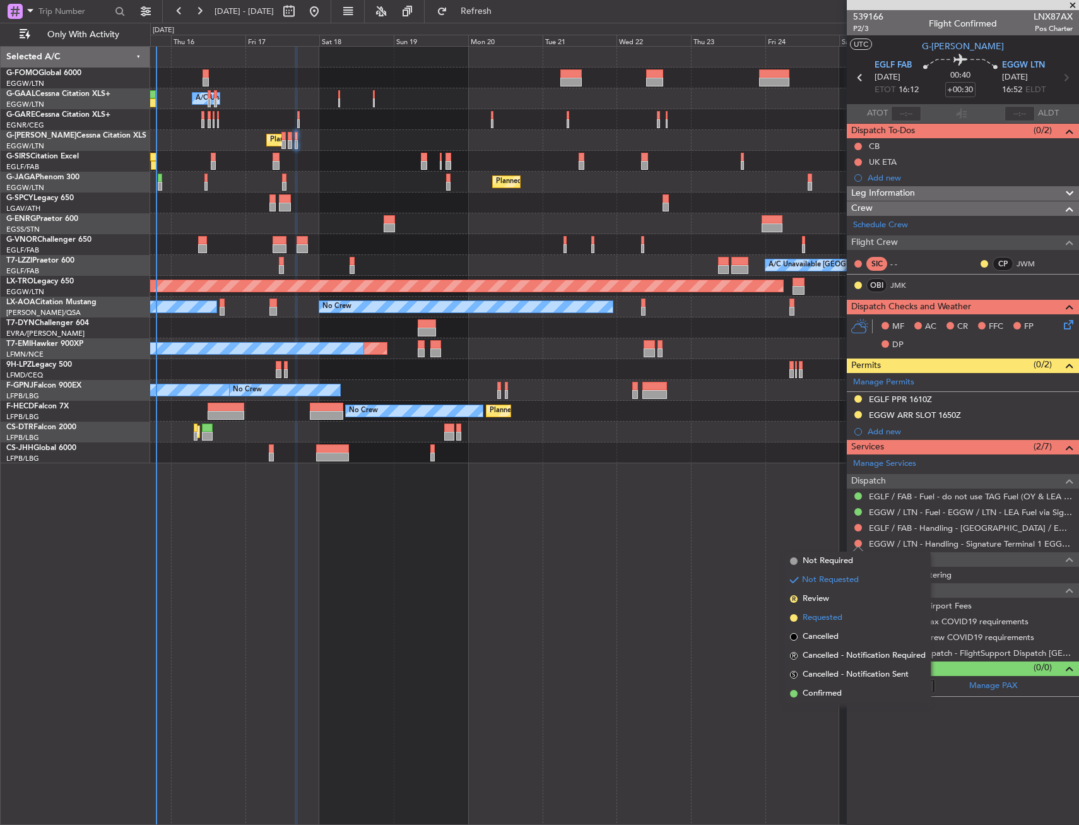
click at [820, 619] on span "Requested" at bounding box center [823, 618] width 40 height 13
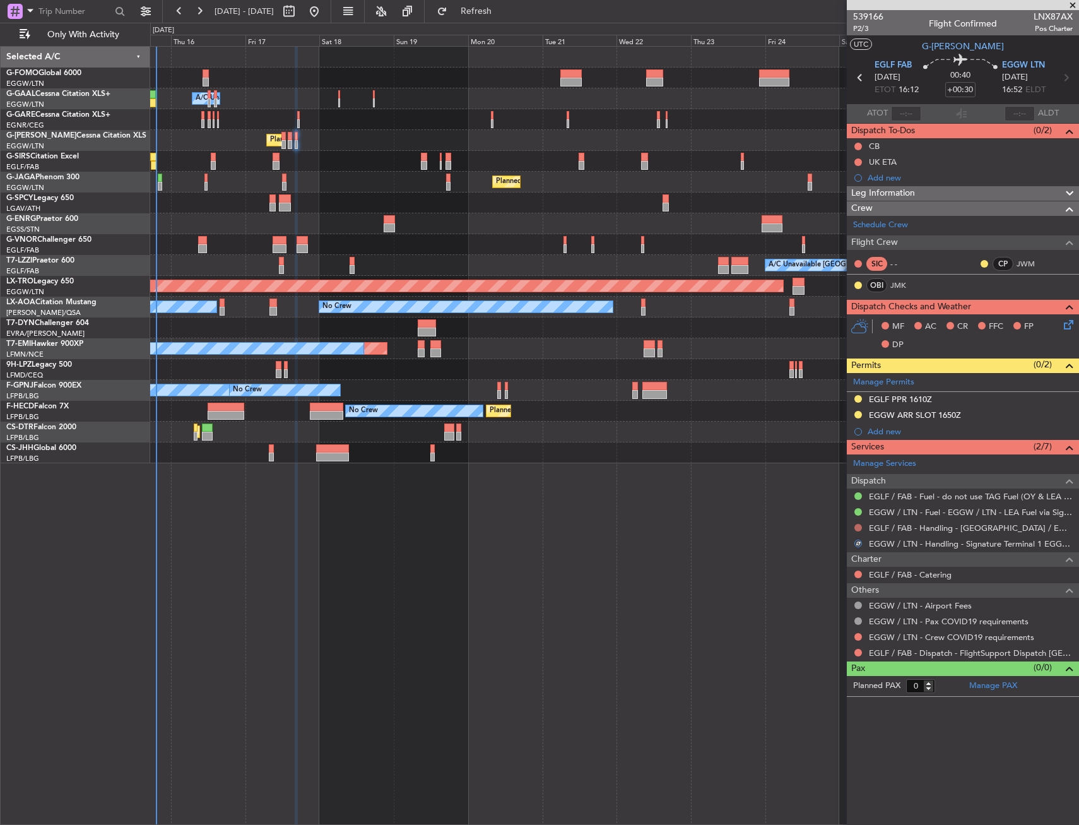
click at [857, 524] on button at bounding box center [859, 528] width 8 height 8
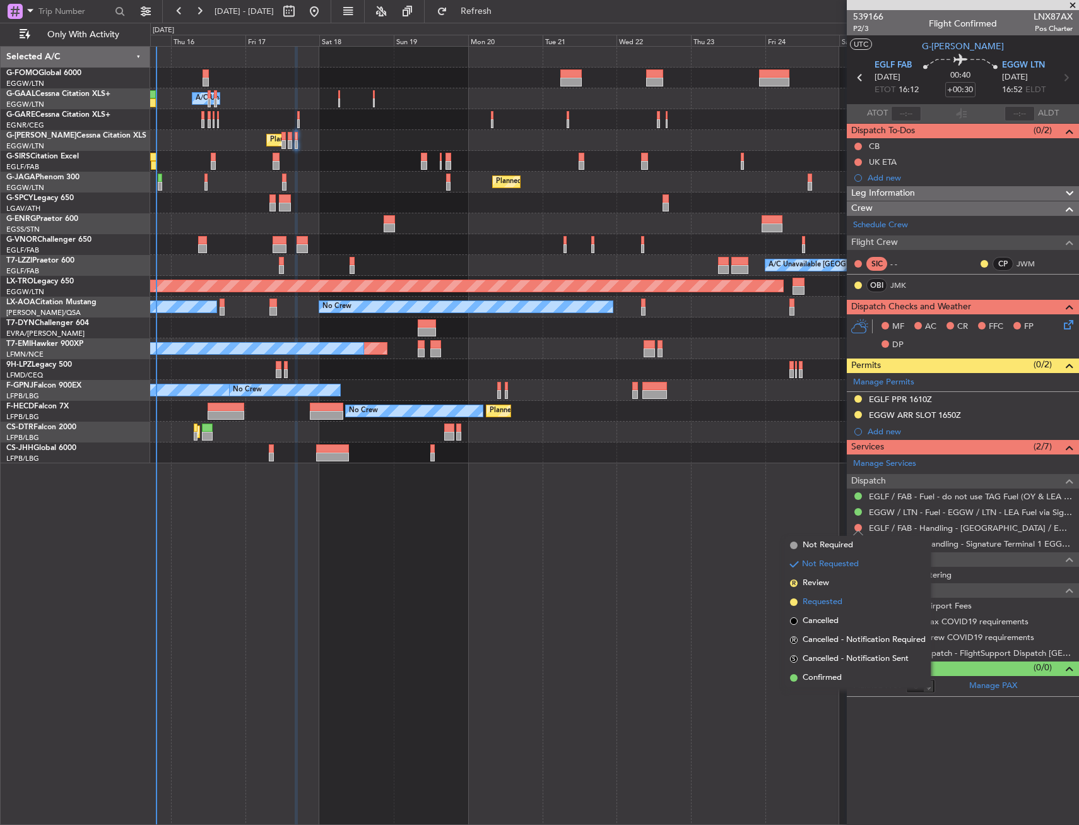
click at [822, 599] on span "Requested" at bounding box center [823, 602] width 40 height 13
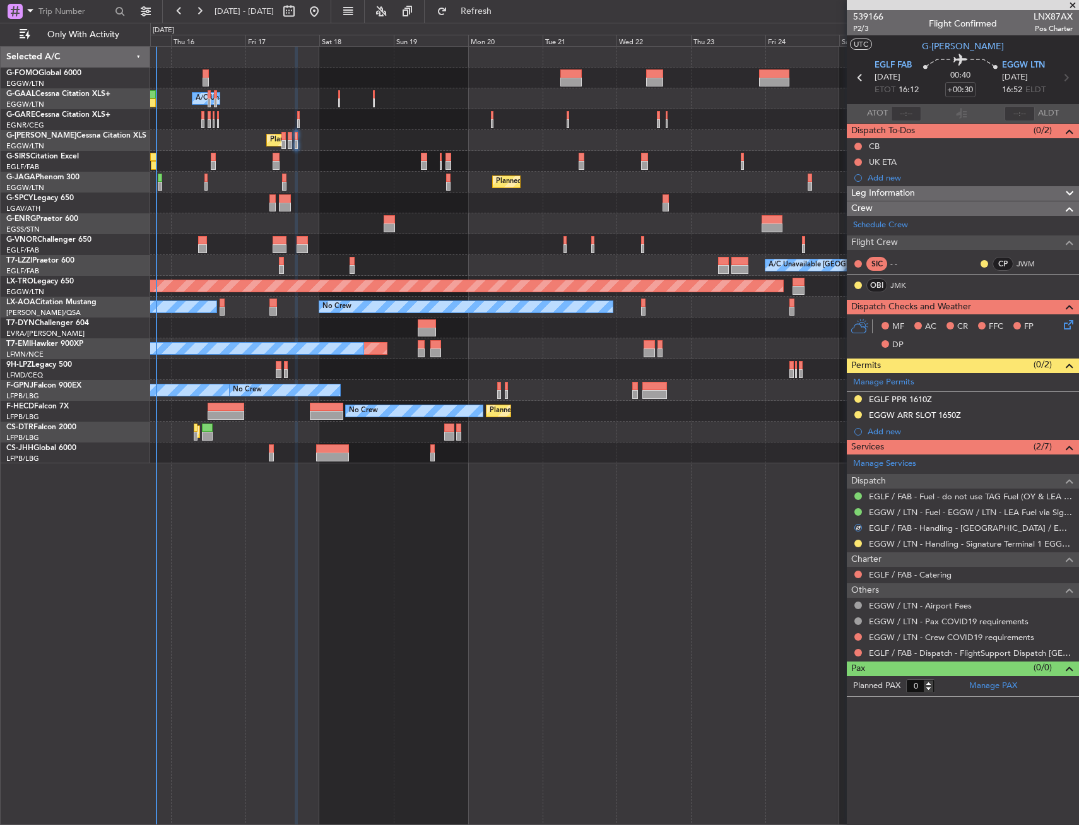
click at [1063, 321] on icon at bounding box center [1067, 322] width 10 height 10
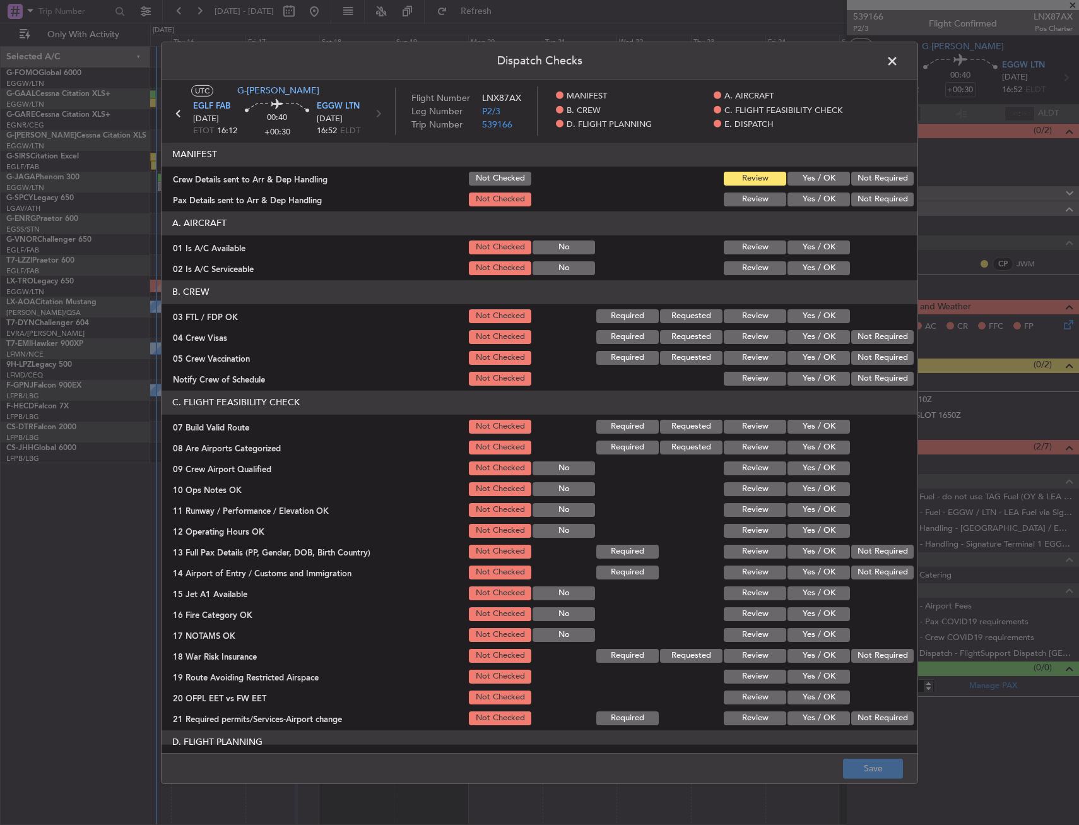
click at [799, 254] on div "Yes / OK" at bounding box center [818, 248] width 64 height 18
drag, startPoint x: 800, startPoint y: 246, endPoint x: 801, endPoint y: 264, distance: 17.7
click at [801, 249] on button "Yes / OK" at bounding box center [819, 247] width 62 height 14
drag, startPoint x: 801, startPoint y: 264, endPoint x: 800, endPoint y: 276, distance: 12.6
click at [801, 264] on button "Yes / OK" at bounding box center [819, 268] width 62 height 14
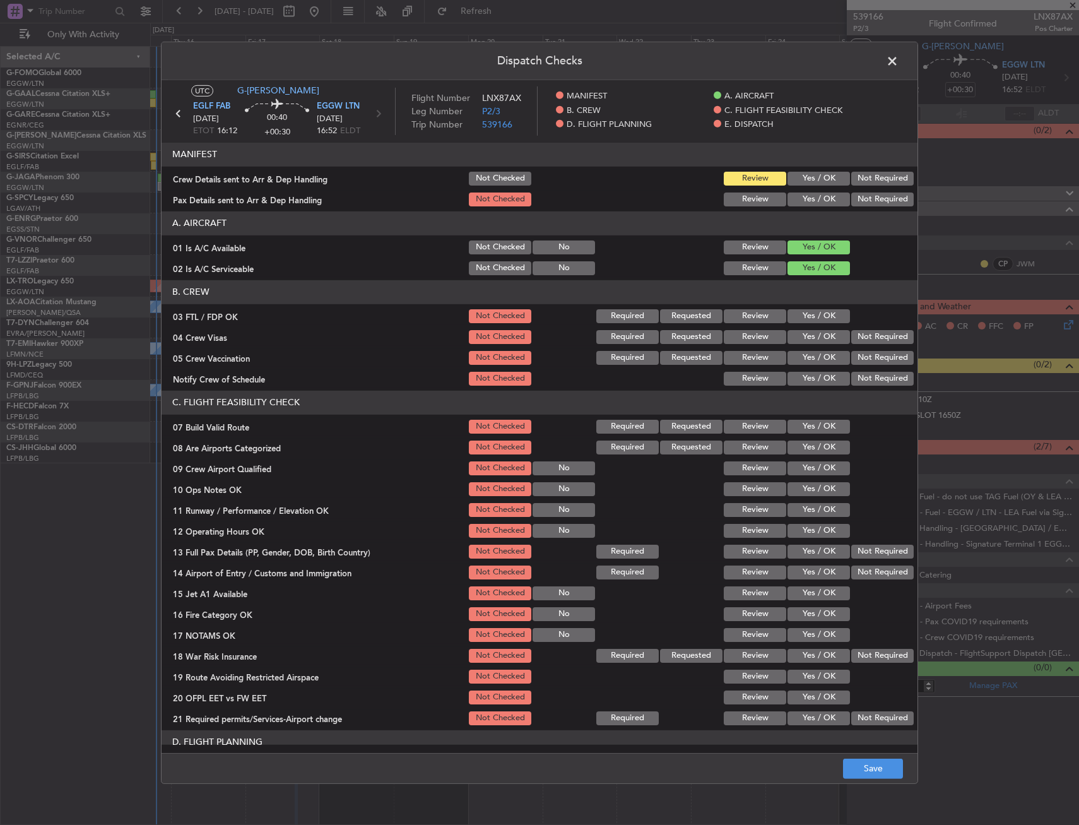
scroll to position [189, 0]
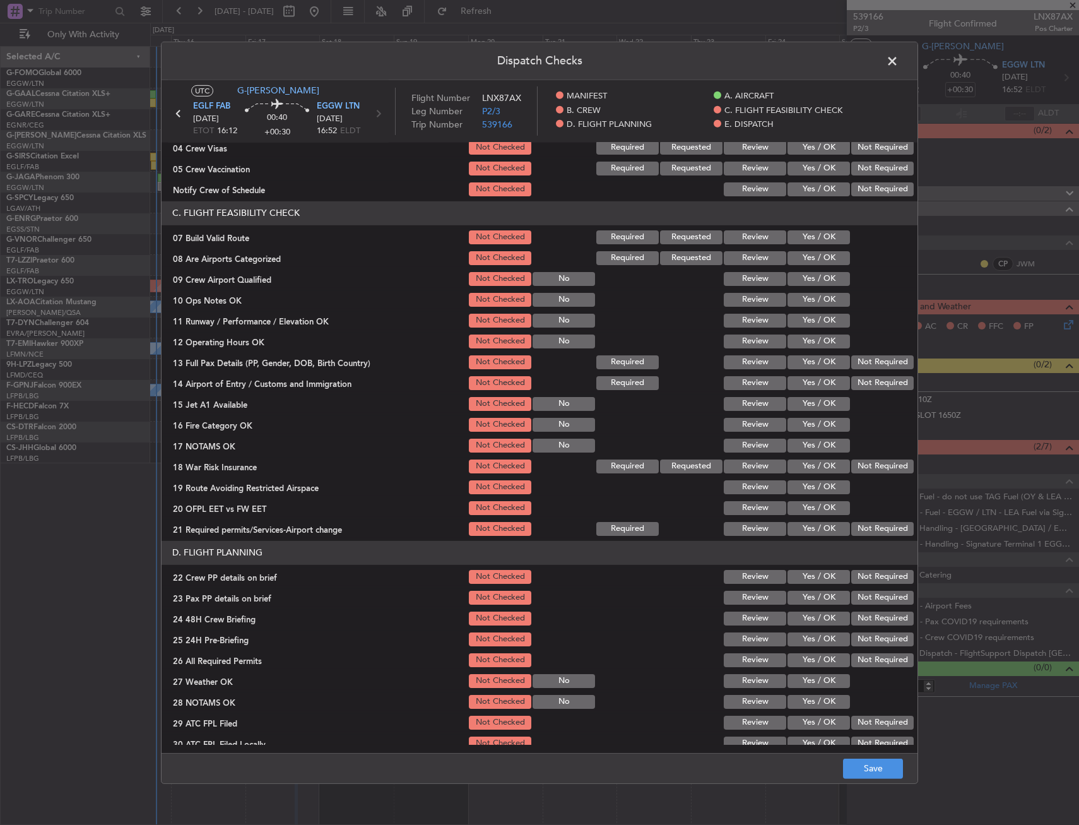
click at [809, 238] on button "Yes / OK" at bounding box center [819, 237] width 62 height 14
click at [804, 294] on button "Yes / OK" at bounding box center [819, 300] width 62 height 14
click at [804, 315] on section "C. FLIGHT FEASIBILITY CHECK 07 Build Valid Route Not Checked Required Requested…" at bounding box center [540, 369] width 756 height 336
drag, startPoint x: 804, startPoint y: 315, endPoint x: 804, endPoint y: 330, distance: 15.2
click at [804, 330] on section "C. FLIGHT FEASIBILITY CHECK 07 Build Valid Route Not Checked Required Requested…" at bounding box center [540, 369] width 756 height 336
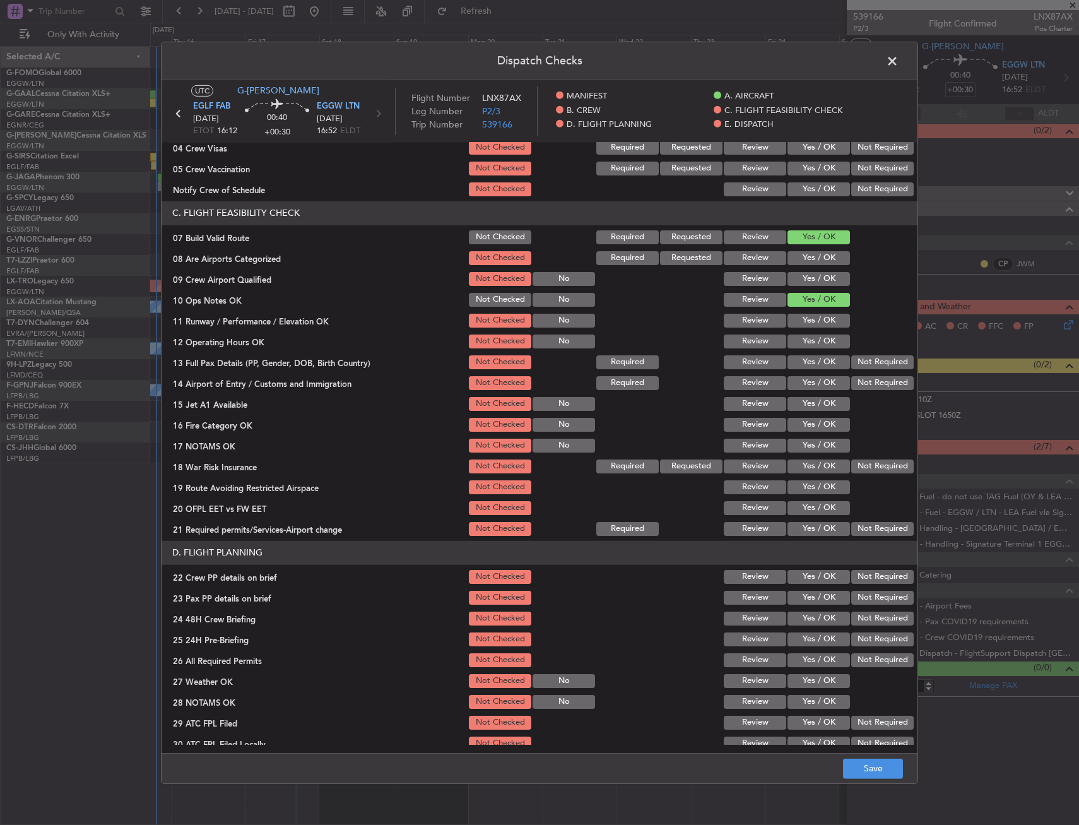
click at [804, 333] on div "Yes / OK" at bounding box center [818, 342] width 64 height 18
click at [805, 316] on button "Yes / OK" at bounding box center [819, 321] width 62 height 14
click at [804, 336] on button "Yes / OK" at bounding box center [819, 342] width 62 height 14
click at [804, 354] on div "Yes / OK" at bounding box center [818, 362] width 64 height 18
click at [809, 379] on button "Yes / OK" at bounding box center [819, 383] width 62 height 14
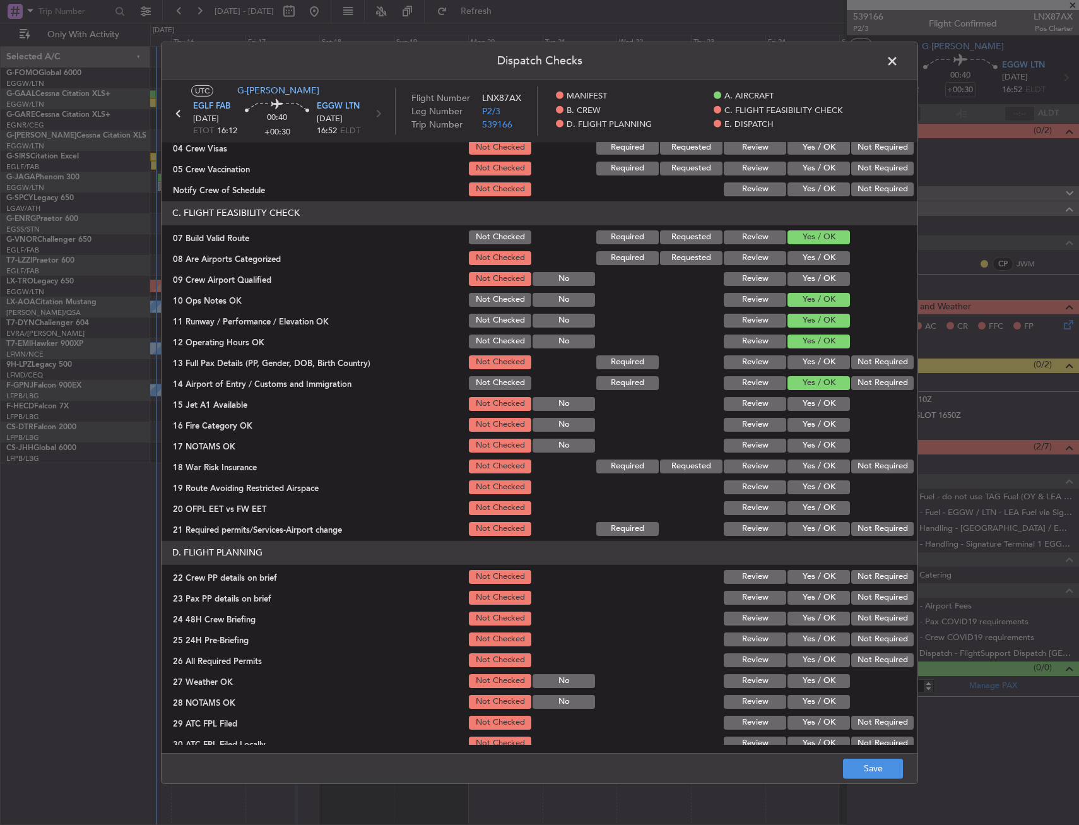
click at [804, 363] on button "Yes / OK" at bounding box center [819, 362] width 62 height 14
click at [806, 409] on button "Yes / OK" at bounding box center [819, 404] width 62 height 14
click at [805, 420] on button "Yes / OK" at bounding box center [819, 425] width 62 height 14
click at [801, 433] on div "Yes / OK" at bounding box center [818, 425] width 64 height 18
click at [803, 441] on button "Yes / OK" at bounding box center [819, 446] width 62 height 14
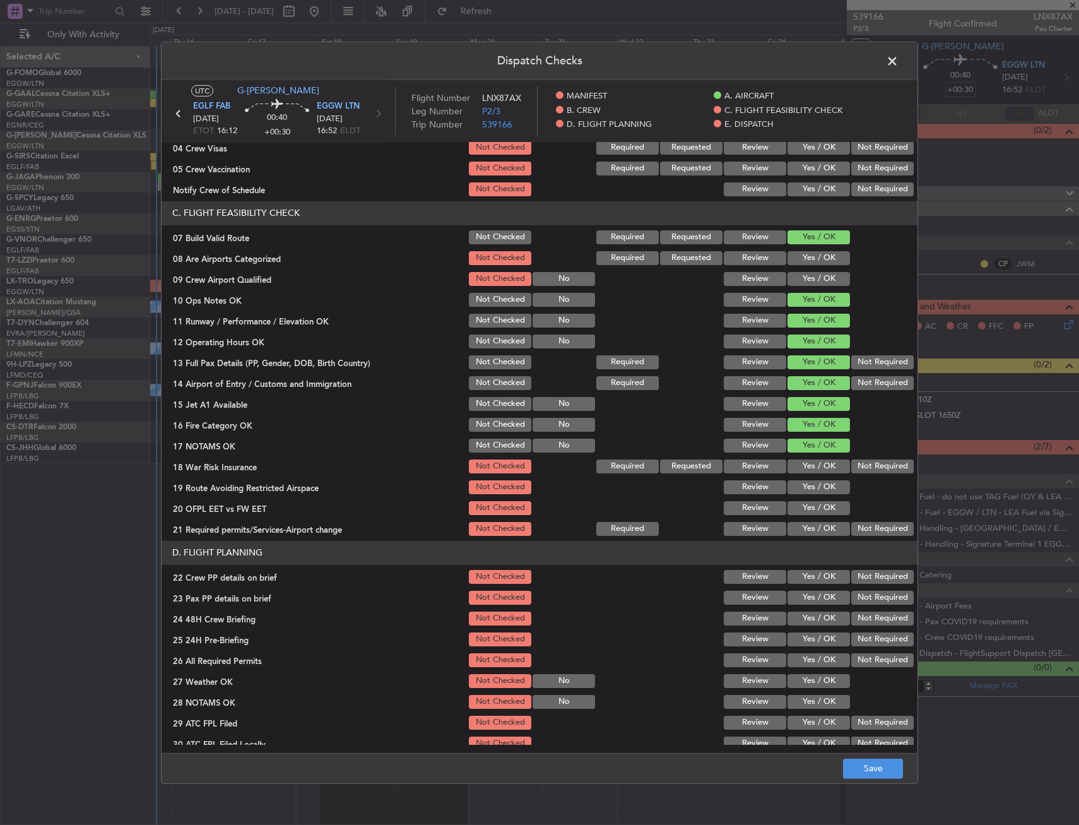
click at [860, 470] on button "Not Required" at bounding box center [883, 467] width 62 height 14
click at [819, 485] on button "Yes / OK" at bounding box center [819, 487] width 62 height 14
click at [808, 510] on button "Yes / OK" at bounding box center [819, 508] width 62 height 14
click at [804, 524] on button "Yes / OK" at bounding box center [819, 529] width 62 height 14
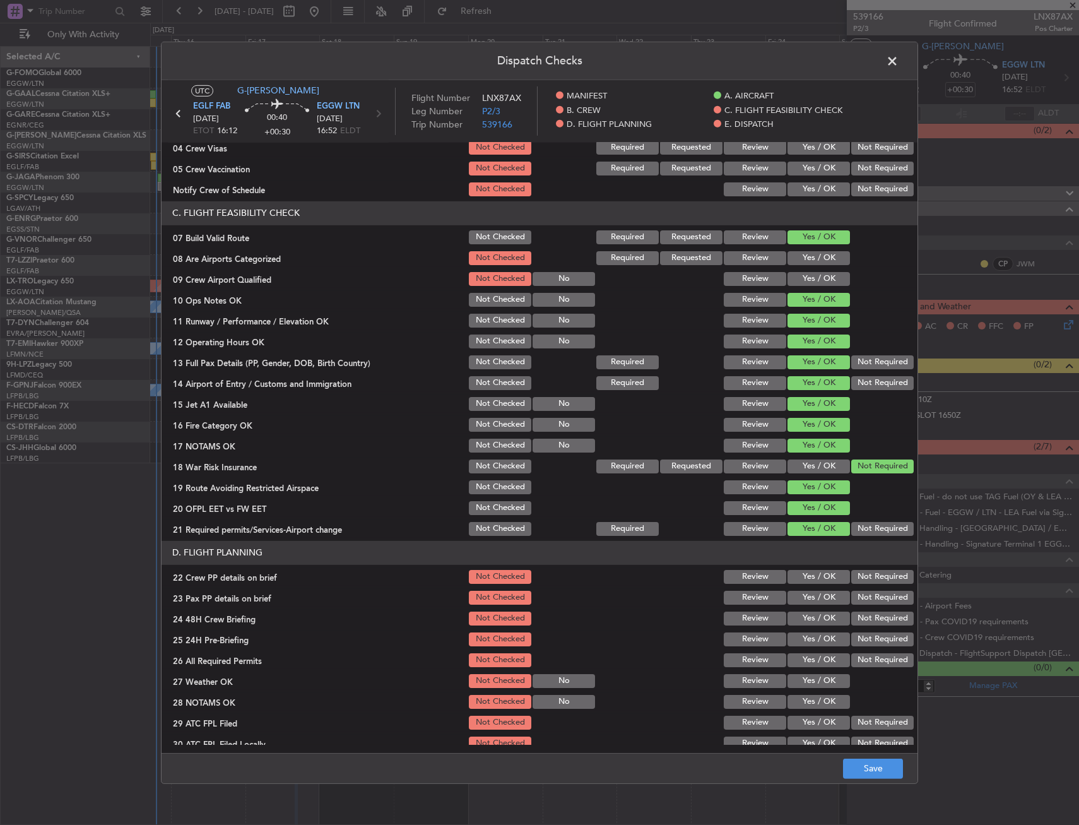
click at [803, 578] on button "Yes / OK" at bounding box center [819, 577] width 62 height 14
click at [801, 615] on button "Yes / OK" at bounding box center [819, 619] width 62 height 14
click at [809, 599] on button "Yes / OK" at bounding box center [819, 598] width 62 height 14
click at [852, 632] on button "Not Required" at bounding box center [883, 639] width 62 height 14
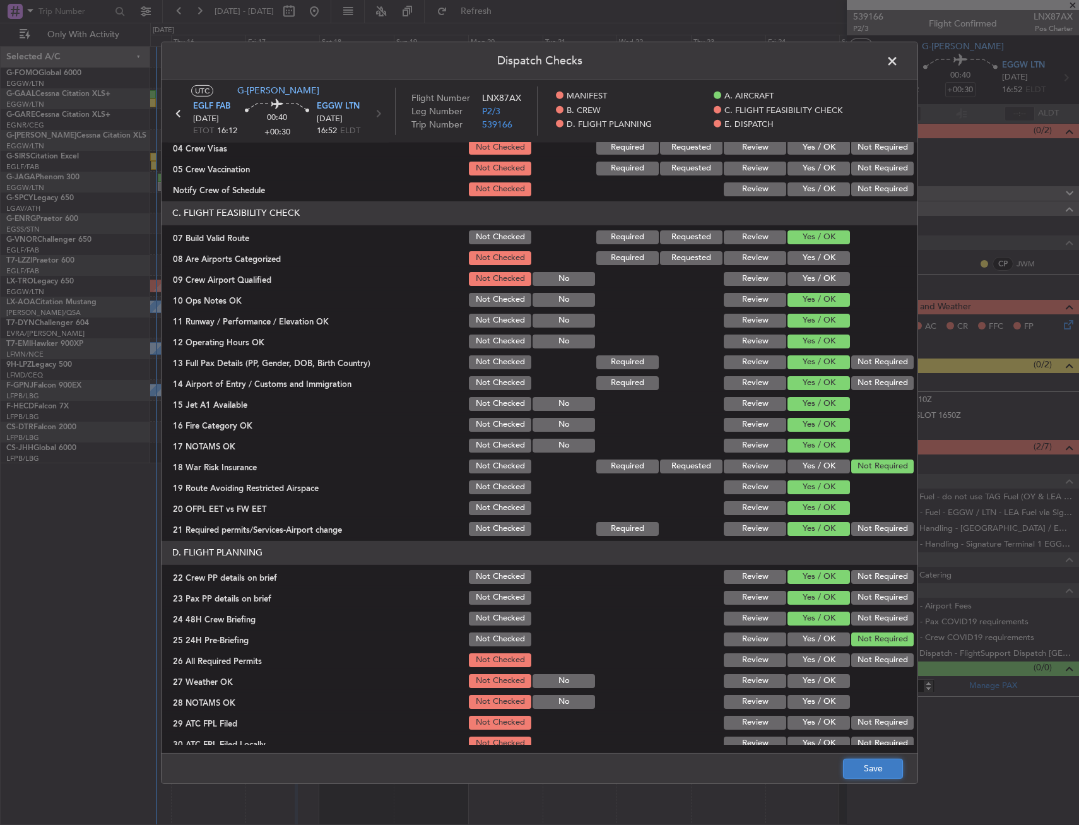
click at [863, 776] on button "Save" at bounding box center [873, 769] width 60 height 20
click at [899, 56] on span at bounding box center [899, 63] width 0 height 25
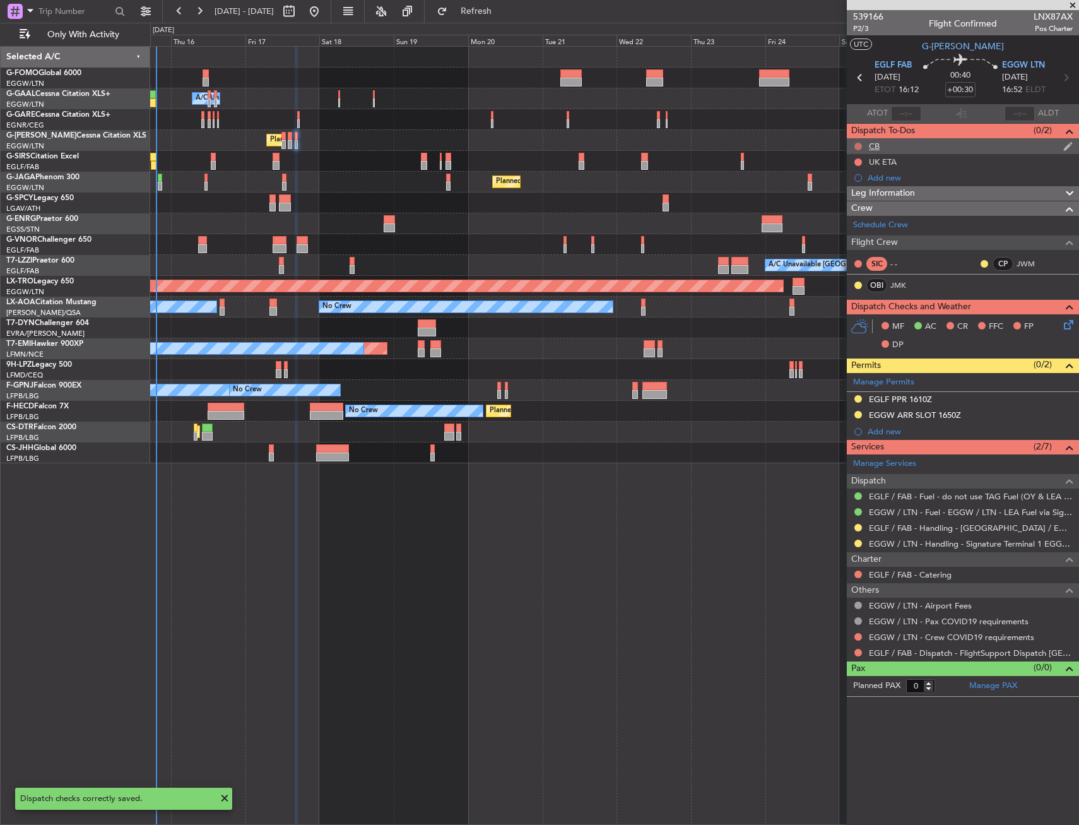
click at [859, 145] on button at bounding box center [859, 147] width 8 height 8
click at [861, 198] on span "Completed" at bounding box center [864, 202] width 42 height 13
click at [865, 28] on span "P2/3" at bounding box center [868, 28] width 30 height 11
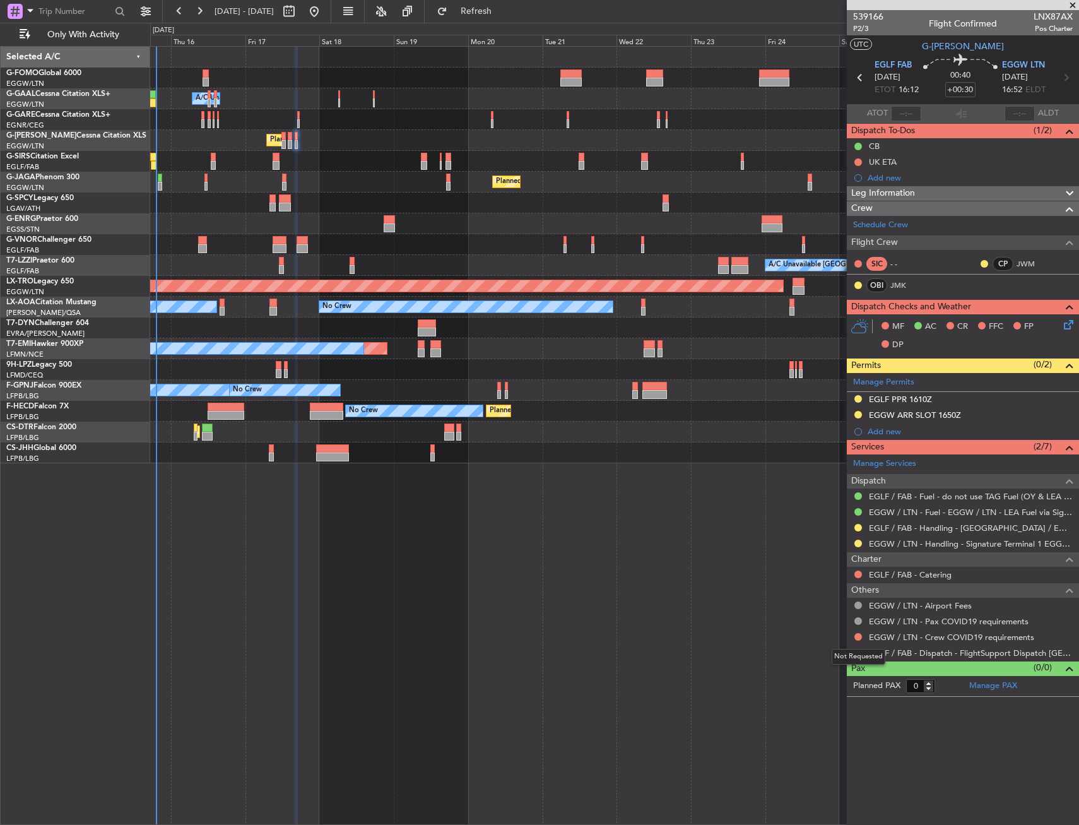
click at [856, 640] on mat-tooltip-component "Not Requested" at bounding box center [858, 656] width 71 height 33
click at [858, 634] on button at bounding box center [859, 637] width 8 height 8
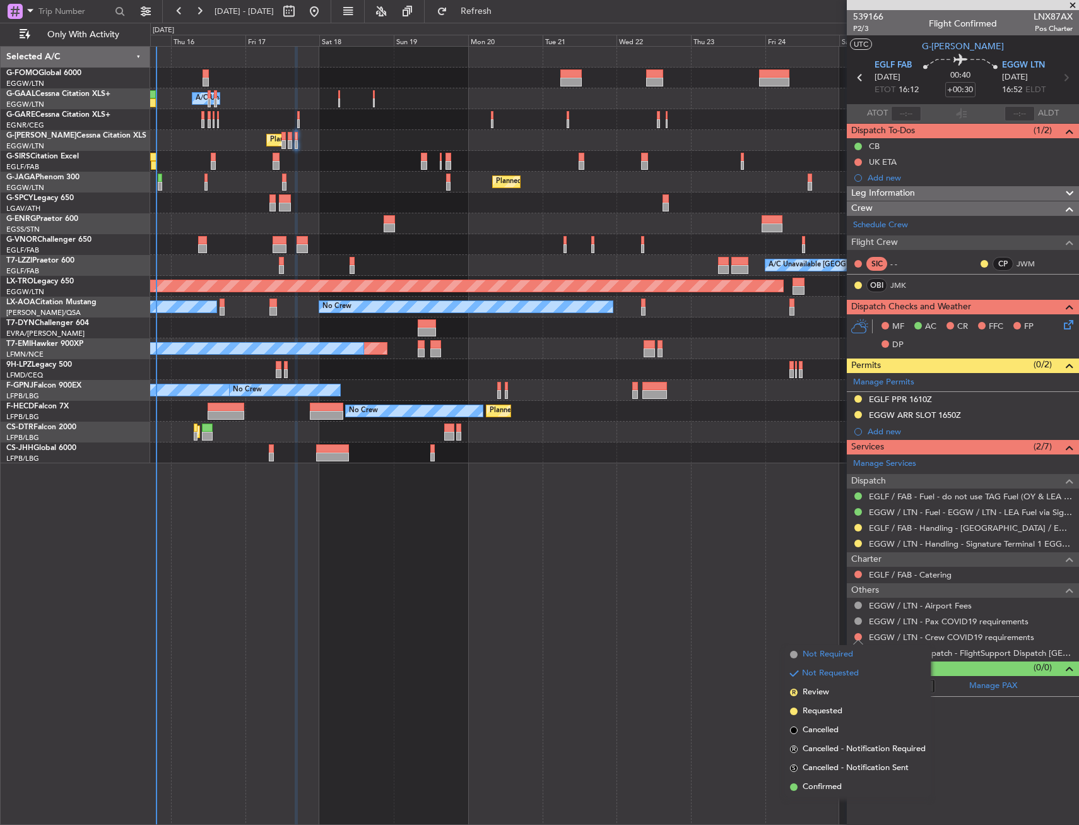
click at [820, 650] on span "Not Required" at bounding box center [828, 654] width 50 height 13
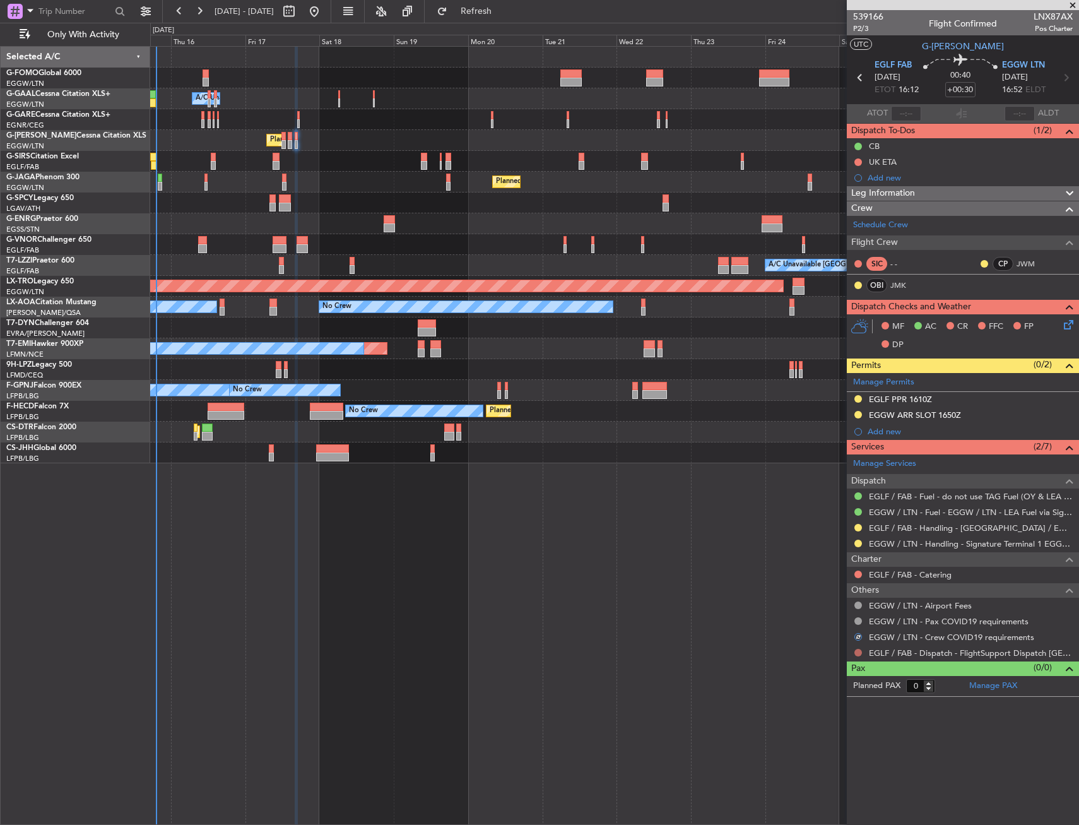
click at [858, 652] on button at bounding box center [859, 653] width 8 height 8
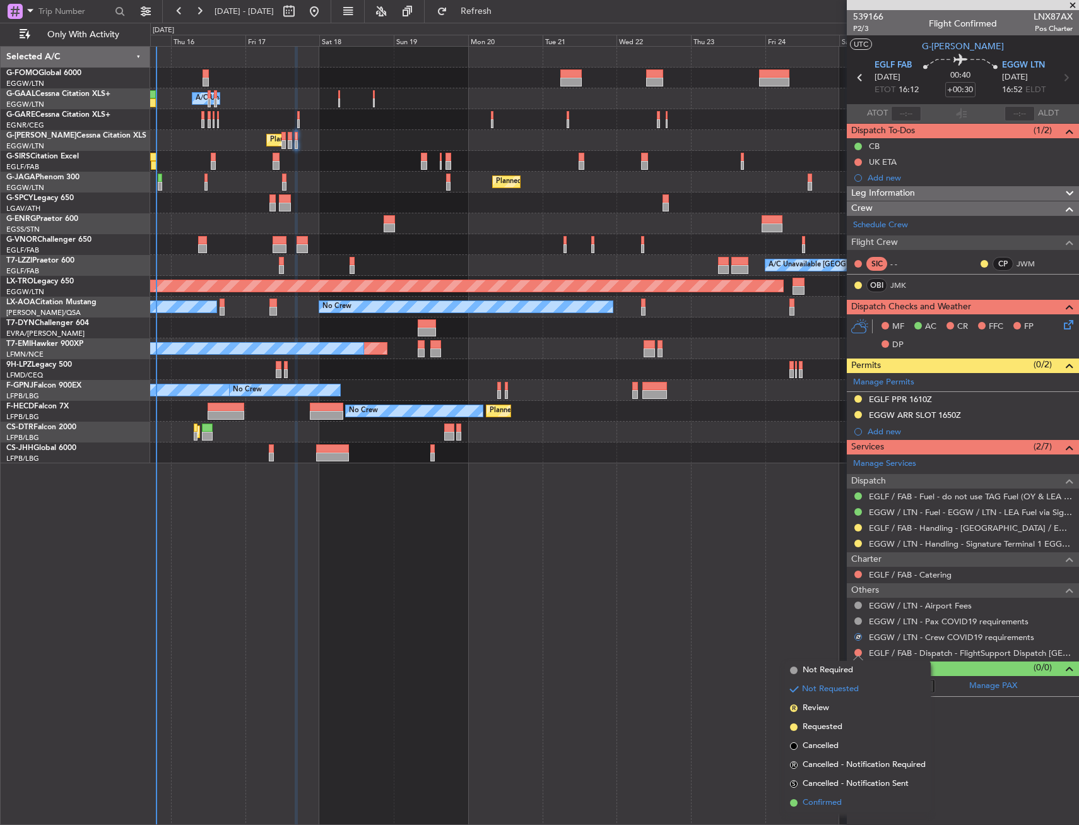
click at [811, 809] on li "Confirmed" at bounding box center [858, 802] width 146 height 19
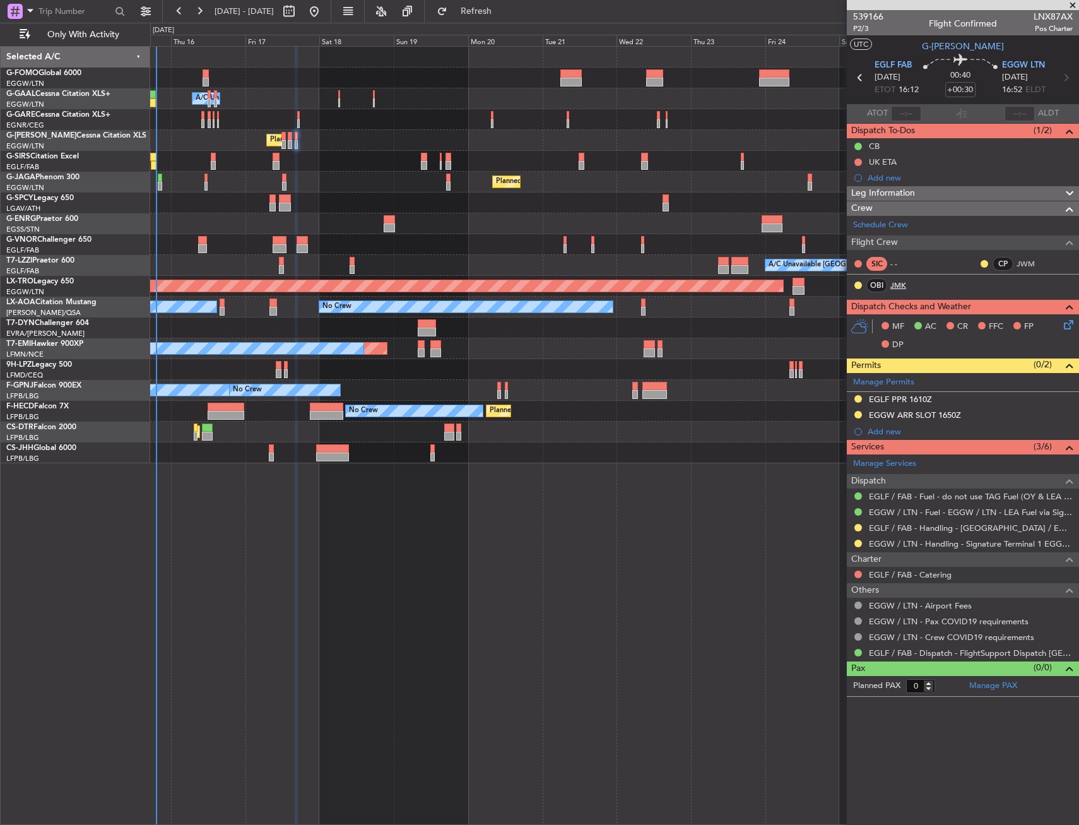
click at [892, 283] on link "JMK" at bounding box center [905, 285] width 28 height 11
